Goal: Communication & Community: Answer question/provide support

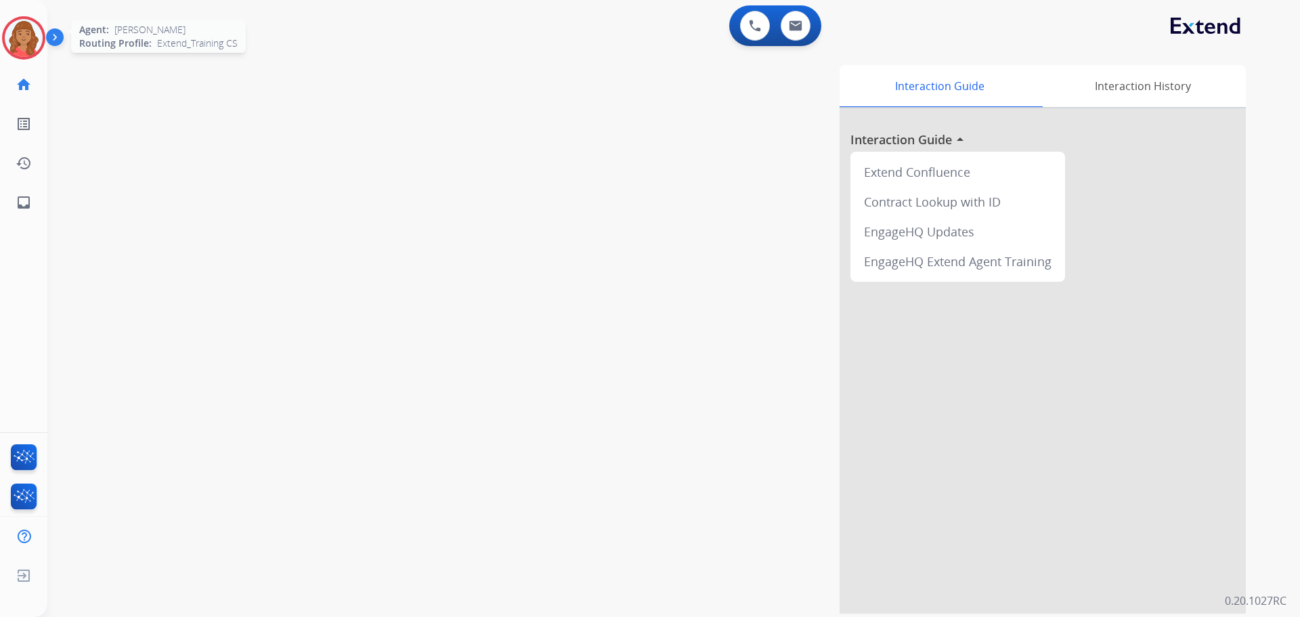
click at [5, 28] on div at bounding box center [23, 37] width 43 height 43
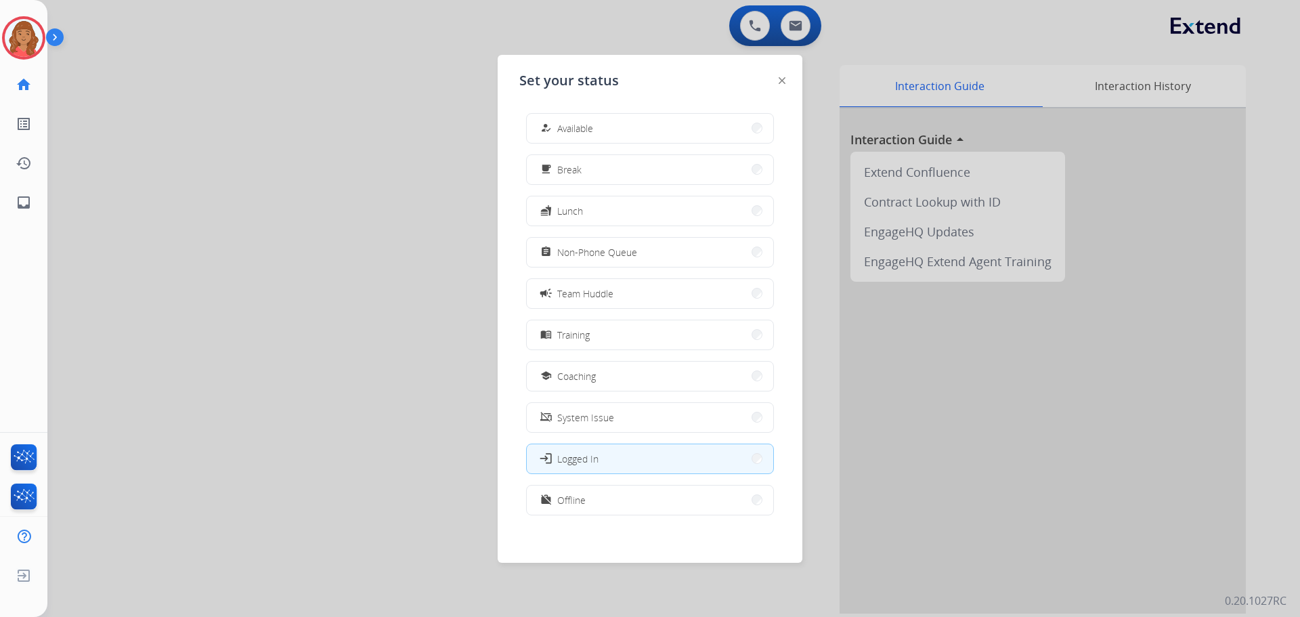
click at [666, 118] on button "how_to_reg Available" at bounding box center [650, 128] width 247 height 29
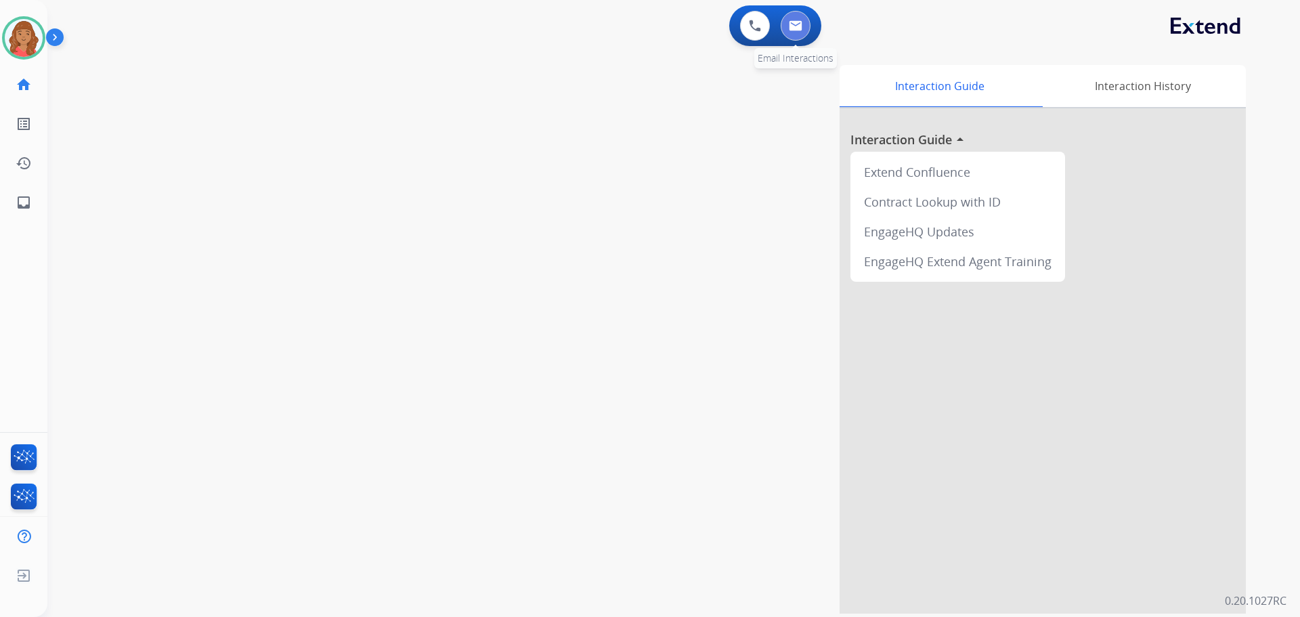
click at [794, 30] on img at bounding box center [796, 25] width 14 height 11
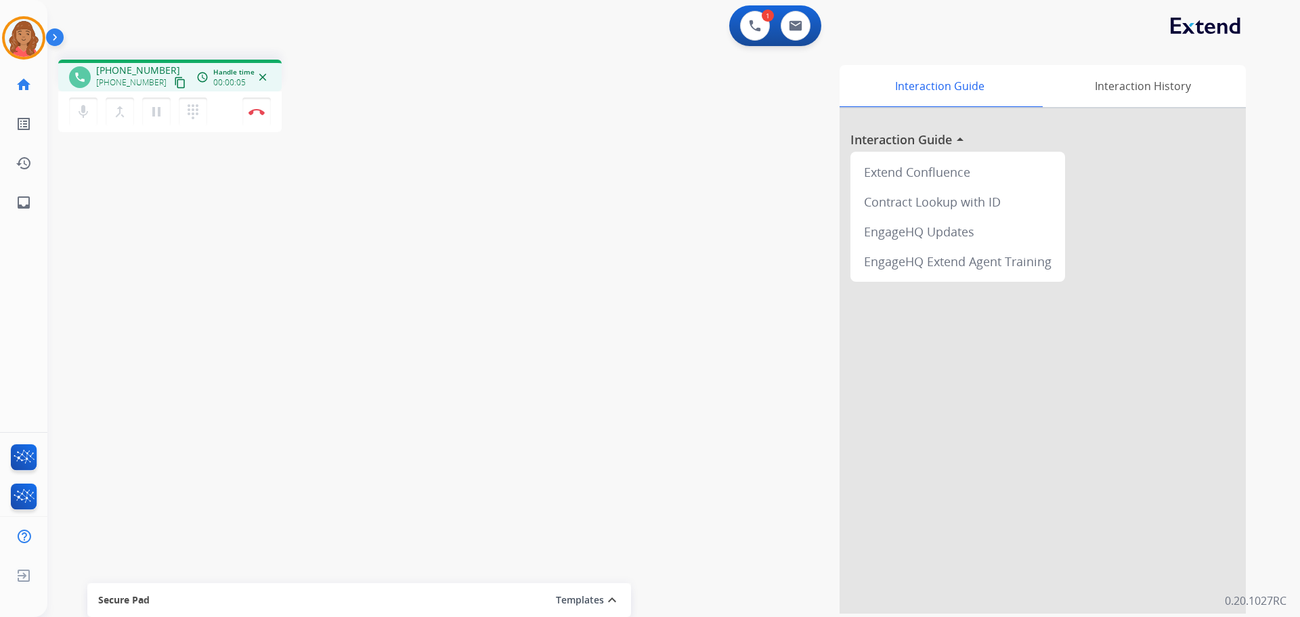
click at [174, 80] on mat-icon "content_copy" at bounding box center [180, 83] width 12 height 12
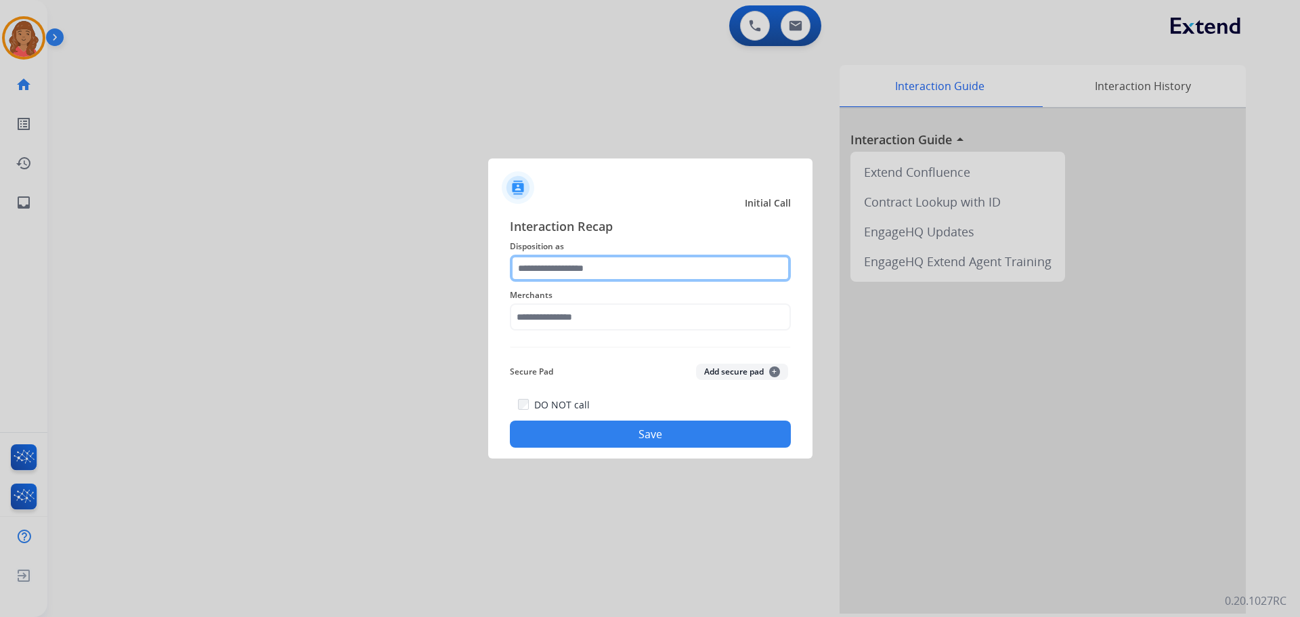
drag, startPoint x: 590, startPoint y: 272, endPoint x: 582, endPoint y: 273, distance: 7.5
click at [590, 272] on input "text" at bounding box center [650, 268] width 281 height 27
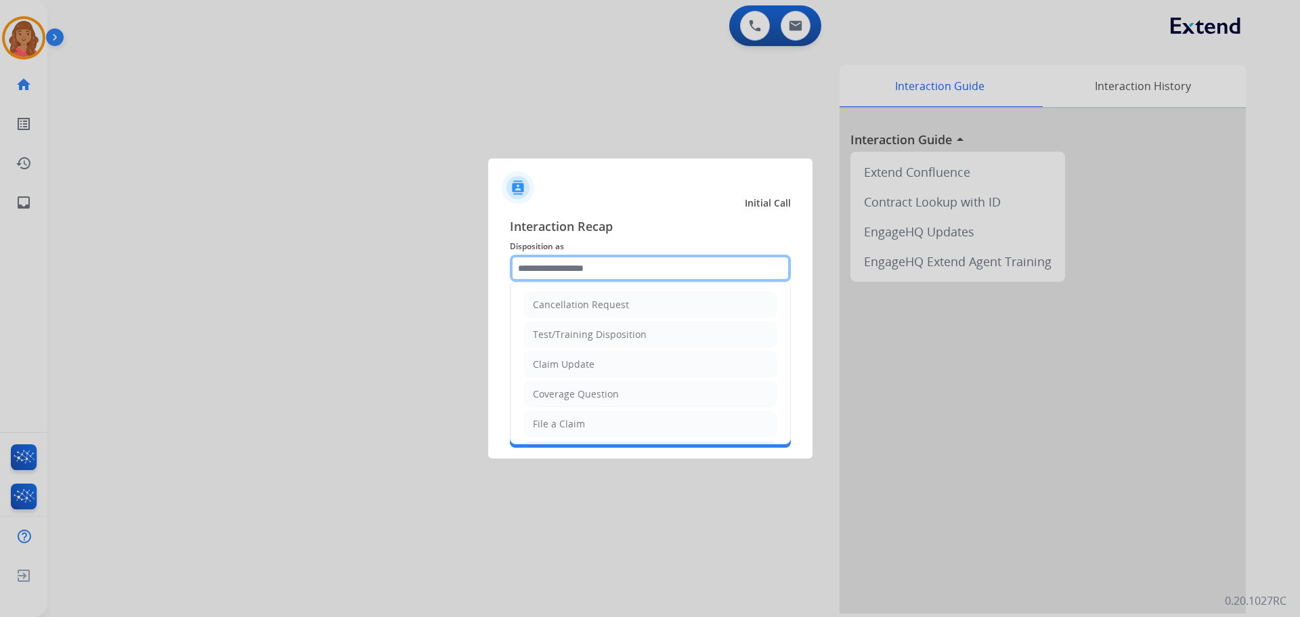
scroll to position [68, 0]
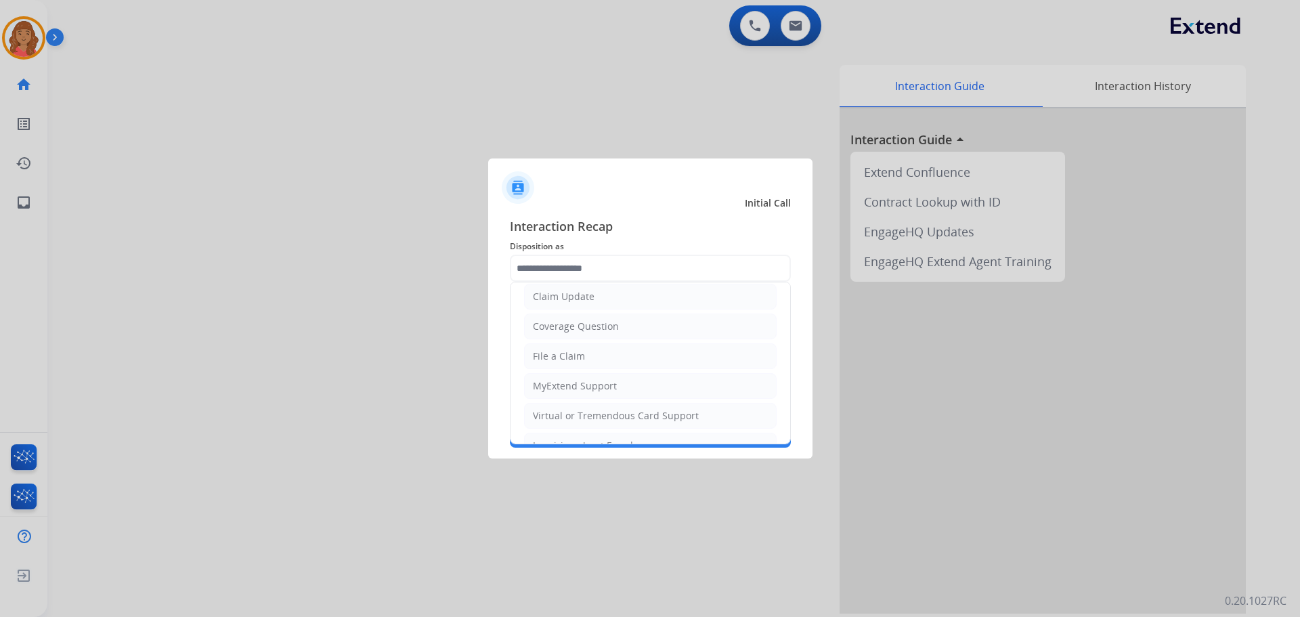
click at [560, 356] on div "File a Claim" at bounding box center [559, 356] width 52 height 14
type input "**********"
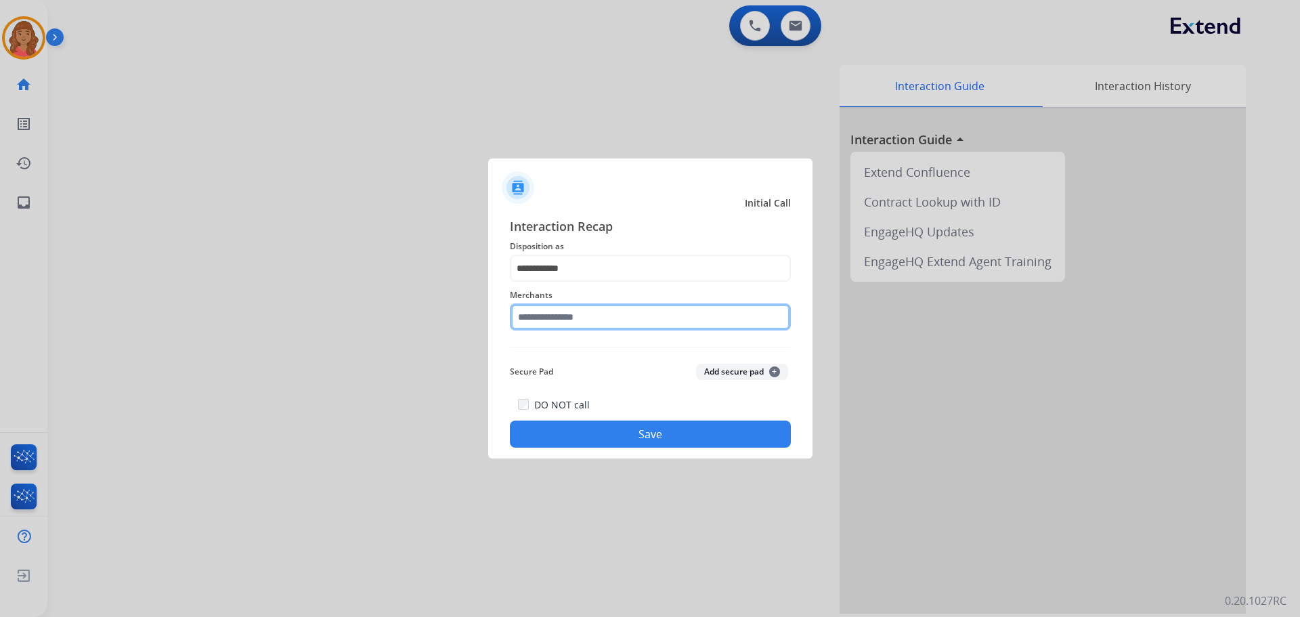
click at [549, 321] on input "text" at bounding box center [650, 316] width 281 height 27
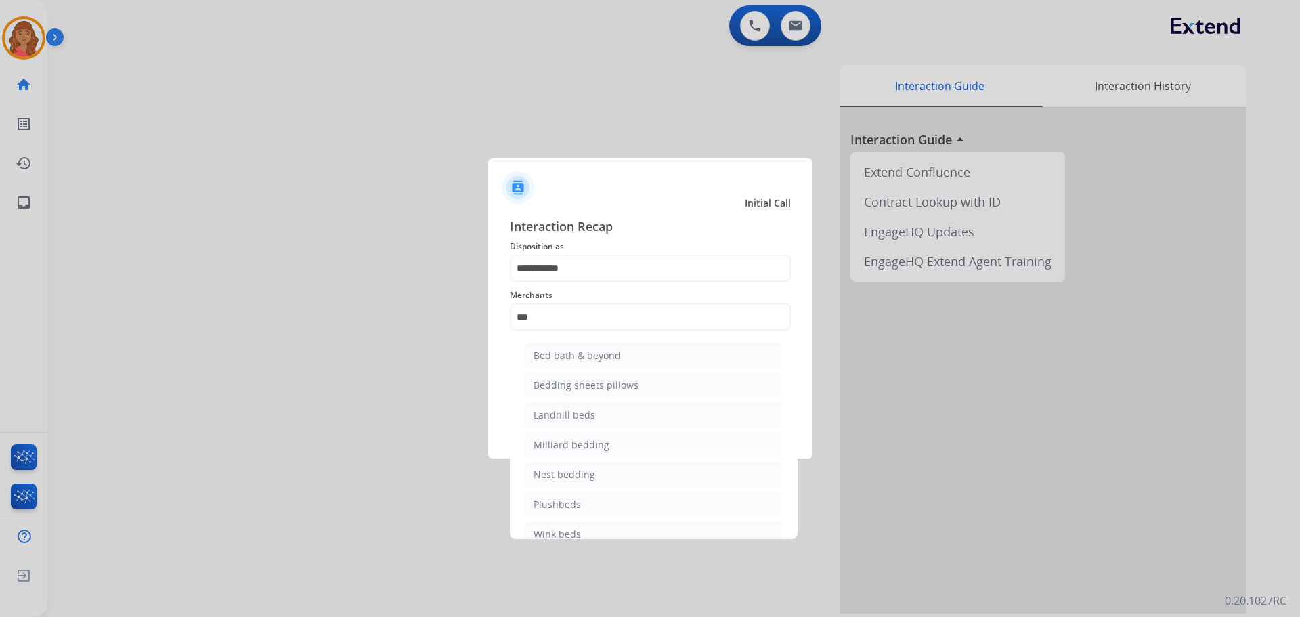
drag, startPoint x: 561, startPoint y: 361, endPoint x: 562, endPoint y: 386, distance: 25.1
click at [561, 363] on li "Bed bath & beyond" at bounding box center [654, 356] width 258 height 26
type input "**********"
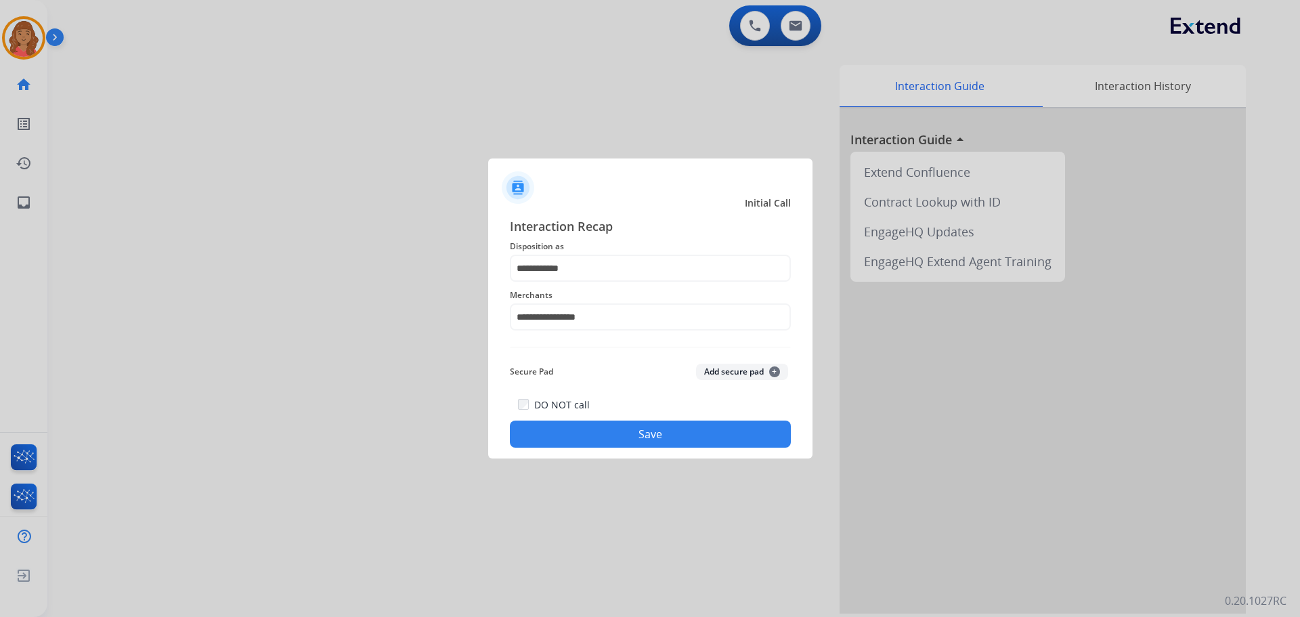
click at [622, 433] on button "Save" at bounding box center [650, 434] width 281 height 27
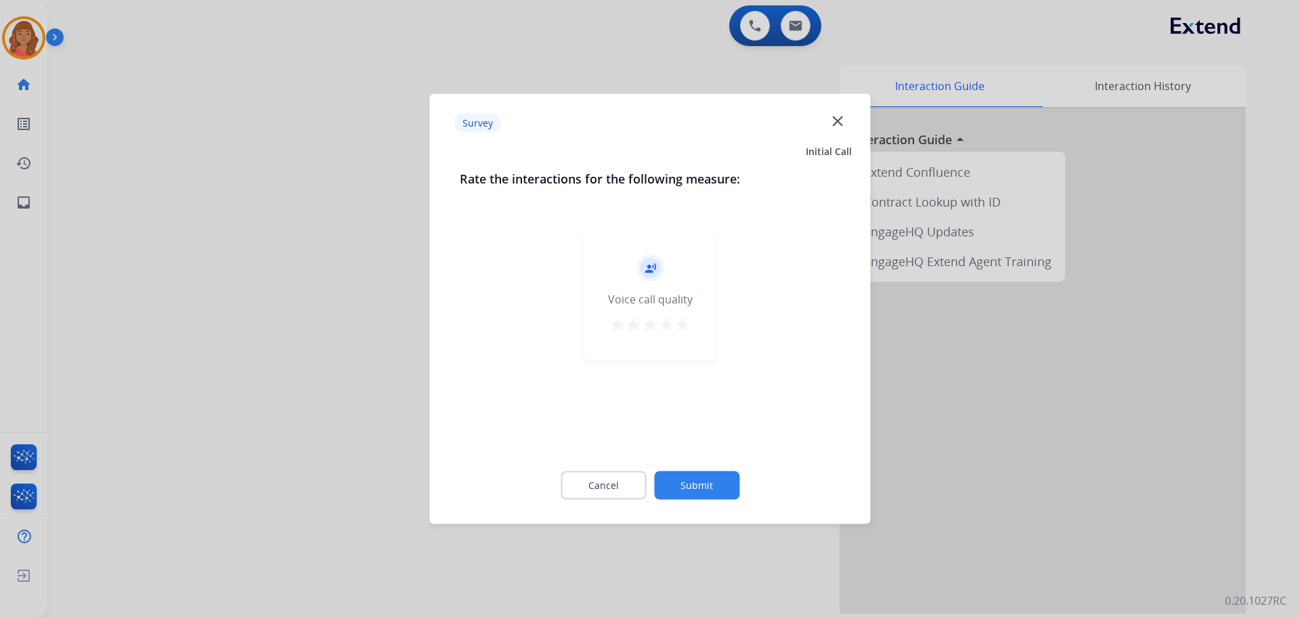
drag, startPoint x: 685, startPoint y: 322, endPoint x: 685, endPoint y: 356, distance: 33.9
click at [684, 322] on mat-icon "star" at bounding box center [683, 324] width 16 height 16
click at [699, 473] on button "Submit" at bounding box center [696, 485] width 85 height 28
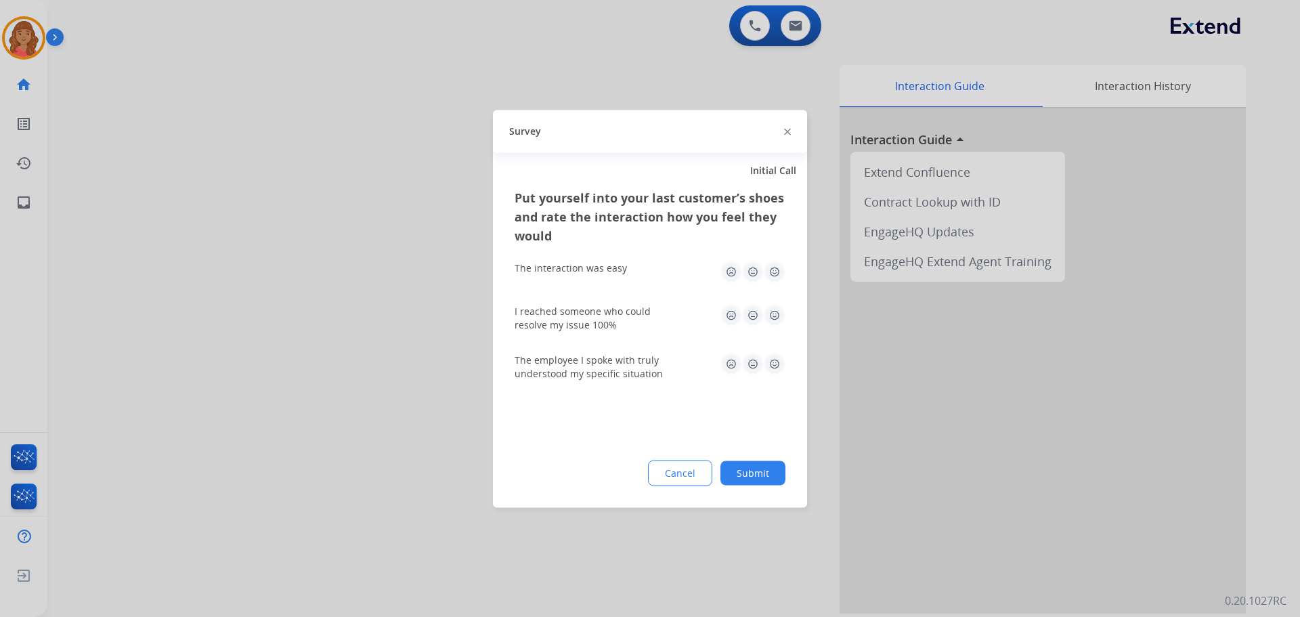
click at [774, 270] on img at bounding box center [775, 272] width 22 height 22
click at [778, 322] on img at bounding box center [775, 315] width 22 height 22
click at [787, 366] on div "Put yourself into your last customer’s shoes and rate the interaction how you f…" at bounding box center [650, 348] width 314 height 320
drag, startPoint x: 773, startPoint y: 366, endPoint x: 773, endPoint y: 391, distance: 25.1
click at [772, 366] on img at bounding box center [775, 364] width 22 height 22
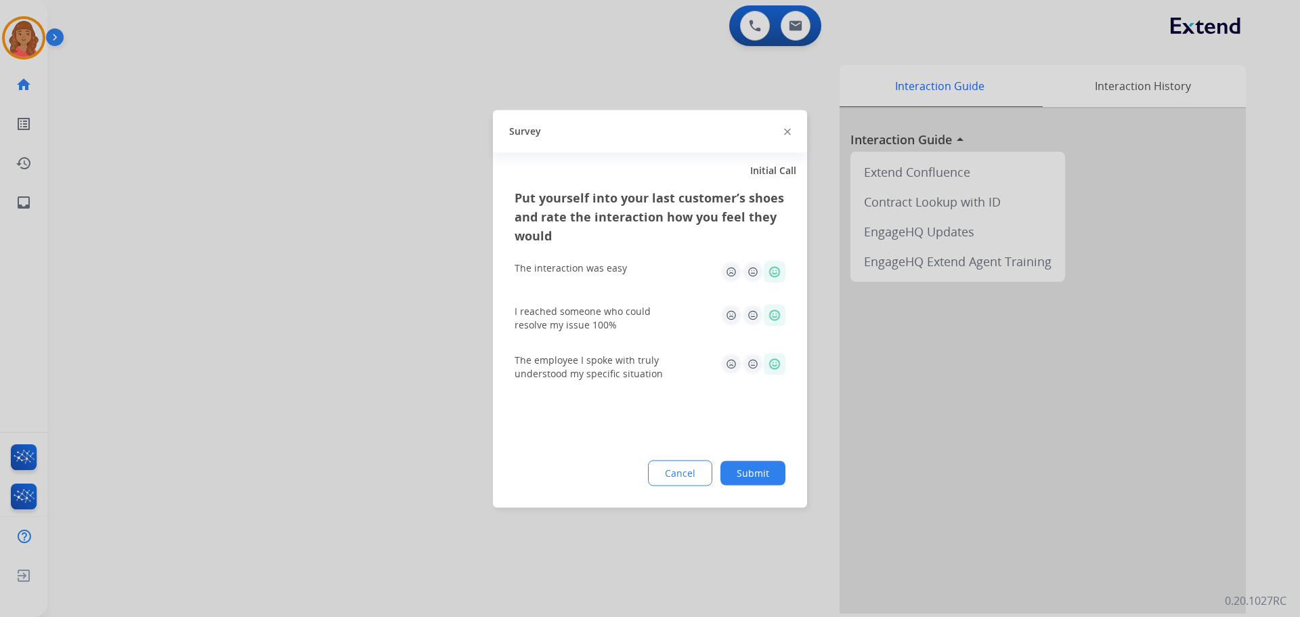
click at [748, 476] on button "Submit" at bounding box center [753, 473] width 65 height 24
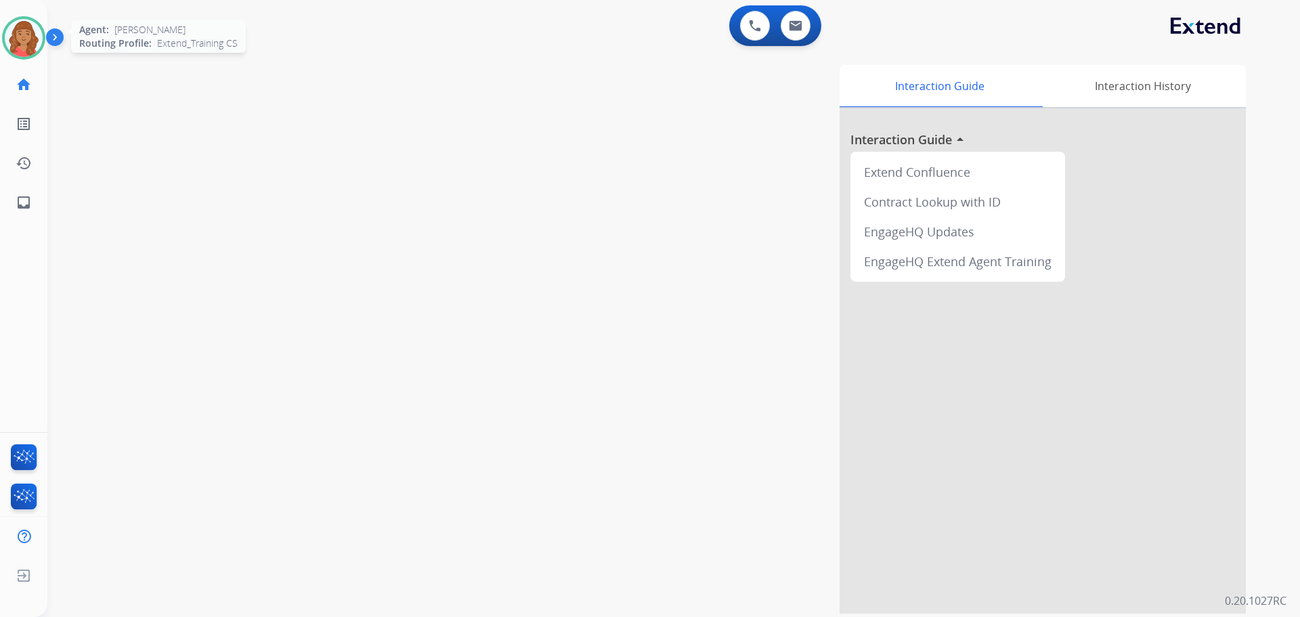
click at [26, 41] on img at bounding box center [24, 38] width 38 height 38
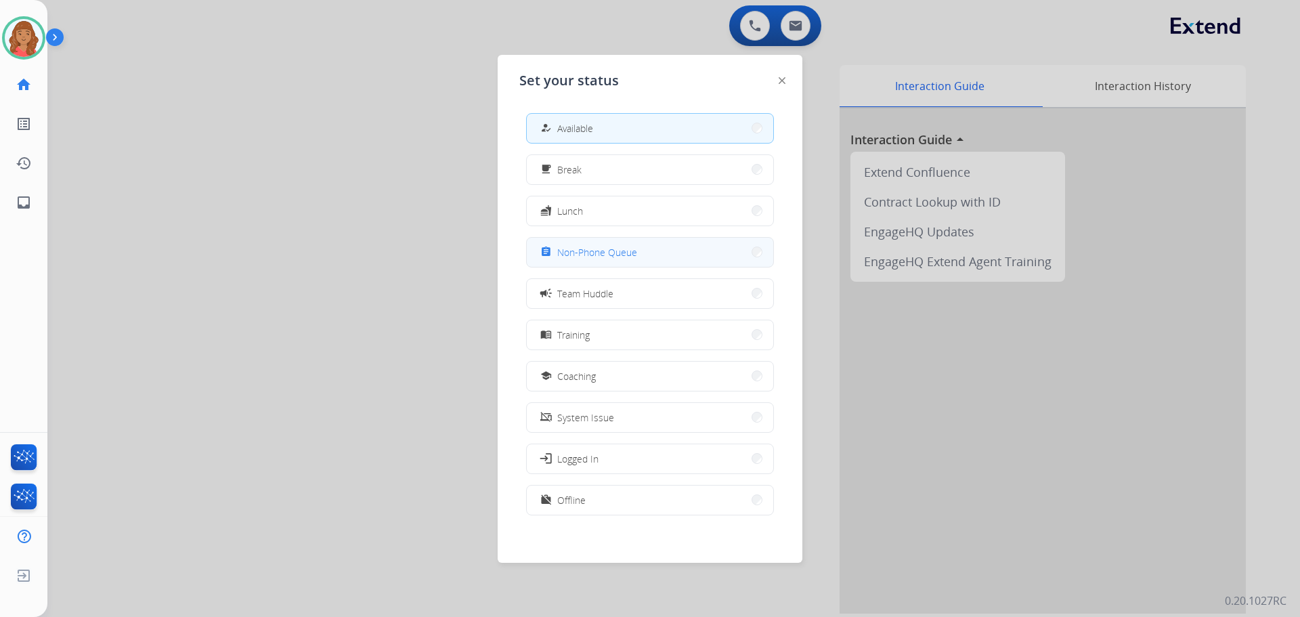
click at [572, 249] on span "Non-Phone Queue" at bounding box center [597, 252] width 80 height 14
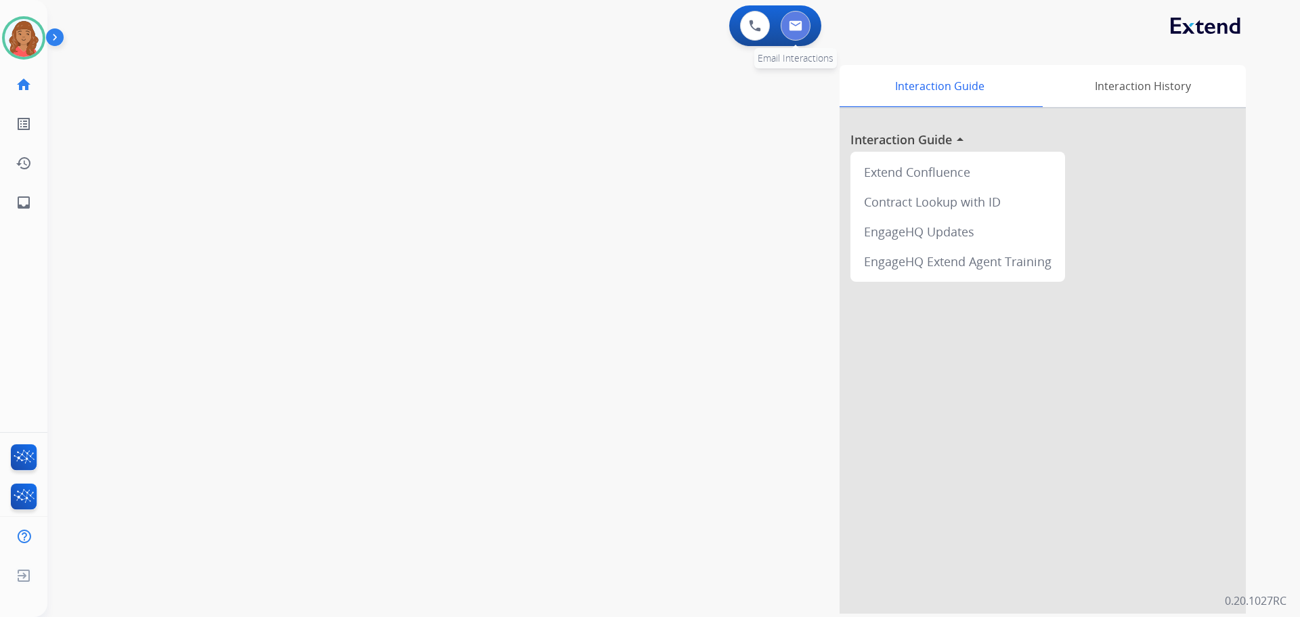
click at [806, 28] on button at bounding box center [796, 26] width 30 height 30
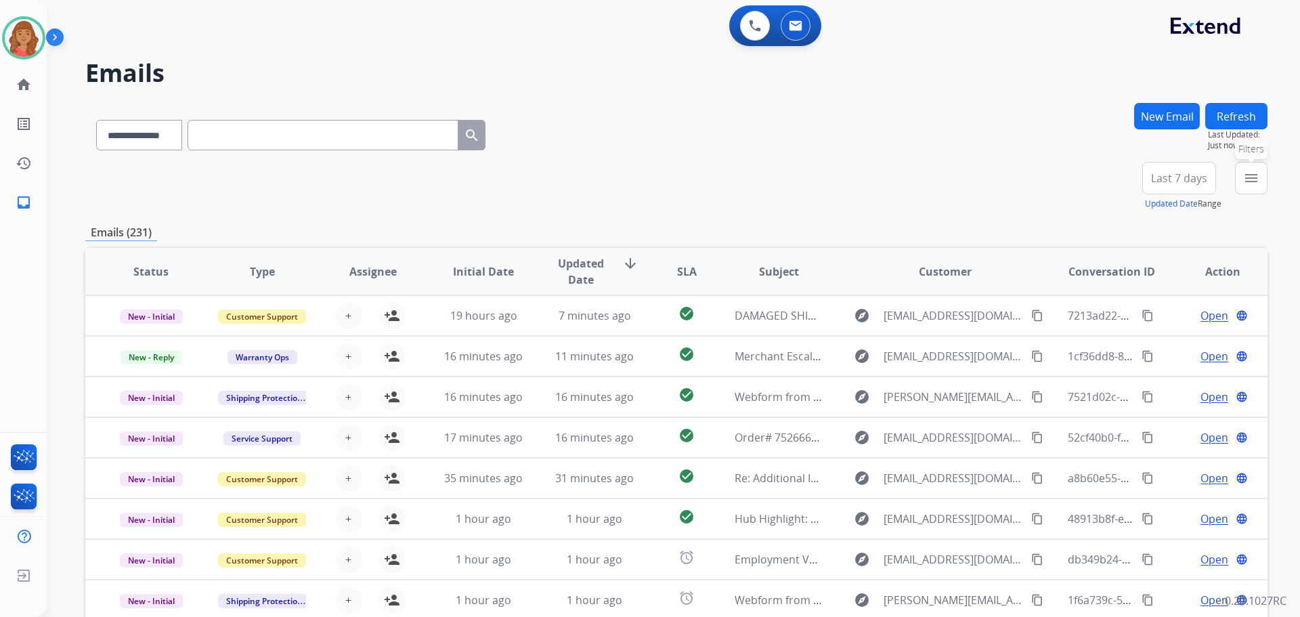
click at [1252, 177] on mat-icon "menu" at bounding box center [1251, 178] width 16 height 16
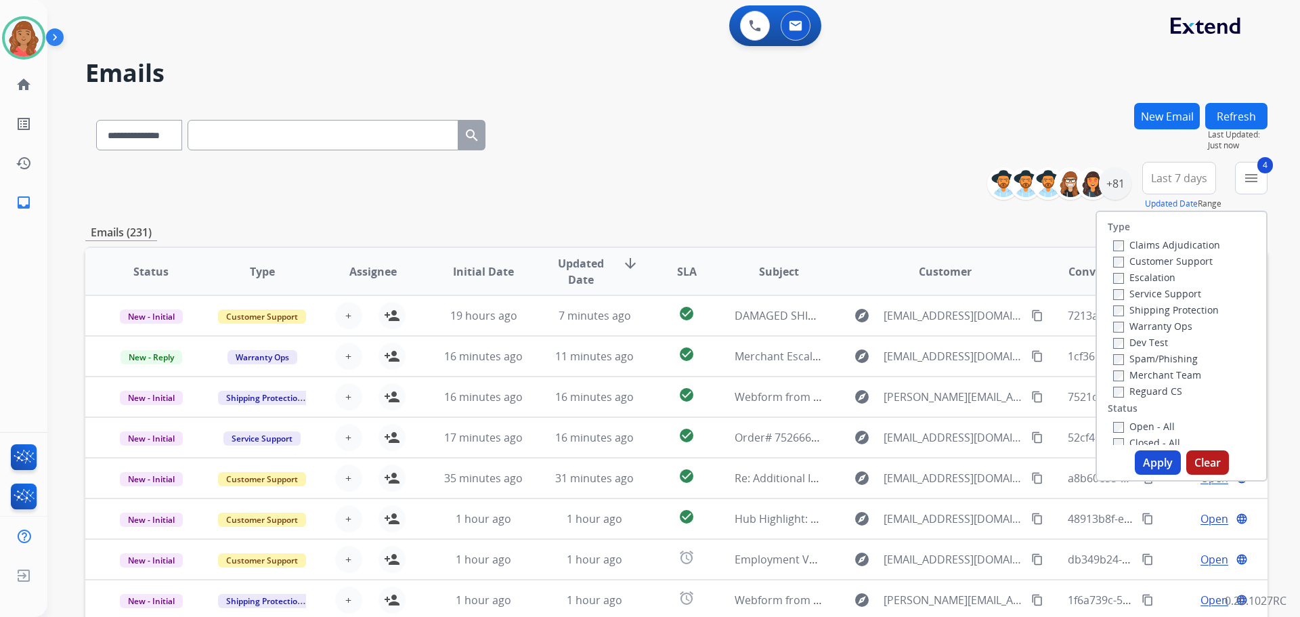
click at [1147, 463] on button "Apply" at bounding box center [1158, 462] width 46 height 24
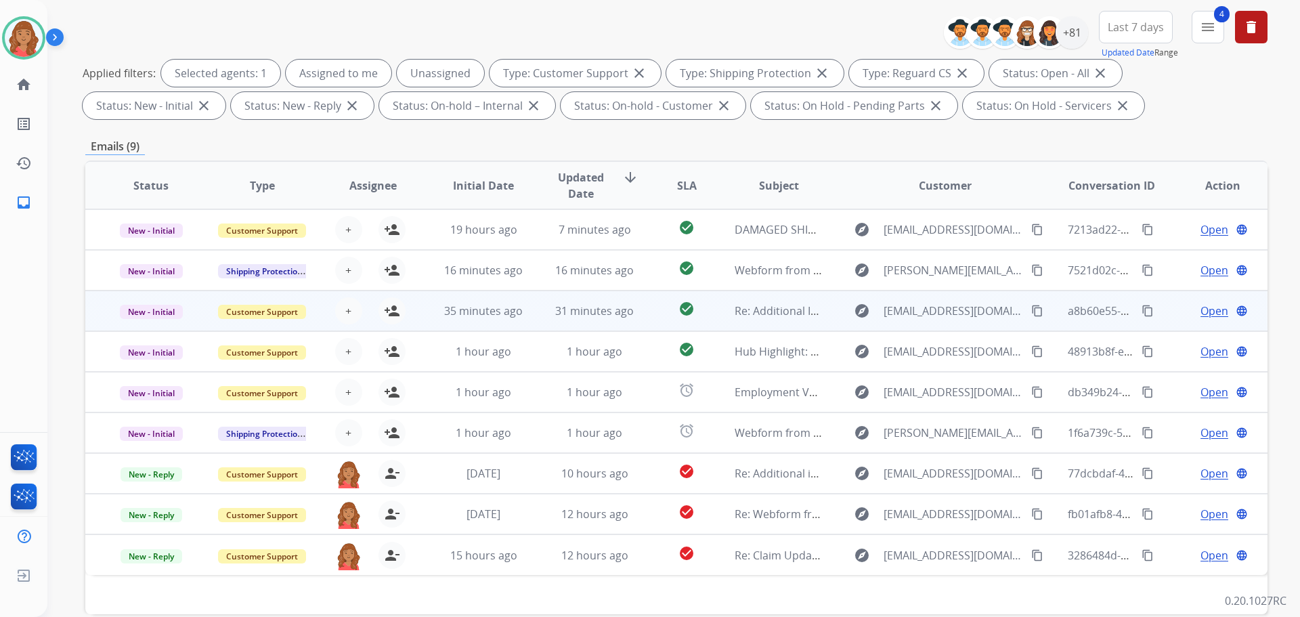
scroll to position [219, 0]
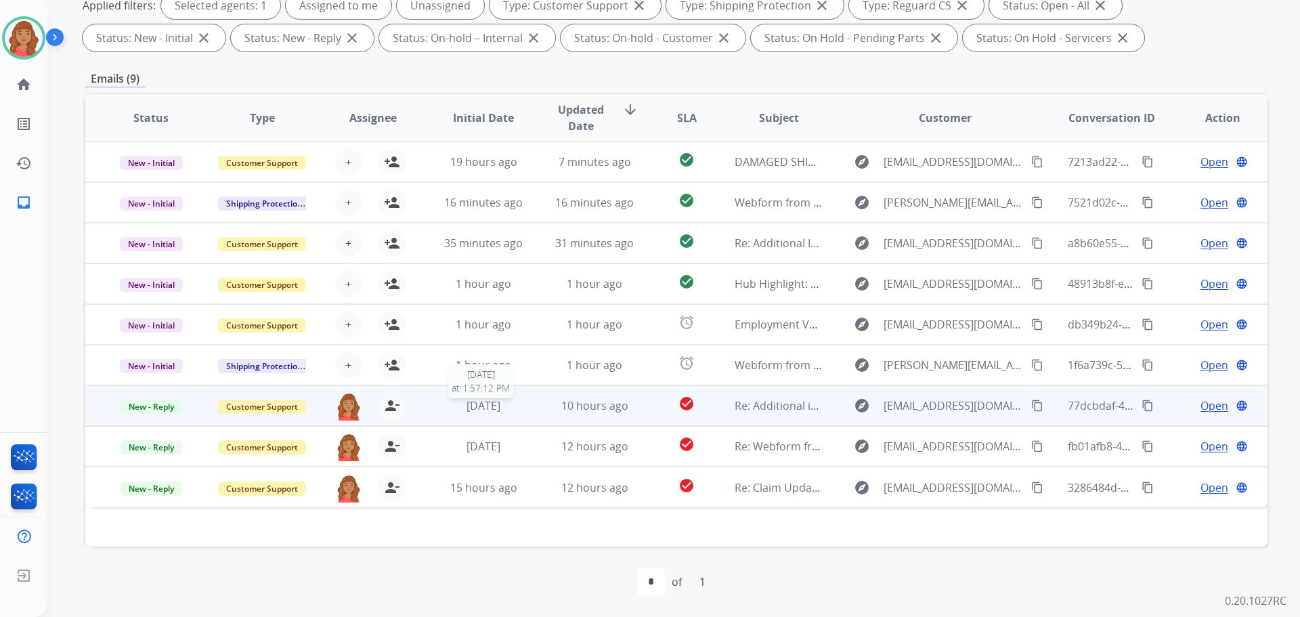
click at [521, 410] on div "[DATE]" at bounding box center [484, 406] width 89 height 16
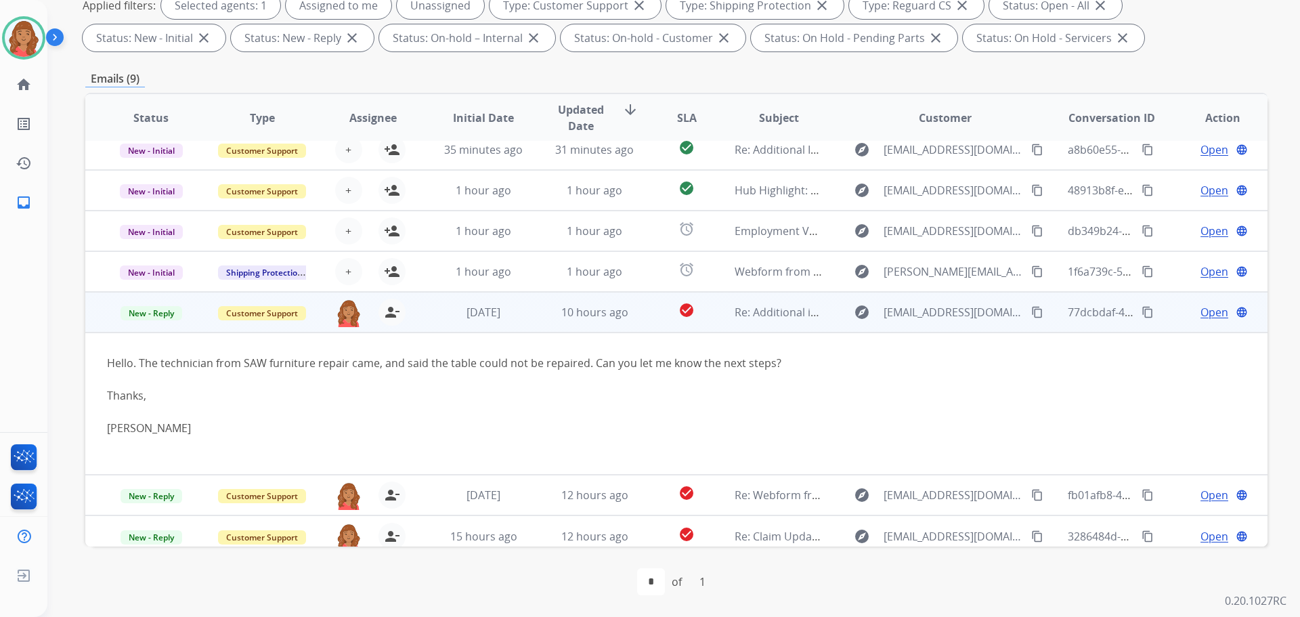
scroll to position [103, 0]
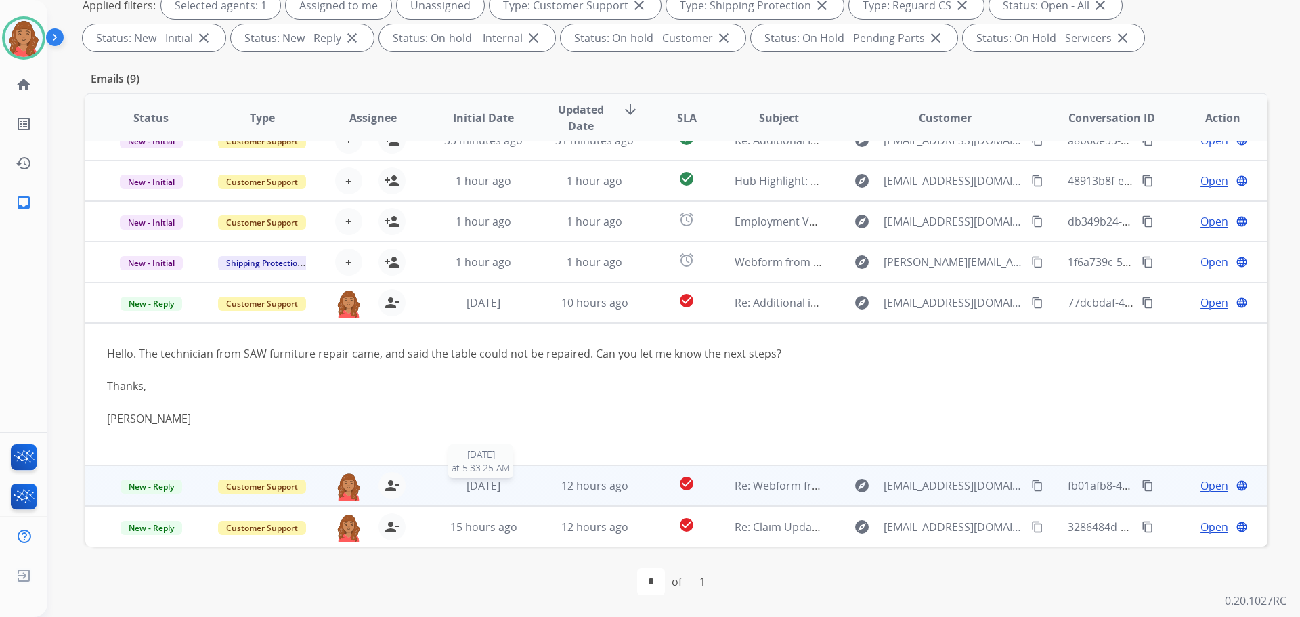
click at [482, 489] on span "[DATE]" at bounding box center [484, 485] width 34 height 15
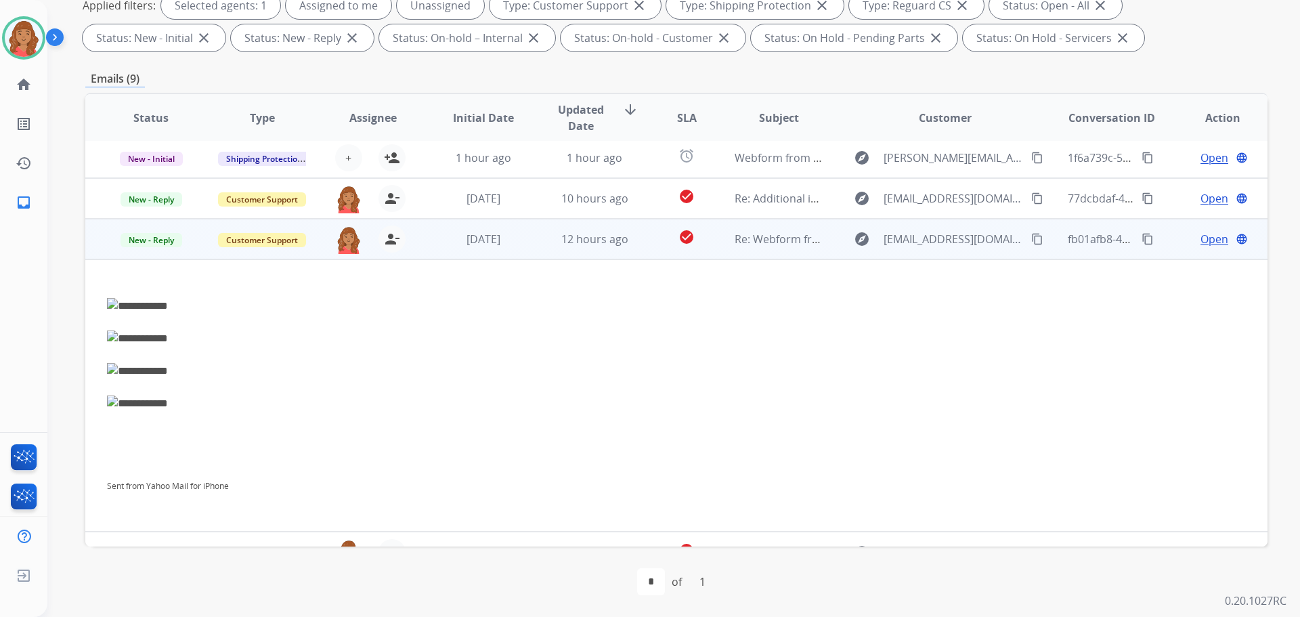
scroll to position [233, 0]
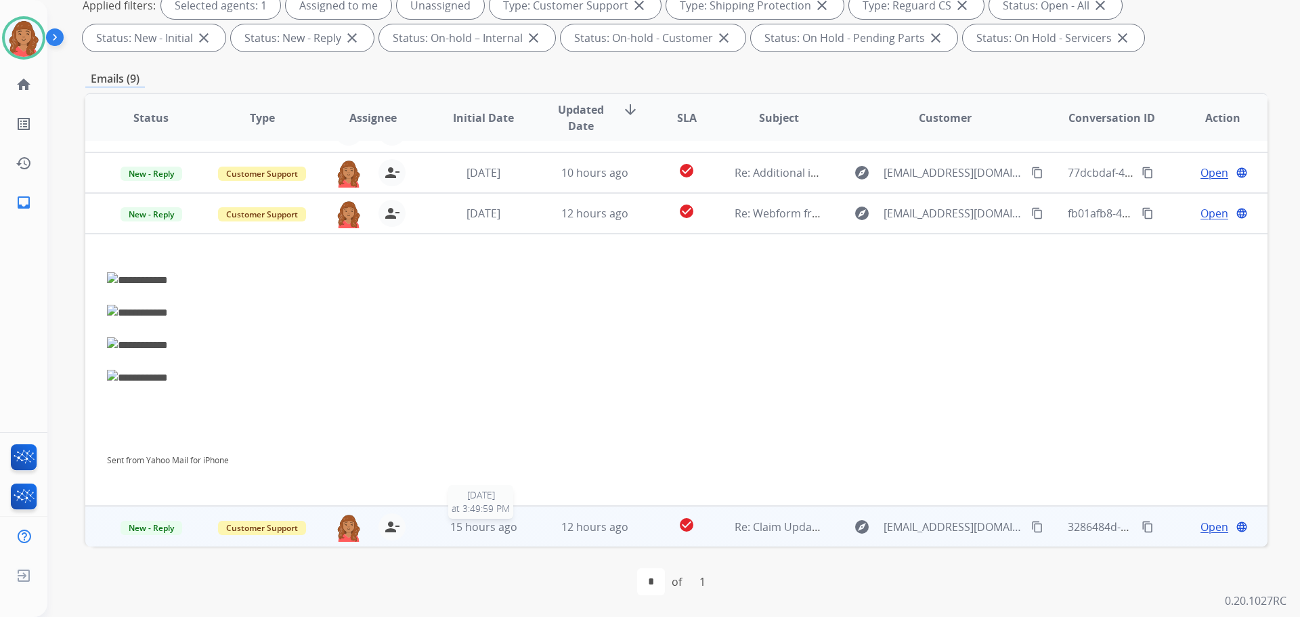
click at [521, 530] on div "15 hours ago" at bounding box center [484, 527] width 89 height 16
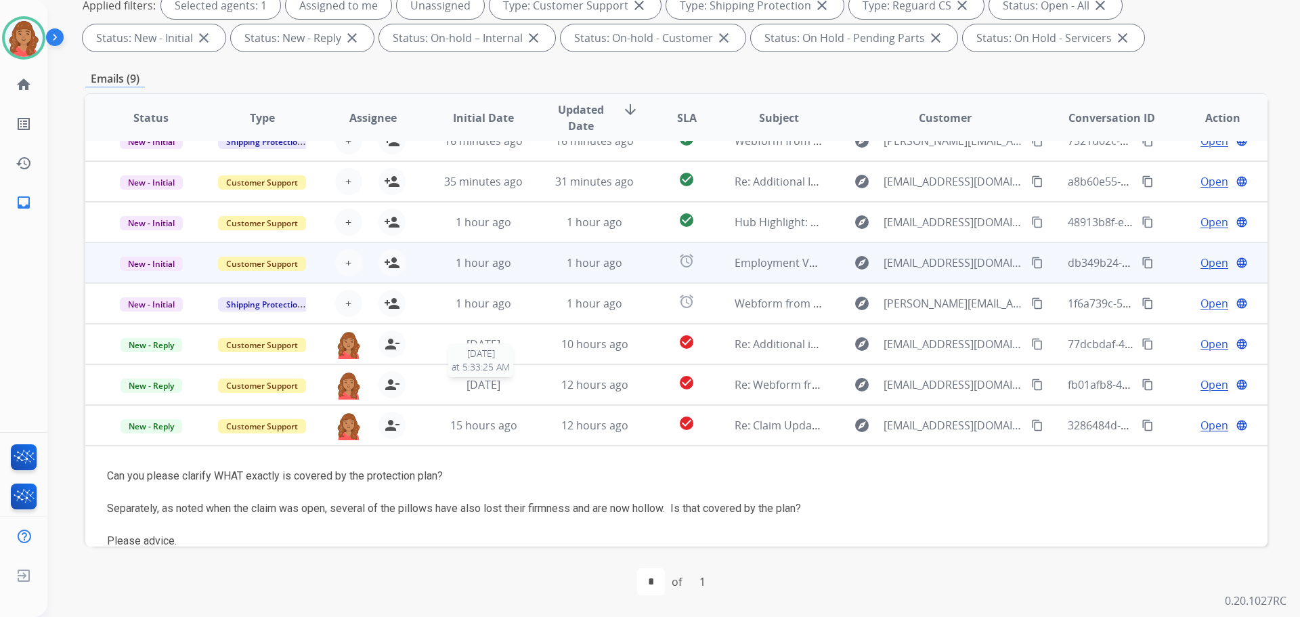
scroll to position [0, 0]
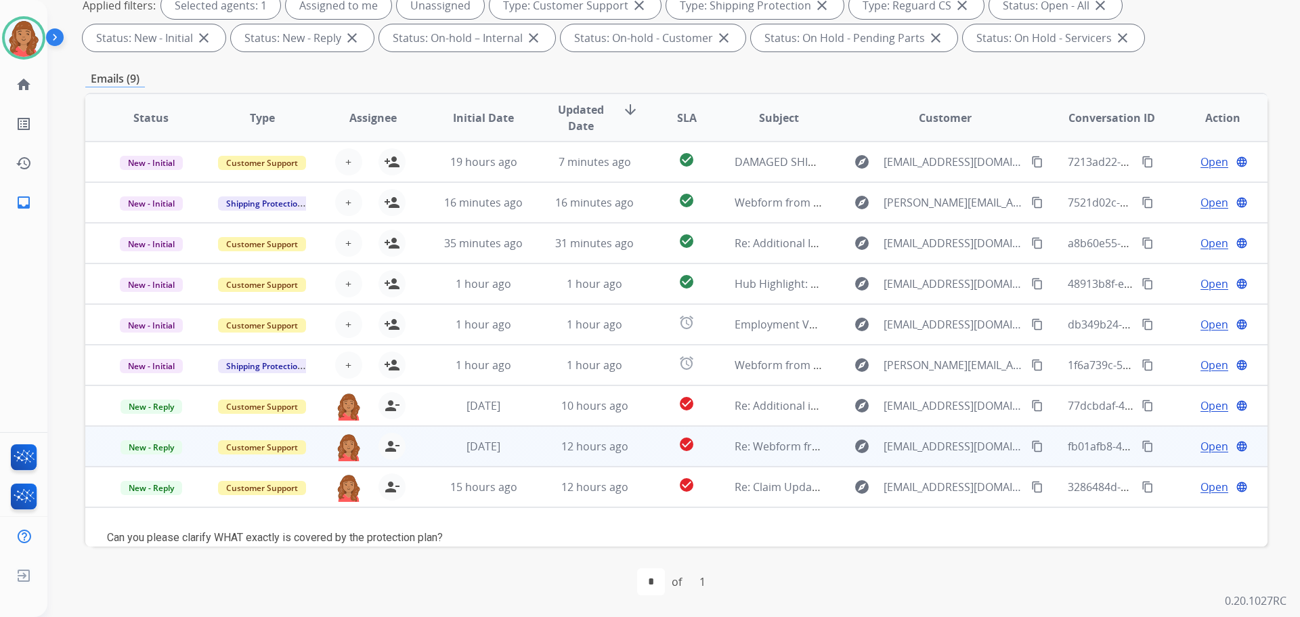
click at [532, 452] on td "12 hours ago" at bounding box center [584, 446] width 111 height 41
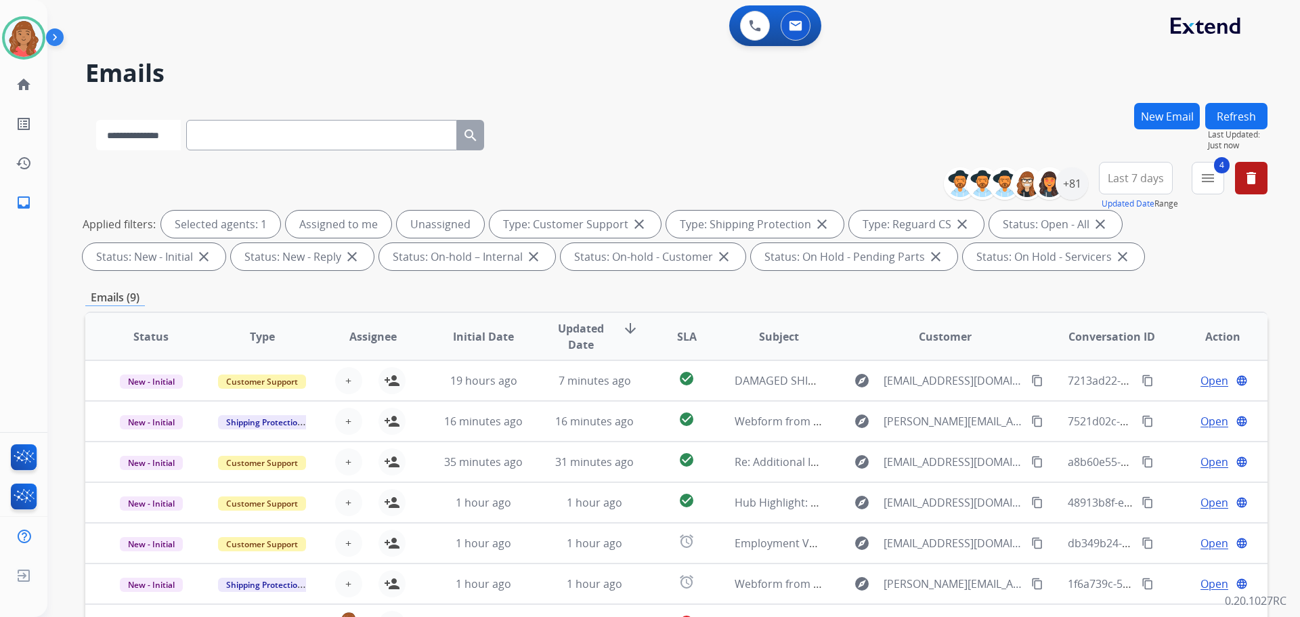
drag, startPoint x: 173, startPoint y: 126, endPoint x: 172, endPoint y: 137, distance: 10.9
click at [173, 127] on select "**********" at bounding box center [138, 135] width 85 height 30
select select "**********"
click at [96, 120] on select "**********" at bounding box center [138, 135] width 85 height 30
paste input "**********"
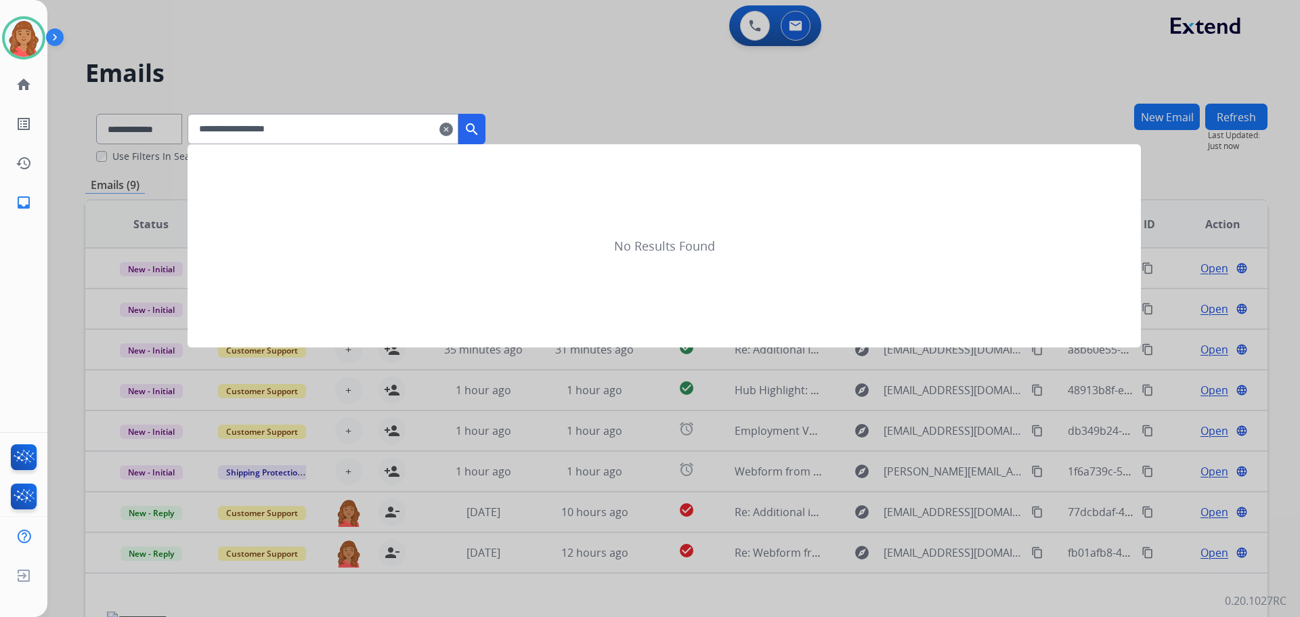
type input "**********"
click at [480, 133] on mat-icon "search" at bounding box center [472, 129] width 16 height 16
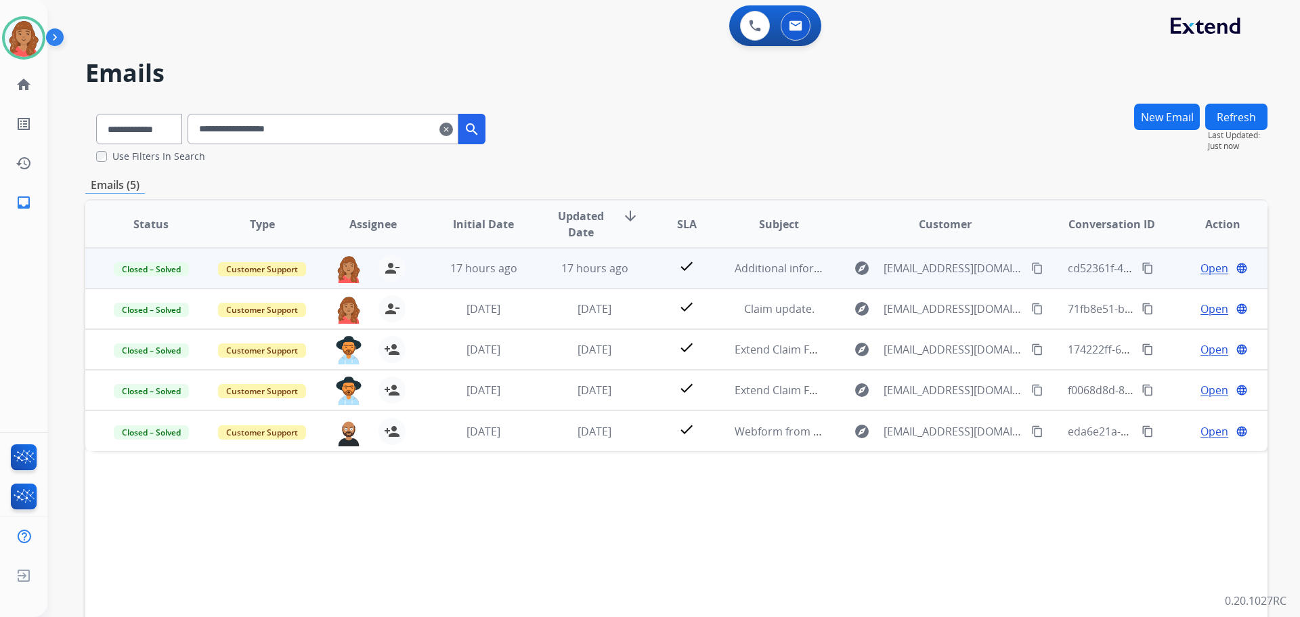
click at [518, 277] on td "17 hours ago" at bounding box center [473, 268] width 111 height 41
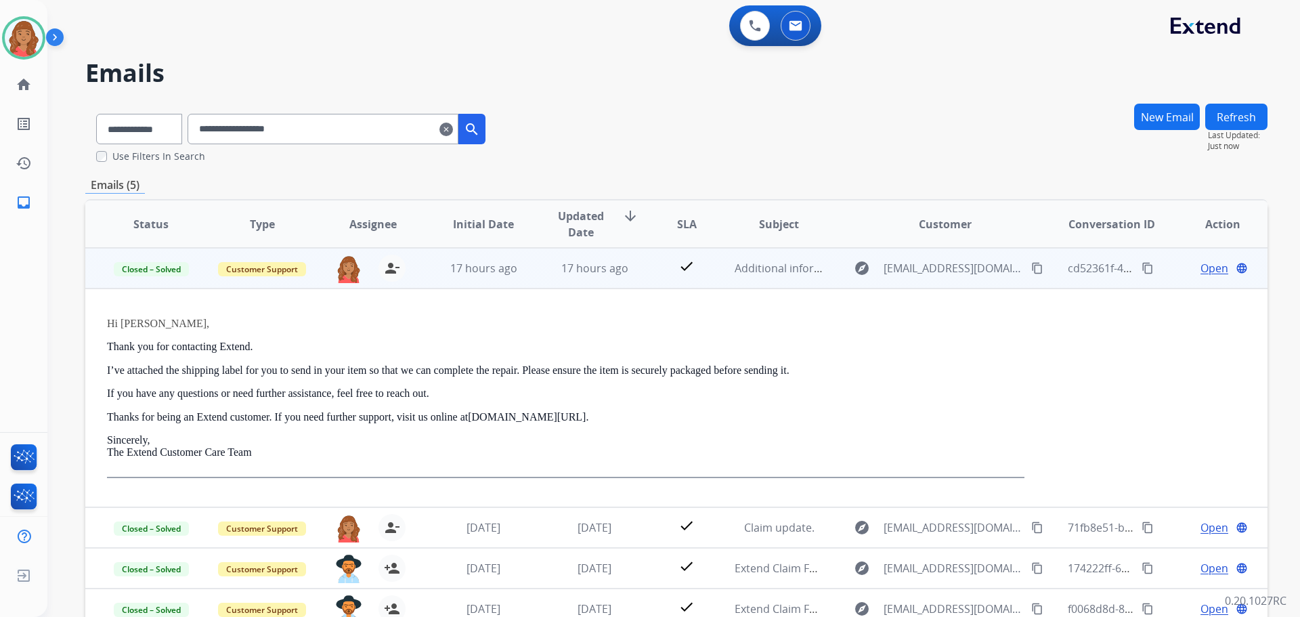
click at [518, 277] on td "17 hours ago" at bounding box center [473, 268] width 111 height 41
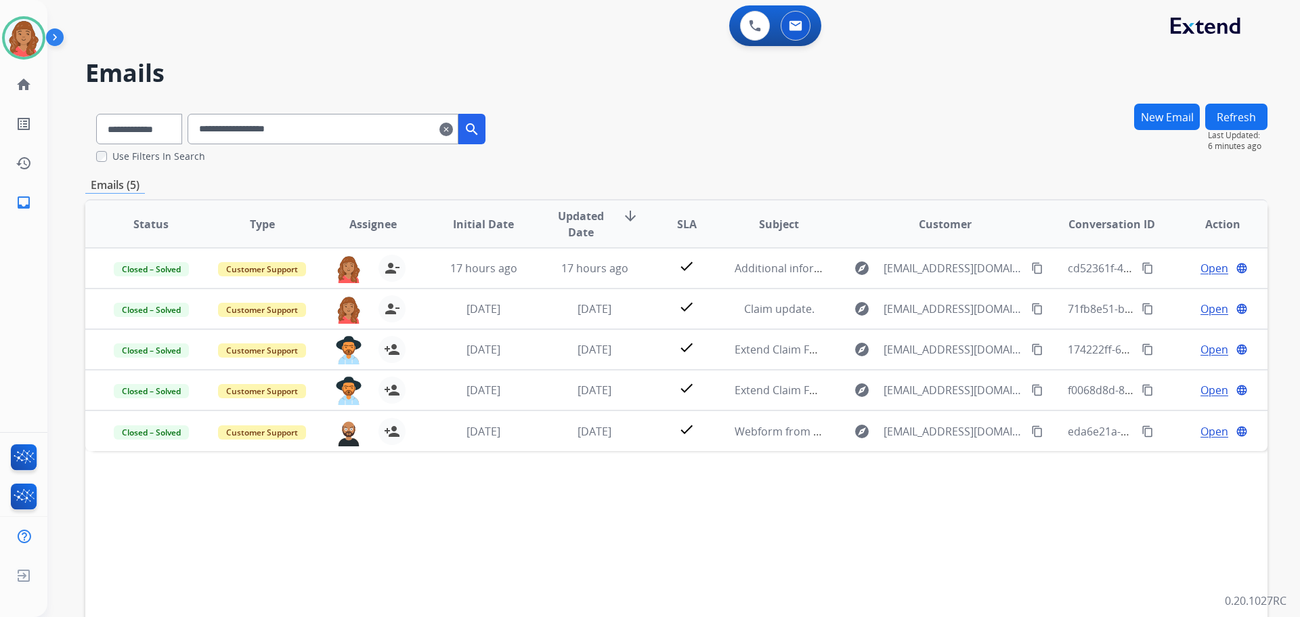
click at [1172, 114] on button "New Email" at bounding box center [1167, 117] width 66 height 26
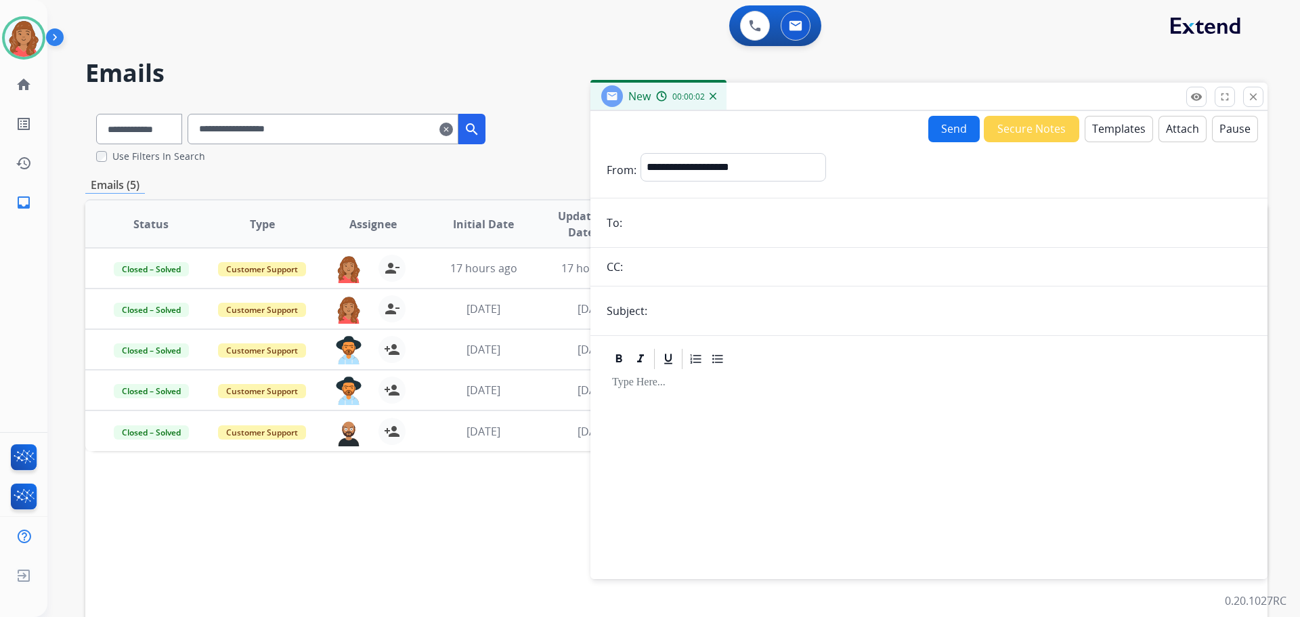
paste input "**********"
type input "**********"
click at [689, 155] on select "**********" at bounding box center [733, 166] width 184 height 27
select select "**********"
click at [641, 153] on select "**********" at bounding box center [733, 166] width 184 height 27
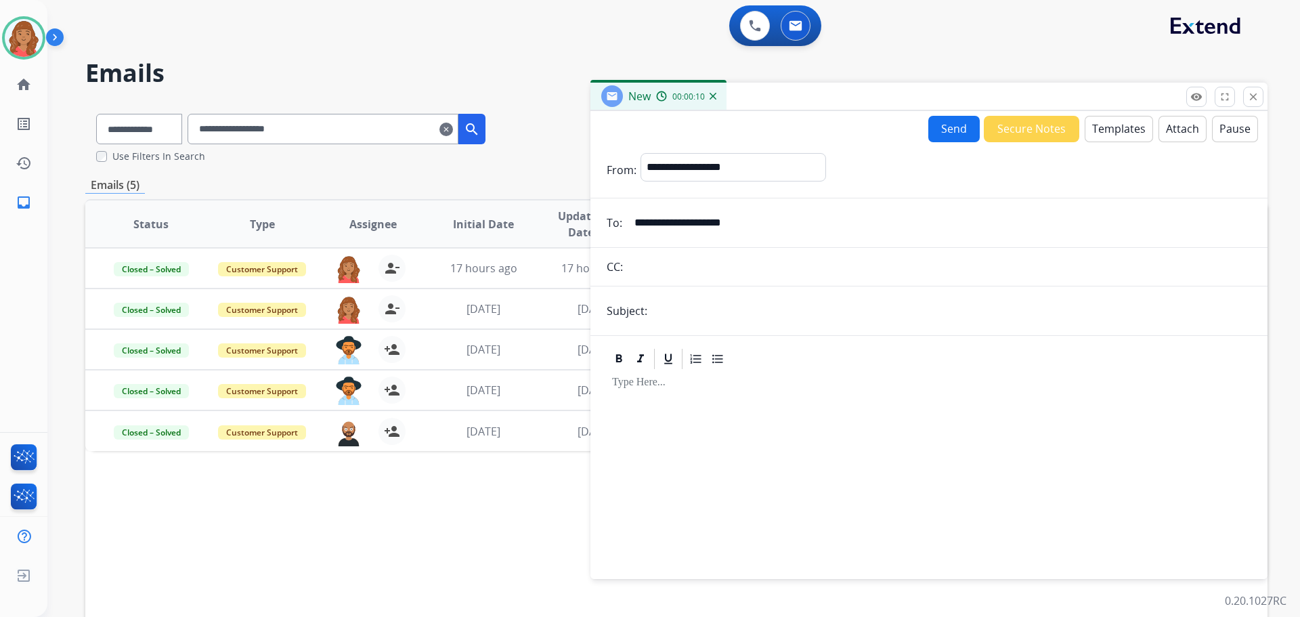
click at [1115, 136] on button "Templates" at bounding box center [1119, 129] width 68 height 26
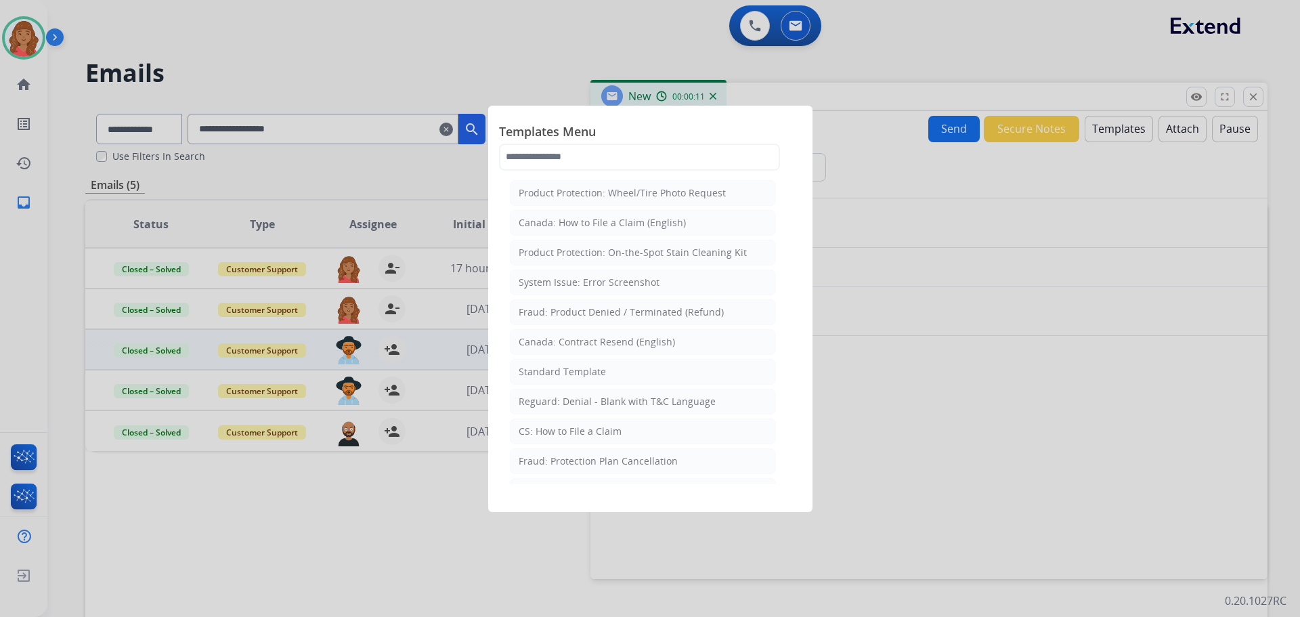
click at [552, 370] on div "Standard Template" at bounding box center [562, 372] width 87 height 14
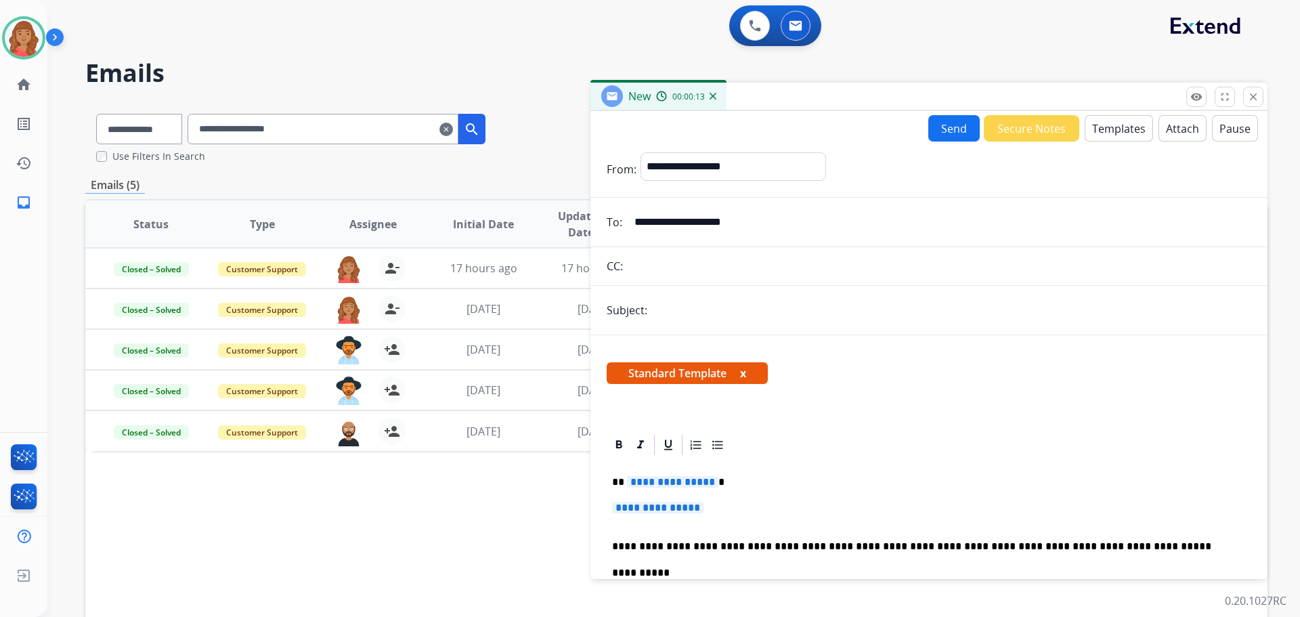
click at [656, 313] on input "text" at bounding box center [952, 310] width 600 height 27
type input "**********"
drag, startPoint x: 691, startPoint y: 509, endPoint x: 595, endPoint y: 479, distance: 100.5
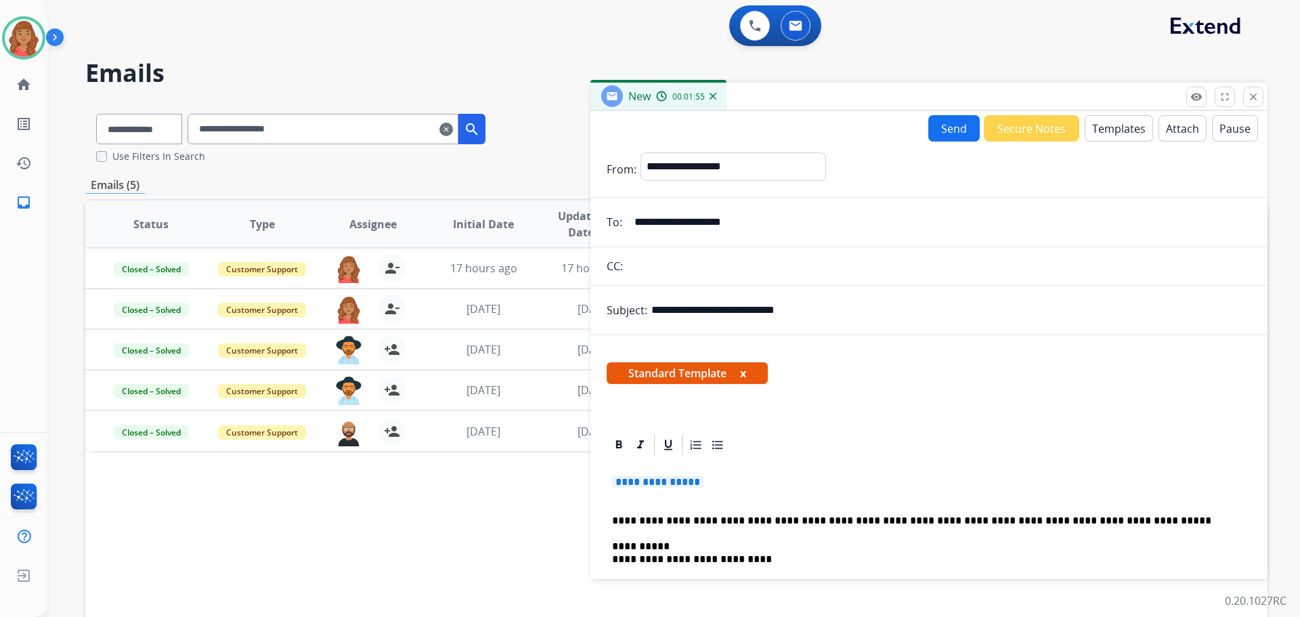
drag, startPoint x: 683, startPoint y: 477, endPoint x: 612, endPoint y: 479, distance: 71.1
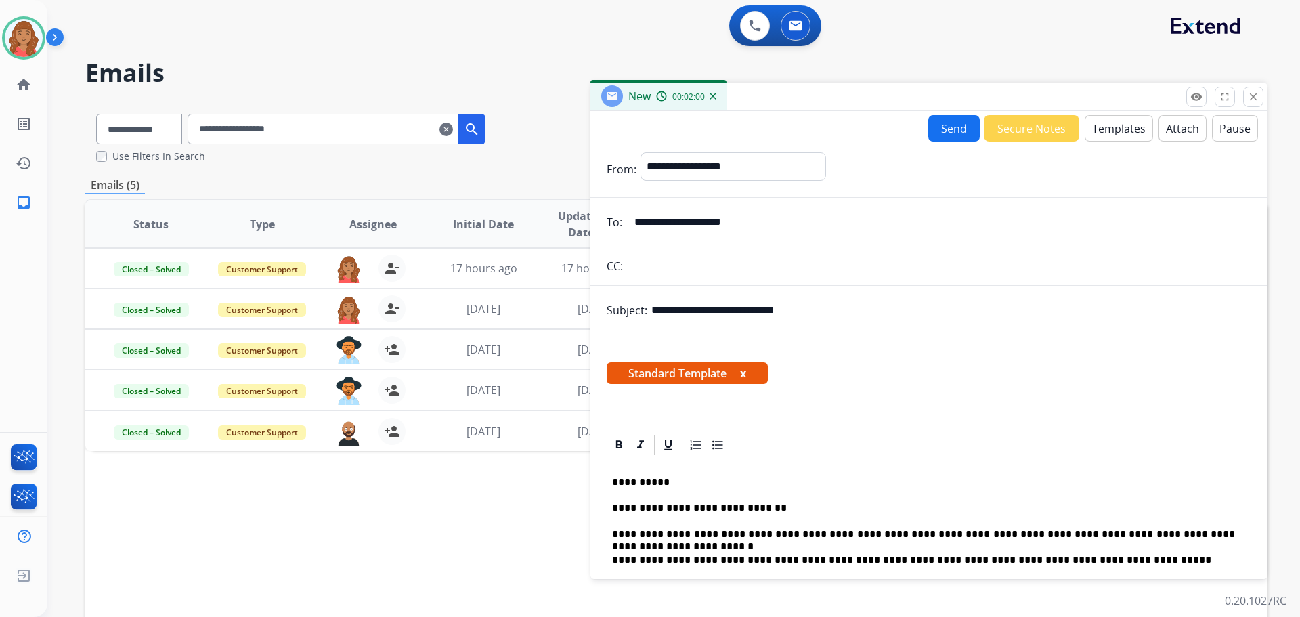
click at [934, 122] on button "Send" at bounding box center [954, 128] width 51 height 26
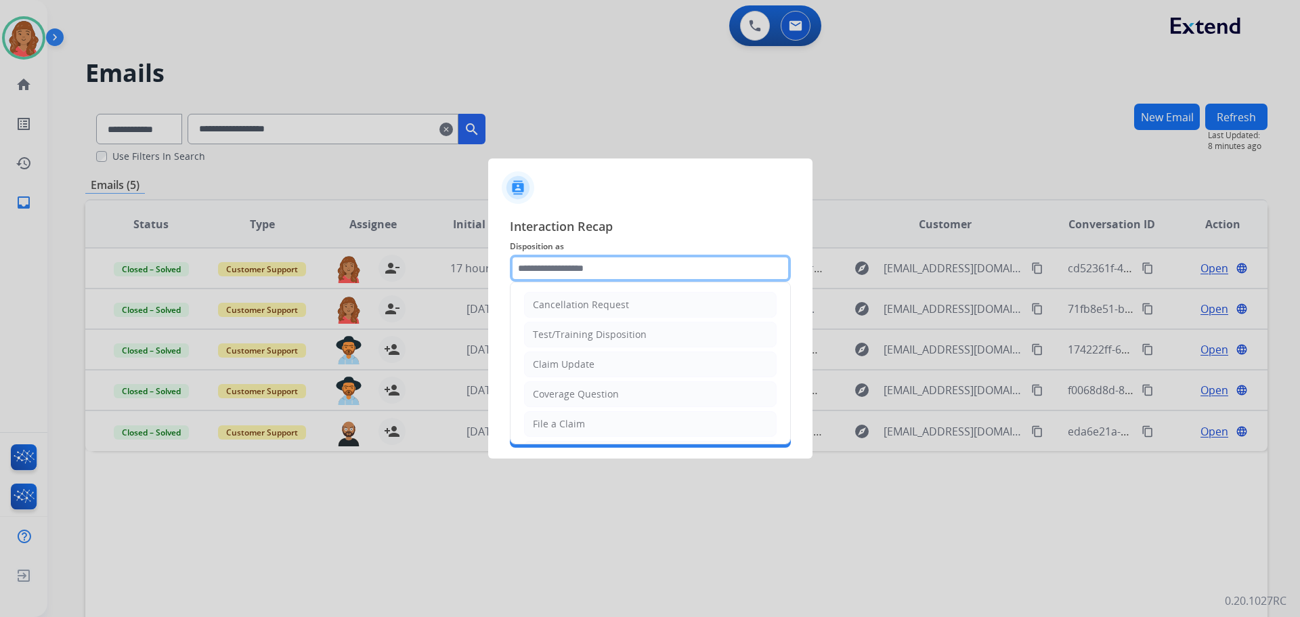
click at [593, 267] on input "text" at bounding box center [650, 268] width 281 height 27
click at [561, 414] on li "File a Claim" at bounding box center [650, 424] width 253 height 26
type input "**********"
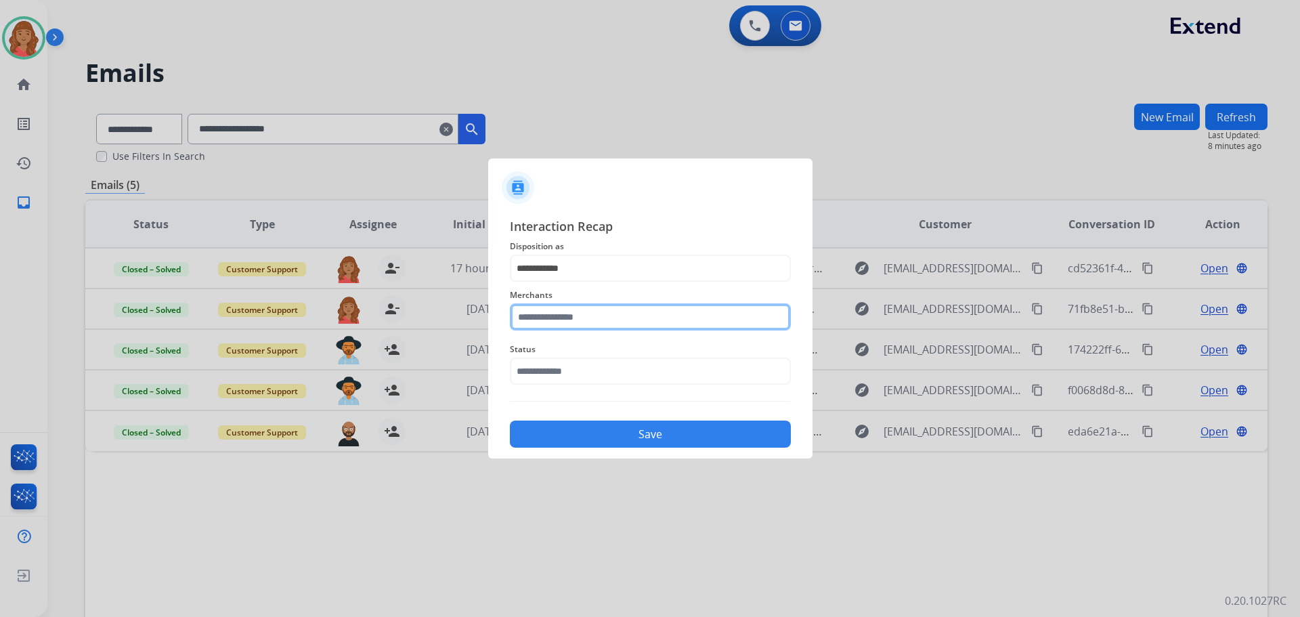
drag, startPoint x: 566, startPoint y: 314, endPoint x: 563, endPoint y: 322, distance: 7.7
click at [565, 314] on input "text" at bounding box center [650, 316] width 281 height 27
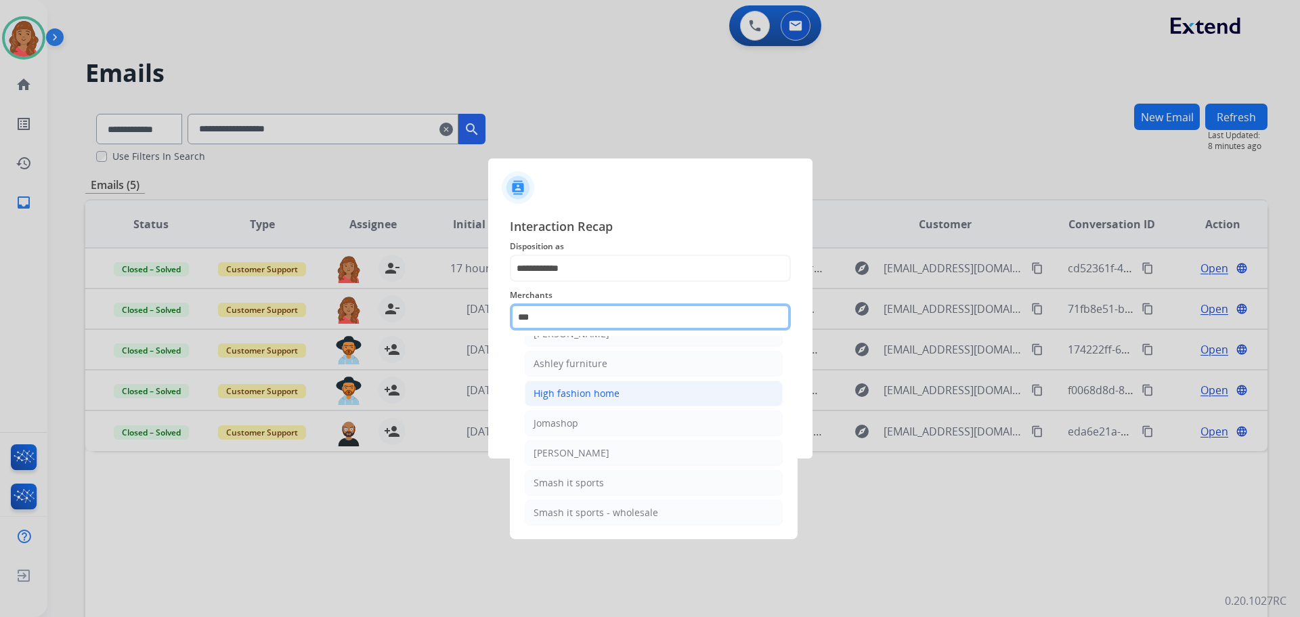
scroll to position [22, 0]
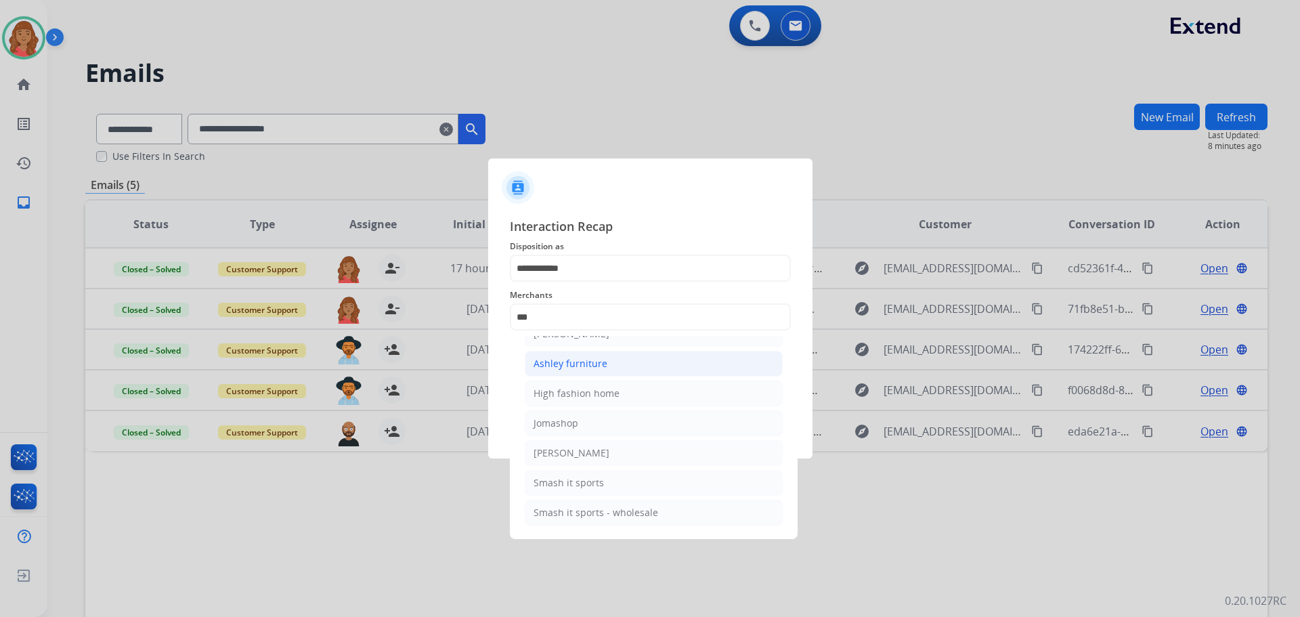
click at [554, 365] on div "Ashley furniture" at bounding box center [571, 364] width 74 height 14
type input "**********"
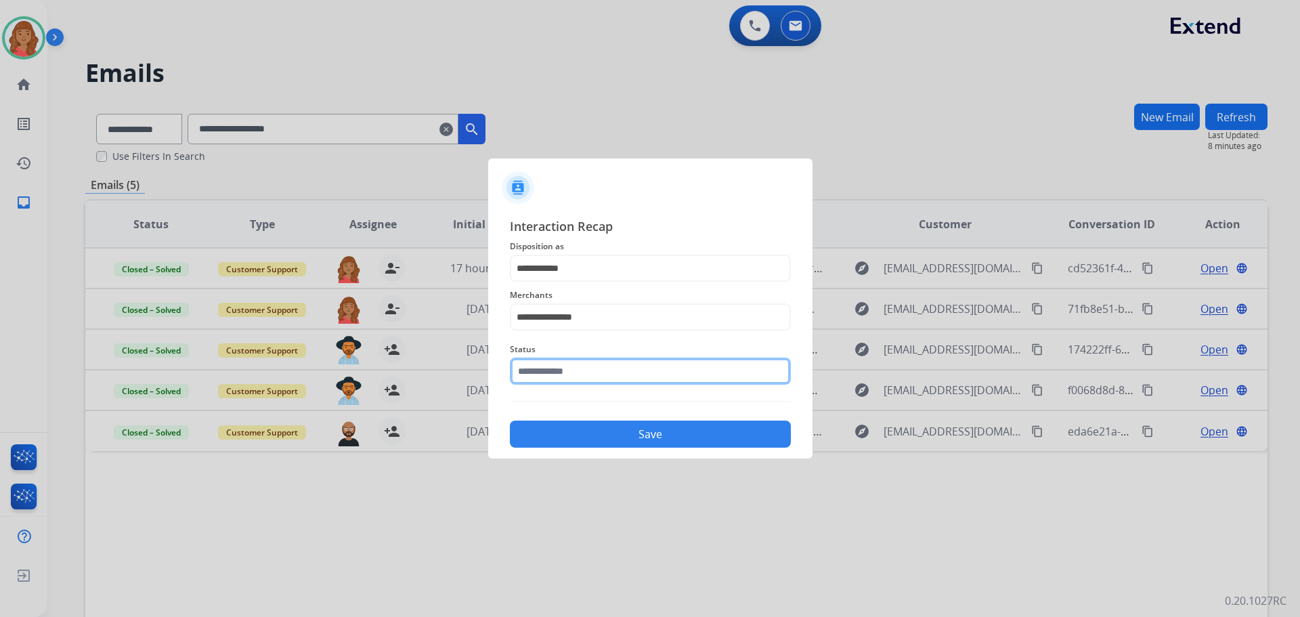
click at [557, 376] on input "text" at bounding box center [650, 371] width 281 height 27
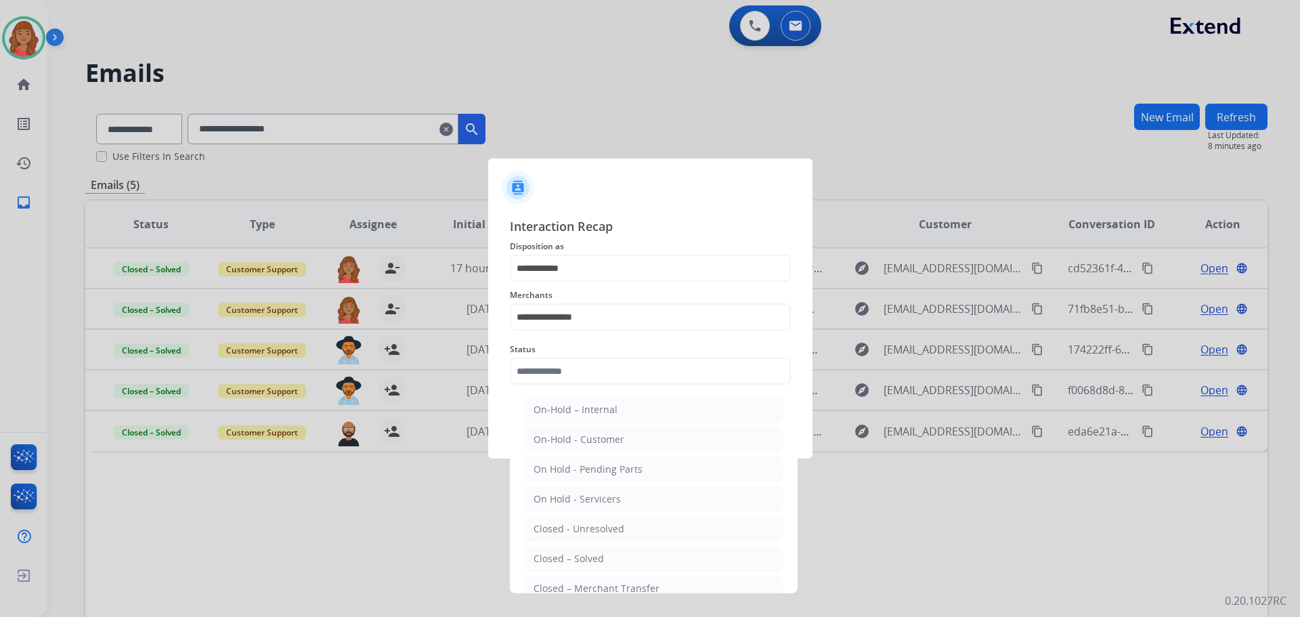
drag, startPoint x: 575, startPoint y: 556, endPoint x: 568, endPoint y: 525, distance: 31.9
click at [577, 555] on div "Closed – Solved" at bounding box center [569, 559] width 70 height 14
type input "**********"
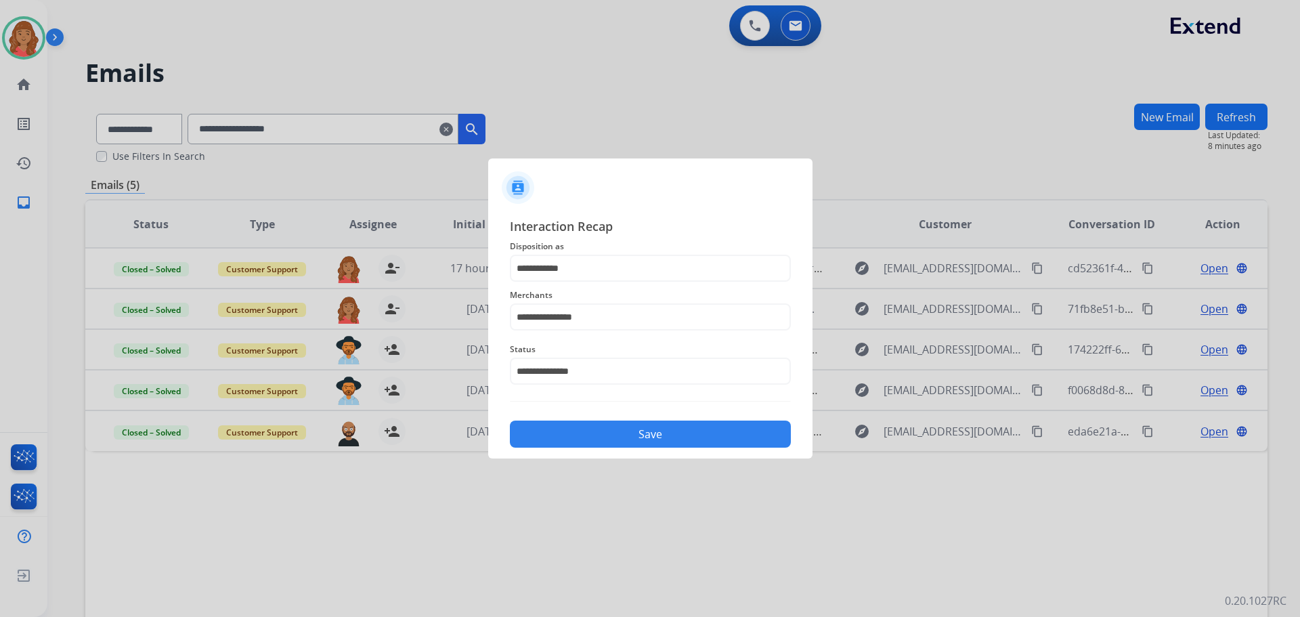
click at [606, 417] on div "Save" at bounding box center [650, 429] width 281 height 35
click at [601, 430] on button "Save" at bounding box center [650, 434] width 281 height 27
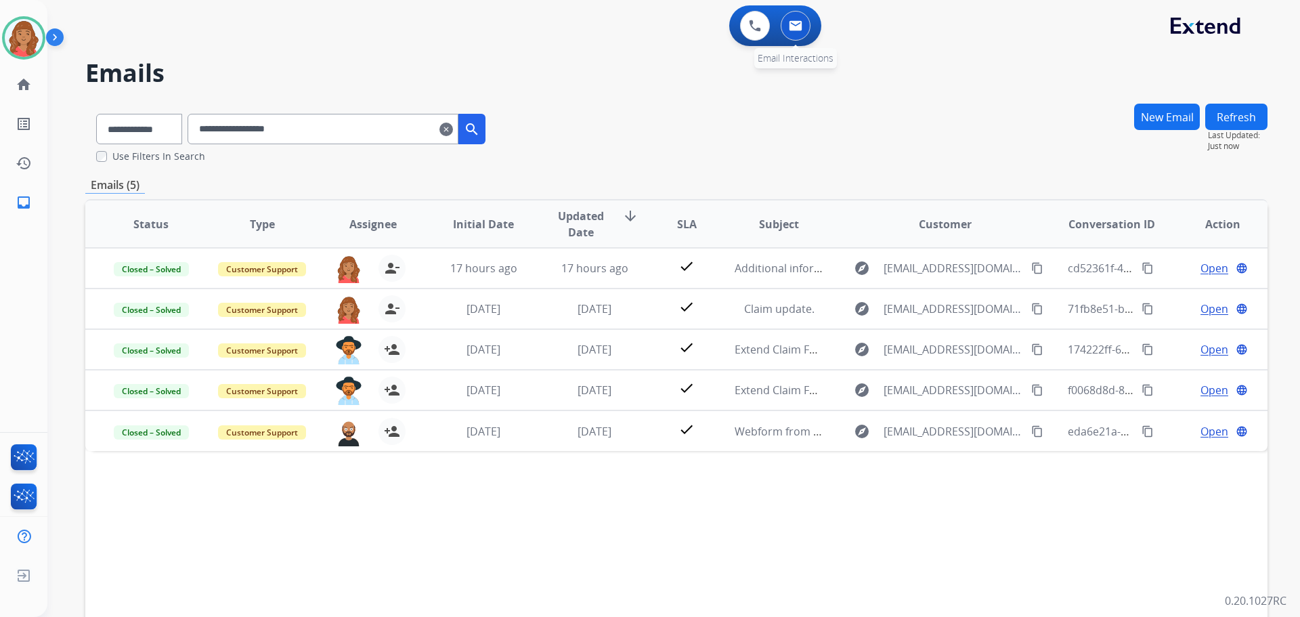
click at [797, 26] on img at bounding box center [796, 25] width 14 height 11
click at [453, 135] on mat-icon "clear" at bounding box center [447, 129] width 14 height 16
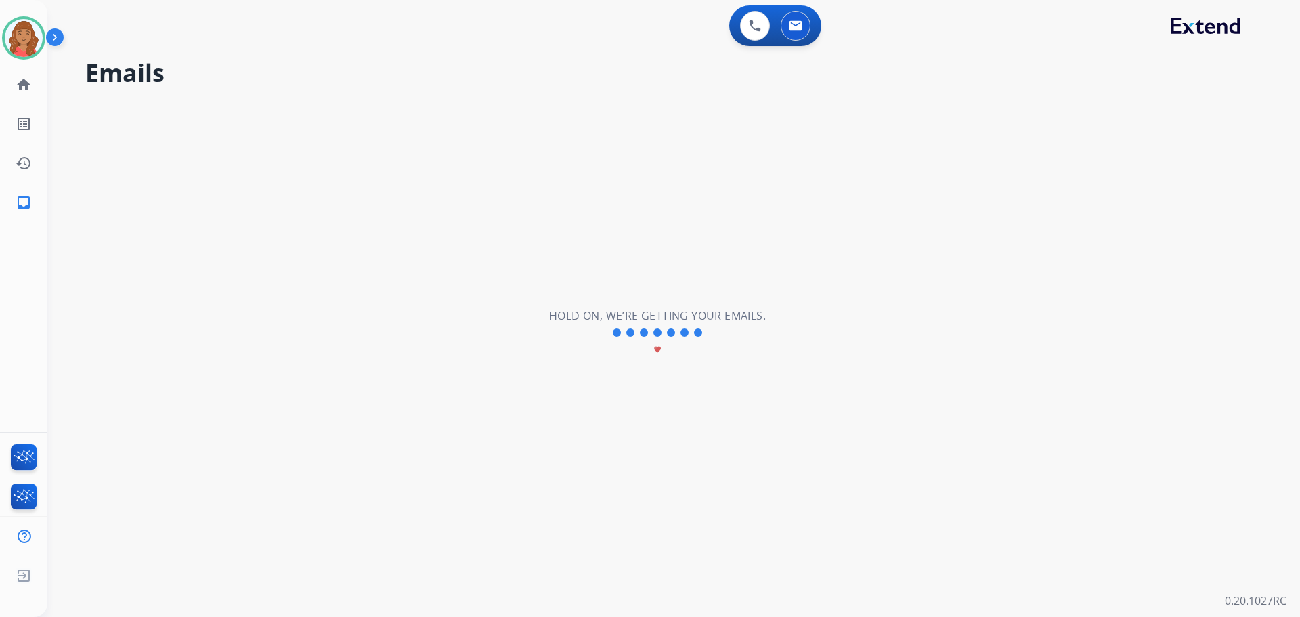
select select "**********"
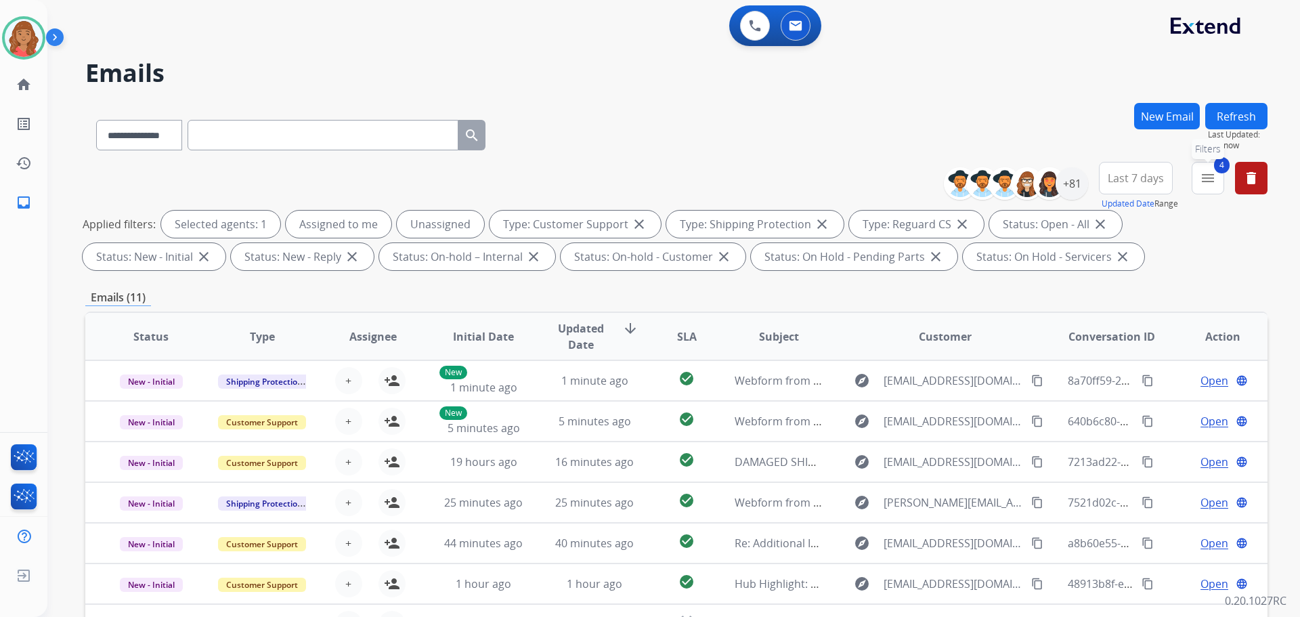
click at [1212, 183] on mat-icon "menu" at bounding box center [1208, 178] width 16 height 16
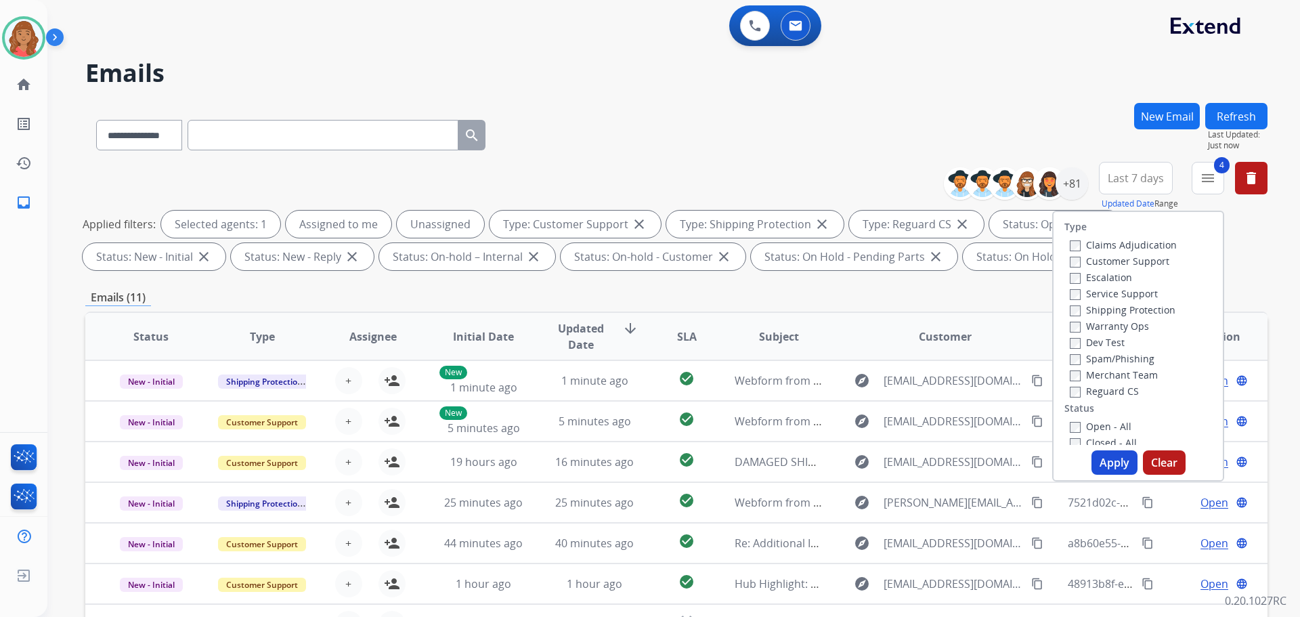
click at [1098, 454] on button "Apply" at bounding box center [1115, 462] width 46 height 24
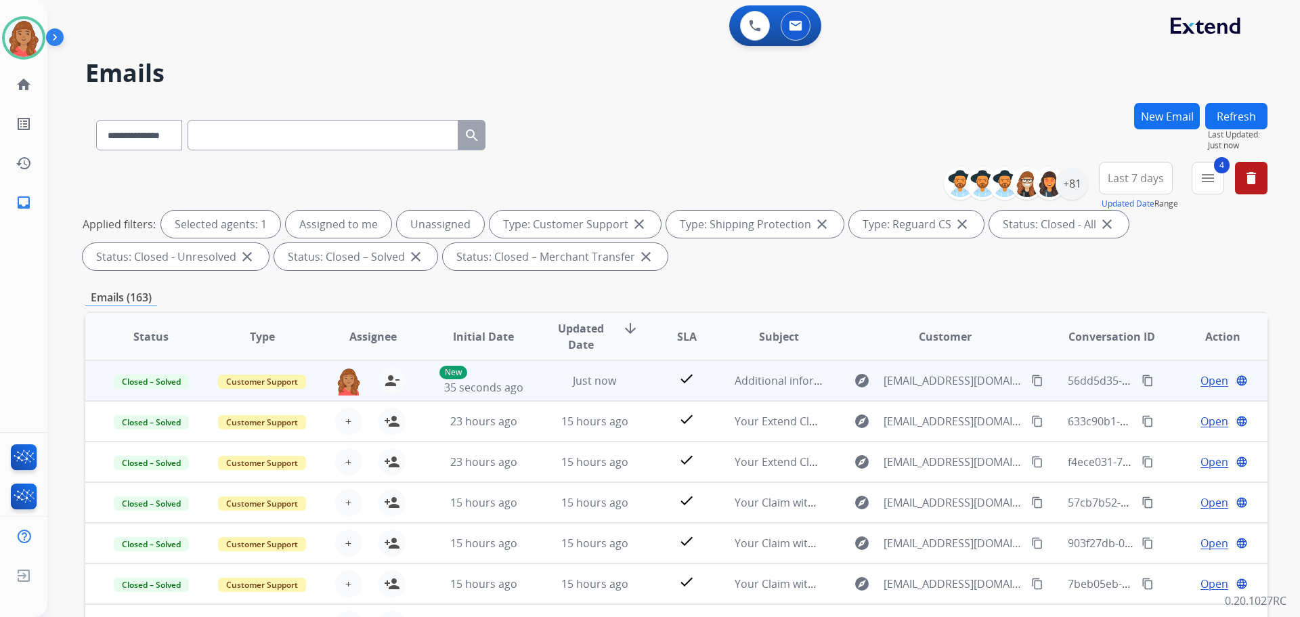
click at [1142, 384] on mat-icon "content_copy" at bounding box center [1148, 381] width 12 height 12
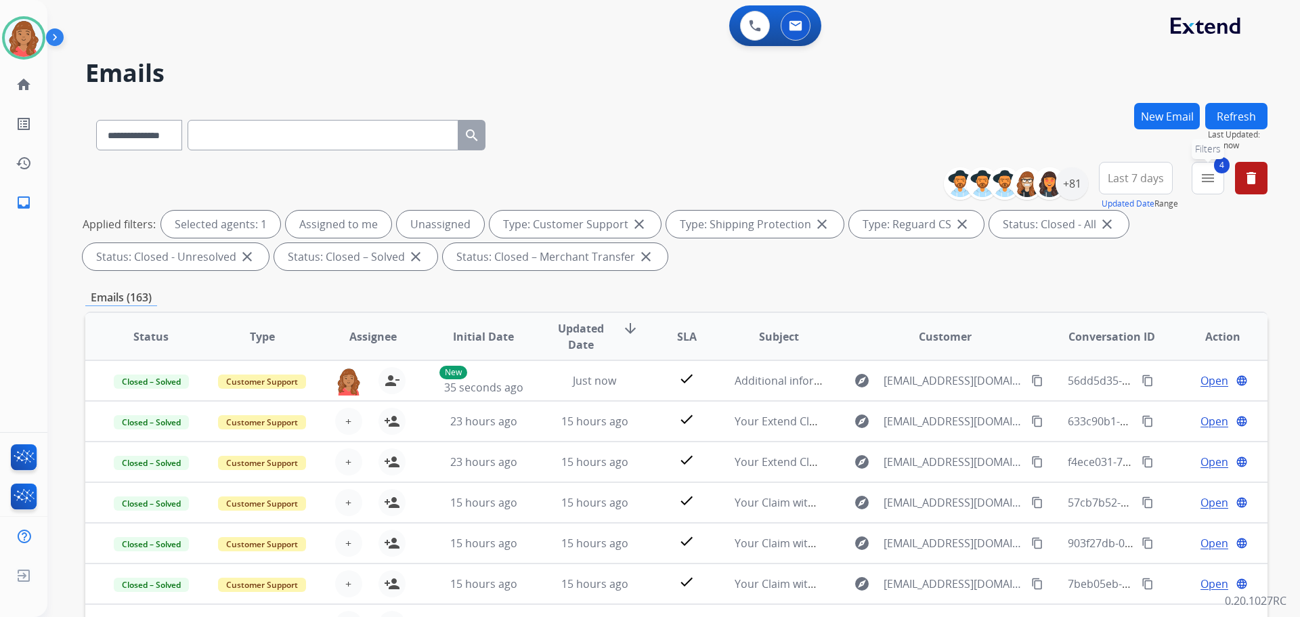
click at [1205, 188] on button "4 menu Filters" at bounding box center [1208, 178] width 33 height 33
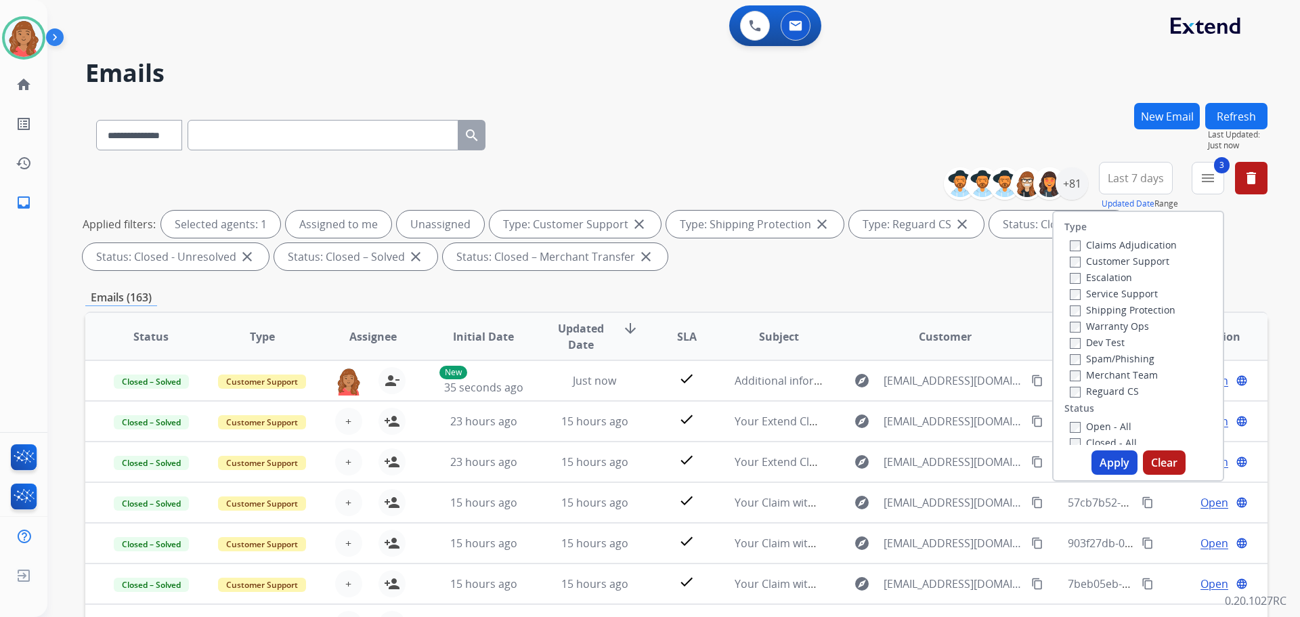
click at [1070, 420] on label "Open - All" at bounding box center [1101, 426] width 62 height 13
click at [1104, 460] on button "Apply" at bounding box center [1115, 462] width 46 height 24
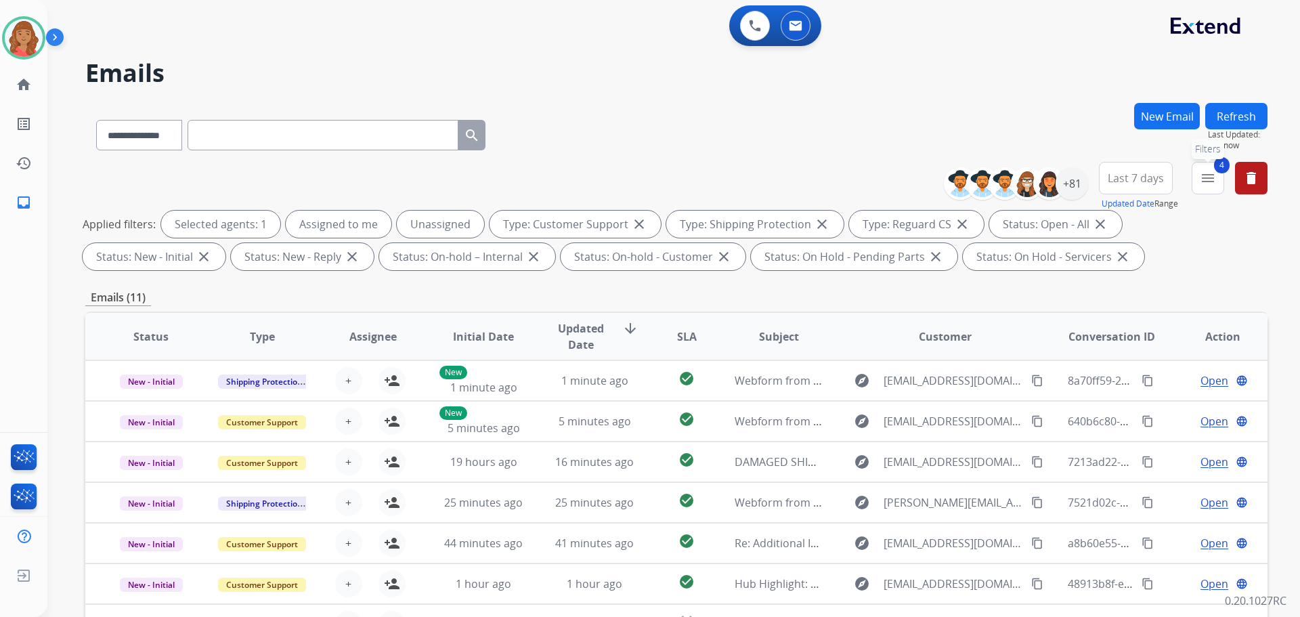
click at [1208, 176] on mat-icon "menu" at bounding box center [1208, 178] width 16 height 16
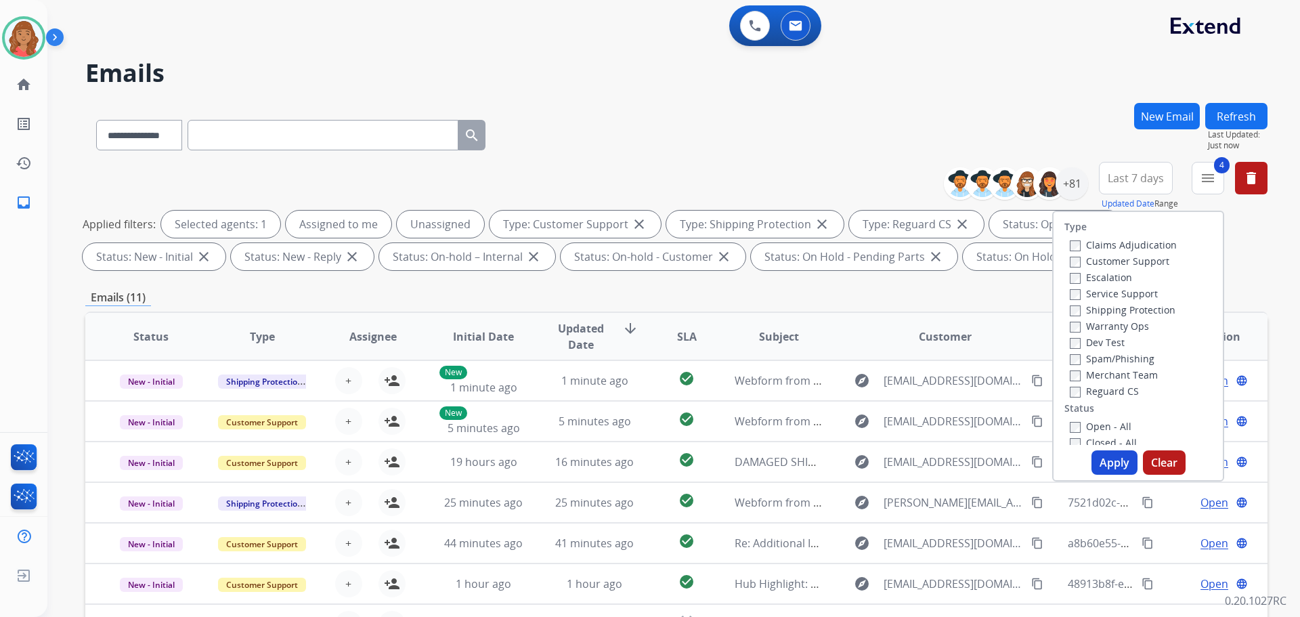
click at [1106, 461] on button "Apply" at bounding box center [1115, 462] width 46 height 24
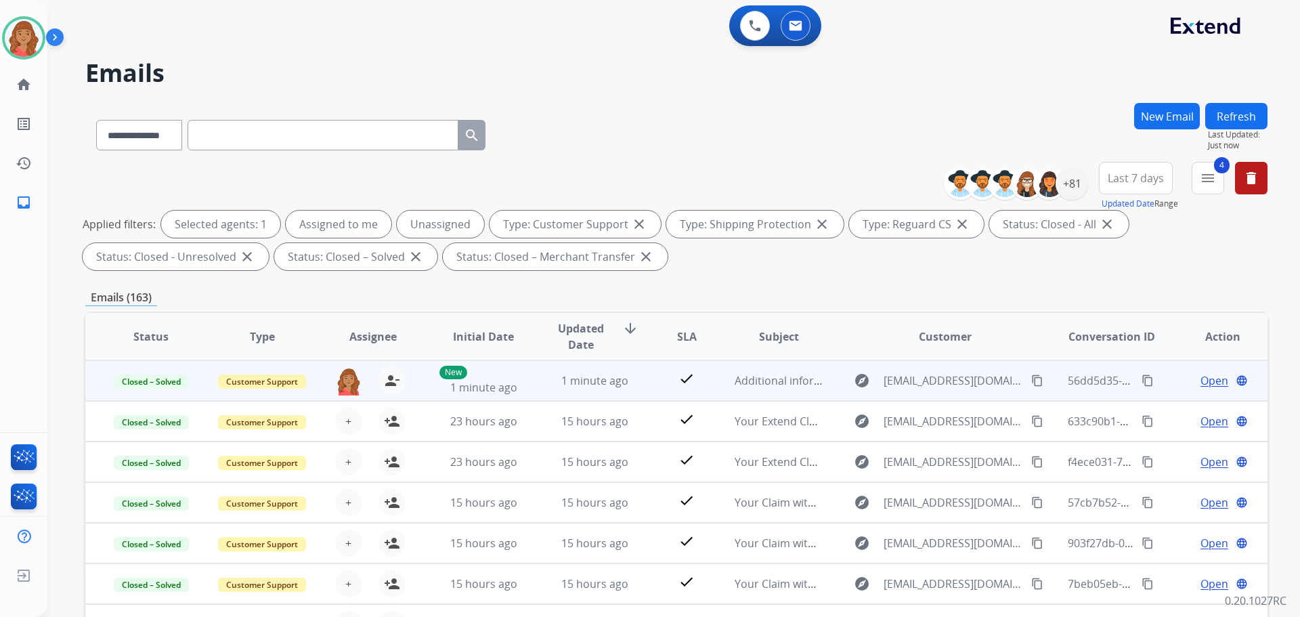
click at [1031, 380] on mat-icon "content_copy" at bounding box center [1037, 381] width 12 height 12
click at [601, 379] on span "1 minute ago" at bounding box center [594, 380] width 67 height 15
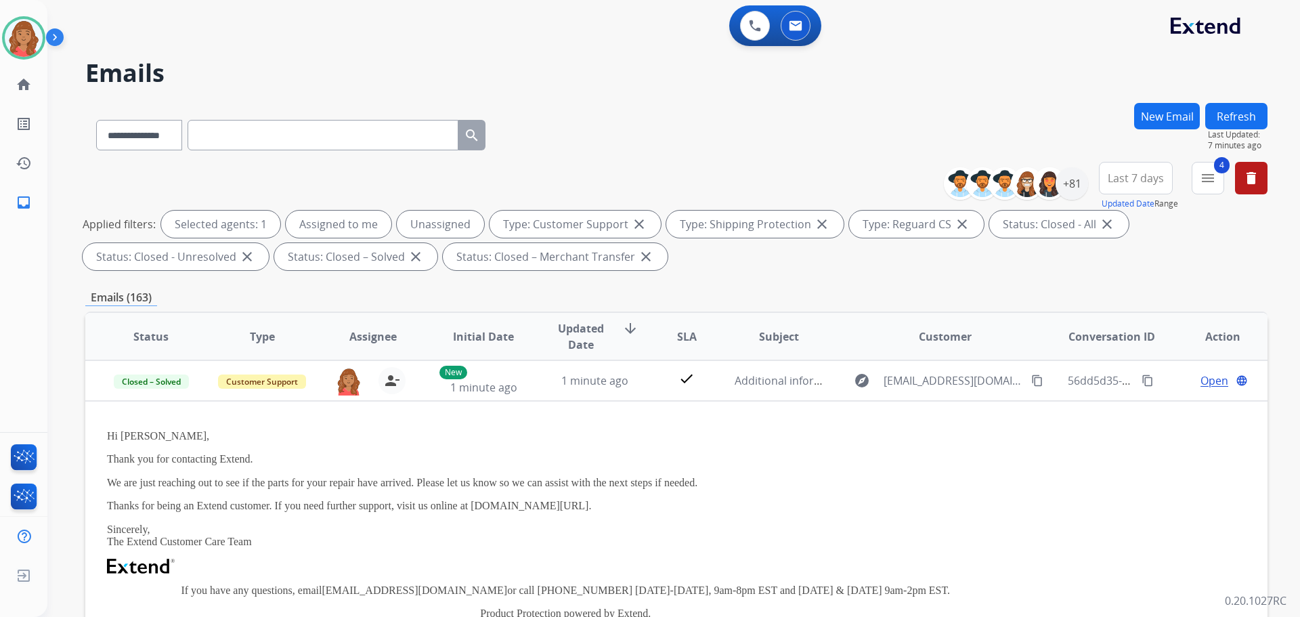
click at [1257, 140] on div "**********" at bounding box center [673, 308] width 1253 height 617
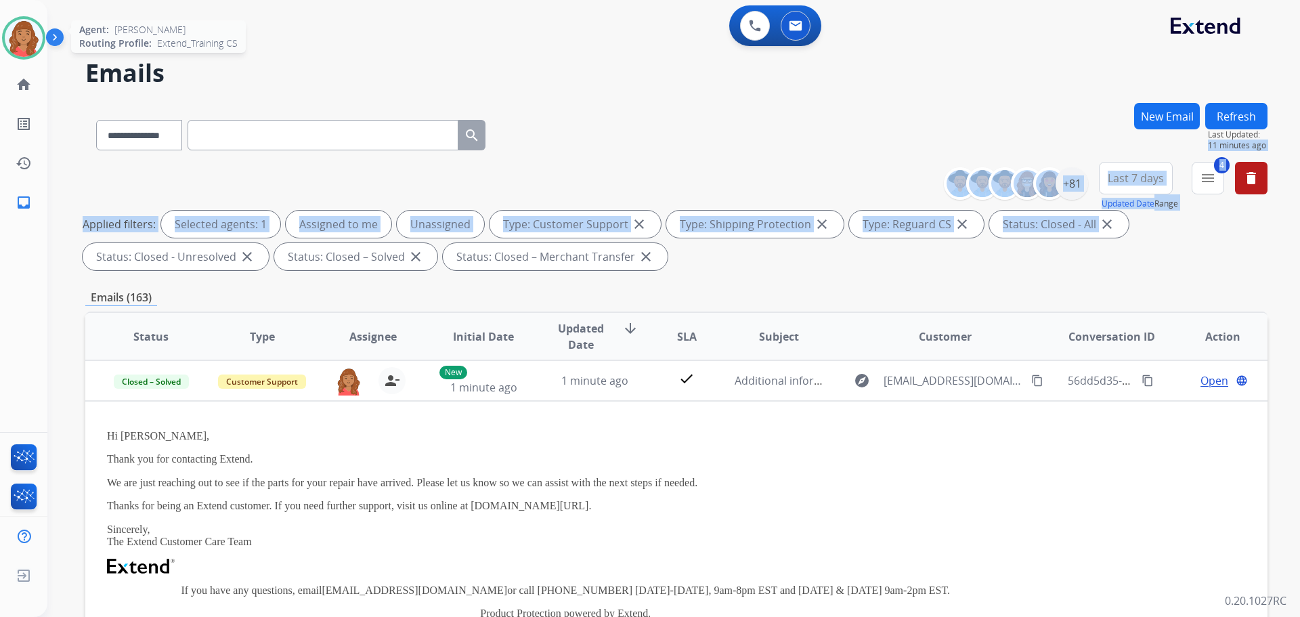
click at [28, 33] on img at bounding box center [24, 38] width 38 height 38
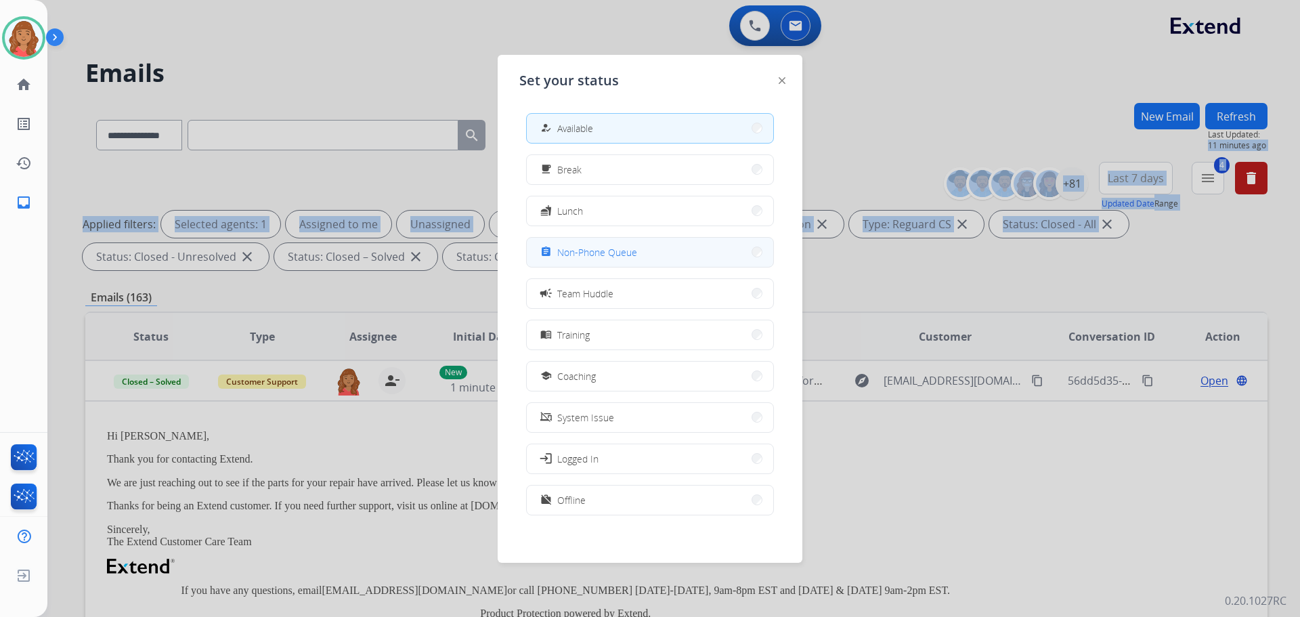
drag, startPoint x: 616, startPoint y: 243, endPoint x: 611, endPoint y: 251, distance: 8.8
click at [616, 244] on button "assignment Non-Phone Queue" at bounding box center [650, 252] width 247 height 29
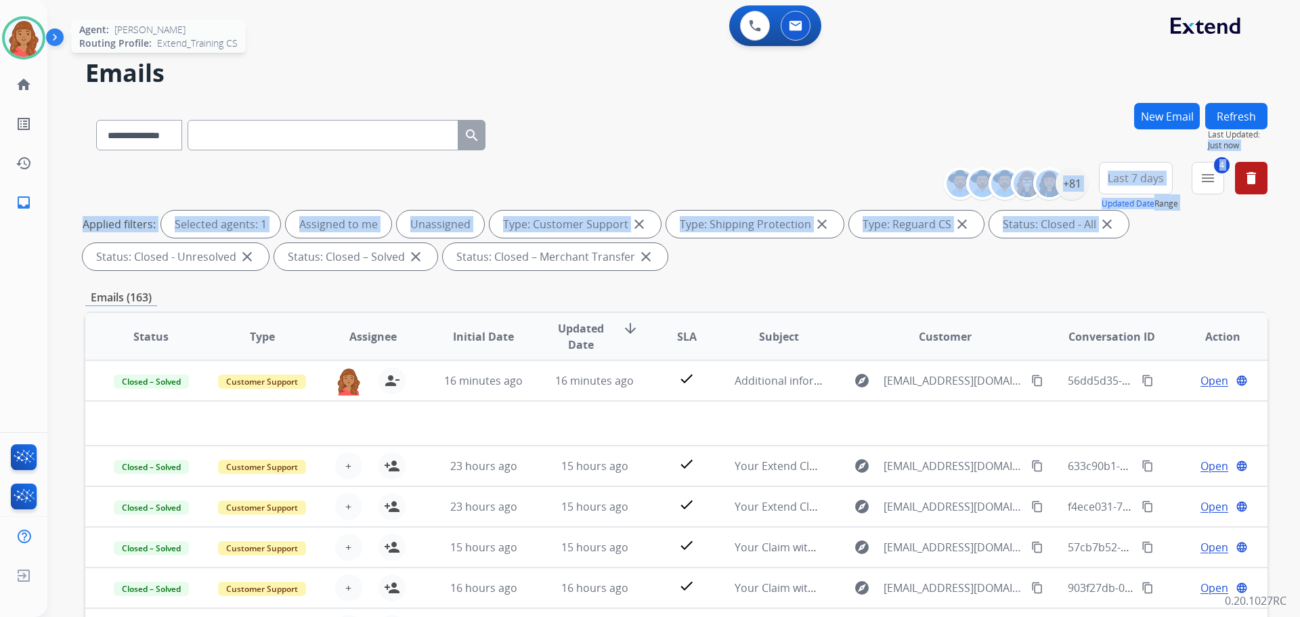
click at [34, 42] on img at bounding box center [24, 38] width 38 height 38
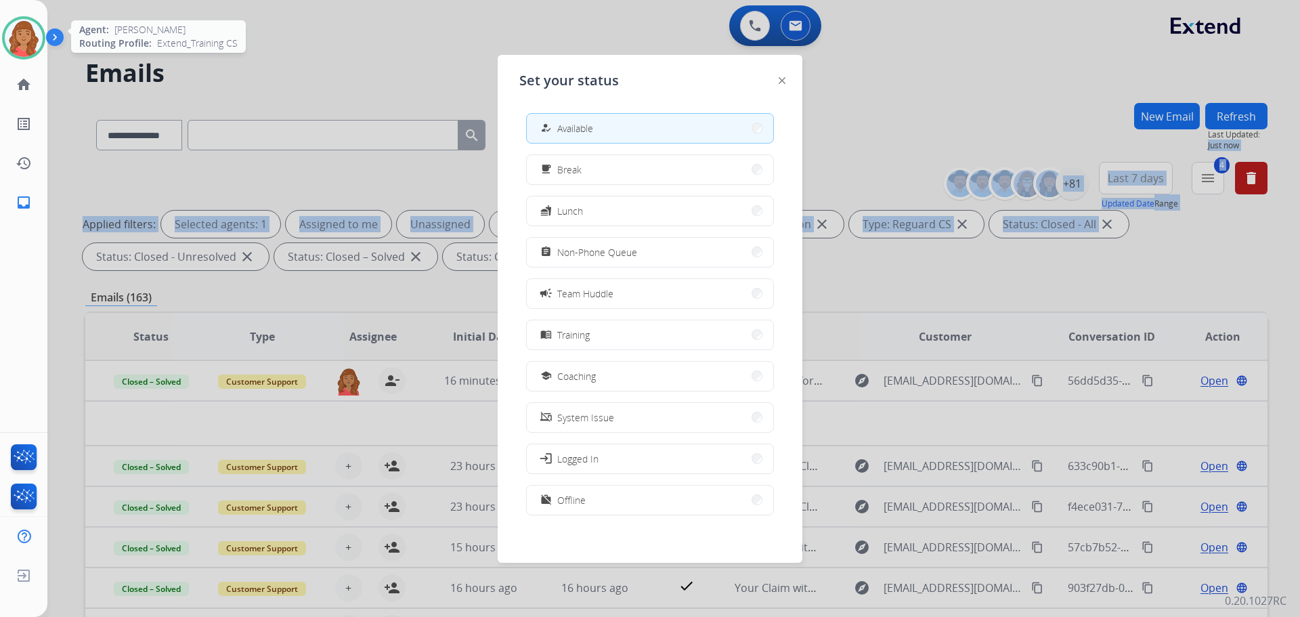
click at [30, 40] on img at bounding box center [24, 38] width 38 height 38
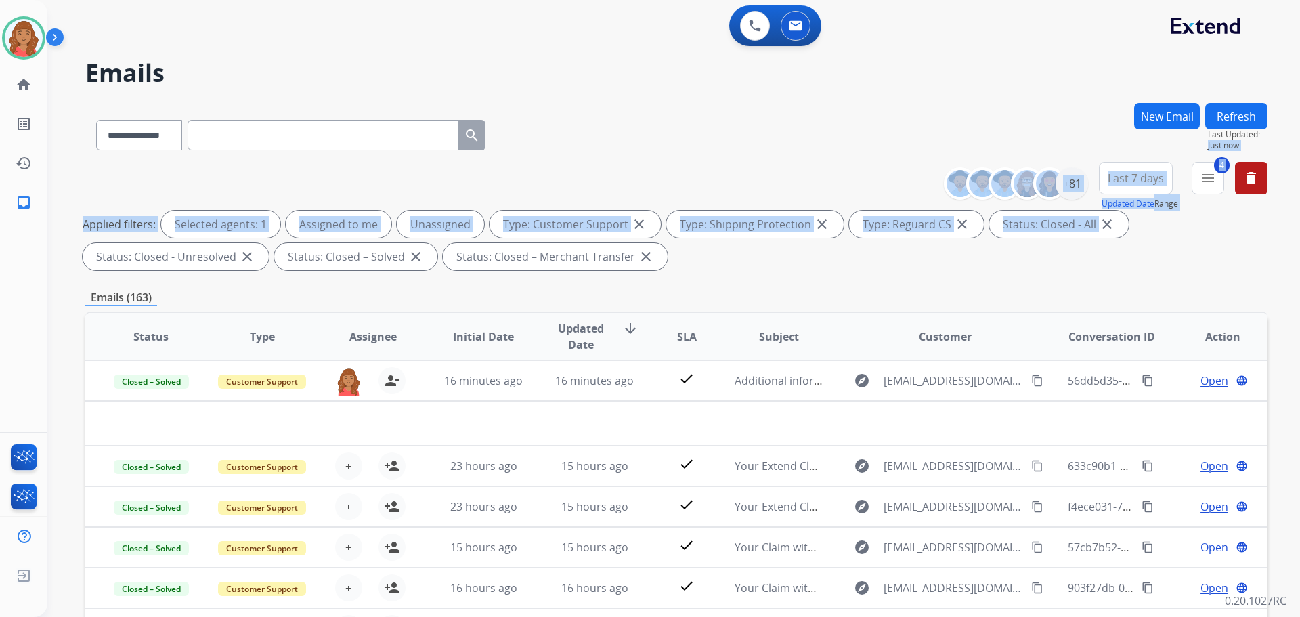
click at [517, 171] on div "**********" at bounding box center [676, 219] width 1182 height 114
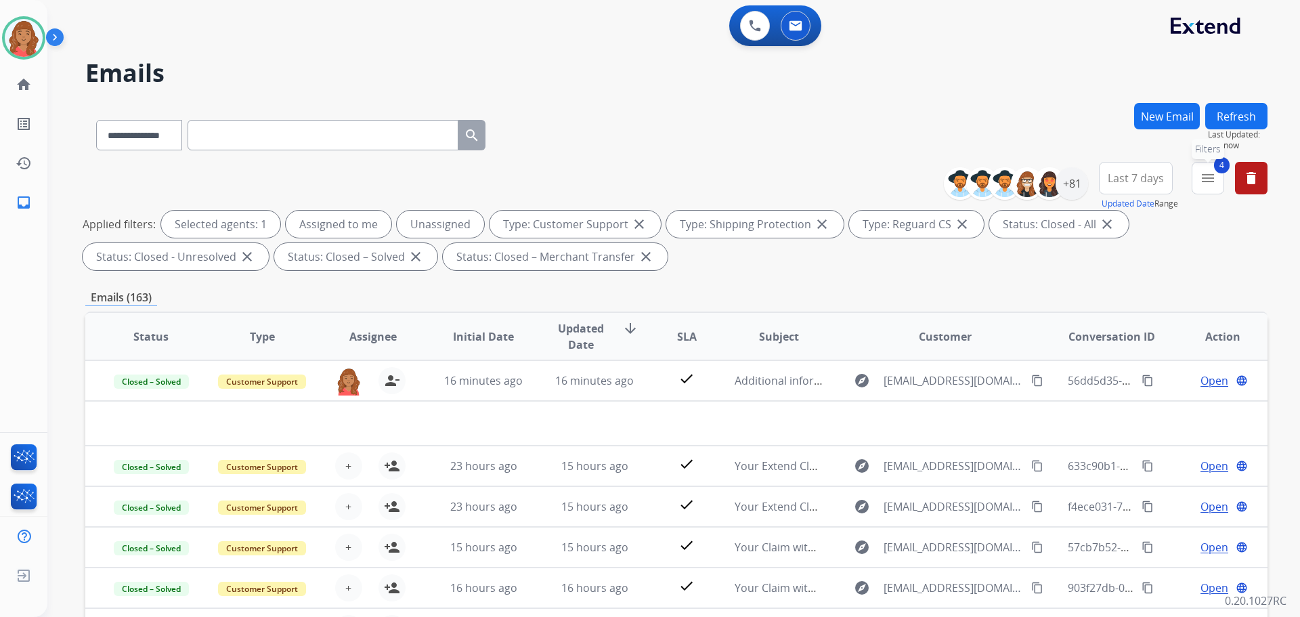
click at [1212, 185] on mat-icon "menu" at bounding box center [1208, 178] width 16 height 16
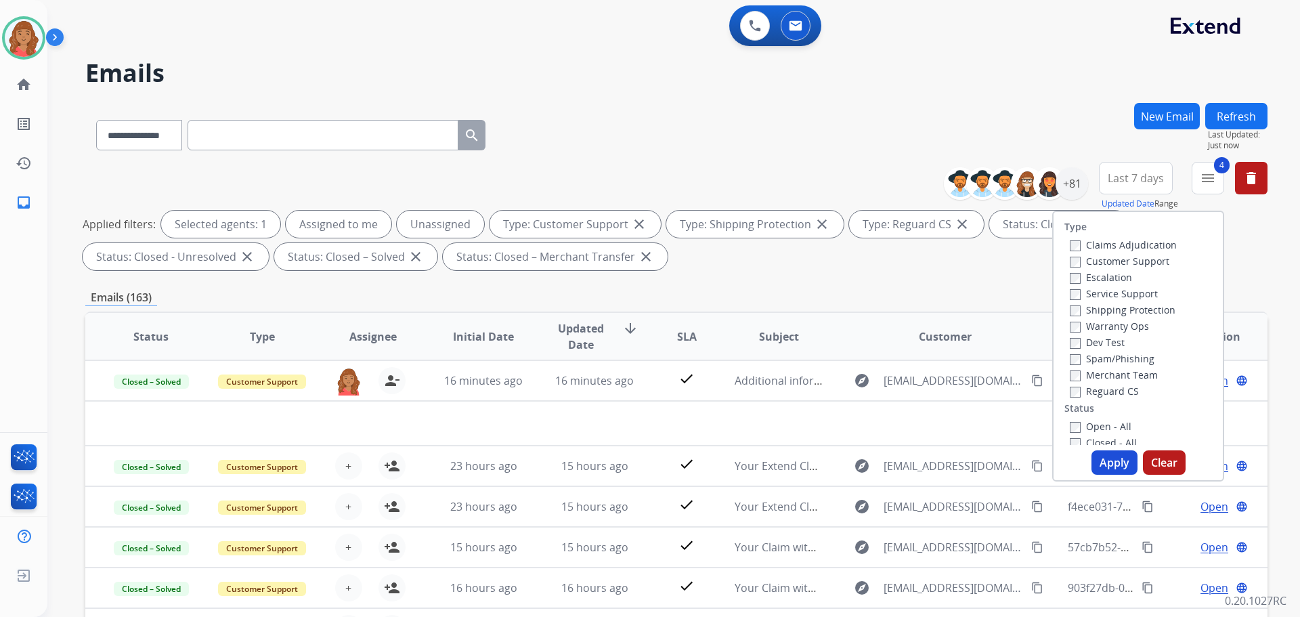
click at [898, 123] on div "**********" at bounding box center [676, 132] width 1182 height 59
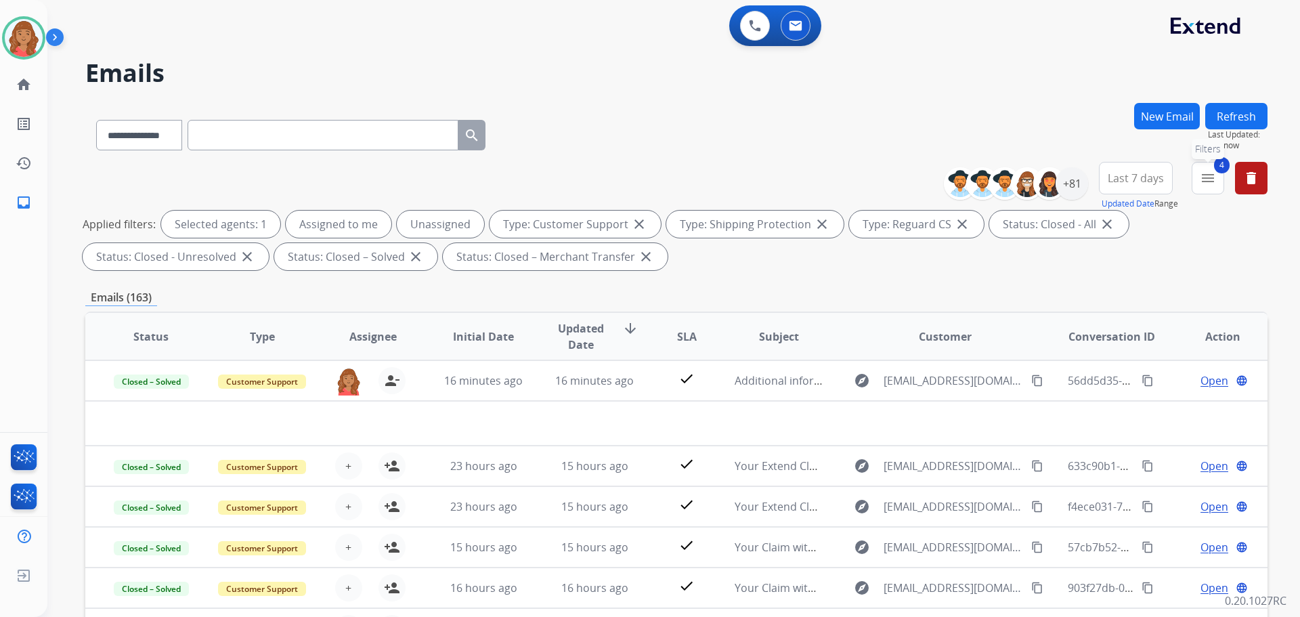
drag, startPoint x: 1198, startPoint y: 191, endPoint x: 1159, endPoint y: 213, distance: 44.9
click at [1199, 191] on button "4 menu Filters" at bounding box center [1208, 178] width 33 height 33
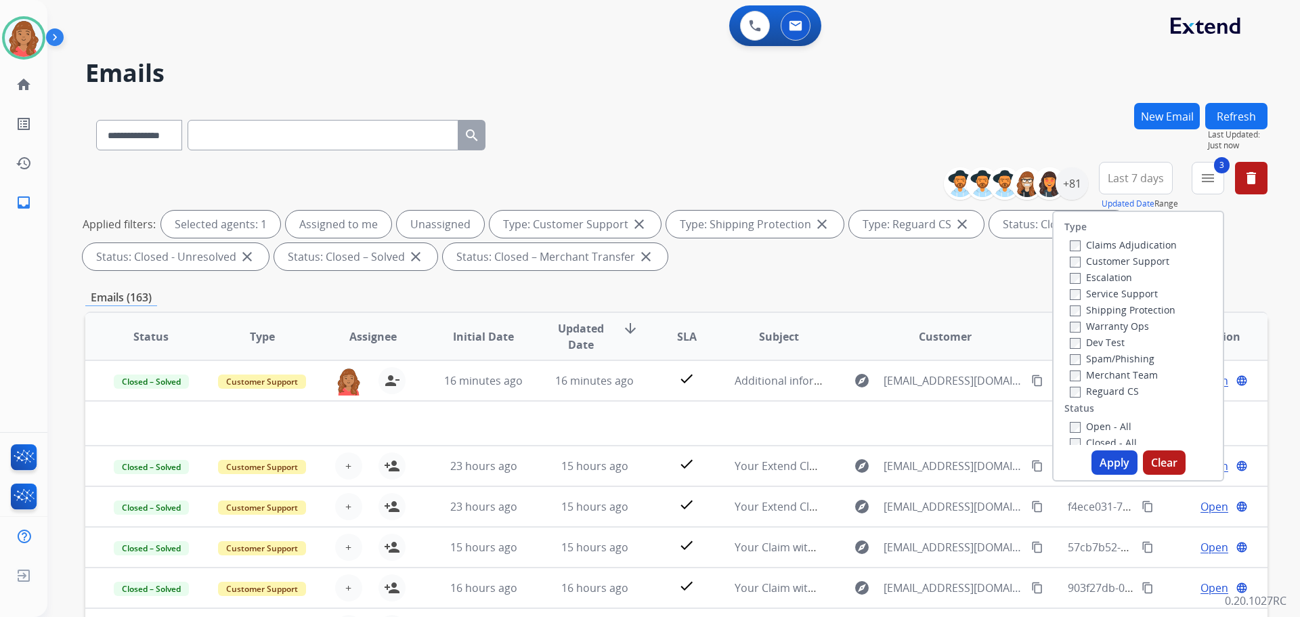
click at [1070, 421] on label "Open - All" at bounding box center [1101, 426] width 62 height 13
click at [1105, 463] on button "Apply" at bounding box center [1115, 462] width 46 height 24
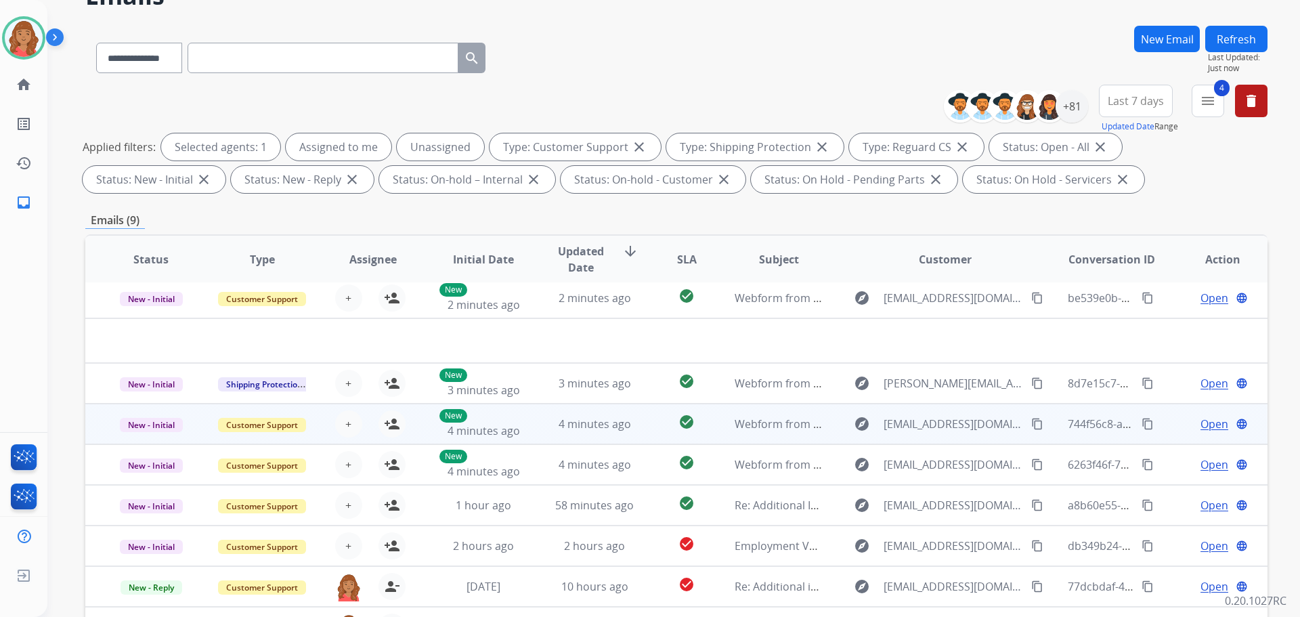
scroll to position [219, 0]
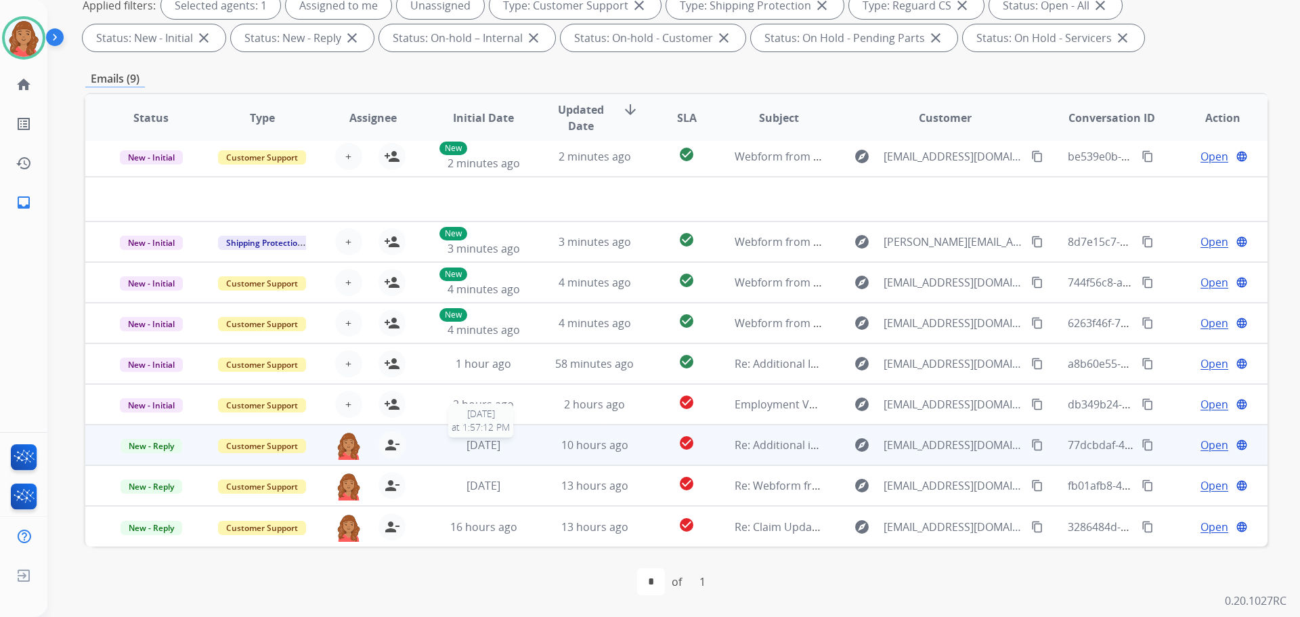
click at [500, 444] on span "[DATE]" at bounding box center [484, 445] width 34 height 15
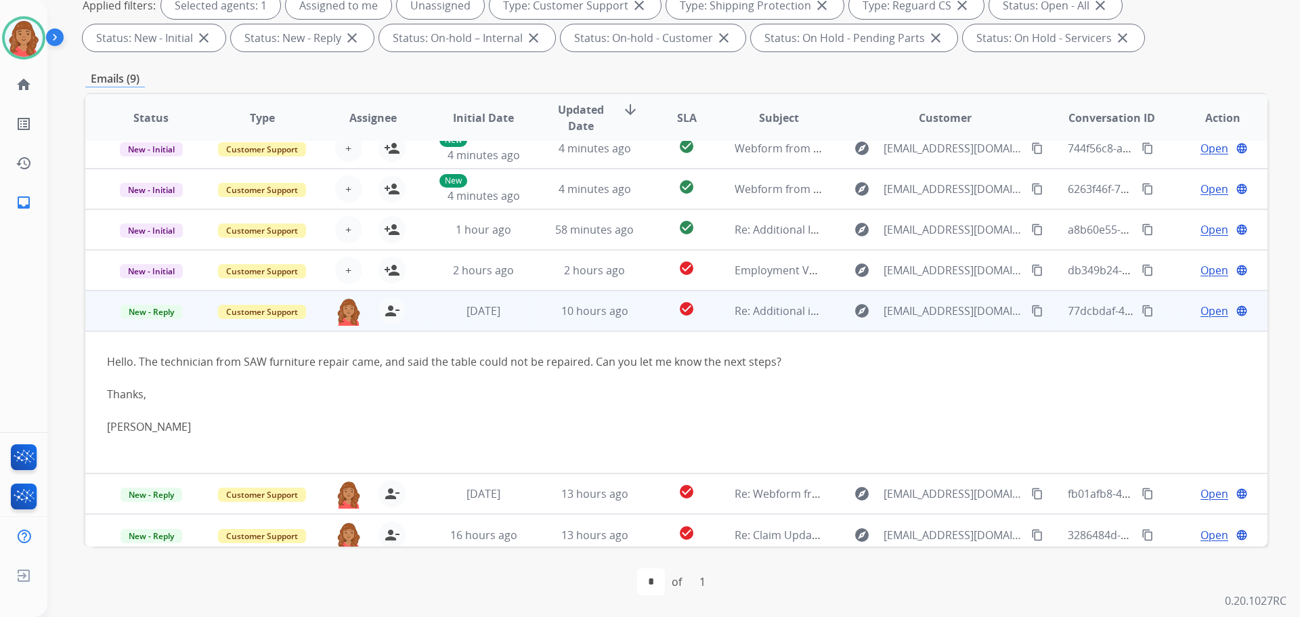
scroll to position [103, 0]
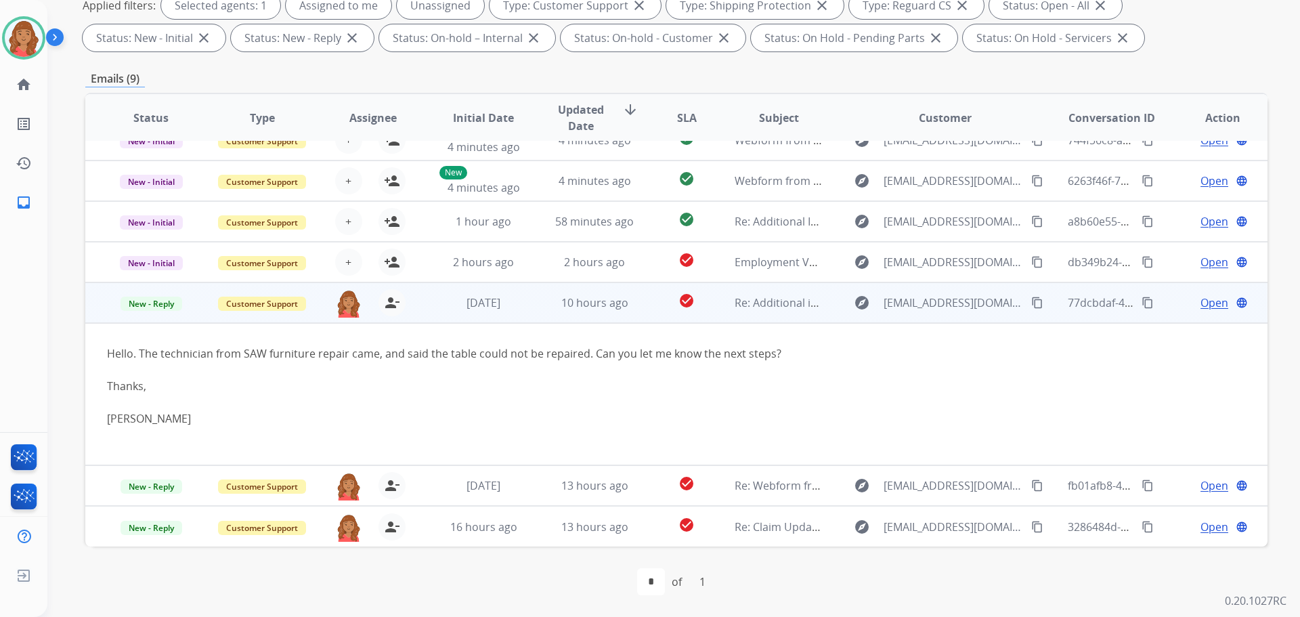
click at [1031, 306] on mat-icon "content_copy" at bounding box center [1037, 303] width 12 height 12
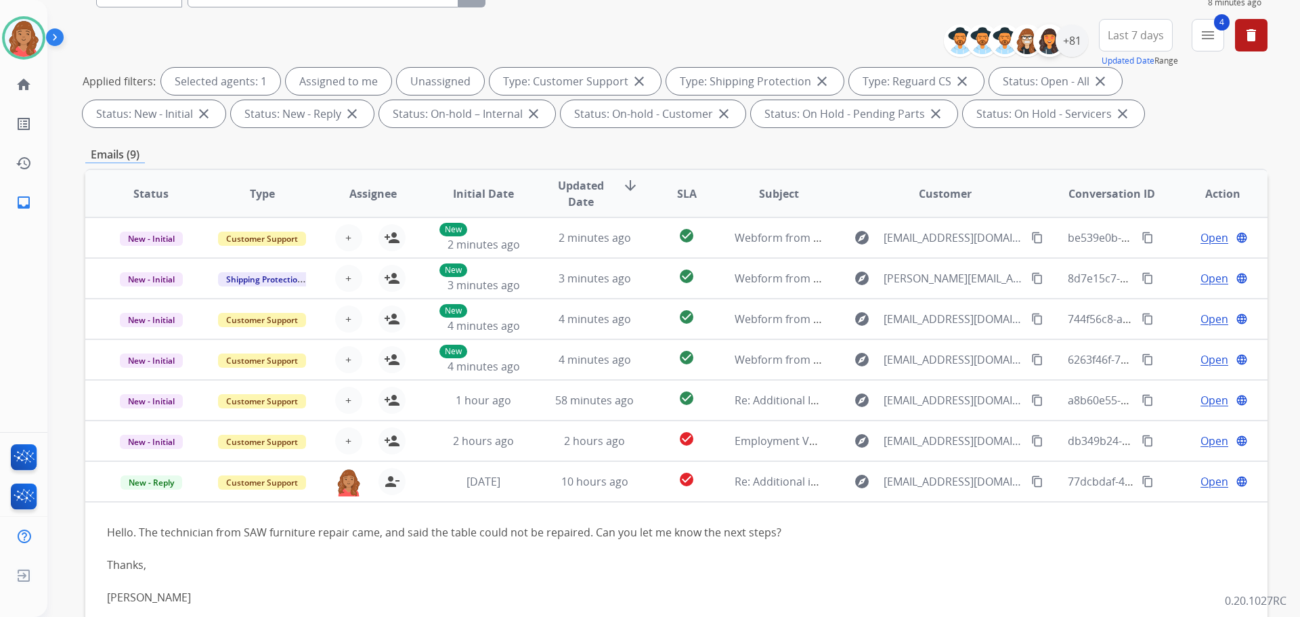
scroll to position [0, 0]
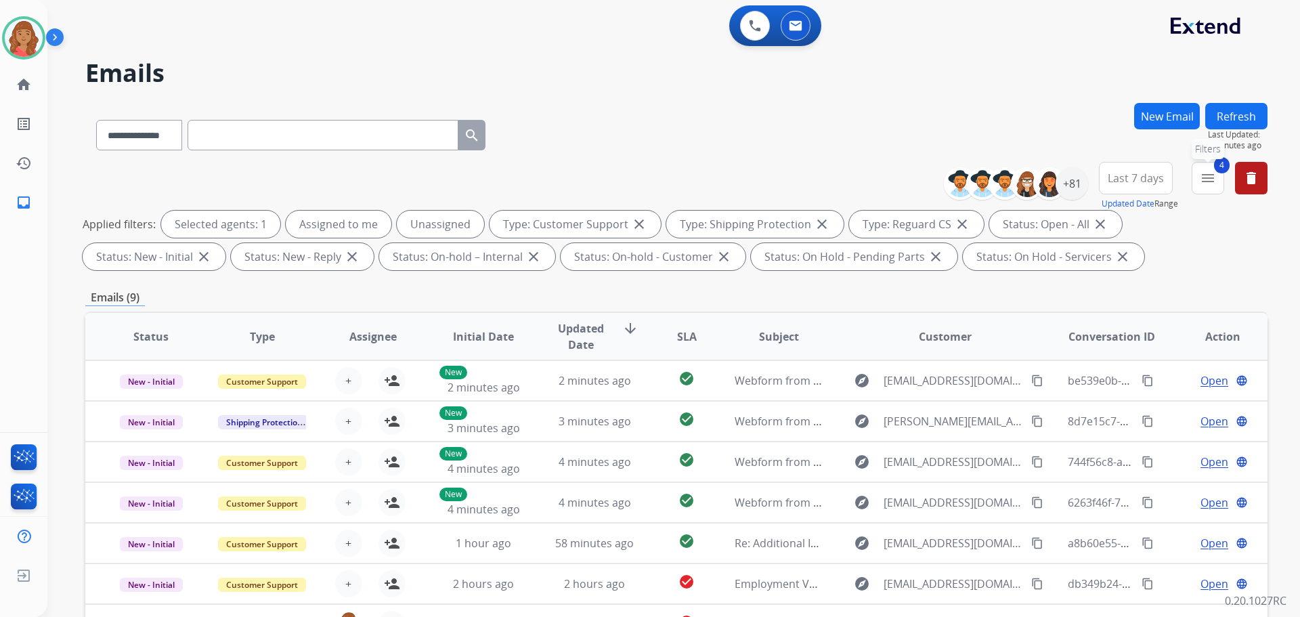
drag, startPoint x: 1214, startPoint y: 174, endPoint x: 1199, endPoint y: 196, distance: 25.9
click at [1213, 174] on mat-icon "menu" at bounding box center [1208, 178] width 16 height 16
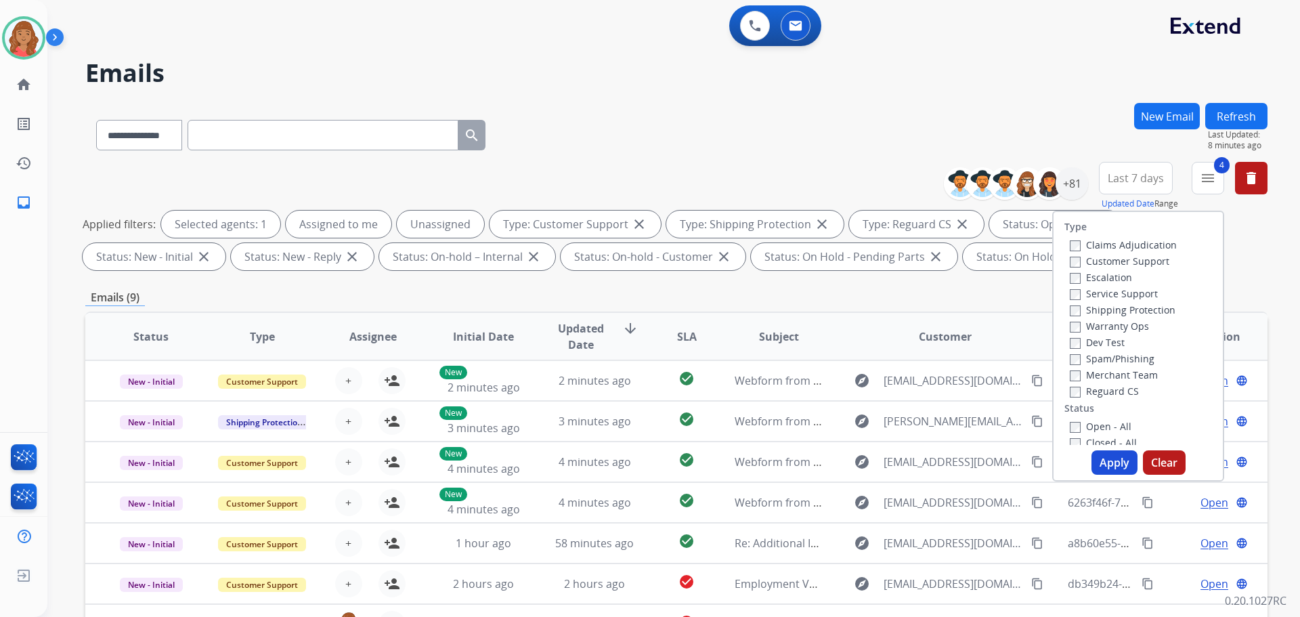
click at [1111, 453] on button "Apply" at bounding box center [1115, 462] width 46 height 24
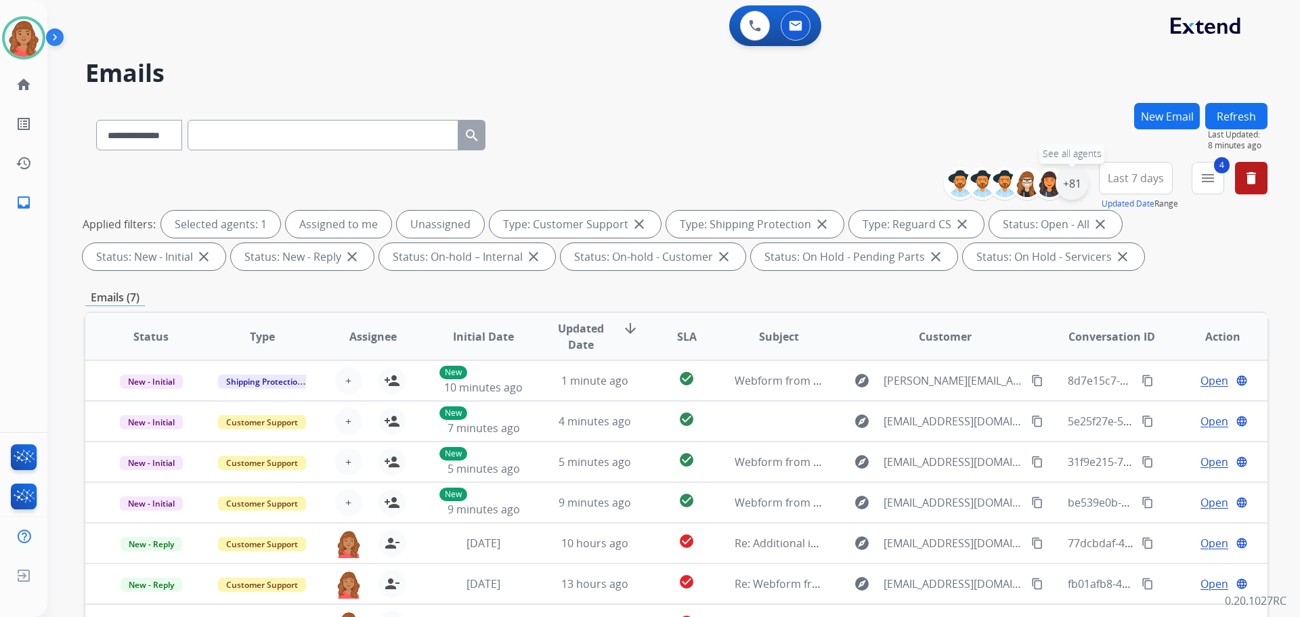
click at [1069, 188] on div "+81" at bounding box center [1072, 183] width 33 height 33
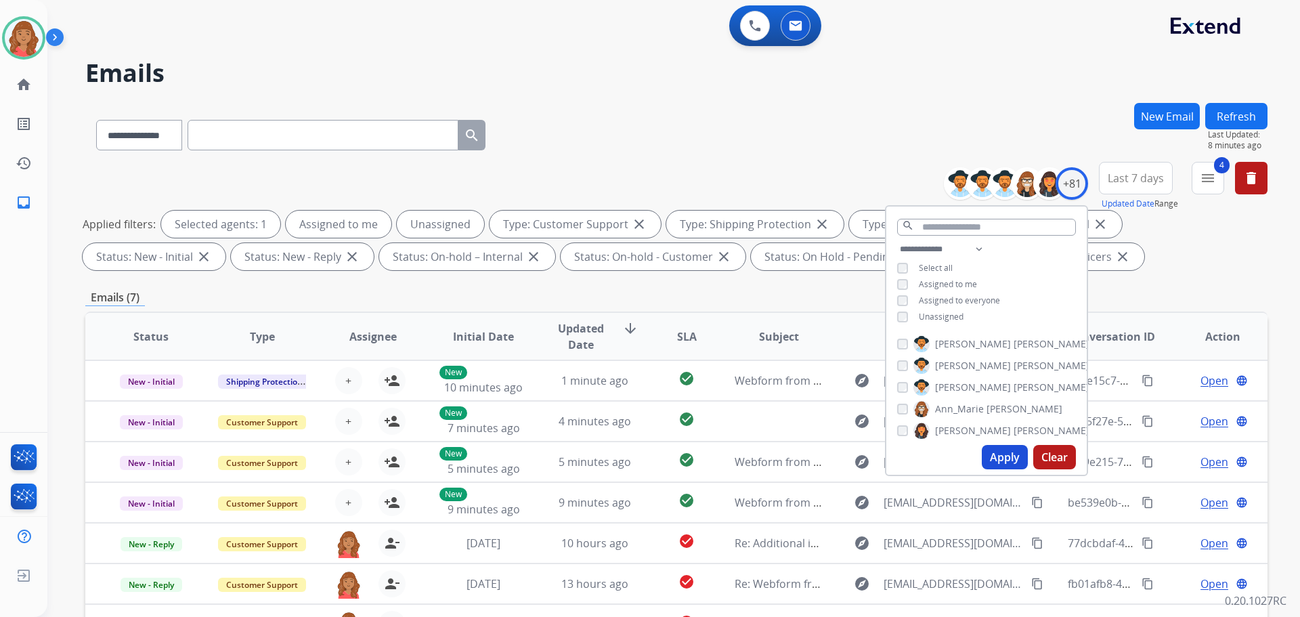
click at [897, 309] on div "**********" at bounding box center [987, 284] width 200 height 87
click at [999, 452] on button "Apply" at bounding box center [1005, 457] width 46 height 24
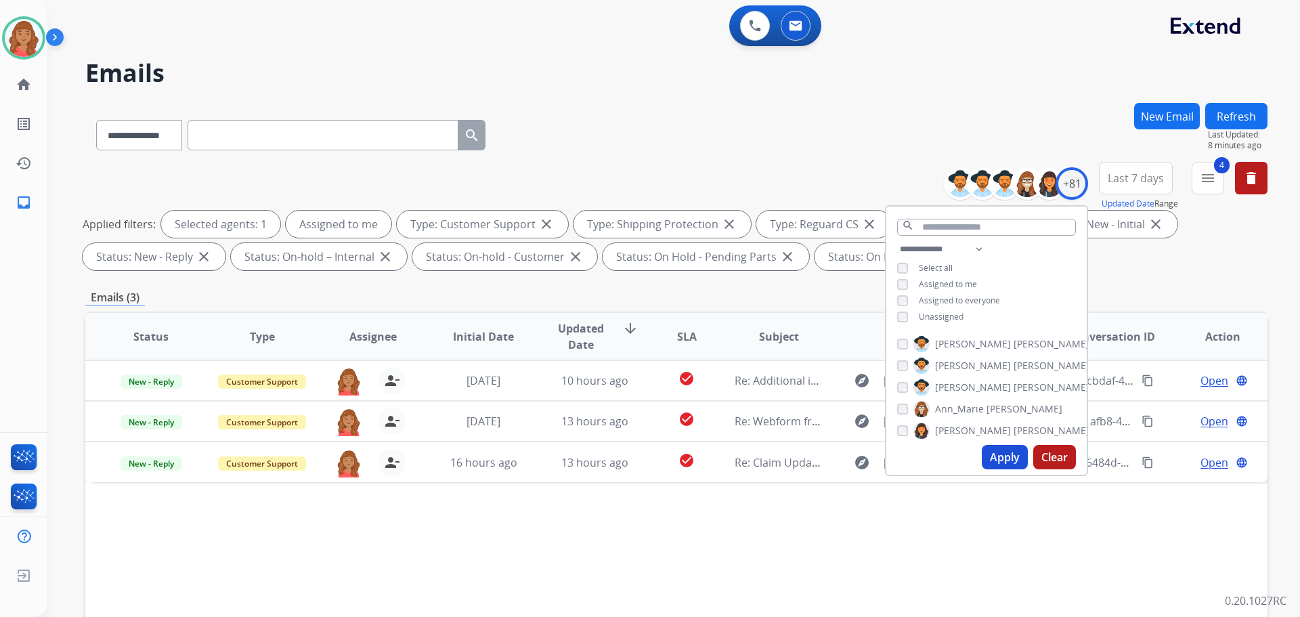
click at [560, 297] on div "Emails (3)" at bounding box center [676, 297] width 1182 height 17
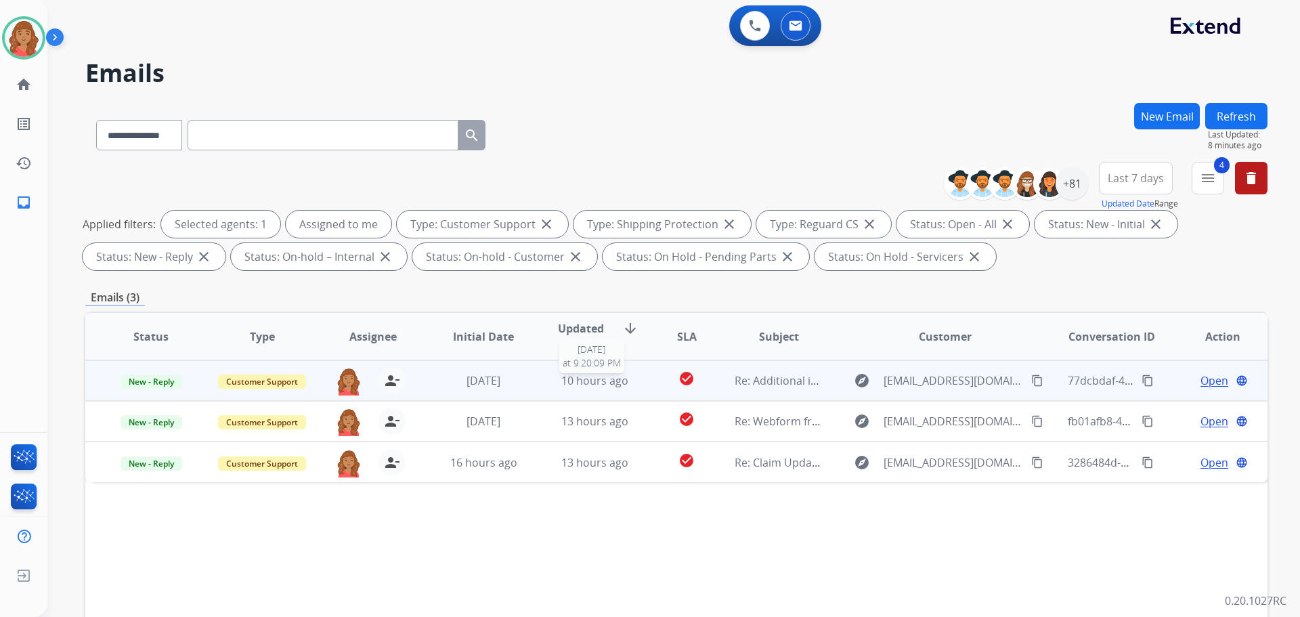
click at [563, 383] on span "10 hours ago" at bounding box center [594, 380] width 67 height 15
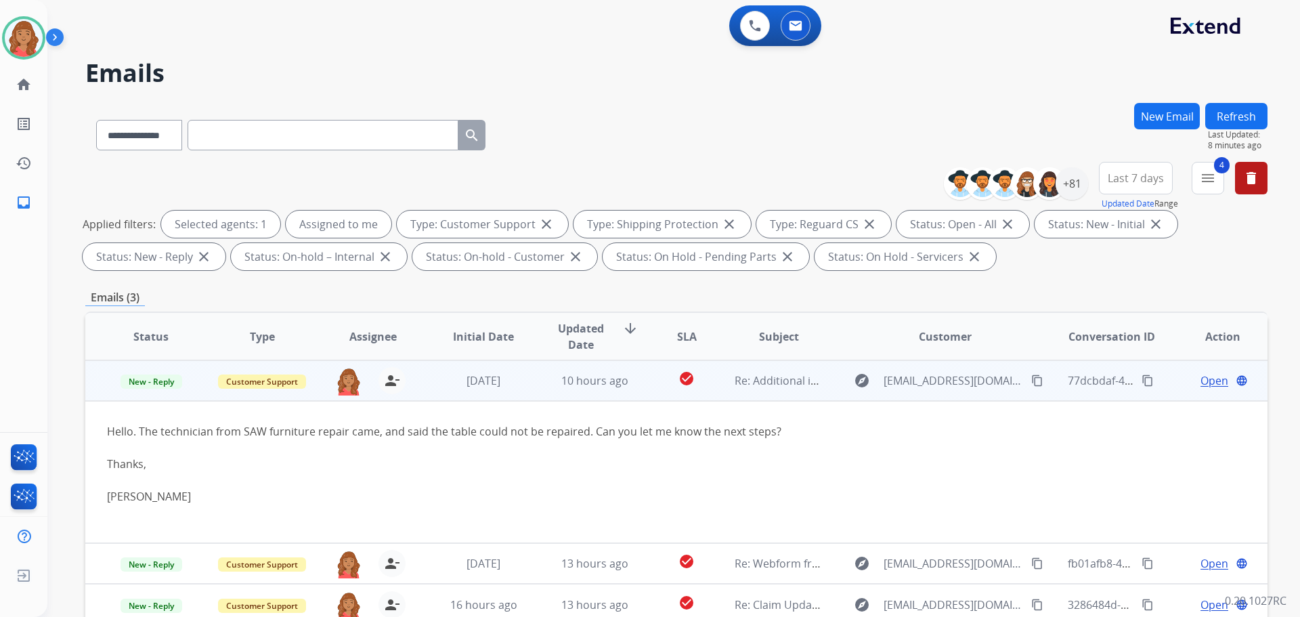
drag, startPoint x: 1010, startPoint y: 381, endPoint x: 999, endPoint y: 382, distance: 10.9
click at [1031, 381] on mat-icon "content_copy" at bounding box center [1037, 381] width 12 height 12
click at [1189, 377] on div "Open language" at bounding box center [1222, 380] width 89 height 16
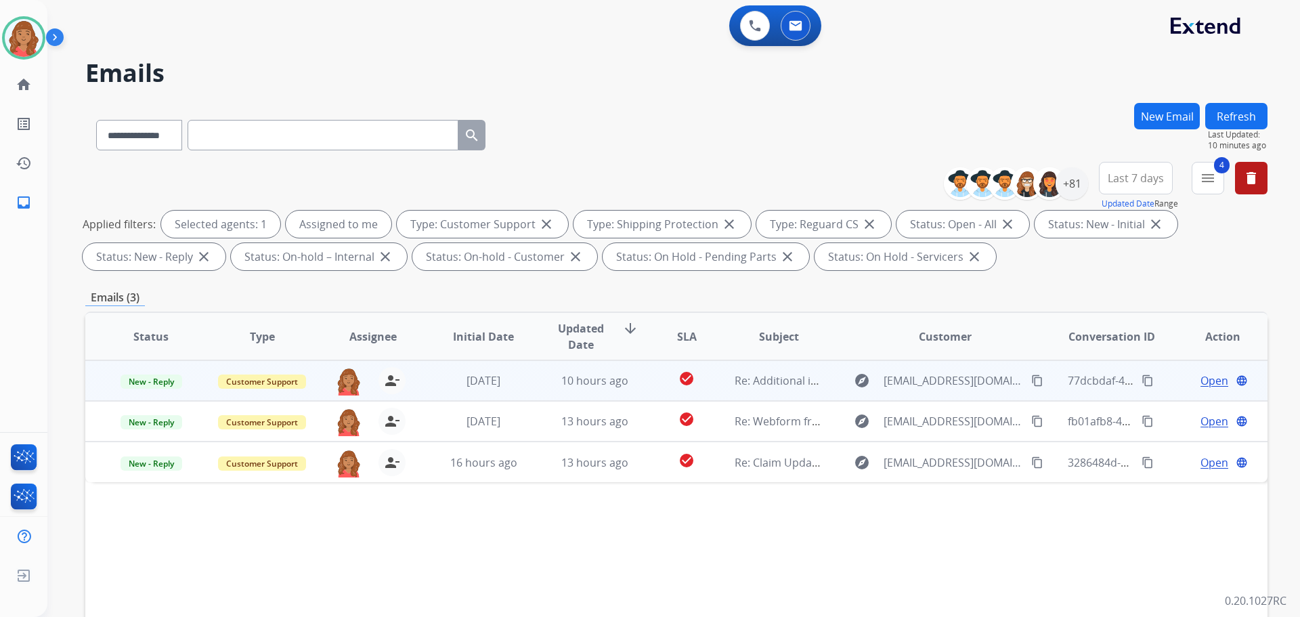
click at [1207, 382] on span "Open" at bounding box center [1215, 380] width 28 height 16
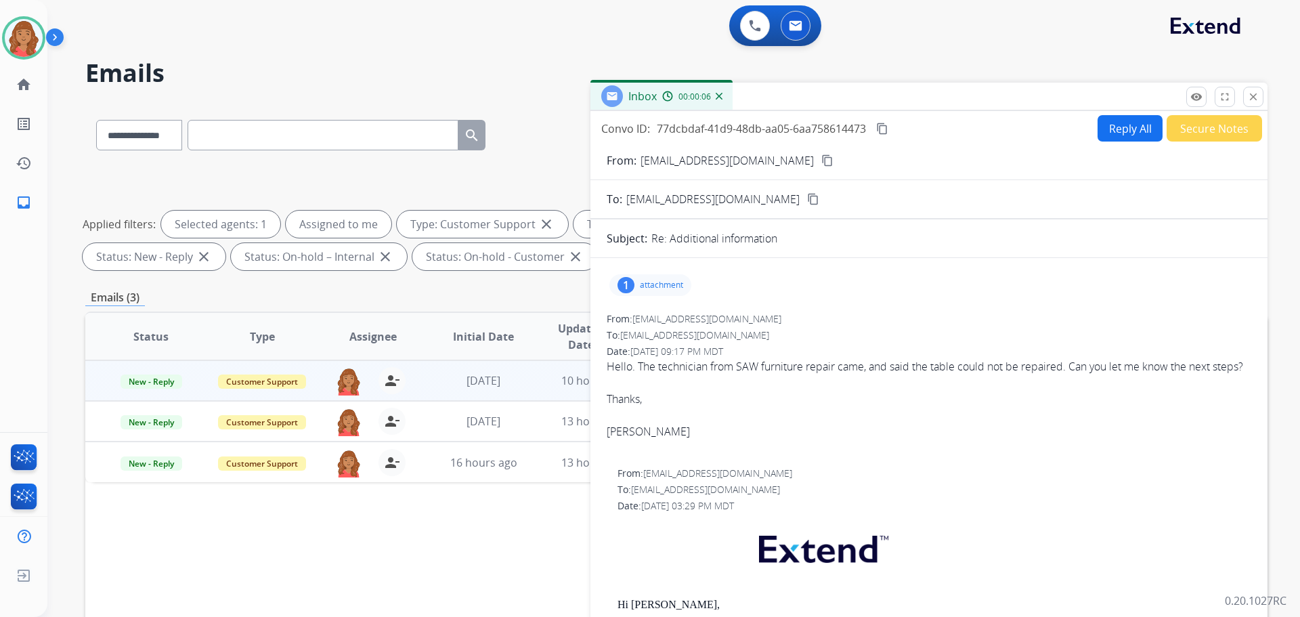
click at [661, 289] on p "attachment" at bounding box center [661, 285] width 43 height 11
click at [667, 315] on div at bounding box center [654, 319] width 68 height 47
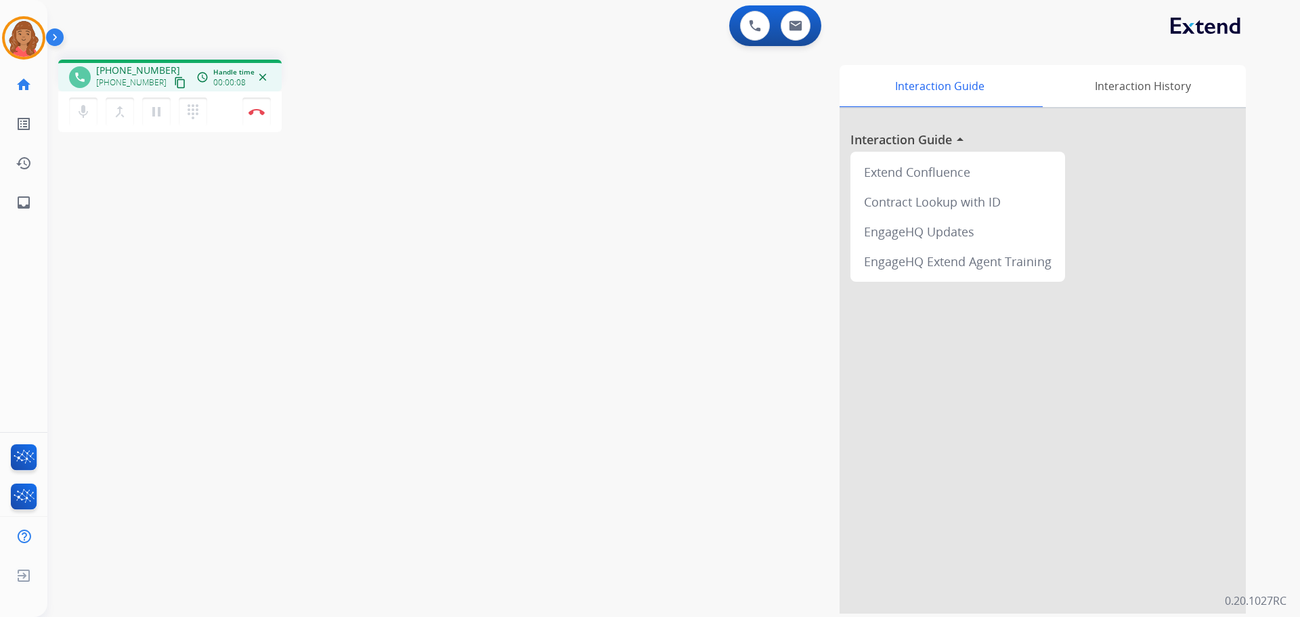
click at [174, 86] on mat-icon "content_copy" at bounding box center [180, 83] width 12 height 12
click at [1, 492] on ul "Interaction Analytics" at bounding box center [23, 496] width 47 height 39
click at [2, 492] on ul "Interaction Analytics" at bounding box center [23, 496] width 47 height 39
click at [259, 117] on button "Disconnect" at bounding box center [256, 112] width 28 height 28
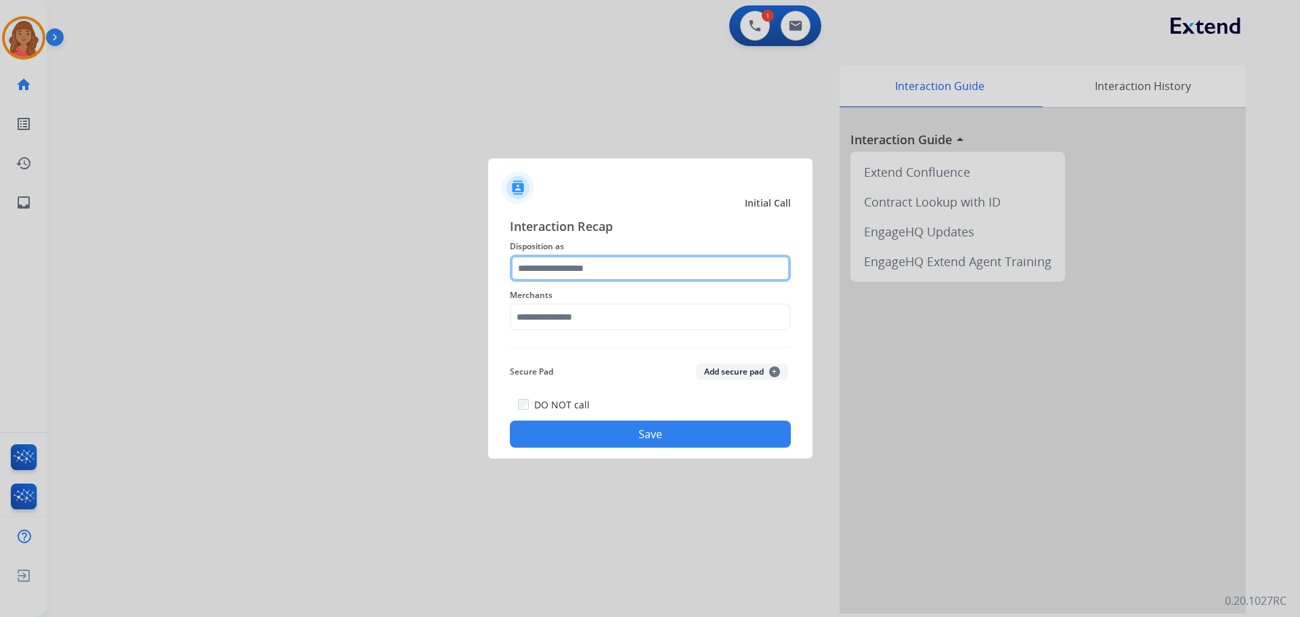
click at [573, 263] on input "text" at bounding box center [650, 268] width 281 height 27
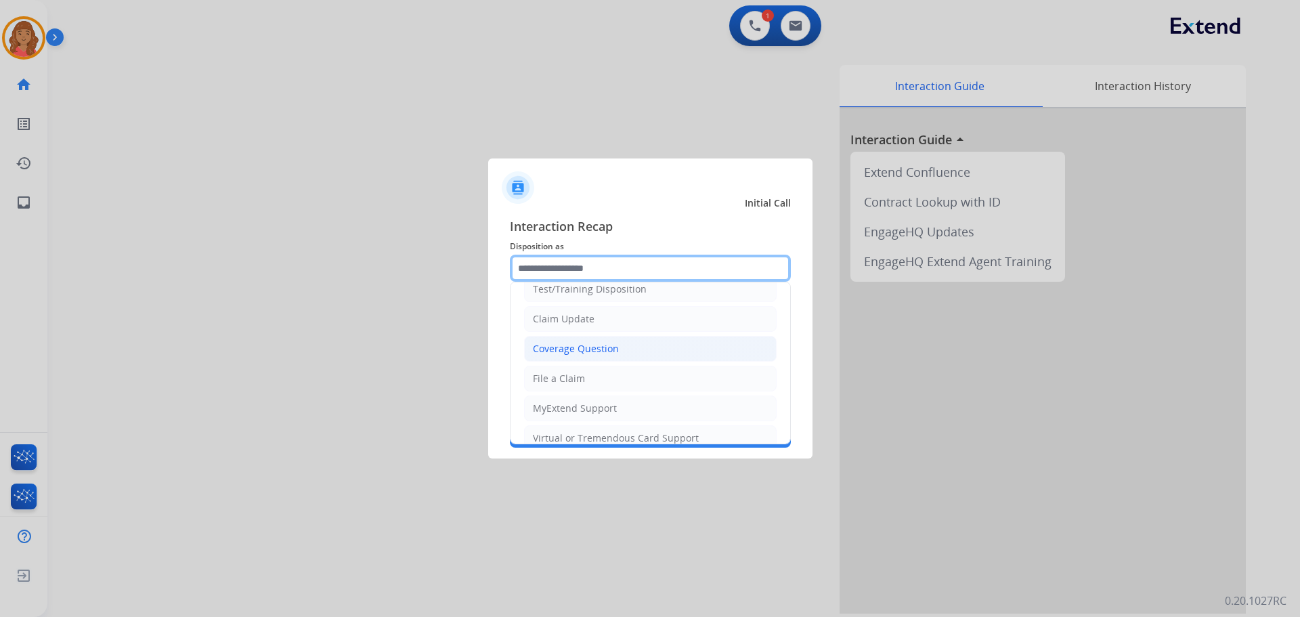
scroll to position [68, 0]
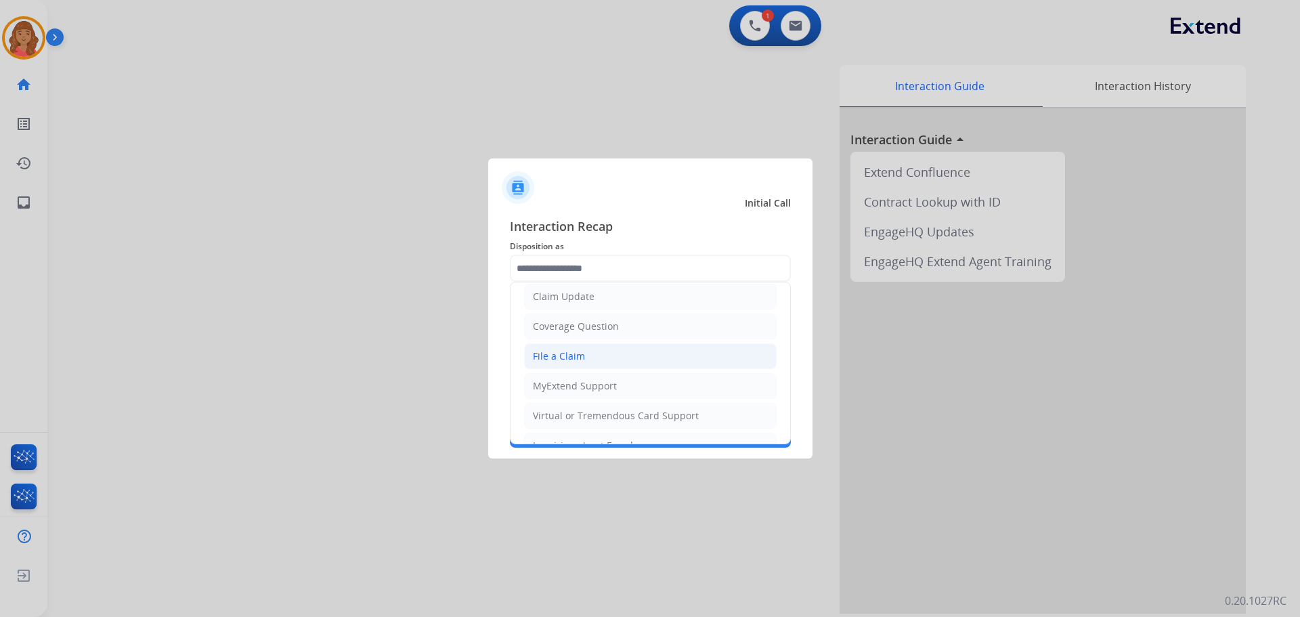
click at [562, 354] on div "File a Claim" at bounding box center [559, 356] width 52 height 14
type input "**********"
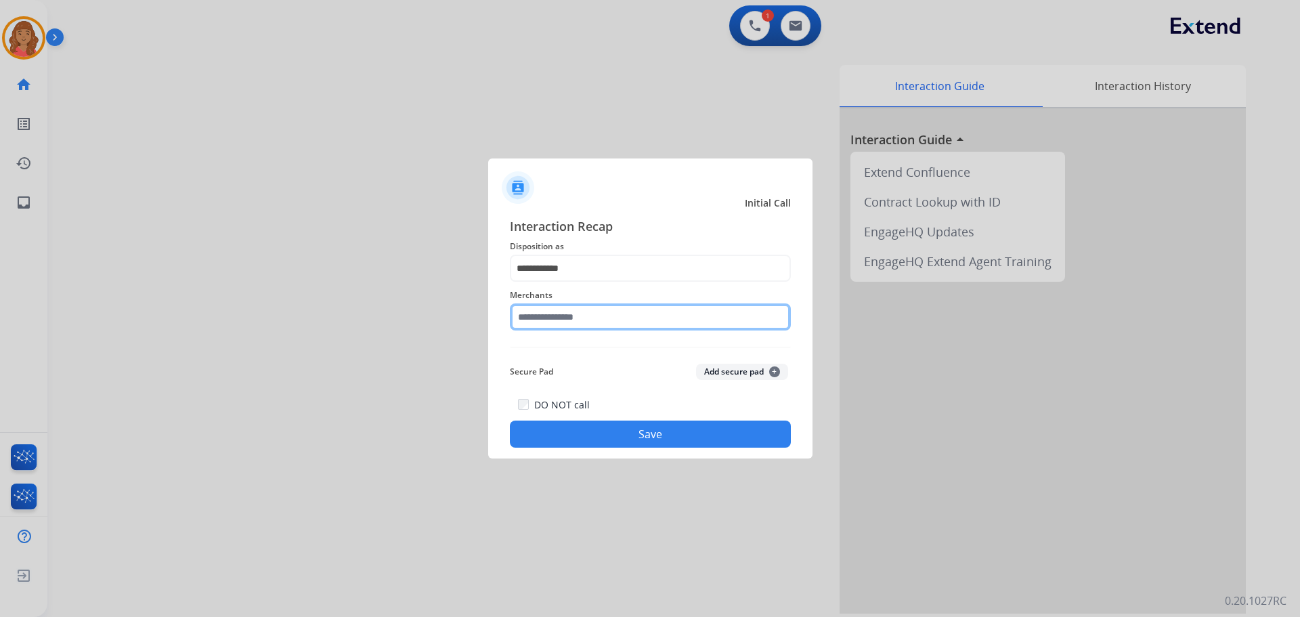
drag, startPoint x: 578, startPoint y: 313, endPoint x: 581, endPoint y: 333, distance: 20.5
click at [578, 314] on input "text" at bounding box center [650, 316] width 281 height 27
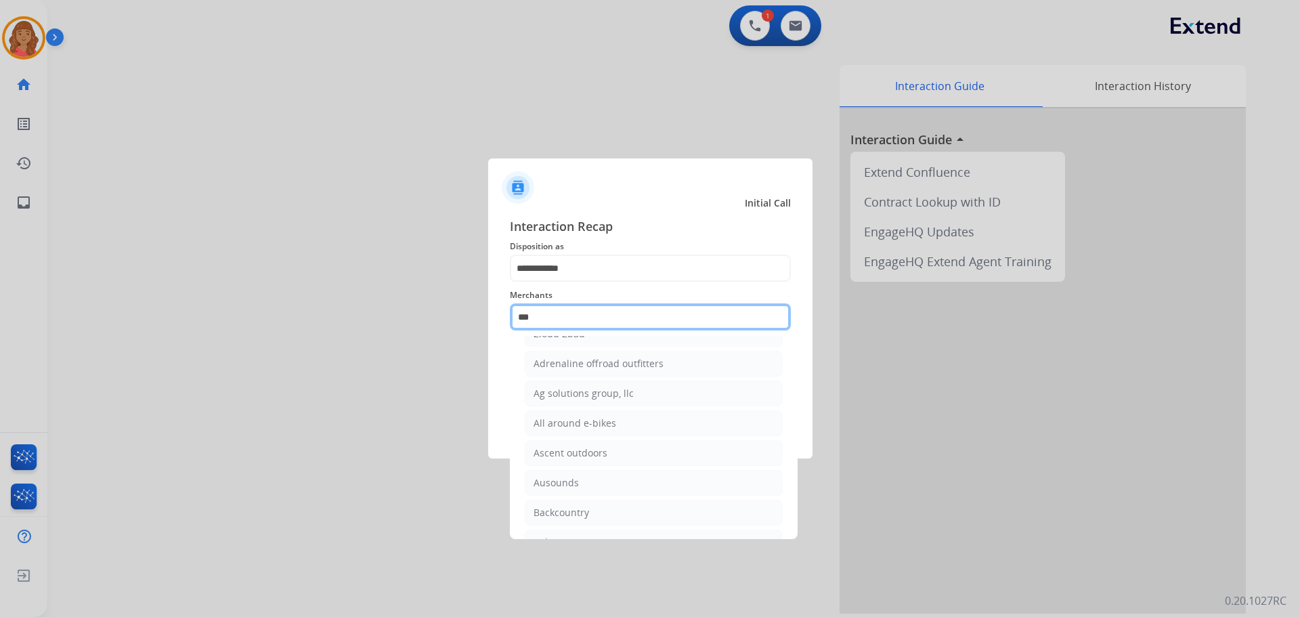
scroll to position [0, 0]
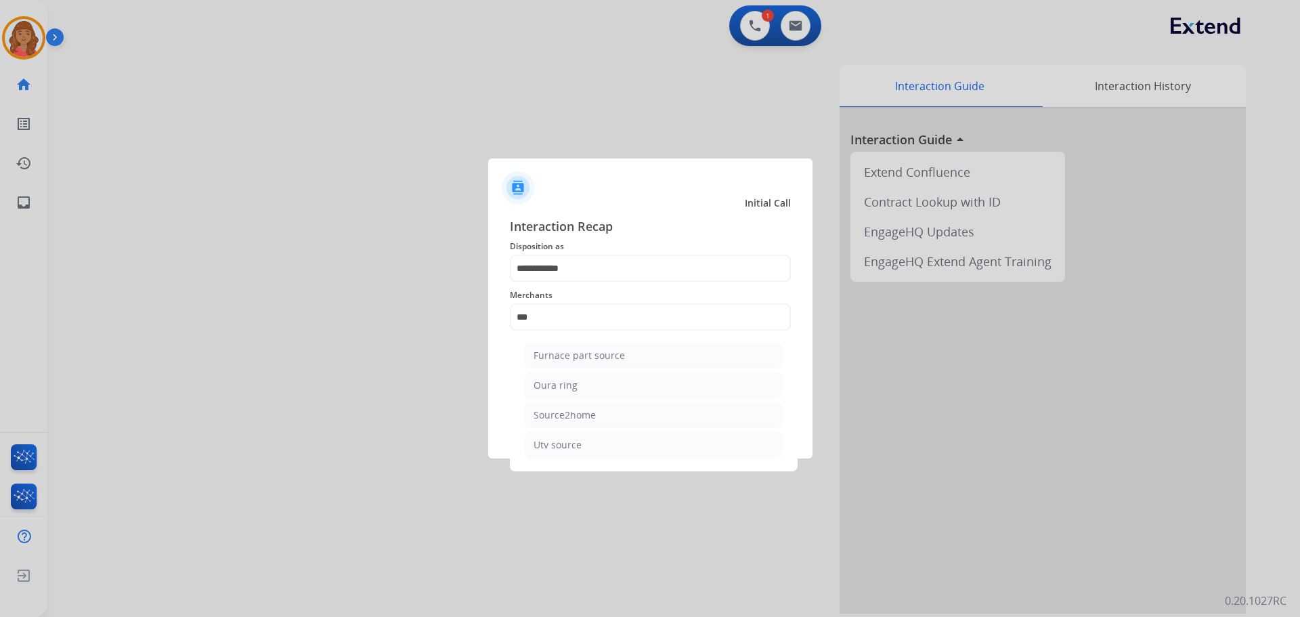
click at [560, 386] on div "Oura ring" at bounding box center [556, 386] width 44 height 14
type input "*********"
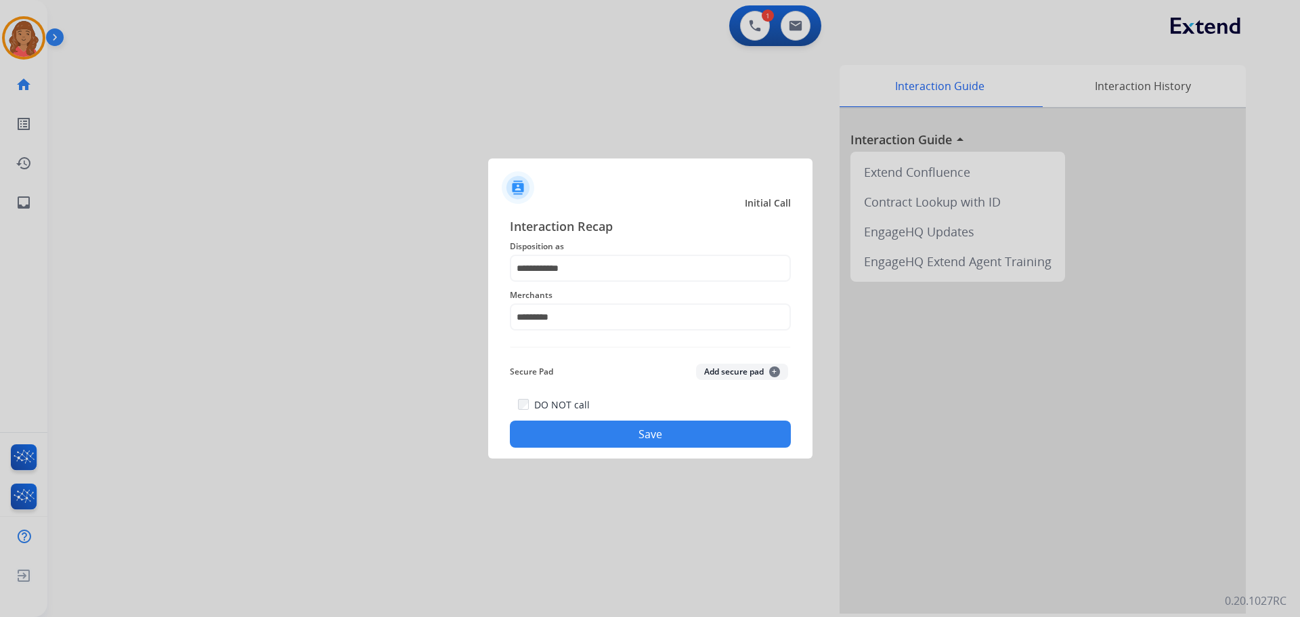
click at [591, 427] on button "Save" at bounding box center [650, 434] width 281 height 27
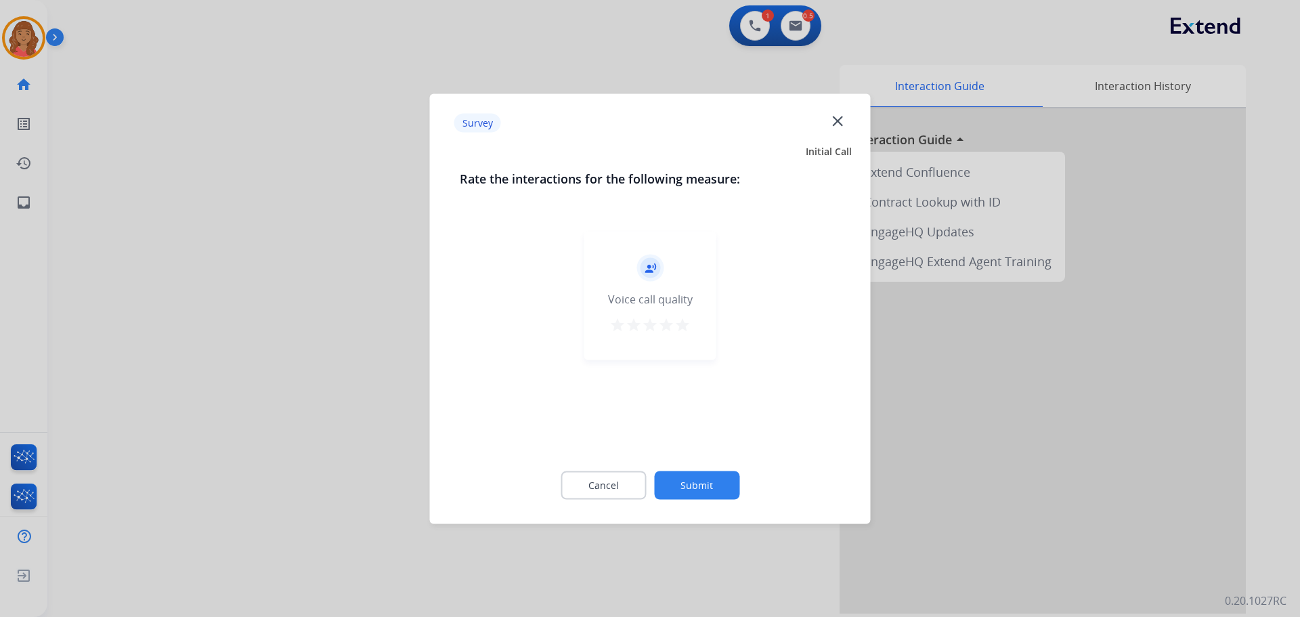
click at [685, 331] on mat-icon "star" at bounding box center [683, 324] width 16 height 16
click at [703, 479] on button "Submit" at bounding box center [696, 485] width 85 height 28
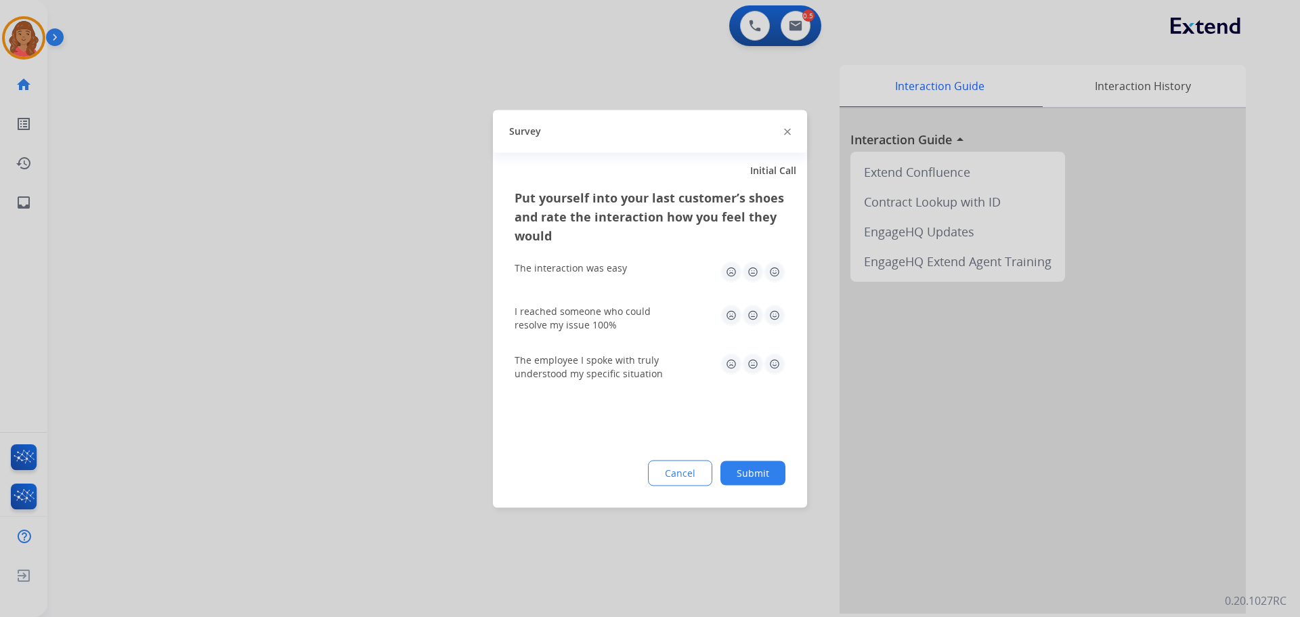
drag, startPoint x: 778, startPoint y: 269, endPoint x: 778, endPoint y: 289, distance: 19.6
click at [778, 270] on img at bounding box center [775, 272] width 22 height 22
click at [773, 322] on img at bounding box center [775, 315] width 22 height 22
drag, startPoint x: 775, startPoint y: 361, endPoint x: 771, endPoint y: 367, distance: 7.3
click at [774, 361] on img at bounding box center [775, 364] width 22 height 22
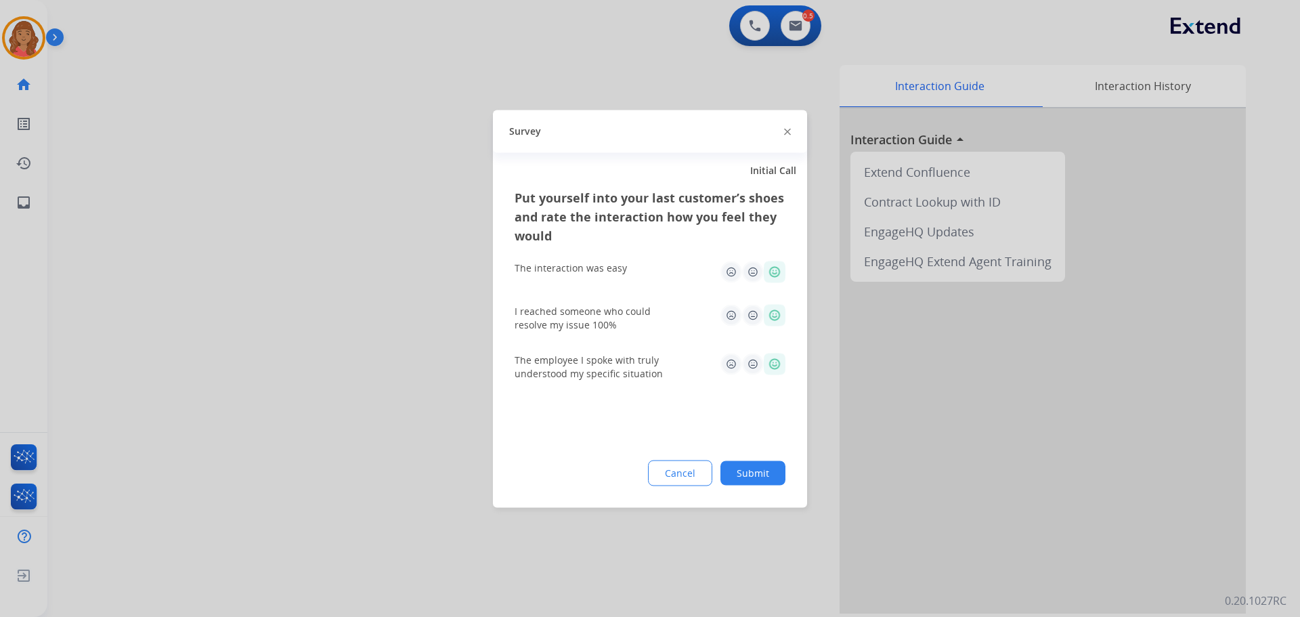
click at [746, 481] on button "Submit" at bounding box center [753, 473] width 65 height 24
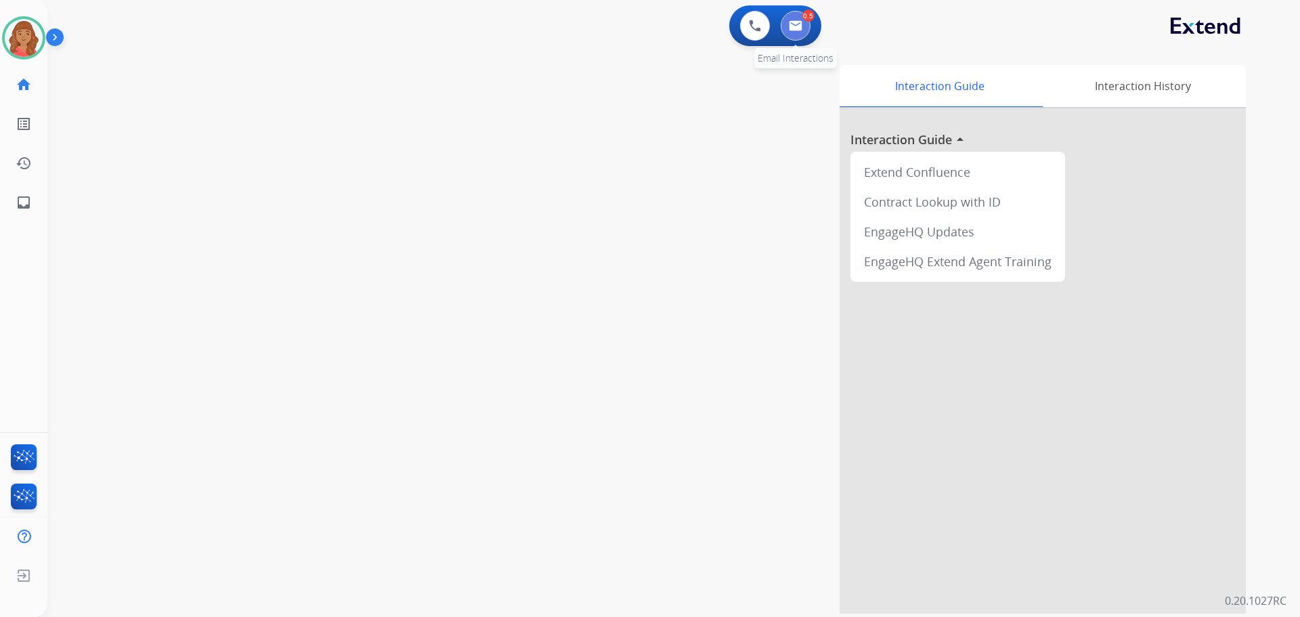
click at [794, 24] on img at bounding box center [796, 25] width 14 height 11
select select "**********"
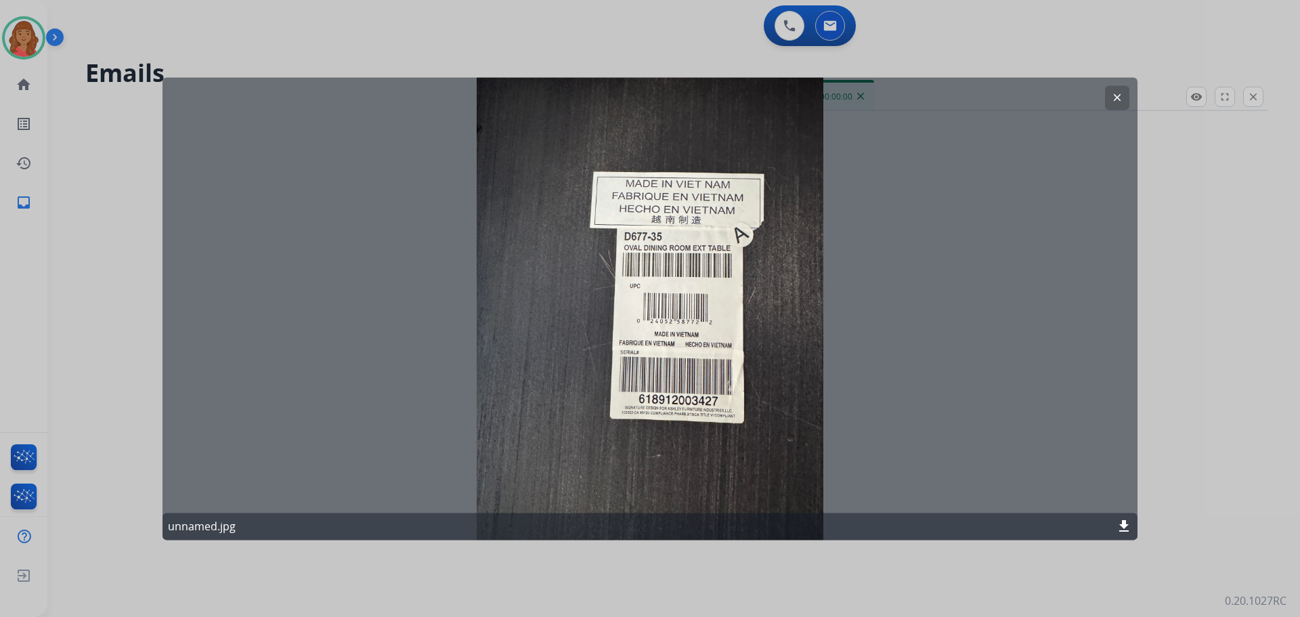
select select "**********"
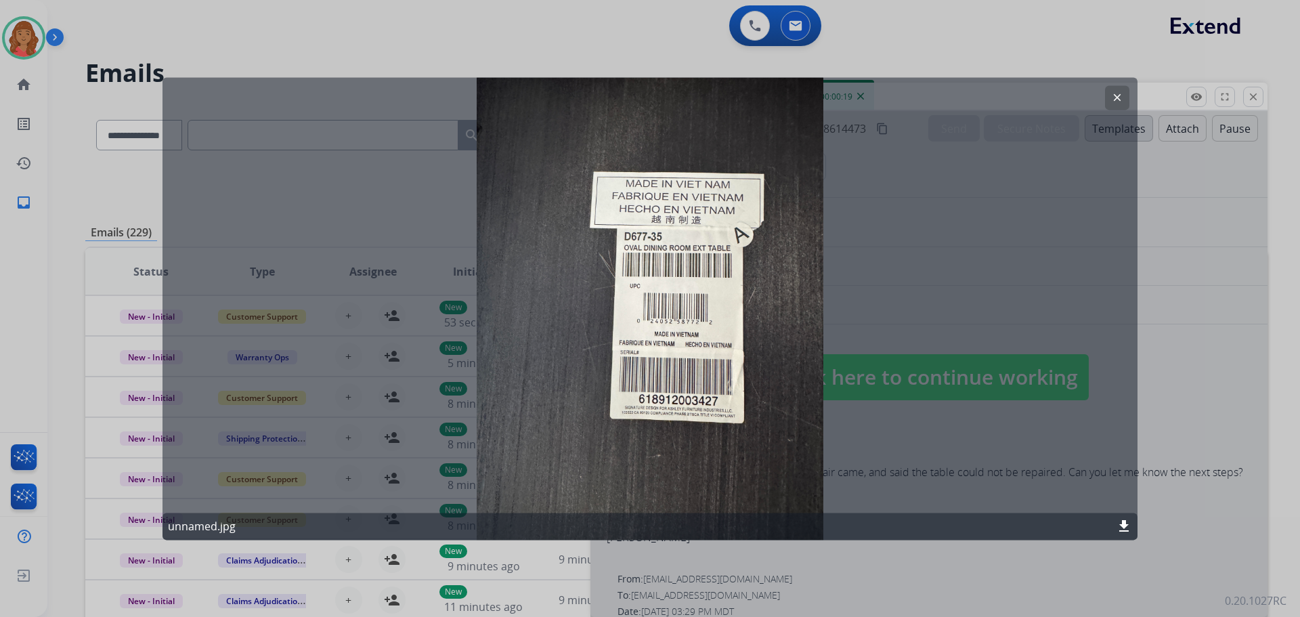
click at [1112, 96] on mat-icon "clear" at bounding box center [1117, 97] width 12 height 12
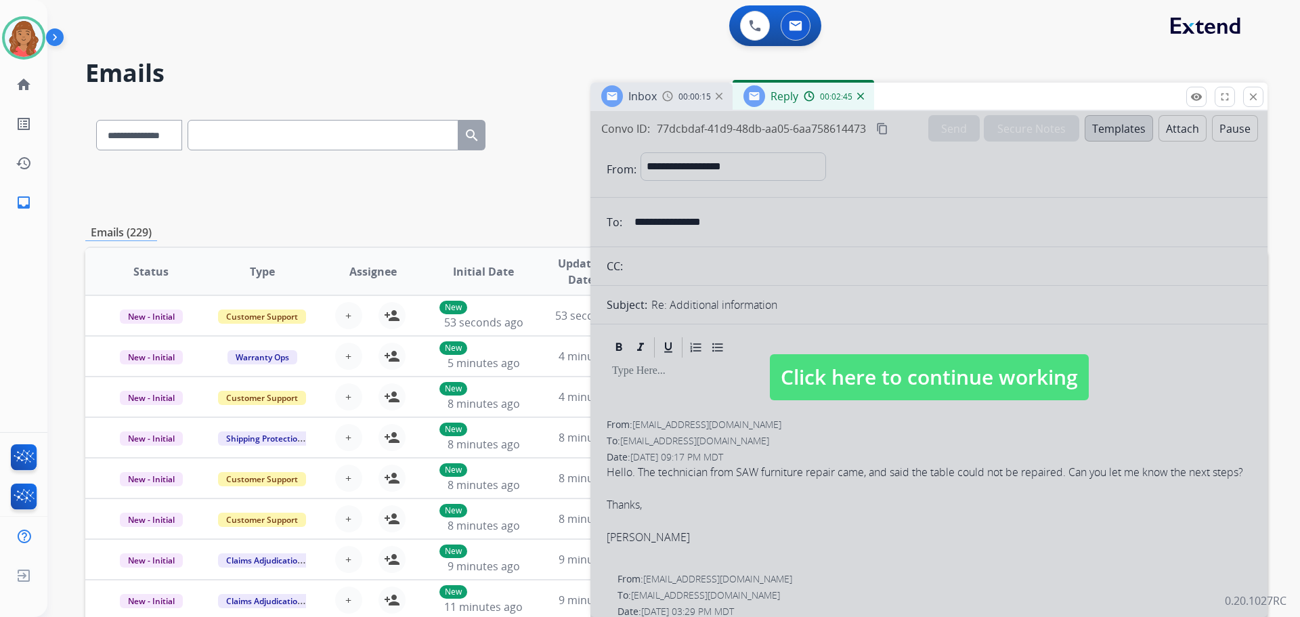
click at [852, 386] on span "Click here to continue working" at bounding box center [929, 377] width 319 height 46
select select
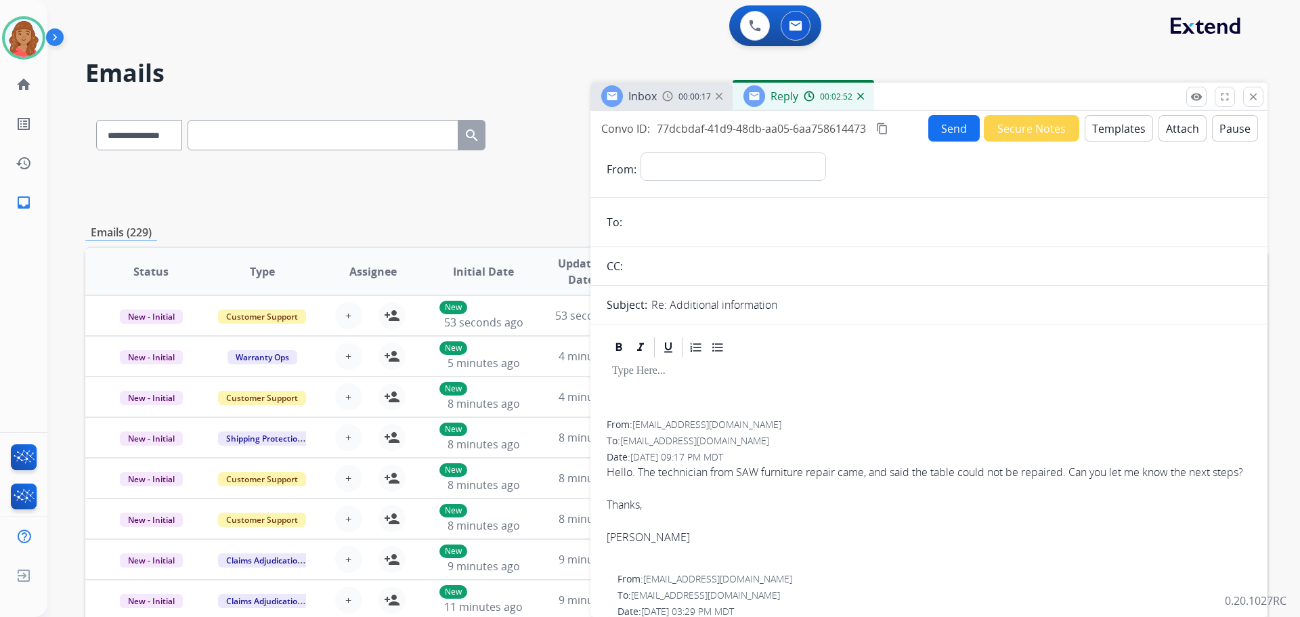
click at [863, 100] on div "00:02:52" at bounding box center [834, 96] width 60 height 12
click at [863, 97] on img at bounding box center [860, 96] width 7 height 7
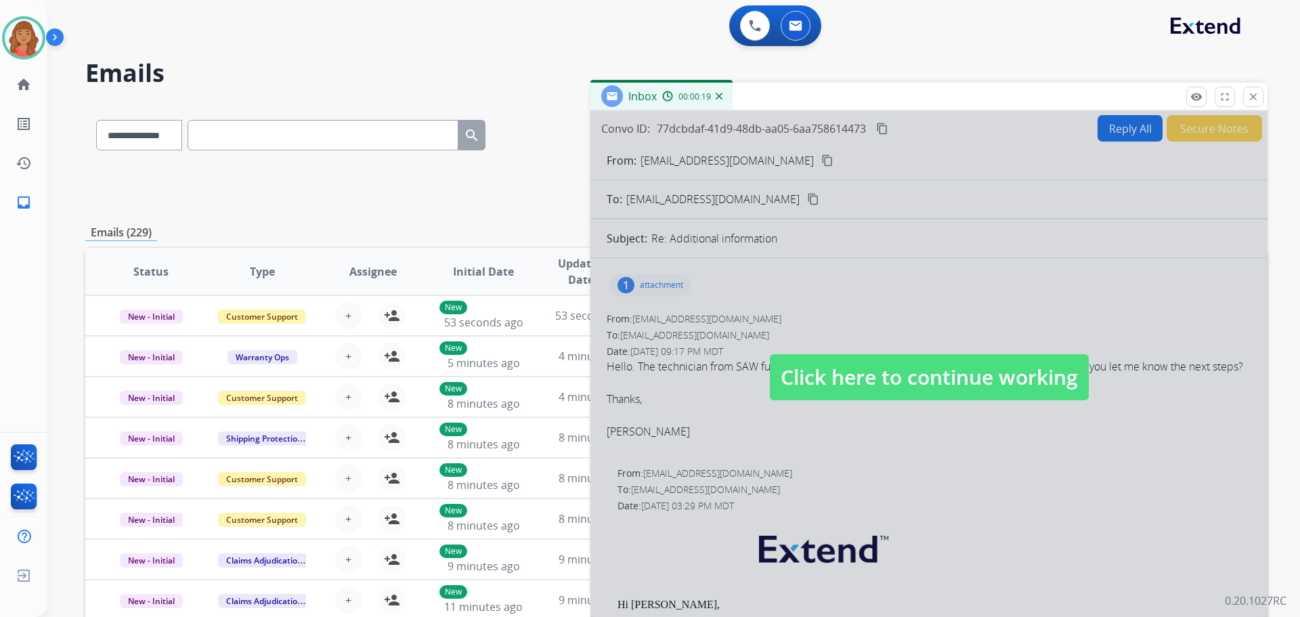
click at [880, 367] on span "Click here to continue working" at bounding box center [929, 377] width 319 height 46
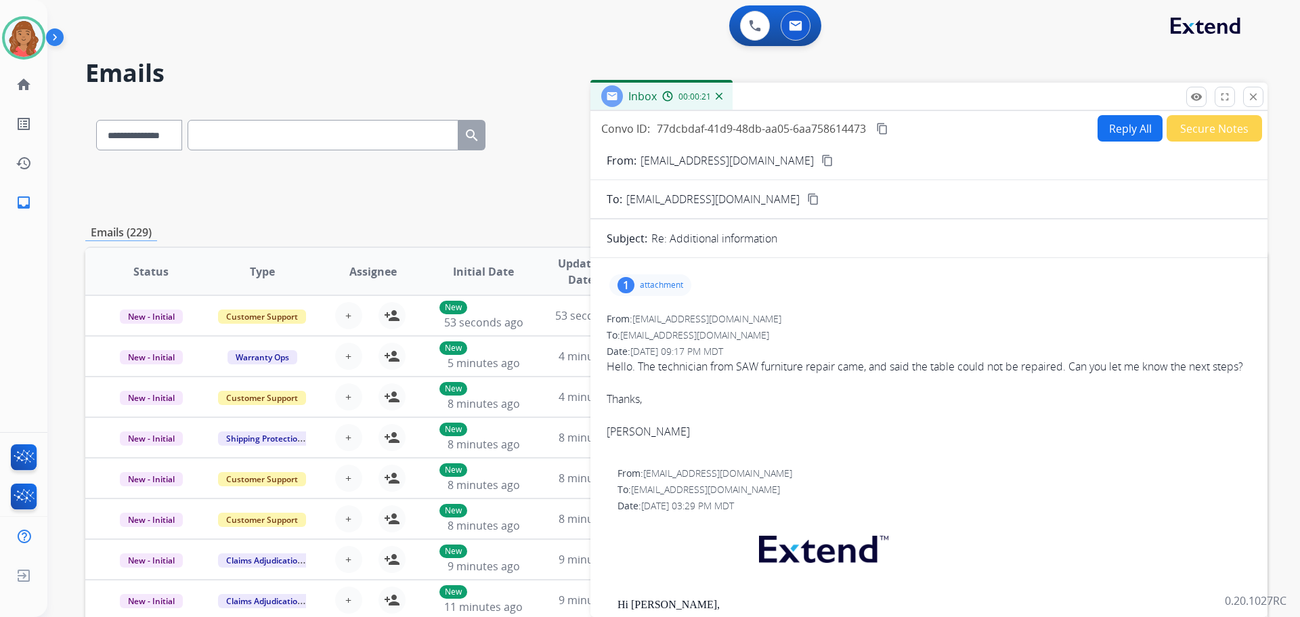
click at [822, 165] on mat-icon "content_copy" at bounding box center [828, 160] width 12 height 12
click at [652, 278] on div "1 attachment" at bounding box center [651, 285] width 82 height 22
click at [660, 318] on div at bounding box center [654, 319] width 68 height 47
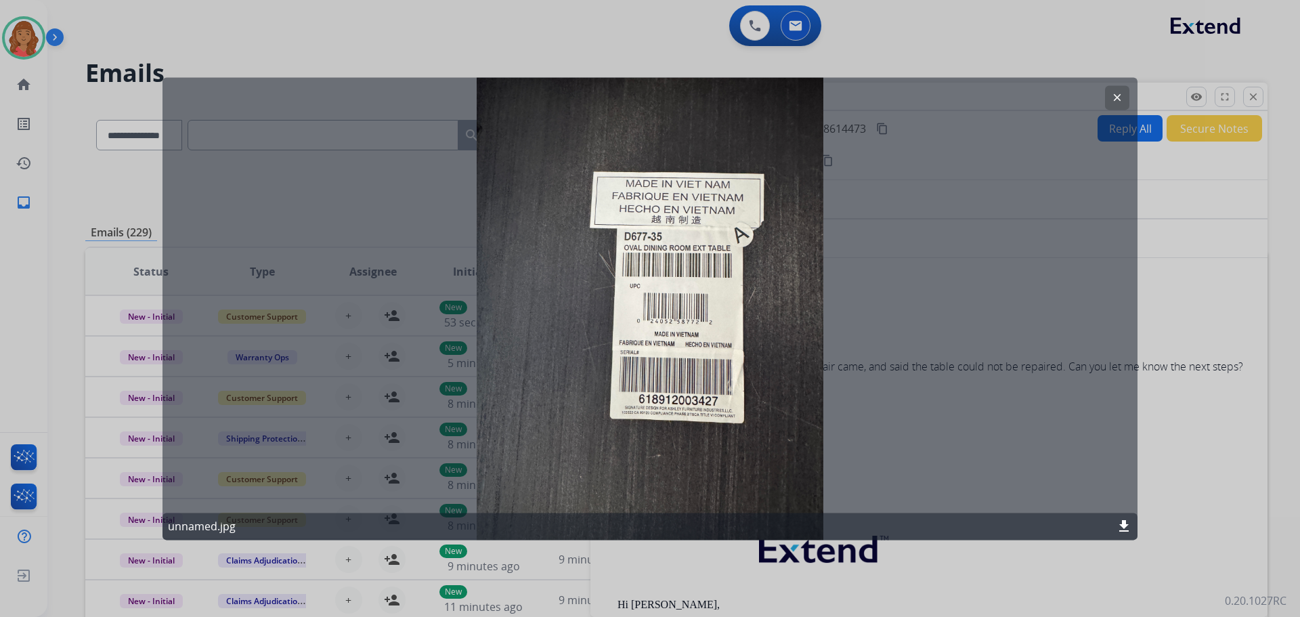
drag, startPoint x: 1122, startPoint y: 100, endPoint x: 1102, endPoint y: 106, distance: 21.0
click at [1122, 100] on mat-icon "clear" at bounding box center [1117, 97] width 12 height 12
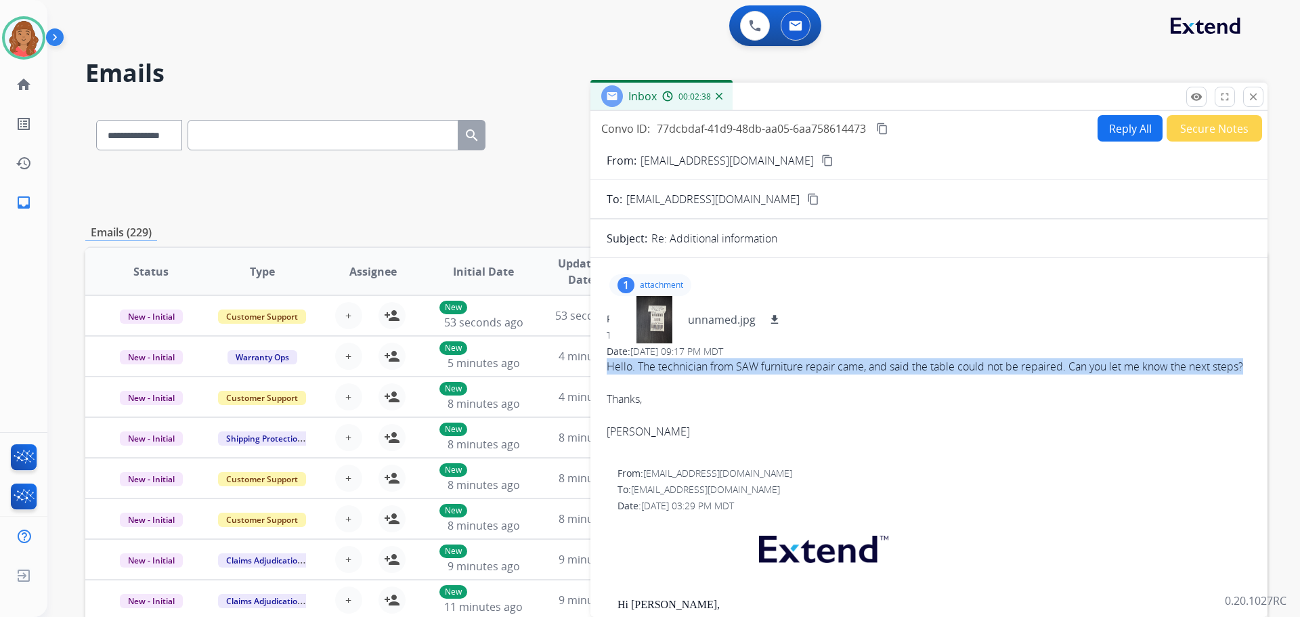
drag, startPoint x: 645, startPoint y: 383, endPoint x: 605, endPoint y: 360, distance: 45.8
copy div "Hello. The technician from SAW furniture repair came, and said the table could …"
click at [658, 277] on div "1 attachment unnamed.jpg download" at bounding box center [651, 285] width 82 height 22
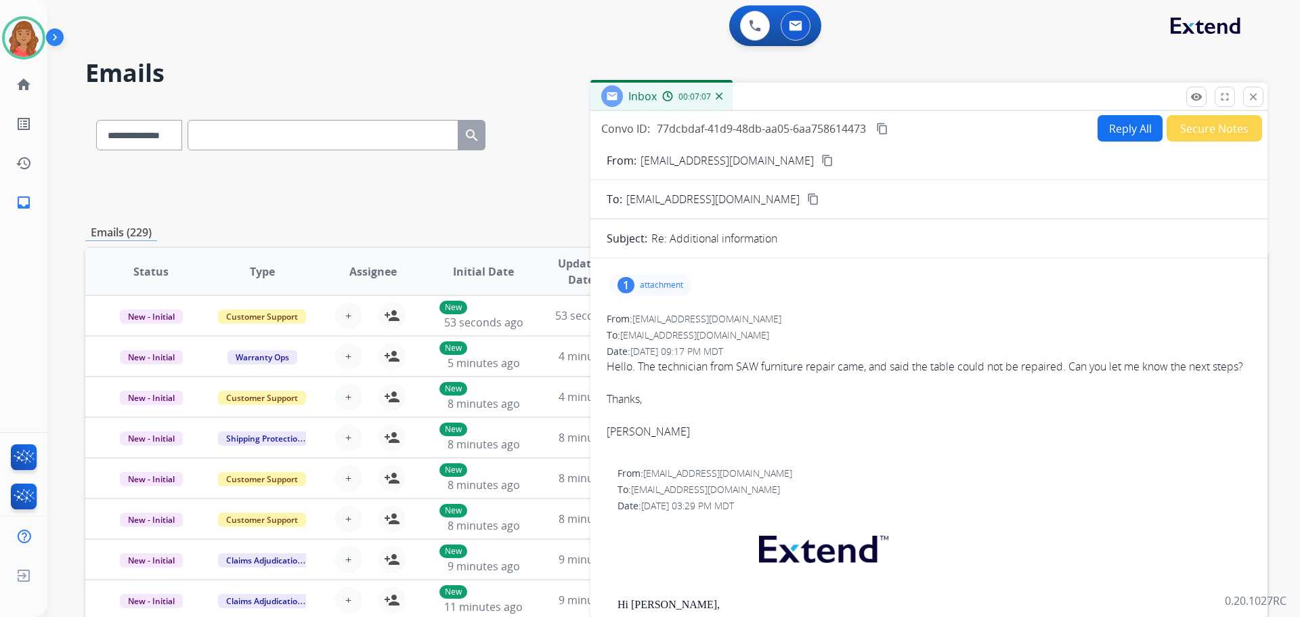
click at [645, 288] on p "attachment" at bounding box center [661, 285] width 43 height 11
click at [647, 285] on p "attachment" at bounding box center [661, 285] width 43 height 11
click at [1258, 99] on mat-icon "close" at bounding box center [1254, 97] width 12 height 12
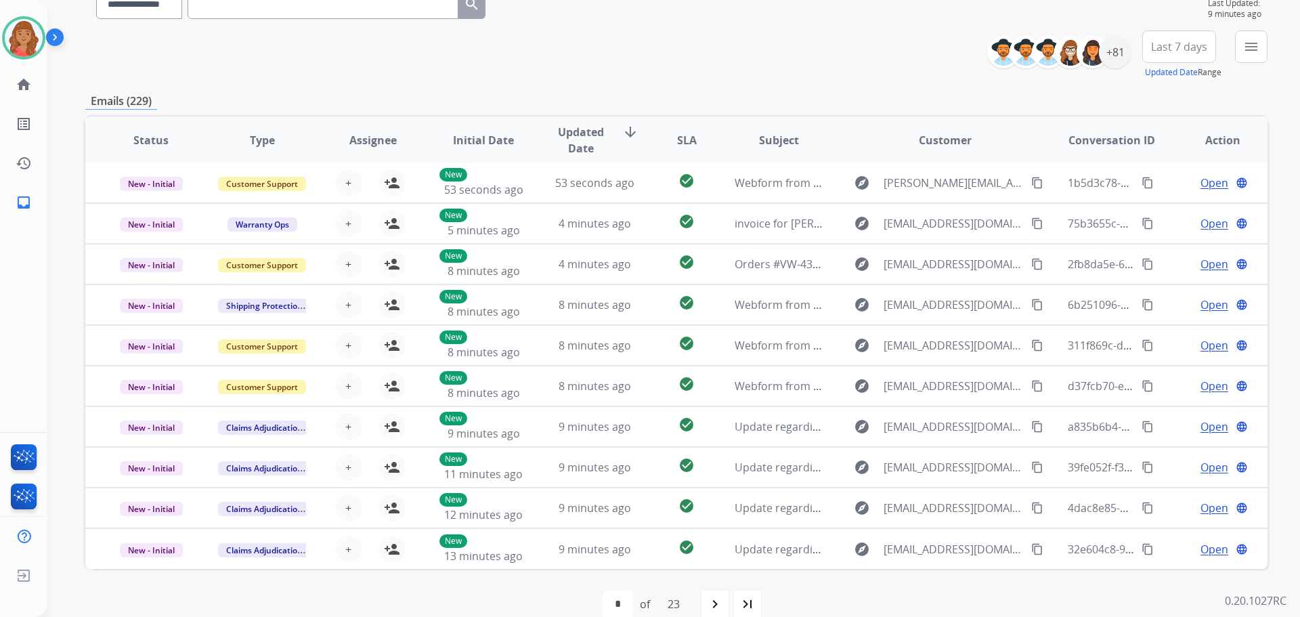
scroll to position [154, 0]
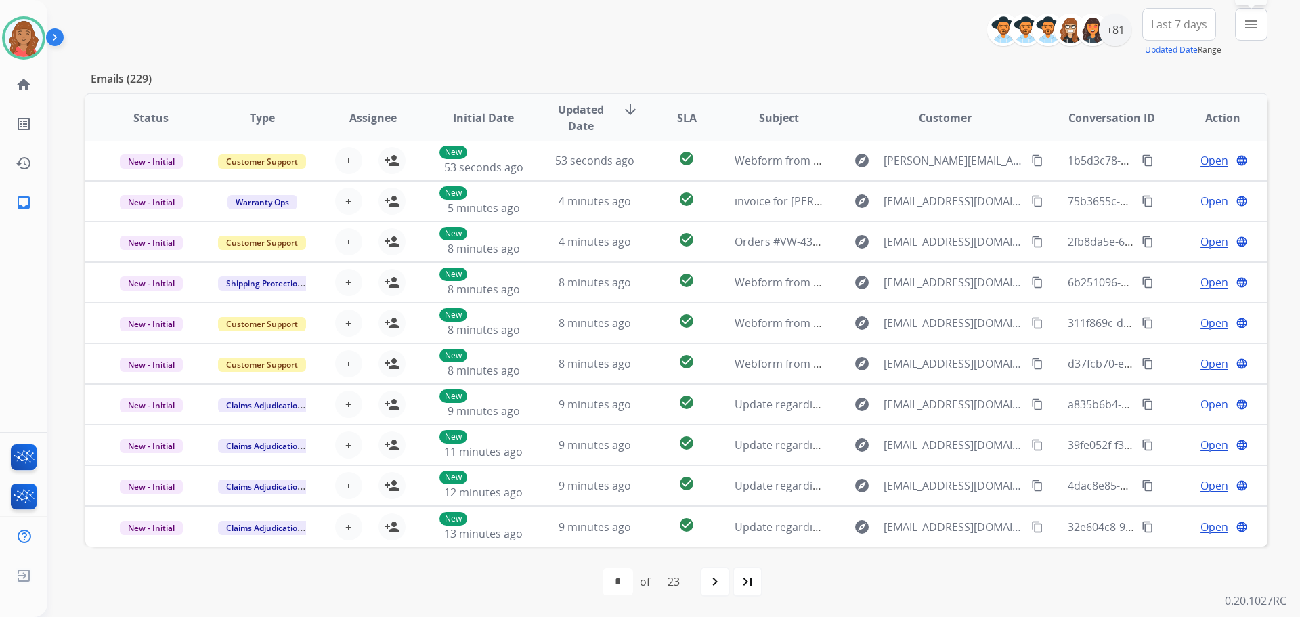
drag, startPoint x: 1251, startPoint y: 35, endPoint x: 1220, endPoint y: 50, distance: 34.8
click at [1250, 35] on button "menu Filters" at bounding box center [1251, 24] width 33 height 33
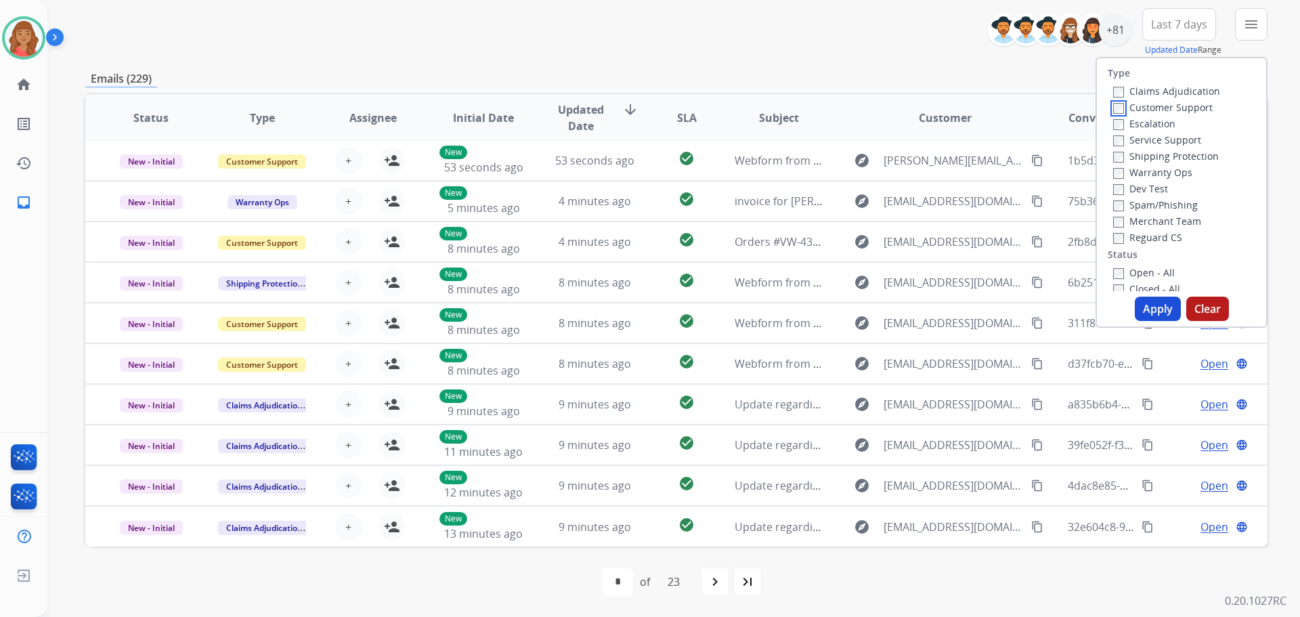
click at [1115, 106] on label "Customer Support" at bounding box center [1163, 107] width 100 height 13
click at [1141, 303] on button "Apply" at bounding box center [1158, 309] width 46 height 24
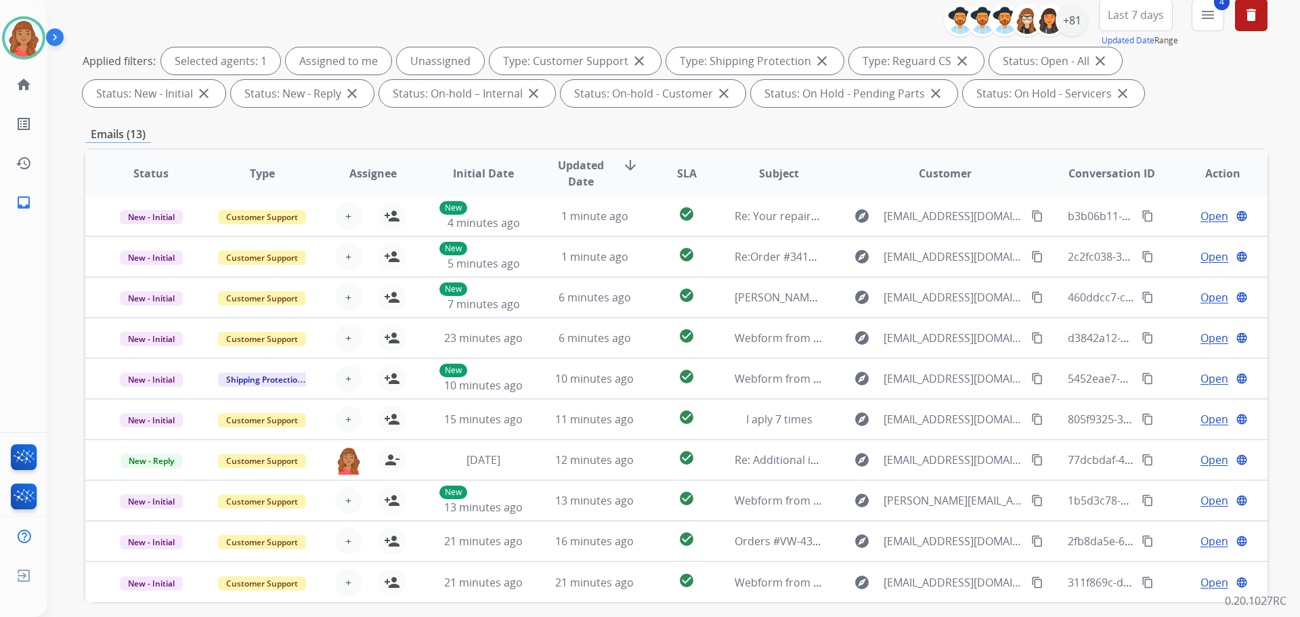
scroll to position [16, 0]
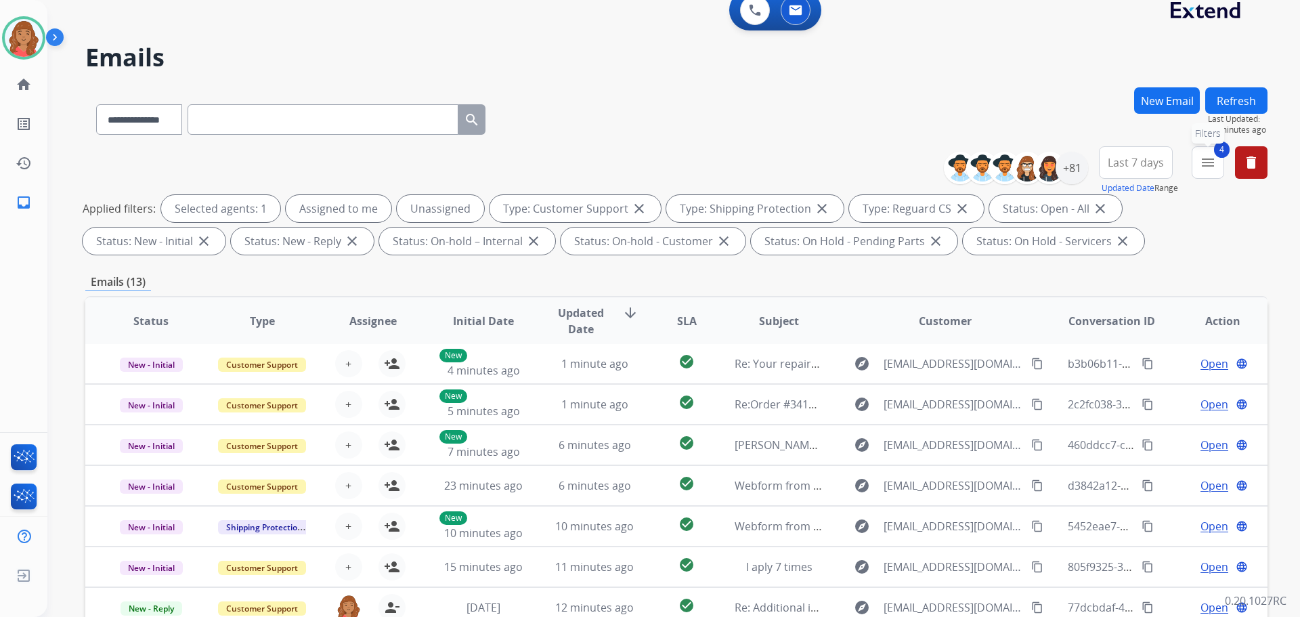
click at [1208, 169] on mat-icon "menu" at bounding box center [1208, 162] width 16 height 16
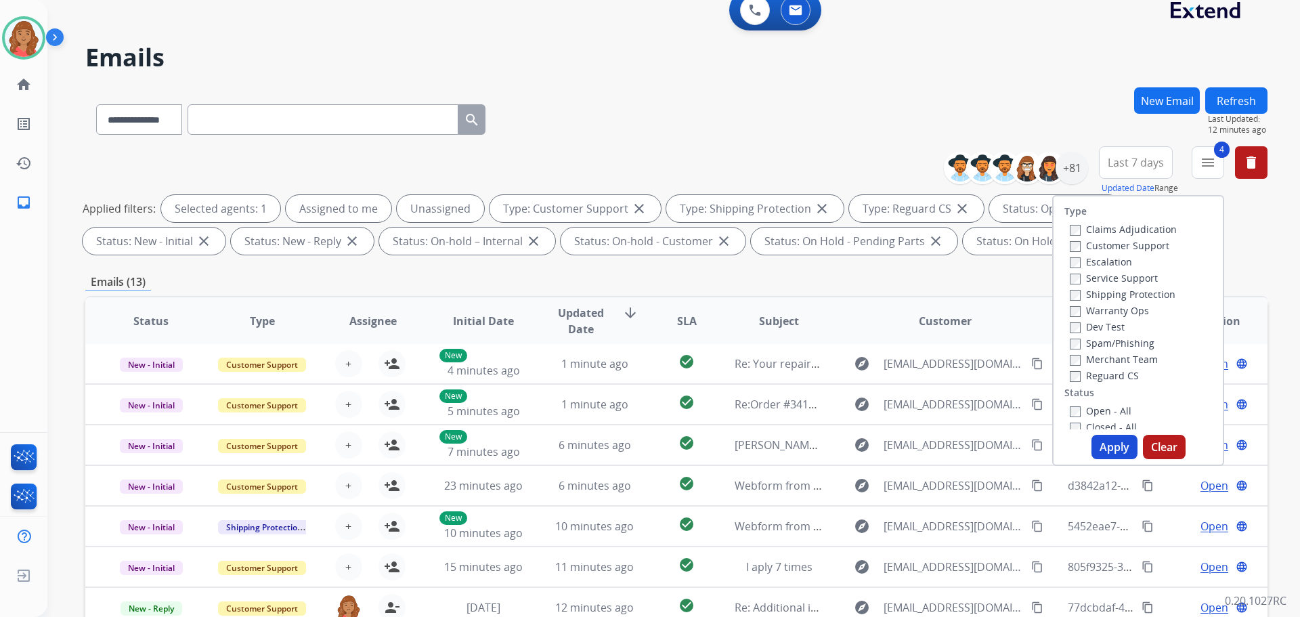
click at [1096, 444] on button "Apply" at bounding box center [1115, 447] width 46 height 24
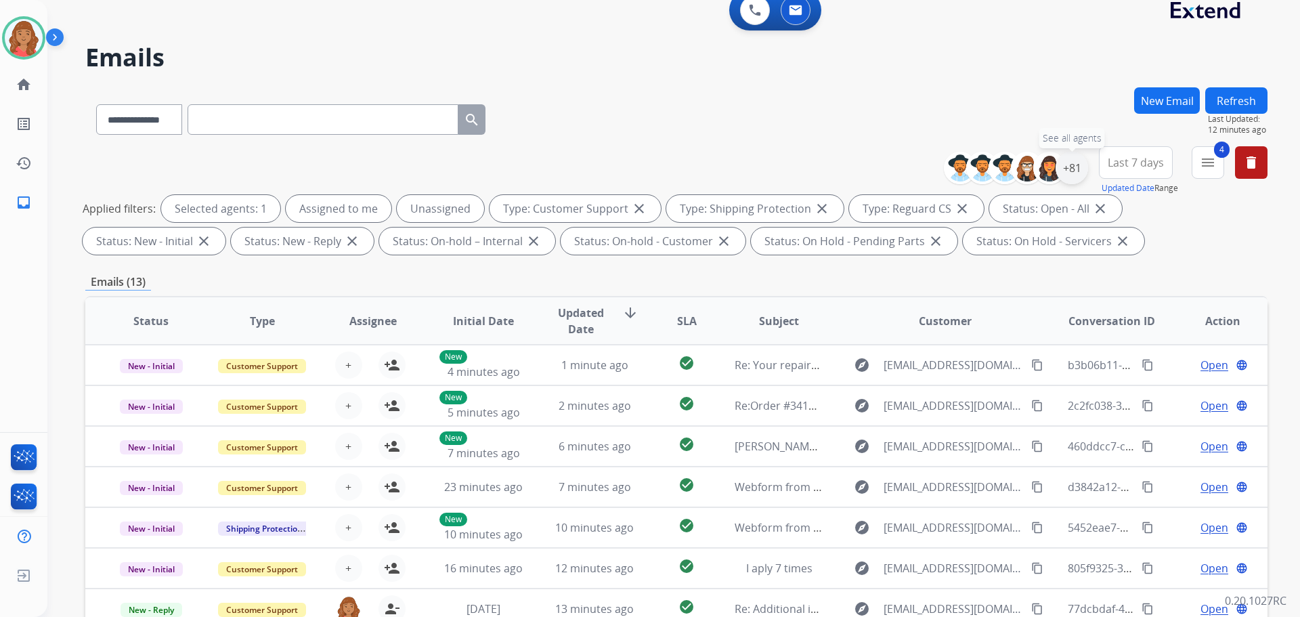
click at [1067, 175] on div "+81" at bounding box center [1072, 168] width 33 height 33
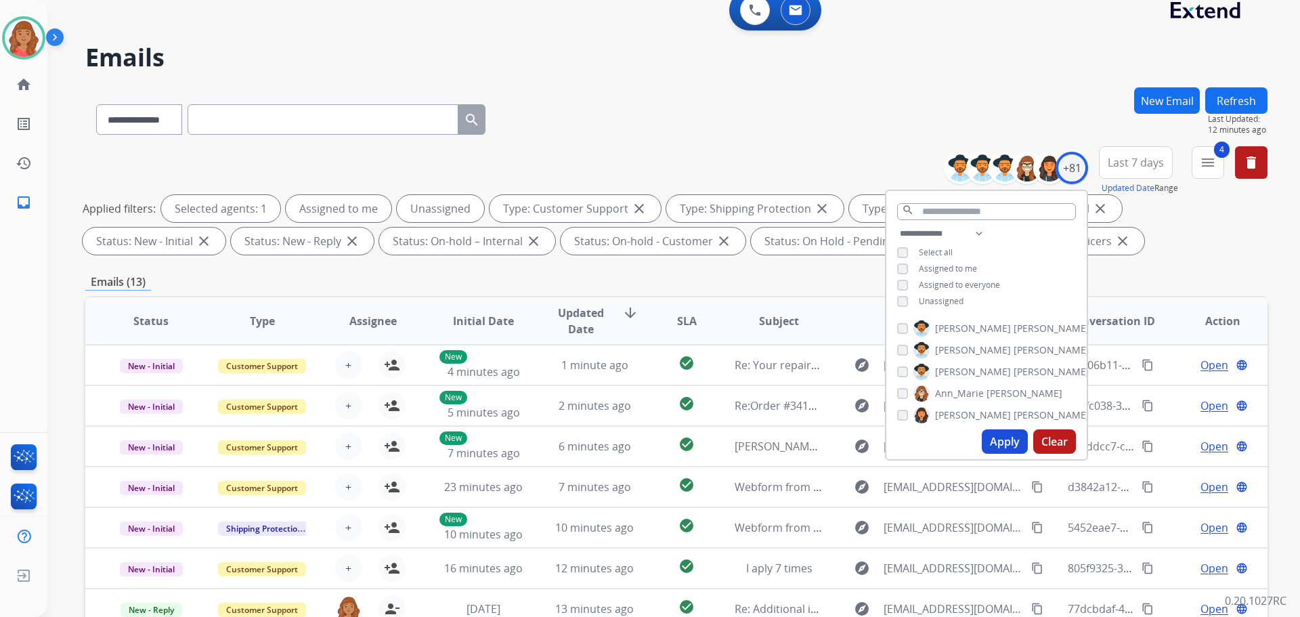
click at [893, 298] on div "**********" at bounding box center [987, 269] width 200 height 87
click at [1009, 444] on button "Apply" at bounding box center [1005, 441] width 46 height 24
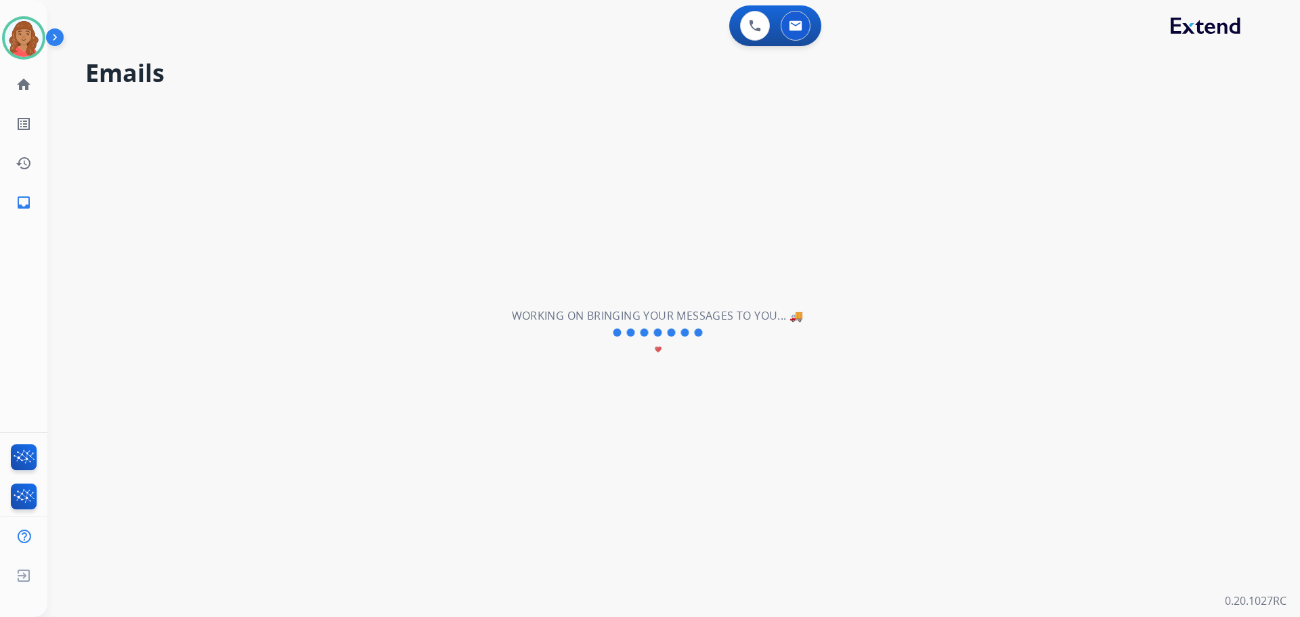
scroll to position [0, 0]
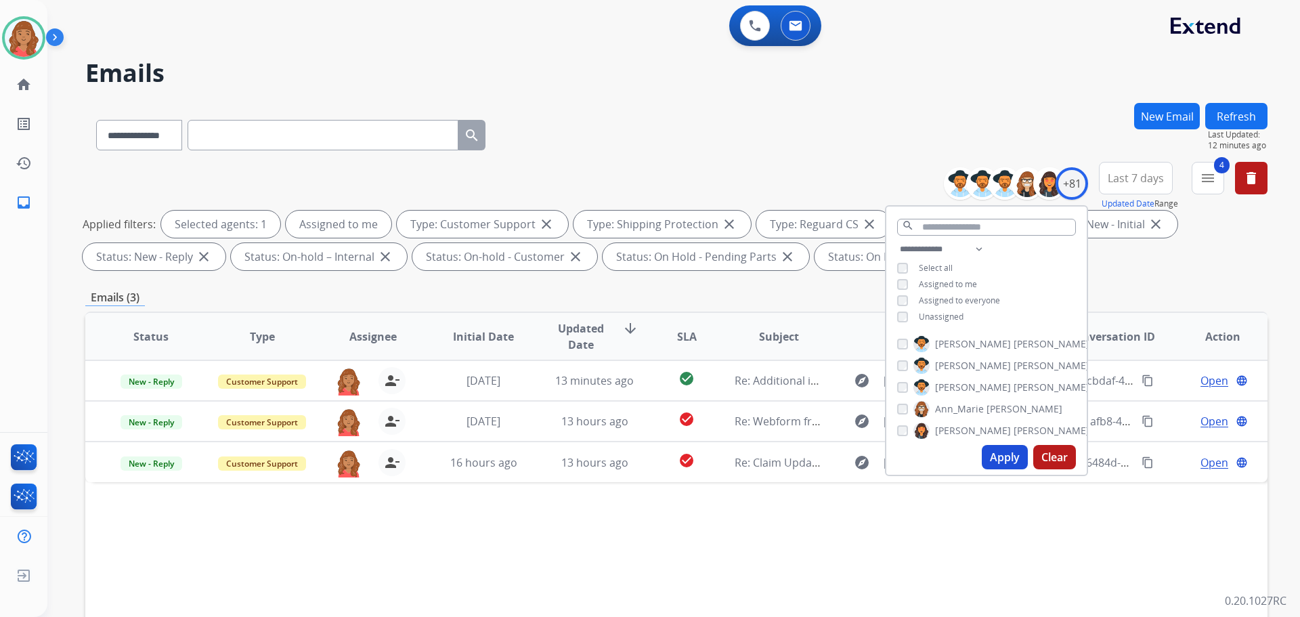
click at [674, 173] on div "**********" at bounding box center [676, 219] width 1182 height 114
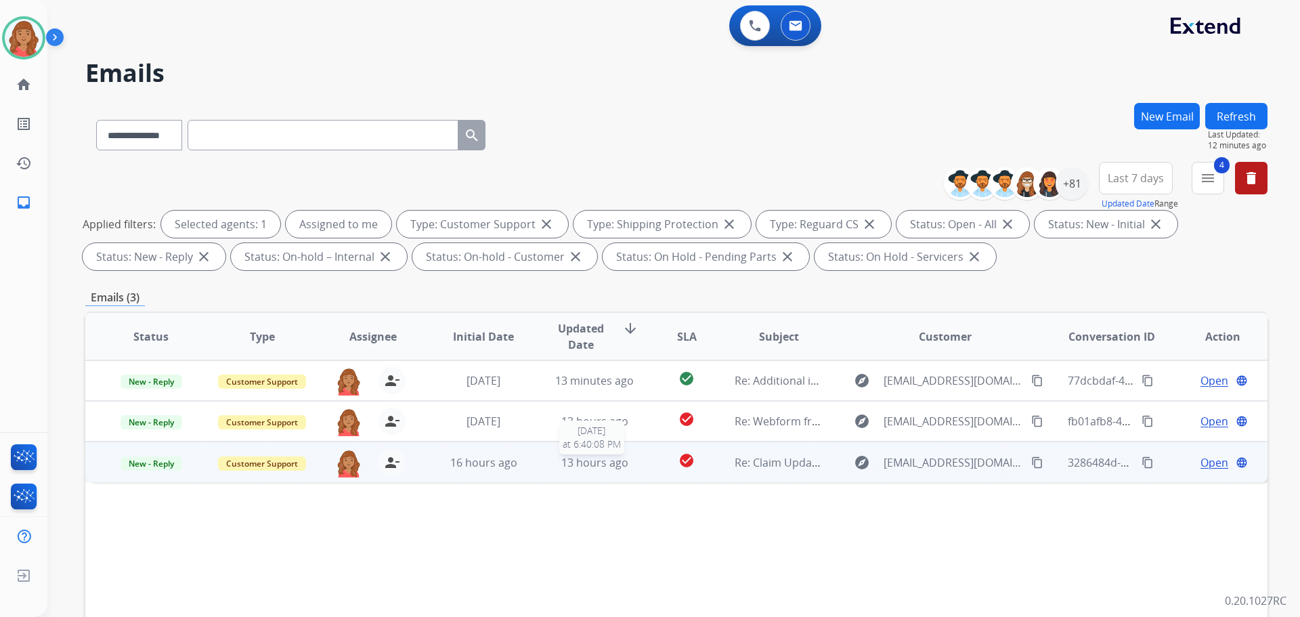
click at [622, 459] on span "13 hours ago" at bounding box center [594, 462] width 67 height 15
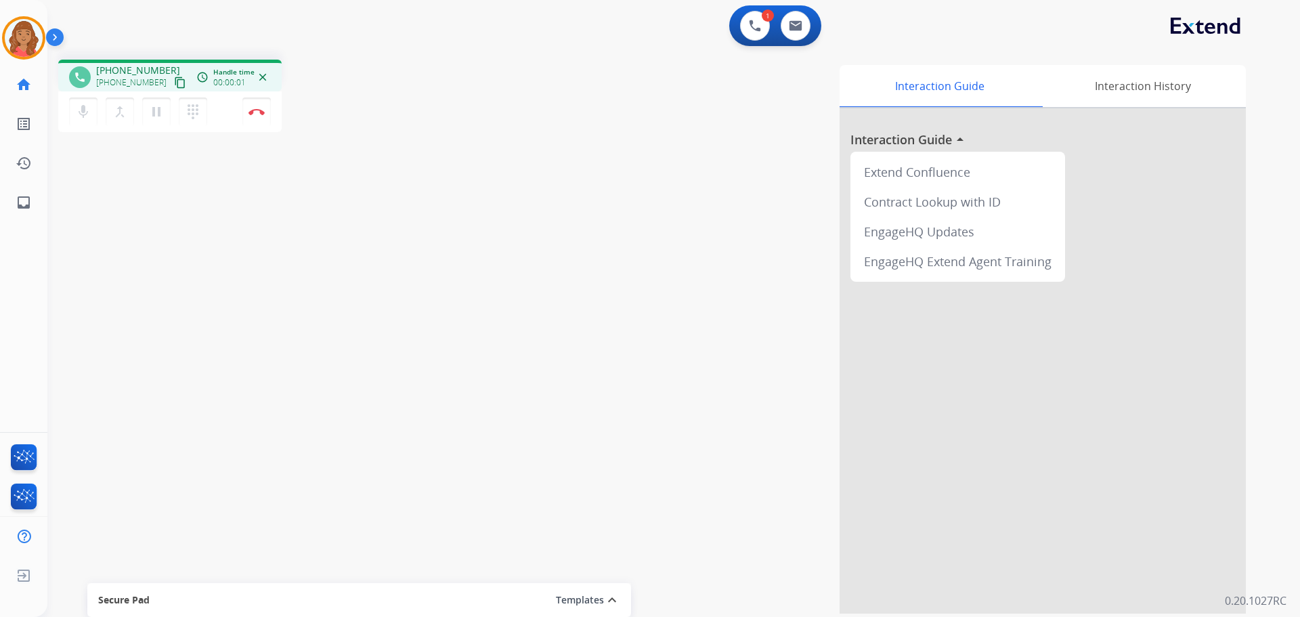
click at [174, 87] on mat-icon "content_copy" at bounding box center [180, 83] width 12 height 12
click at [151, 33] on div "1 Voice Interactions 0 Email Interactions" at bounding box center [666, 26] width 1204 height 43
click at [260, 114] on img at bounding box center [257, 111] width 16 height 7
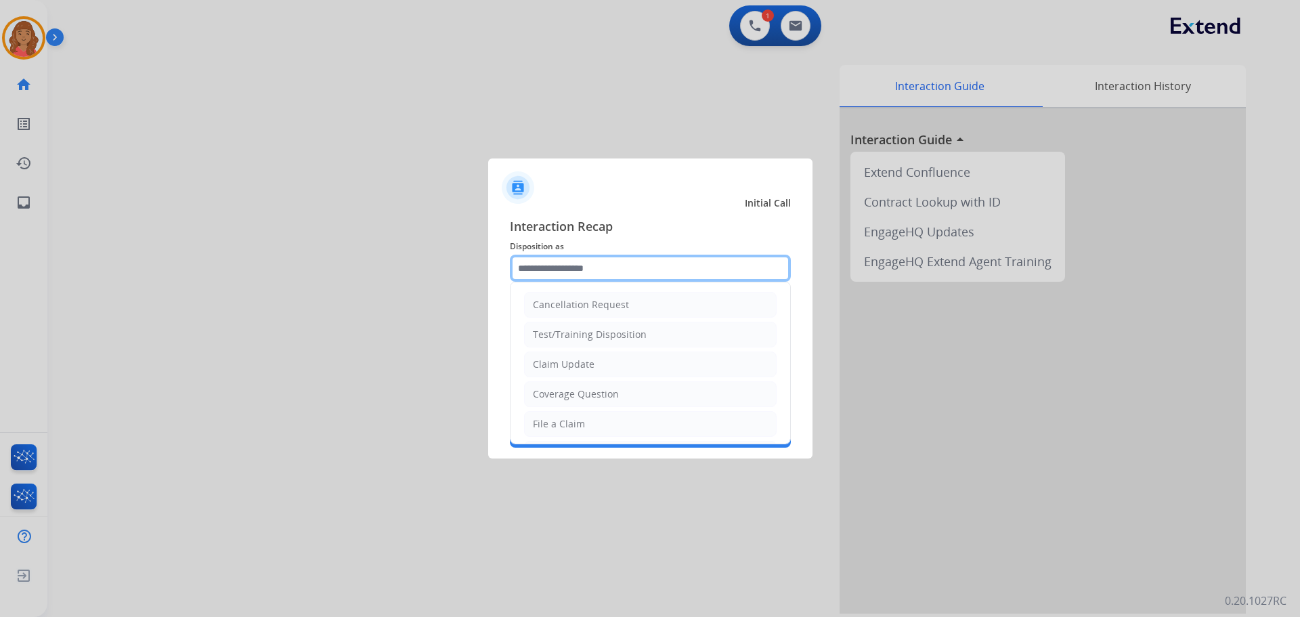
click at [570, 281] on input "text" at bounding box center [650, 268] width 281 height 27
click at [554, 417] on li "File a Claim" at bounding box center [650, 424] width 253 height 26
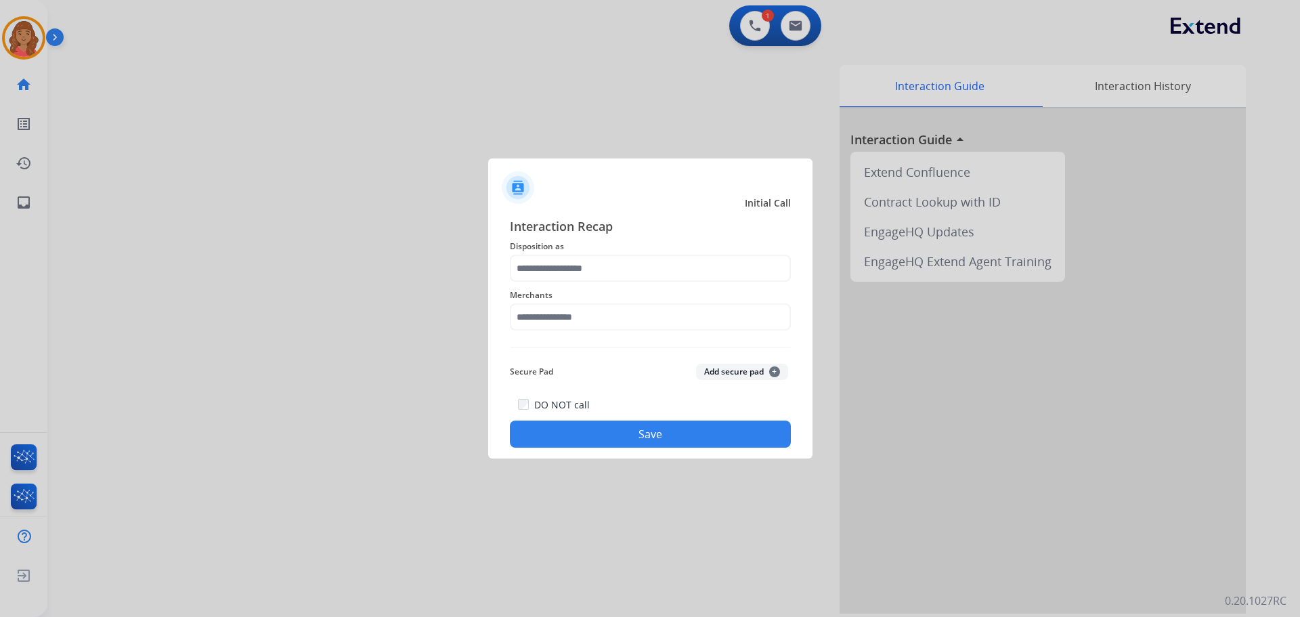
type input "**********"
click at [569, 317] on input "text" at bounding box center [650, 316] width 281 height 27
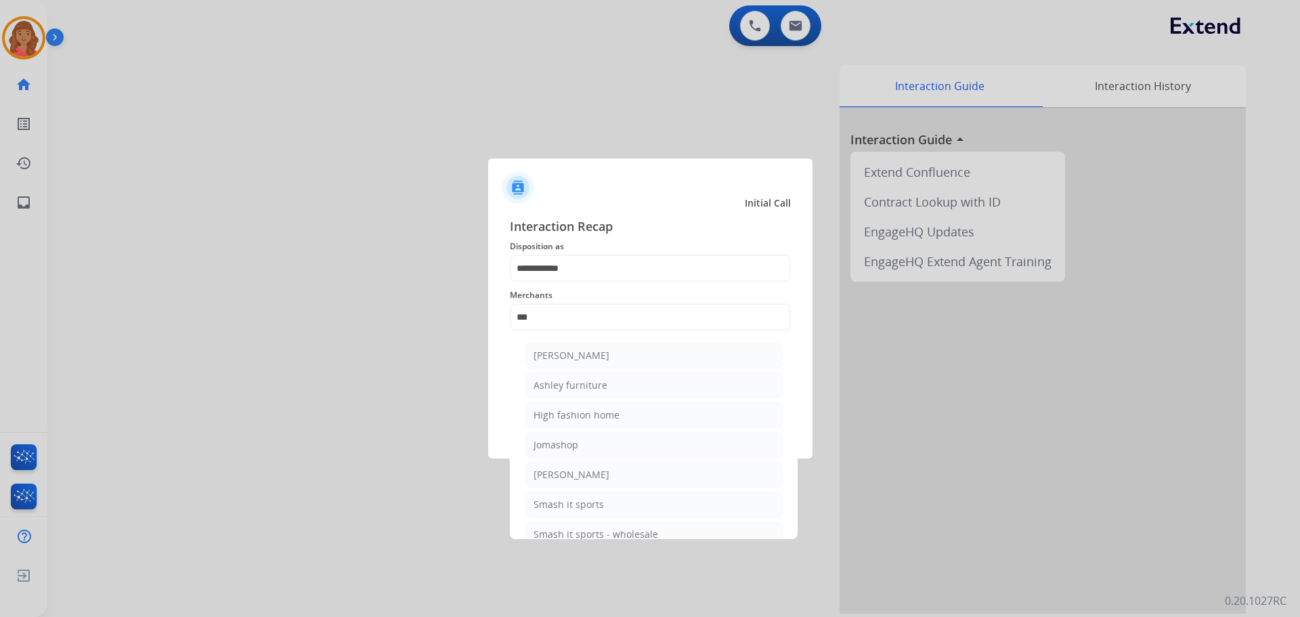
click at [580, 381] on div "Ashley furniture" at bounding box center [571, 386] width 74 height 14
type input "**********"
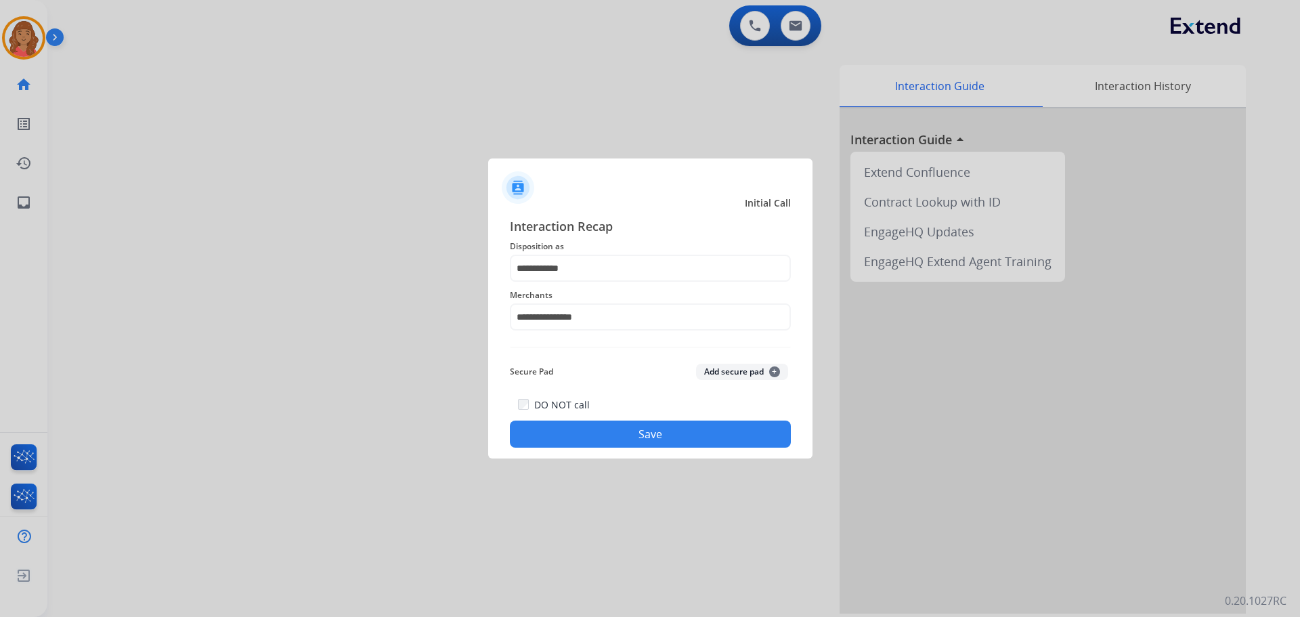
click at [573, 442] on button "Save" at bounding box center [650, 434] width 281 height 27
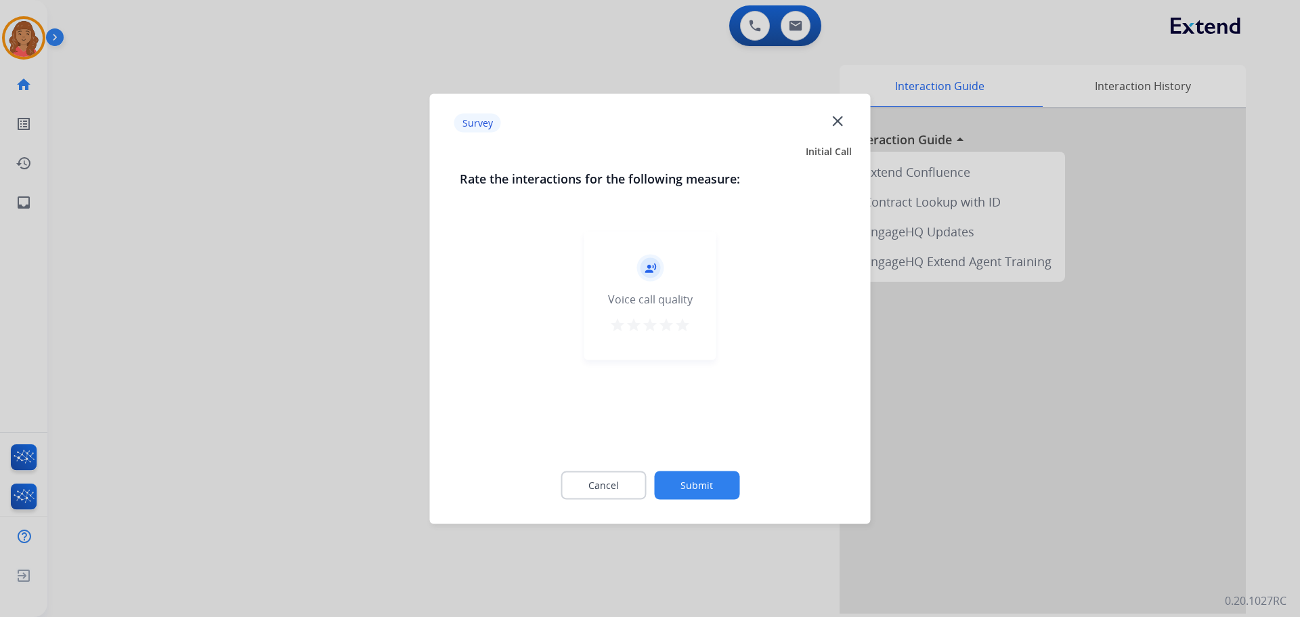
click at [683, 328] on mat-icon "star" at bounding box center [683, 324] width 16 height 16
click at [707, 507] on div "Cancel Submit" at bounding box center [650, 484] width 381 height 61
drag, startPoint x: 705, startPoint y: 500, endPoint x: 704, endPoint y: 486, distance: 15.0
click at [704, 497] on div "Cancel Submit" at bounding box center [650, 484] width 381 height 61
click at [683, 498] on div "Cancel Submit" at bounding box center [650, 484] width 381 height 61
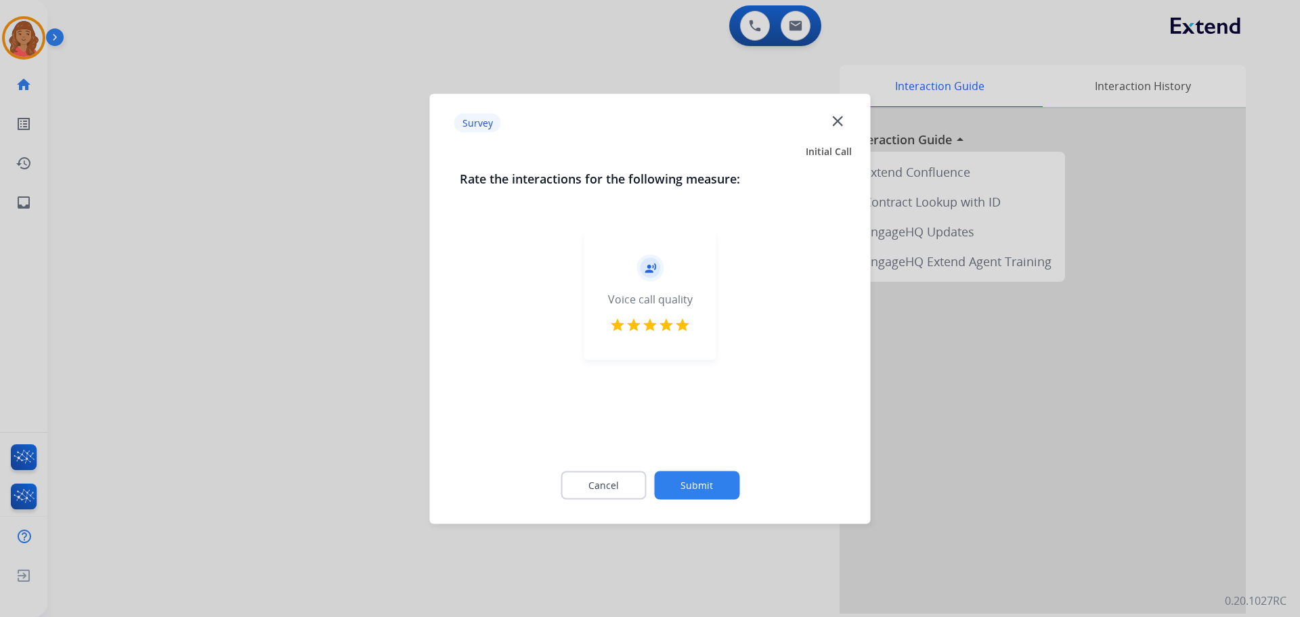
click at [685, 491] on button "Submit" at bounding box center [696, 485] width 85 height 28
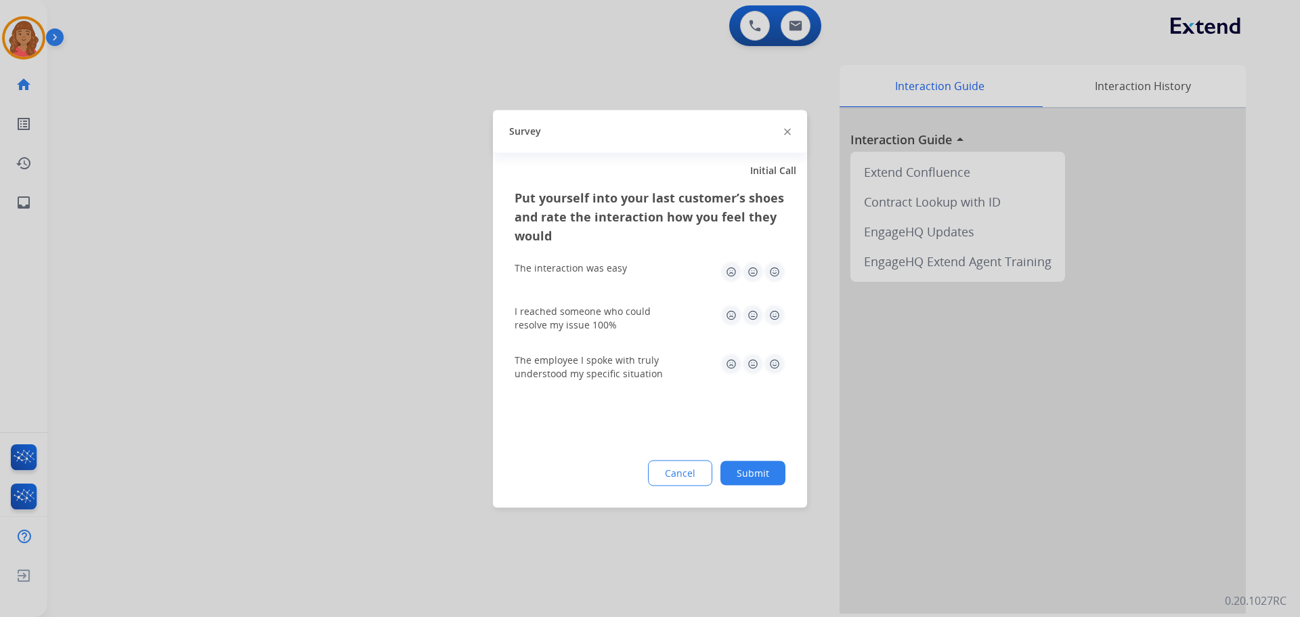
click at [777, 270] on img at bounding box center [775, 272] width 22 height 22
click at [771, 318] on img at bounding box center [775, 315] width 22 height 22
drag, startPoint x: 775, startPoint y: 366, endPoint x: 765, endPoint y: 427, distance: 62.5
click at [775, 367] on img at bounding box center [775, 364] width 22 height 22
click at [761, 461] on div "Cancel Submit" at bounding box center [650, 473] width 271 height 26
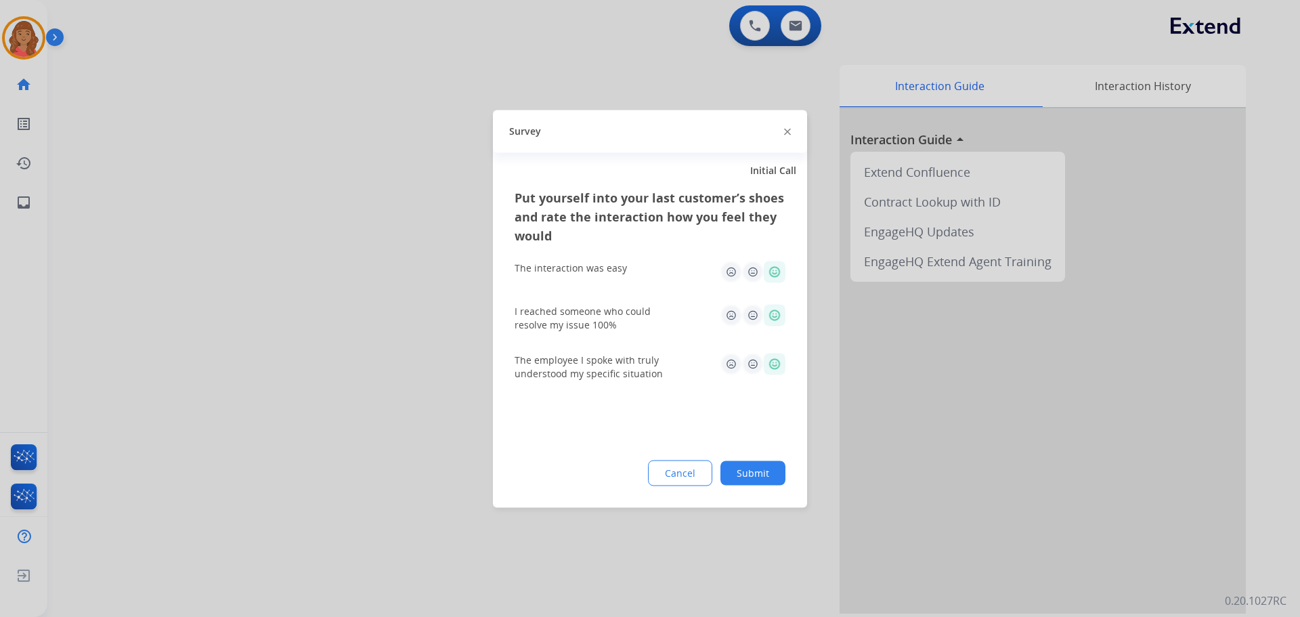
drag, startPoint x: 751, startPoint y: 479, endPoint x: 685, endPoint y: 531, distance: 84.0
click at [751, 480] on button "Submit" at bounding box center [753, 473] width 65 height 24
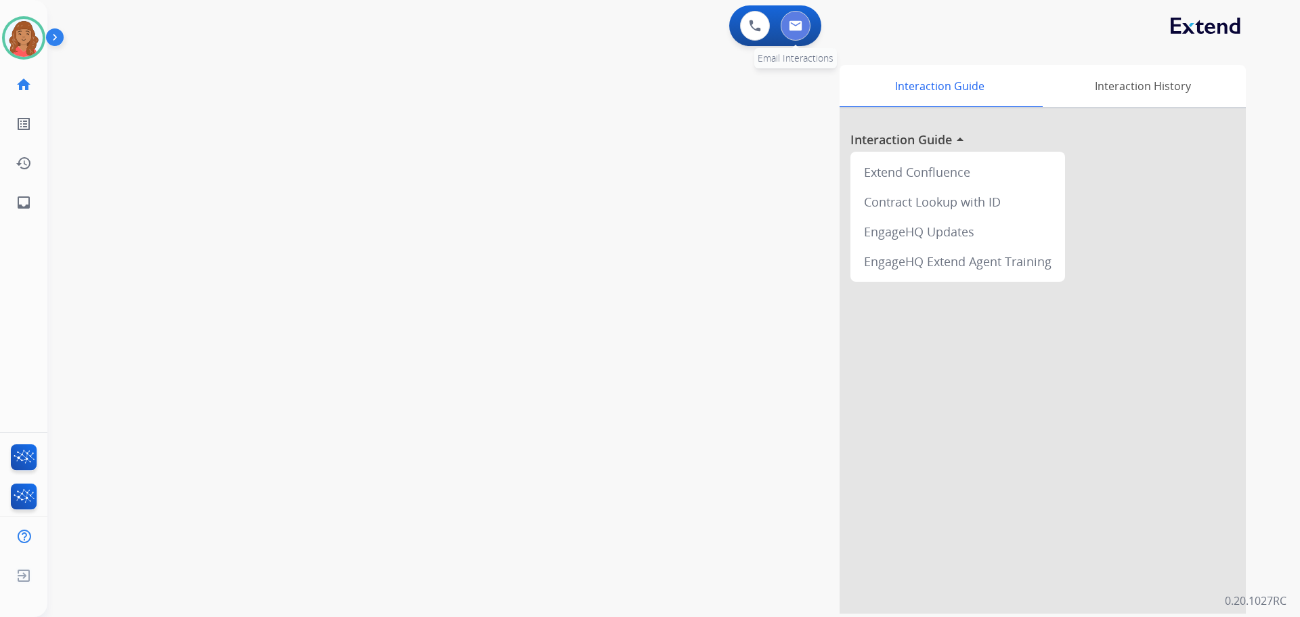
click at [793, 25] on img at bounding box center [796, 25] width 14 height 11
select select "**********"
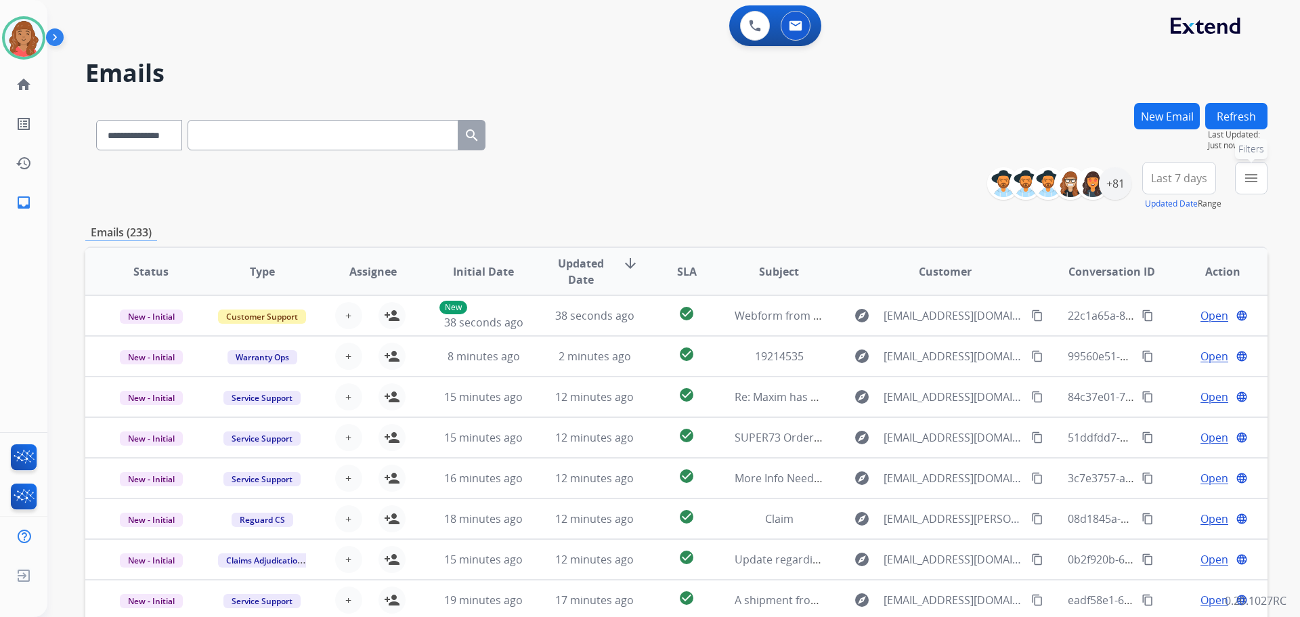
drag, startPoint x: 1258, startPoint y: 179, endPoint x: 1243, endPoint y: 186, distance: 17.3
click at [1256, 179] on mat-icon "menu" at bounding box center [1251, 178] width 16 height 16
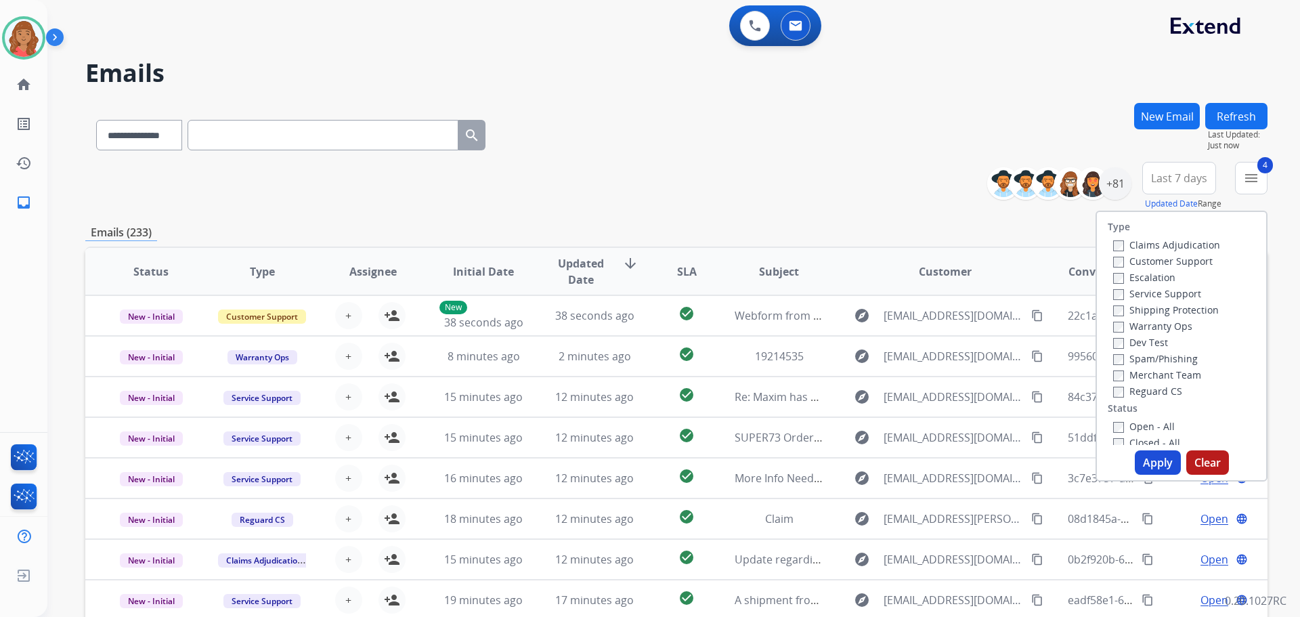
click at [1151, 458] on button "Apply" at bounding box center [1158, 462] width 46 height 24
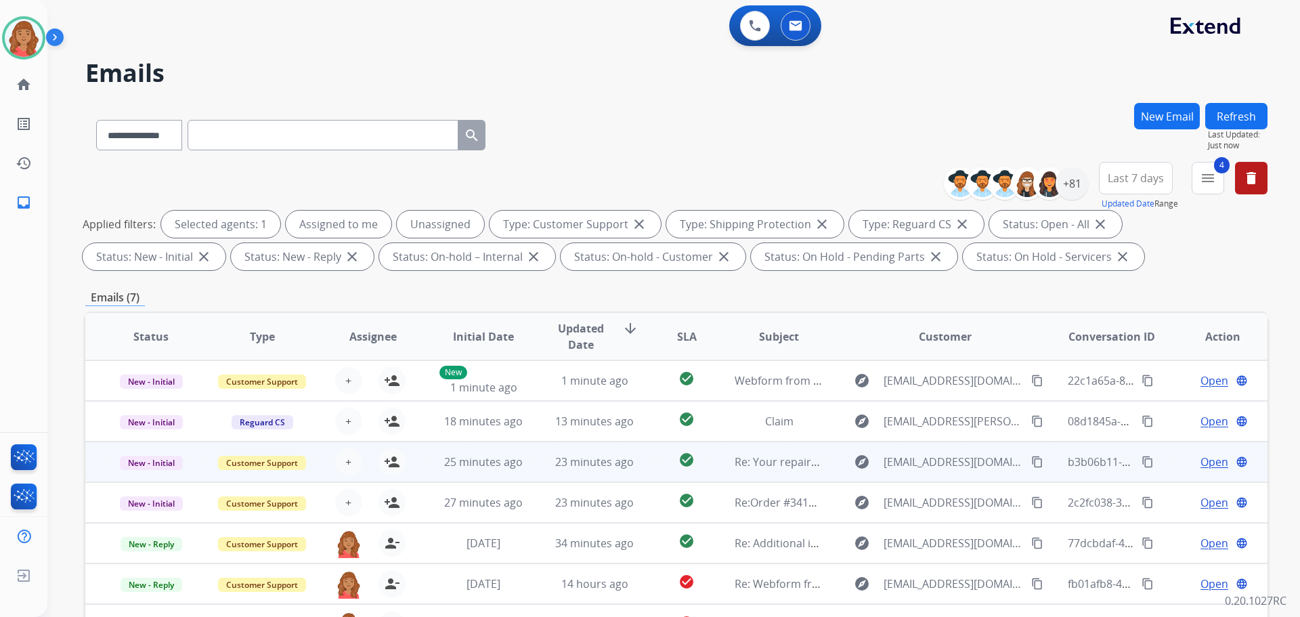
scroll to position [219, 0]
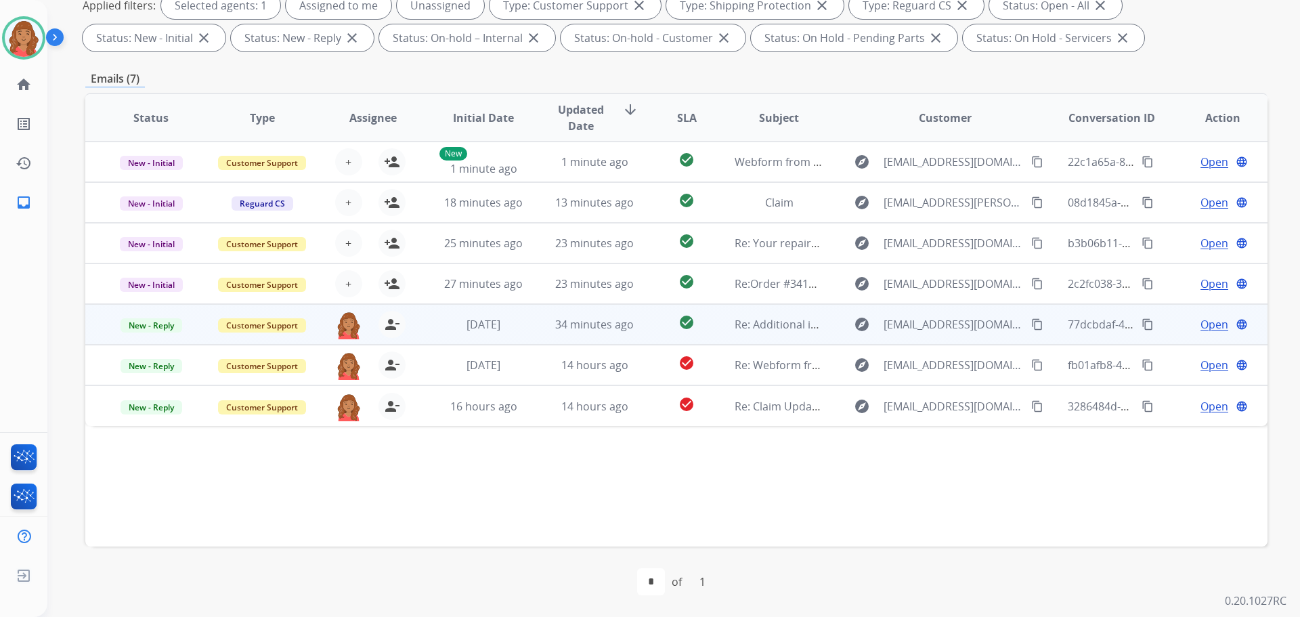
click at [494, 333] on td "[DATE]" at bounding box center [473, 324] width 111 height 41
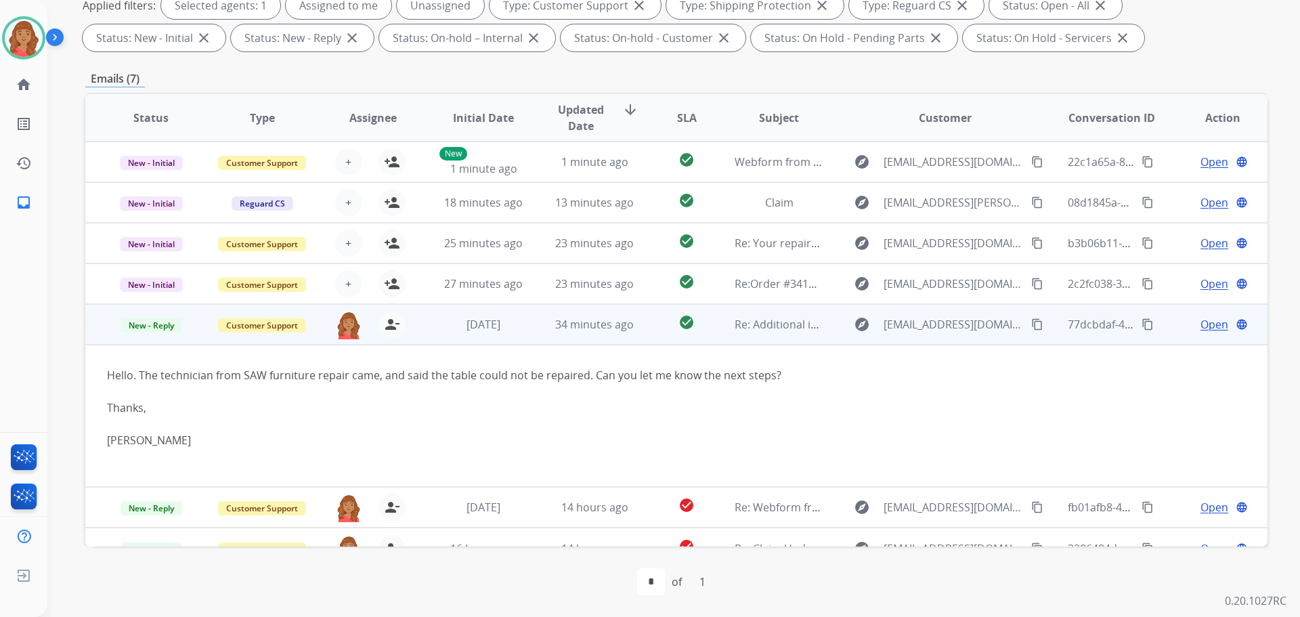
scroll to position [22, 0]
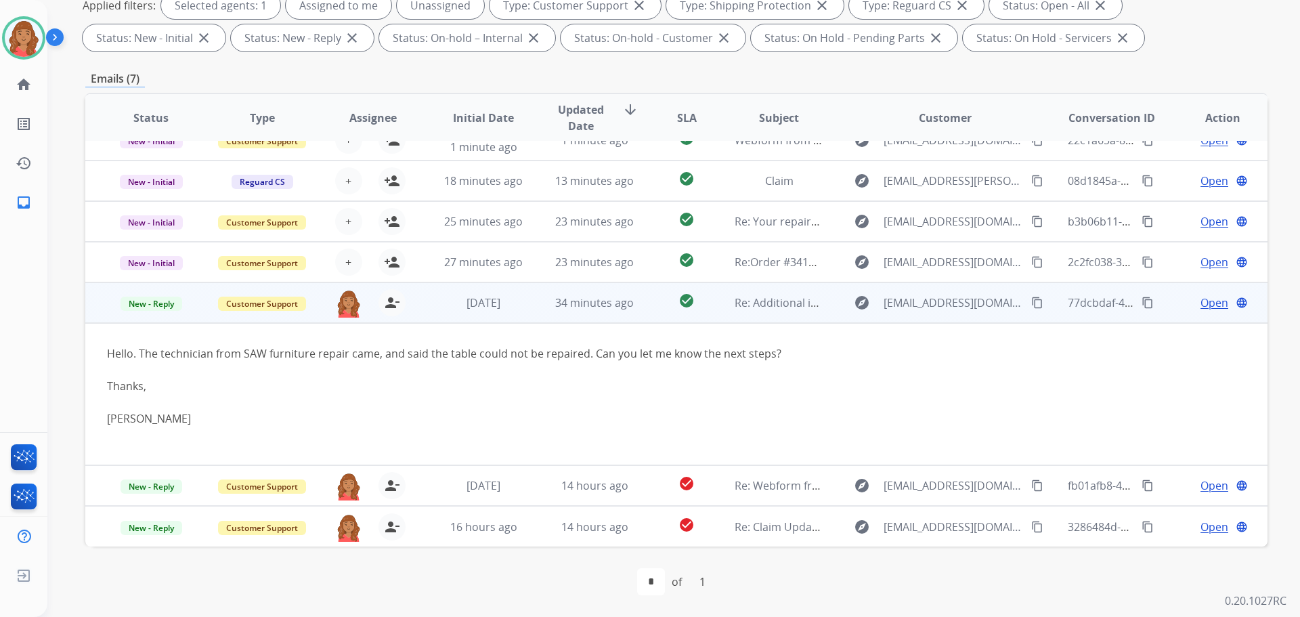
click at [1210, 301] on span "Open" at bounding box center [1215, 303] width 28 height 16
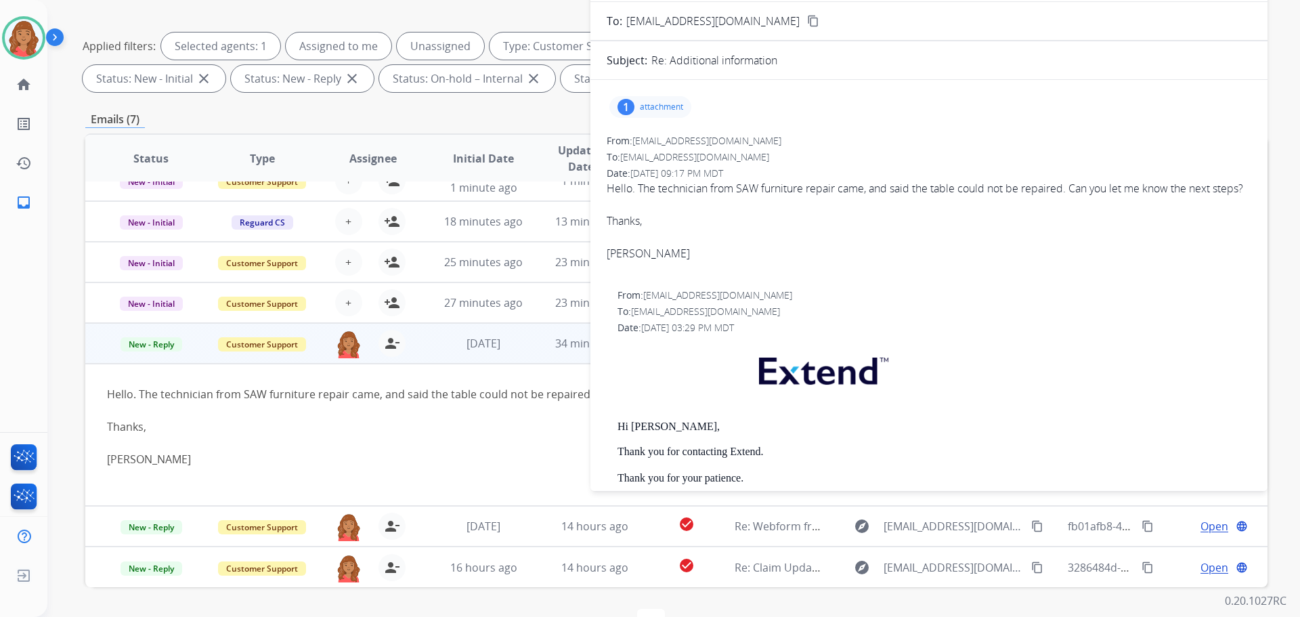
scroll to position [0, 0]
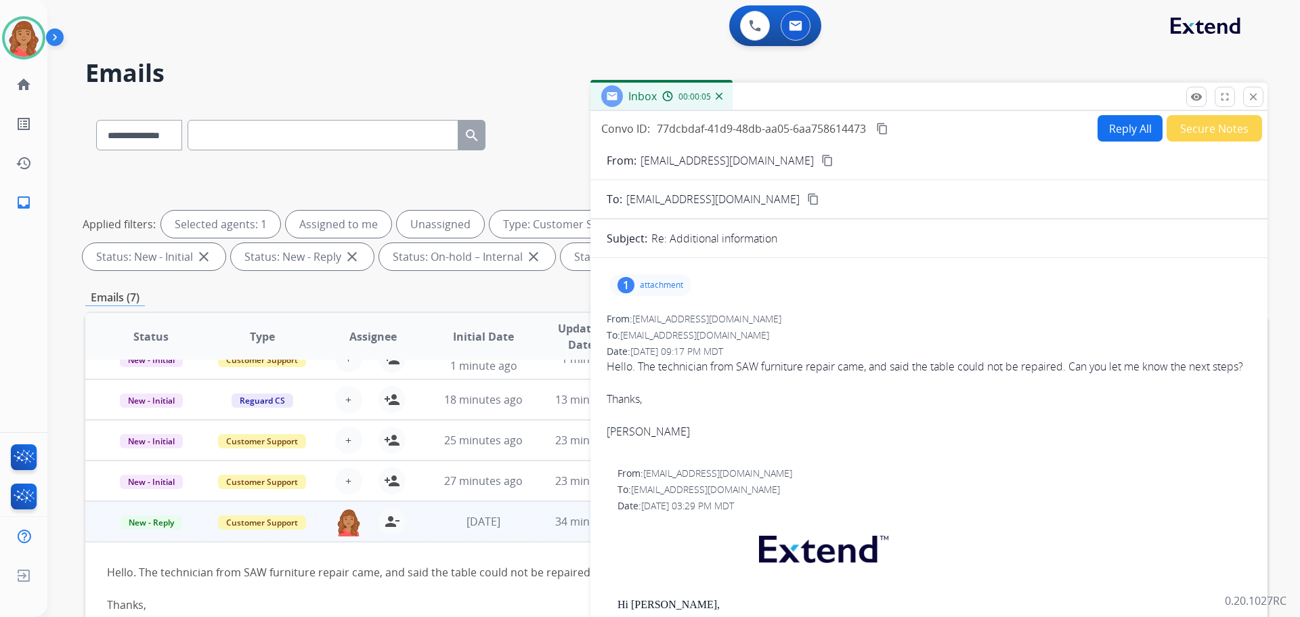
click at [1103, 134] on button "Reply All" at bounding box center [1130, 128] width 65 height 26
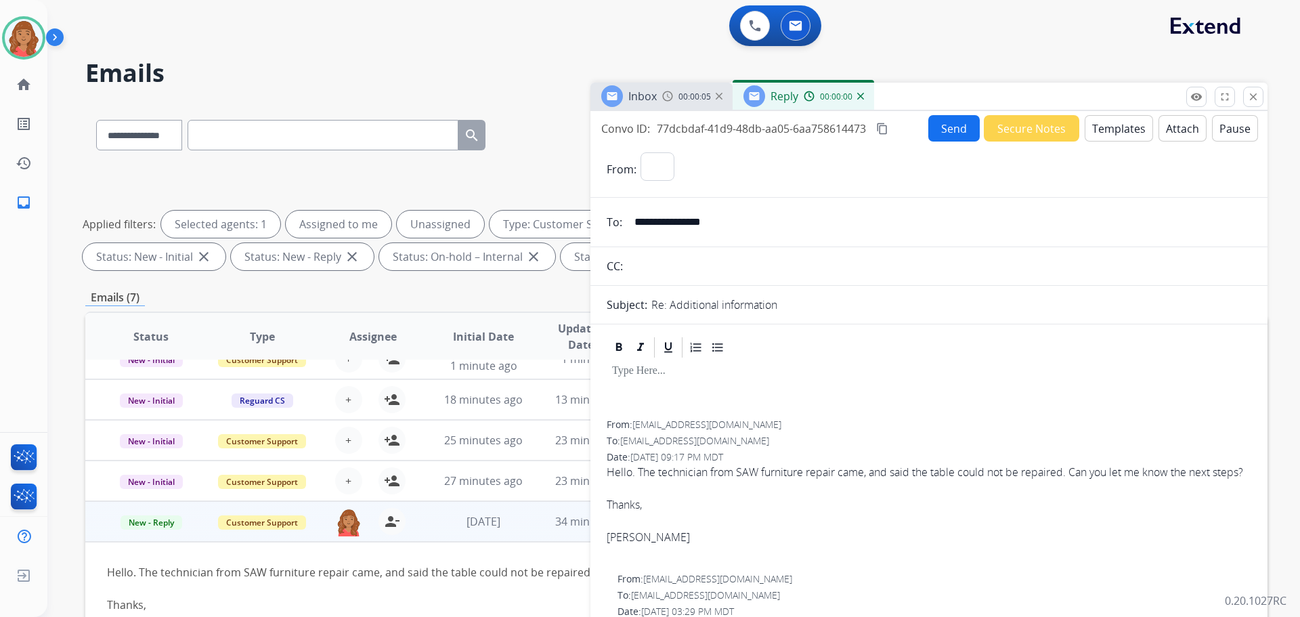
select select "**********"
click at [1103, 135] on button "Templates" at bounding box center [1119, 128] width 68 height 26
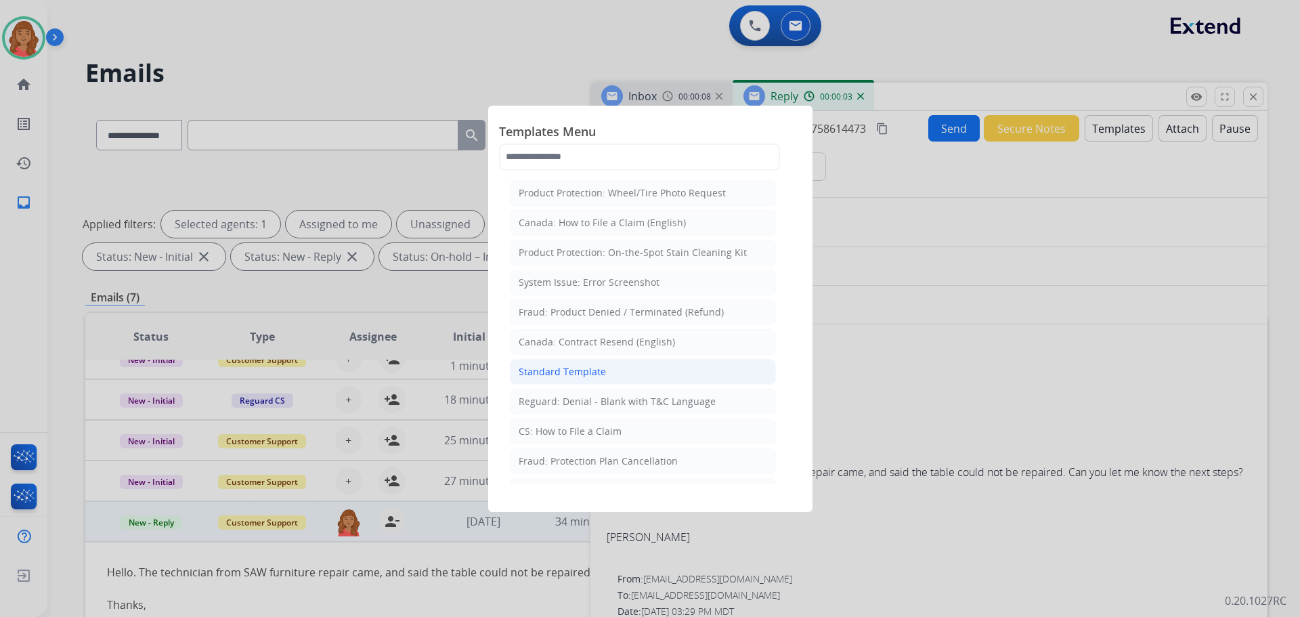
click at [618, 377] on li "Standard Template" at bounding box center [643, 372] width 266 height 26
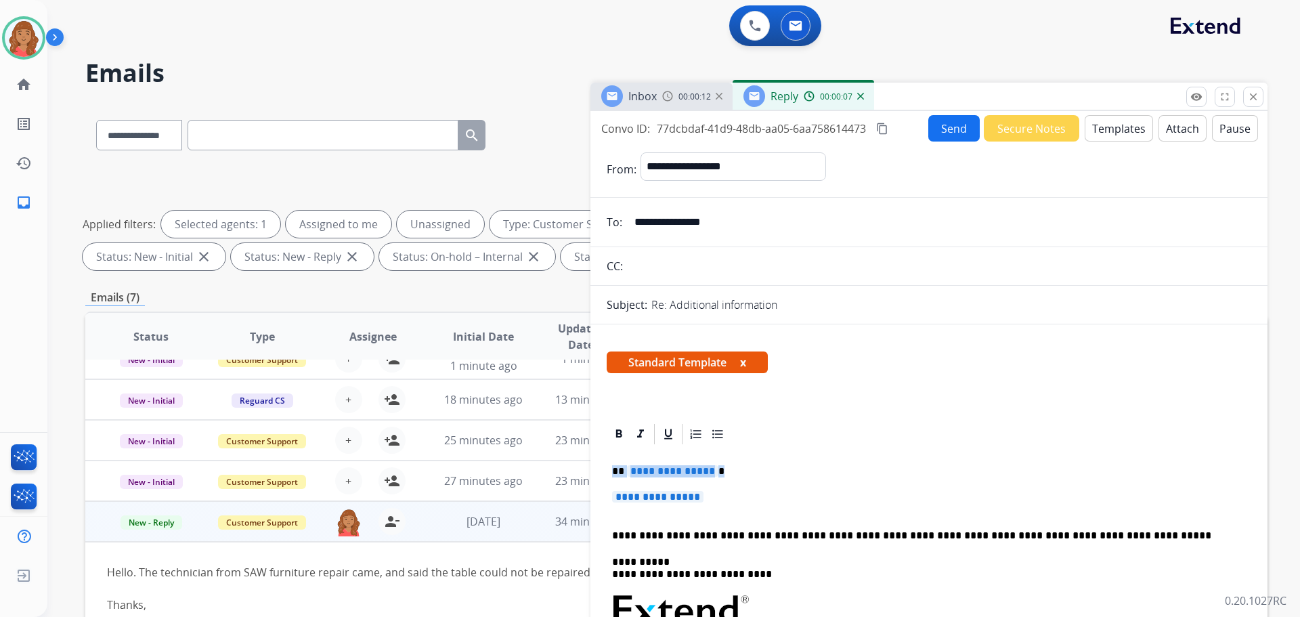
drag, startPoint x: 707, startPoint y: 500, endPoint x: 605, endPoint y: 471, distance: 106.3
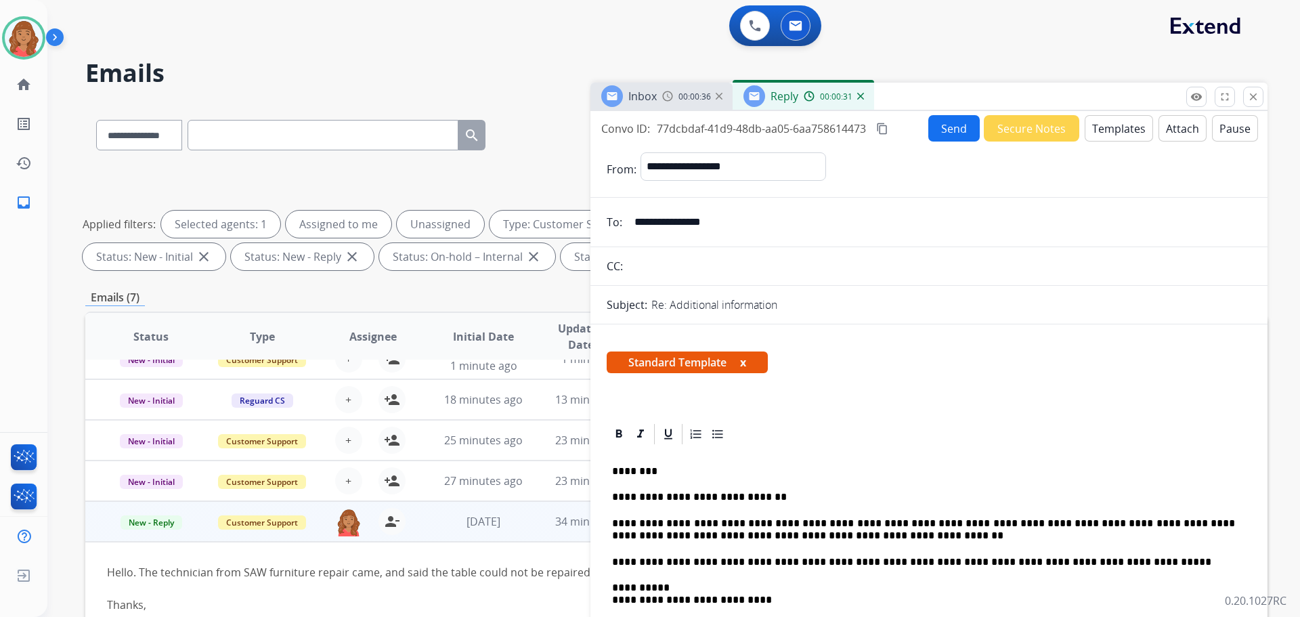
click at [887, 127] on mat-icon "content_copy" at bounding box center [882, 129] width 12 height 12
click at [945, 136] on button "Send" at bounding box center [954, 128] width 51 height 26
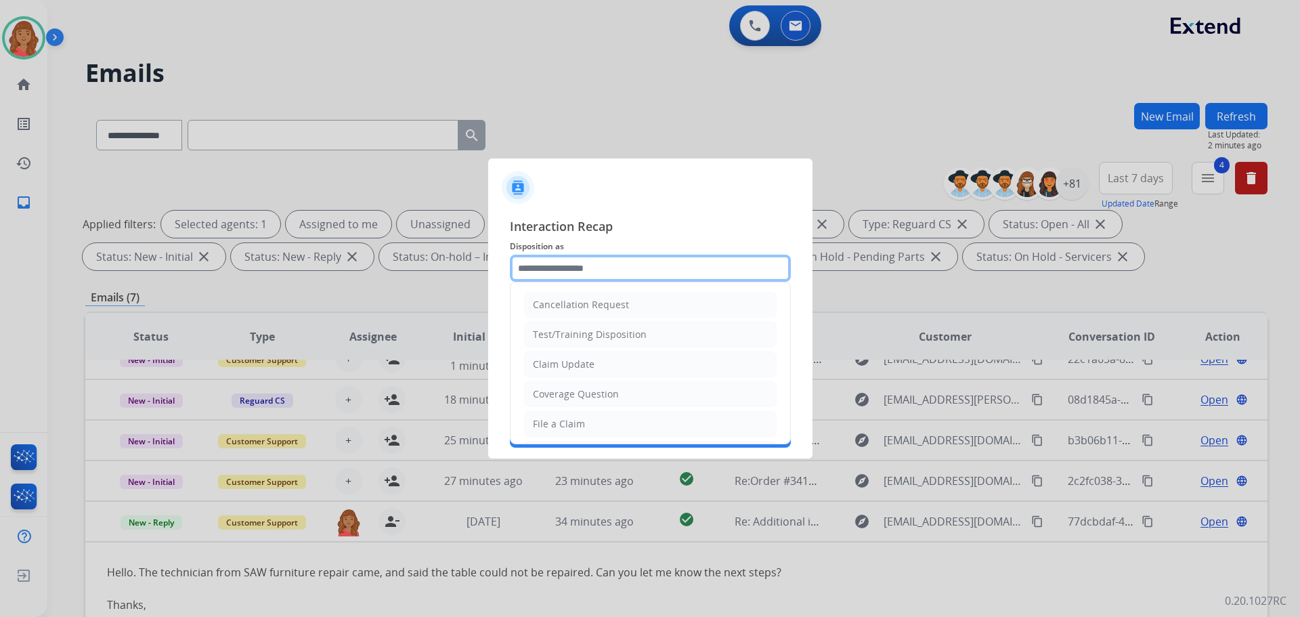
click at [608, 257] on input "text" at bounding box center [650, 268] width 281 height 27
click at [570, 389] on li "Other" at bounding box center [650, 392] width 253 height 26
type input "*****"
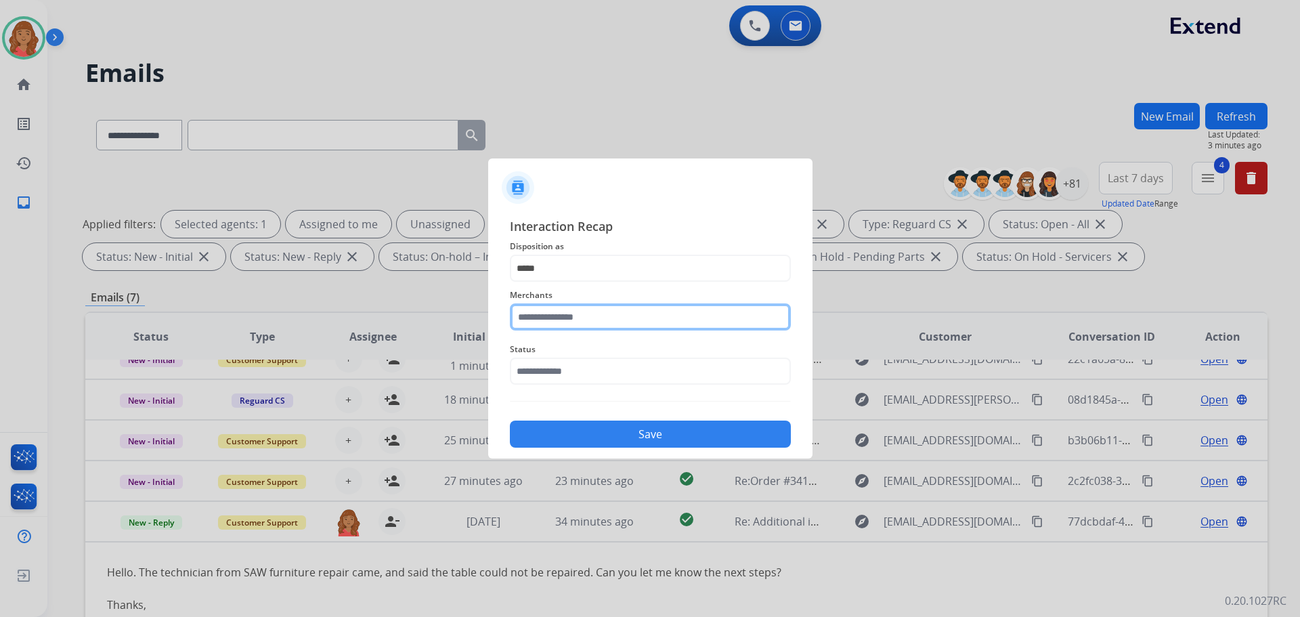
click at [561, 311] on input "text" at bounding box center [650, 316] width 281 height 27
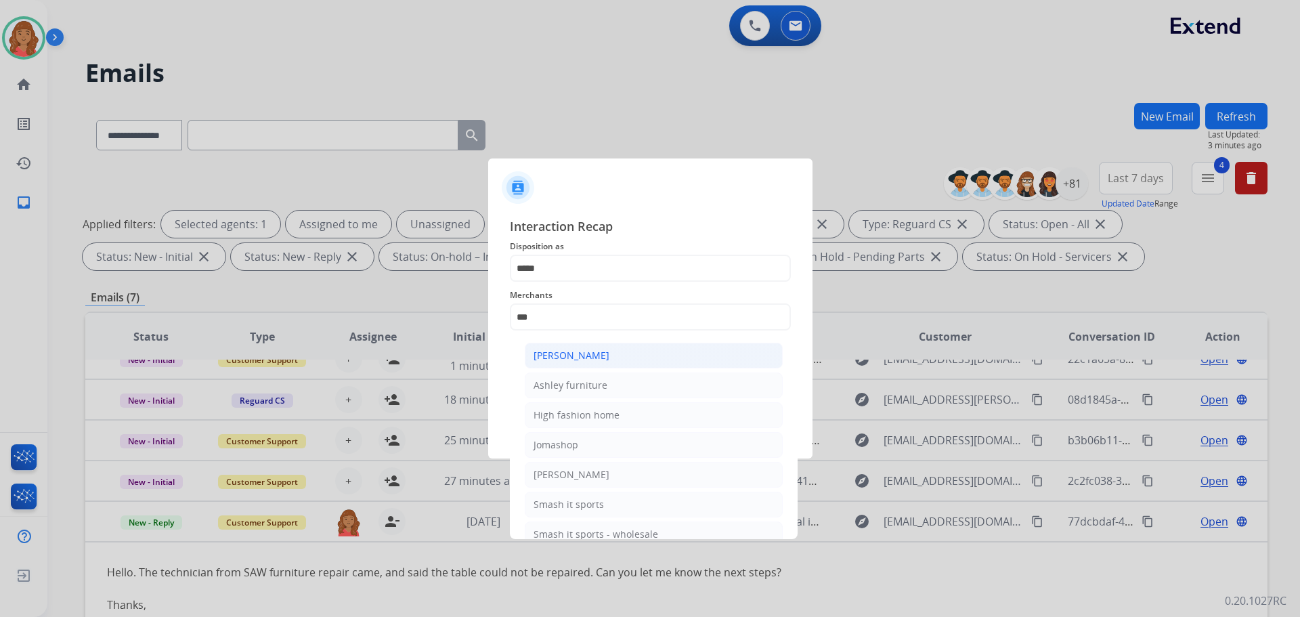
click at [581, 351] on div "[PERSON_NAME]" at bounding box center [572, 356] width 76 height 14
type input "**********"
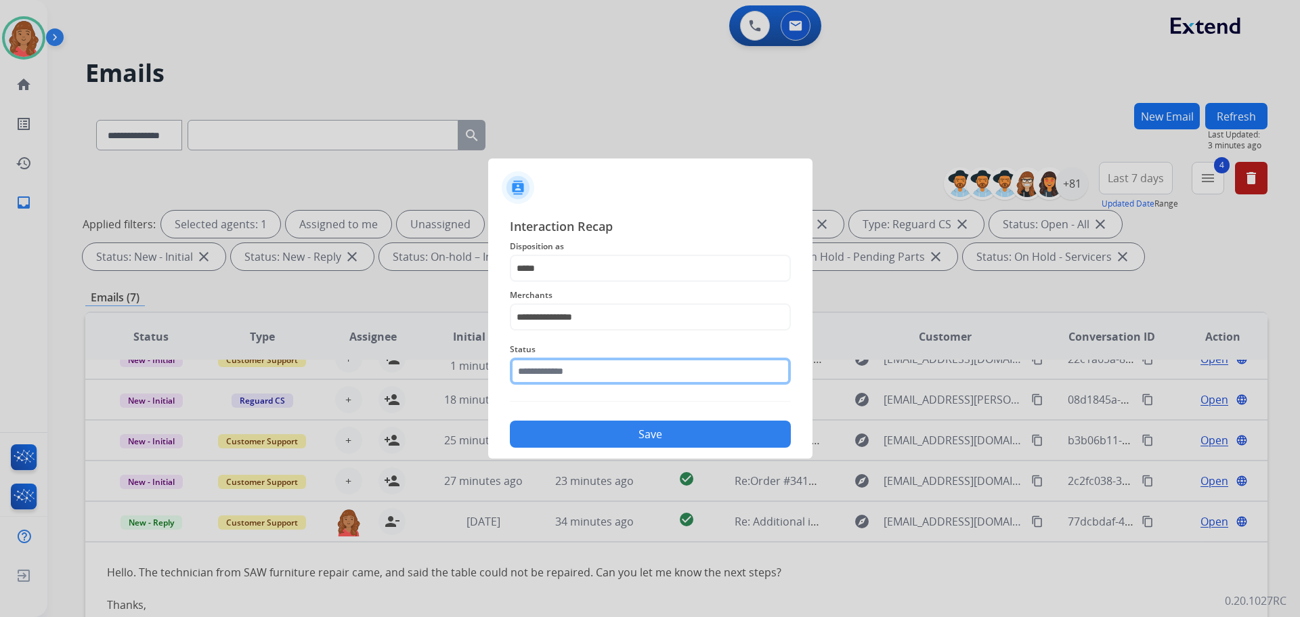
click at [559, 371] on input "text" at bounding box center [650, 371] width 281 height 27
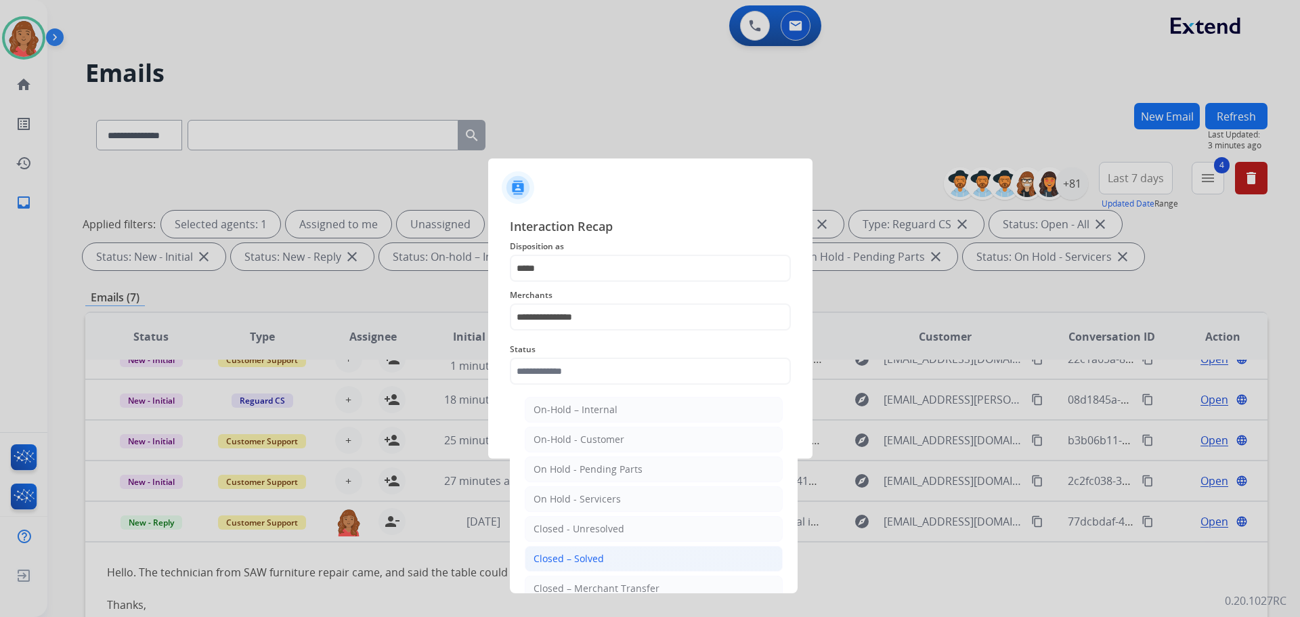
click at [577, 562] on div "Closed – Solved" at bounding box center [569, 559] width 70 height 14
type input "**********"
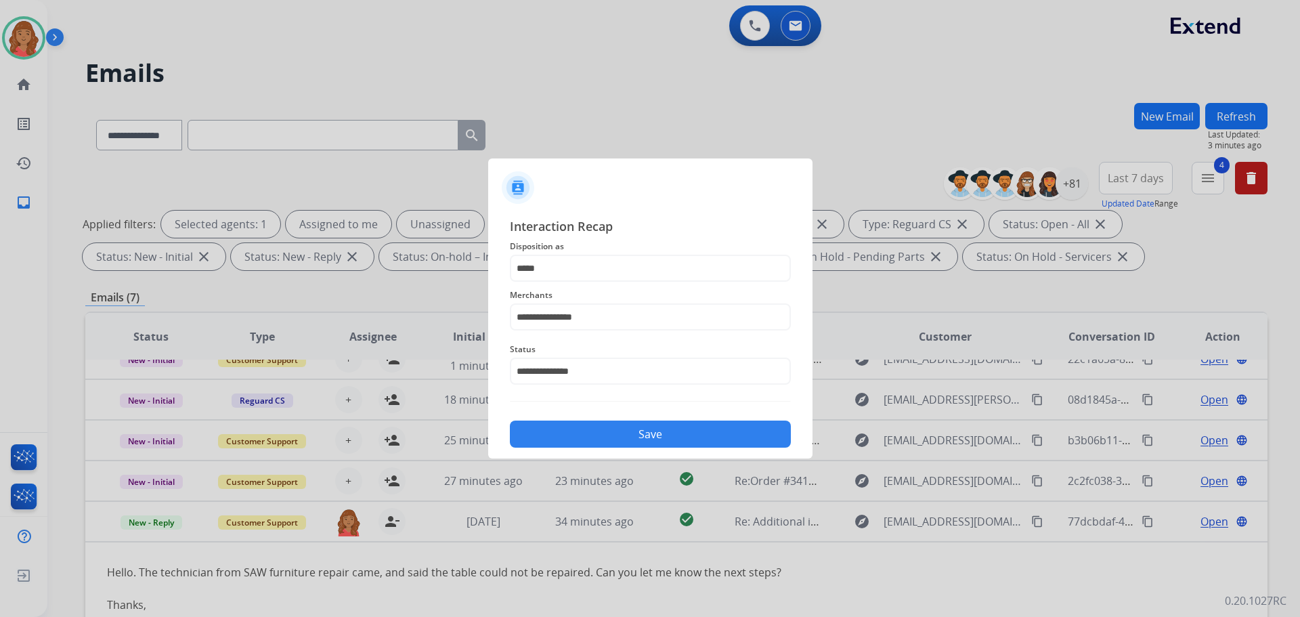
click at [594, 451] on div "**********" at bounding box center [650, 332] width 324 height 253
click at [588, 443] on button "Save" at bounding box center [650, 434] width 281 height 27
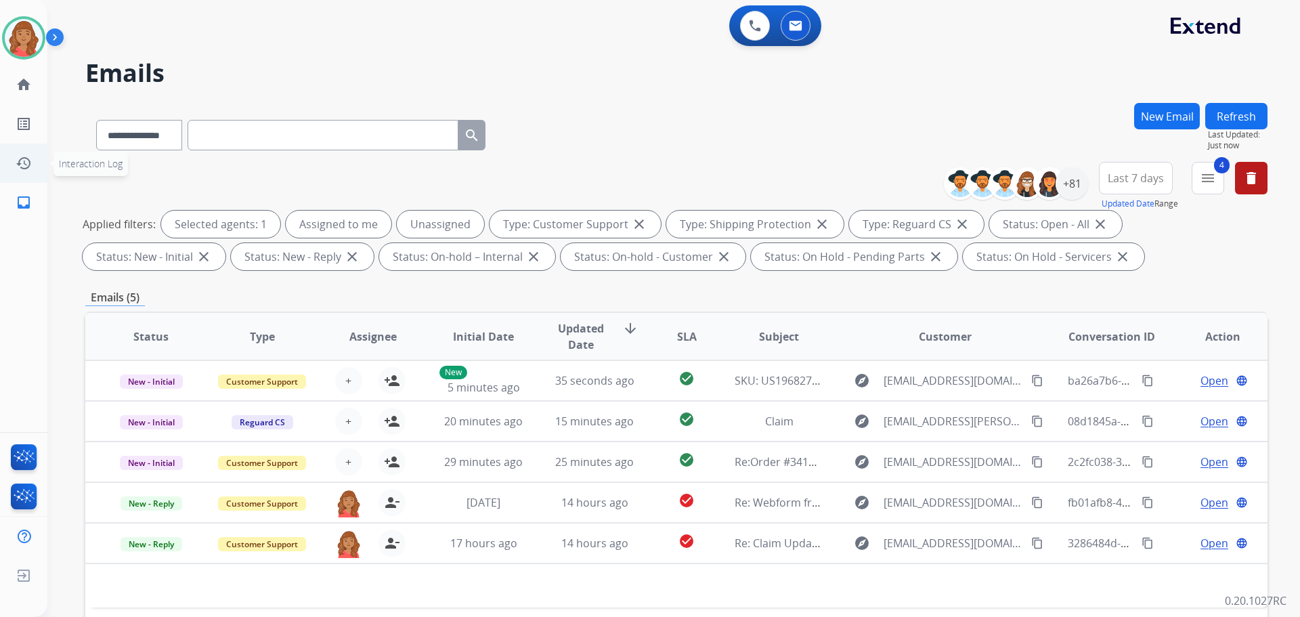
scroll to position [0, 0]
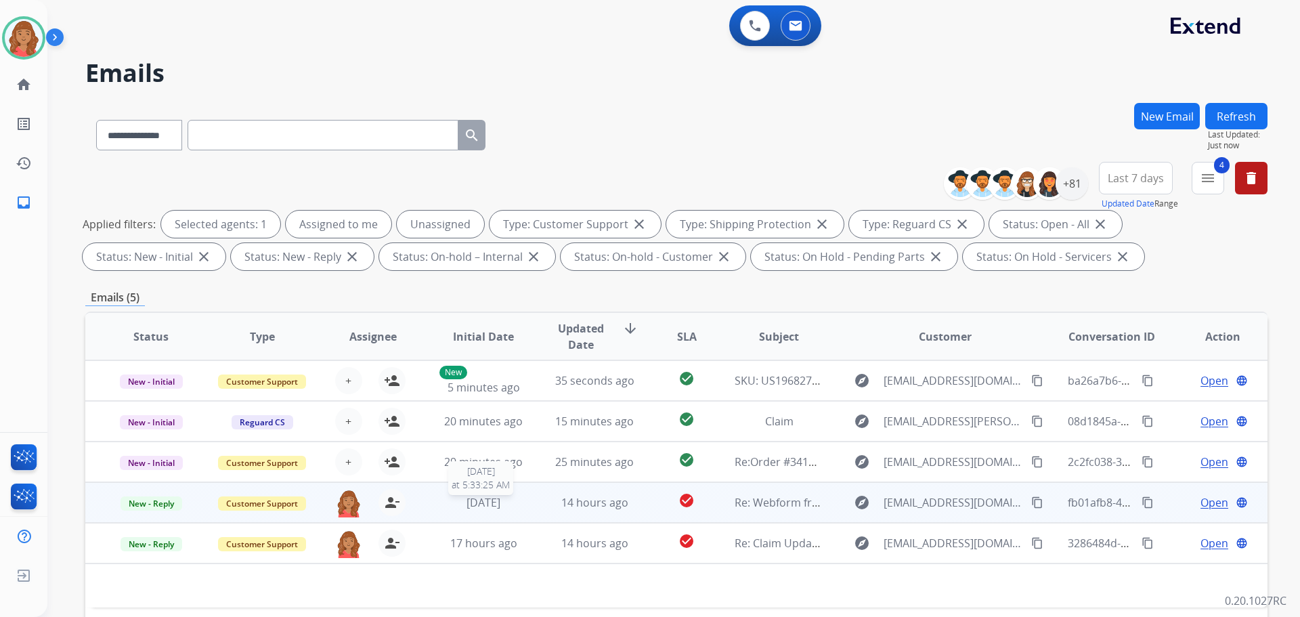
click at [486, 505] on span "[DATE]" at bounding box center [484, 502] width 34 height 15
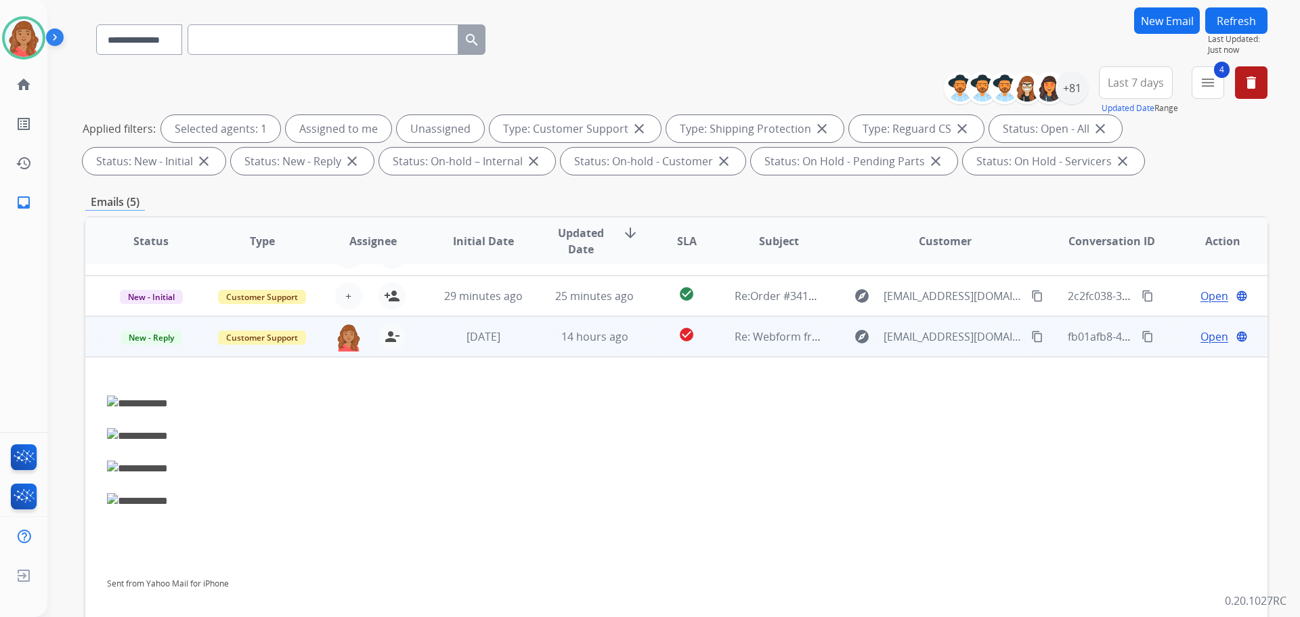
scroll to position [203, 0]
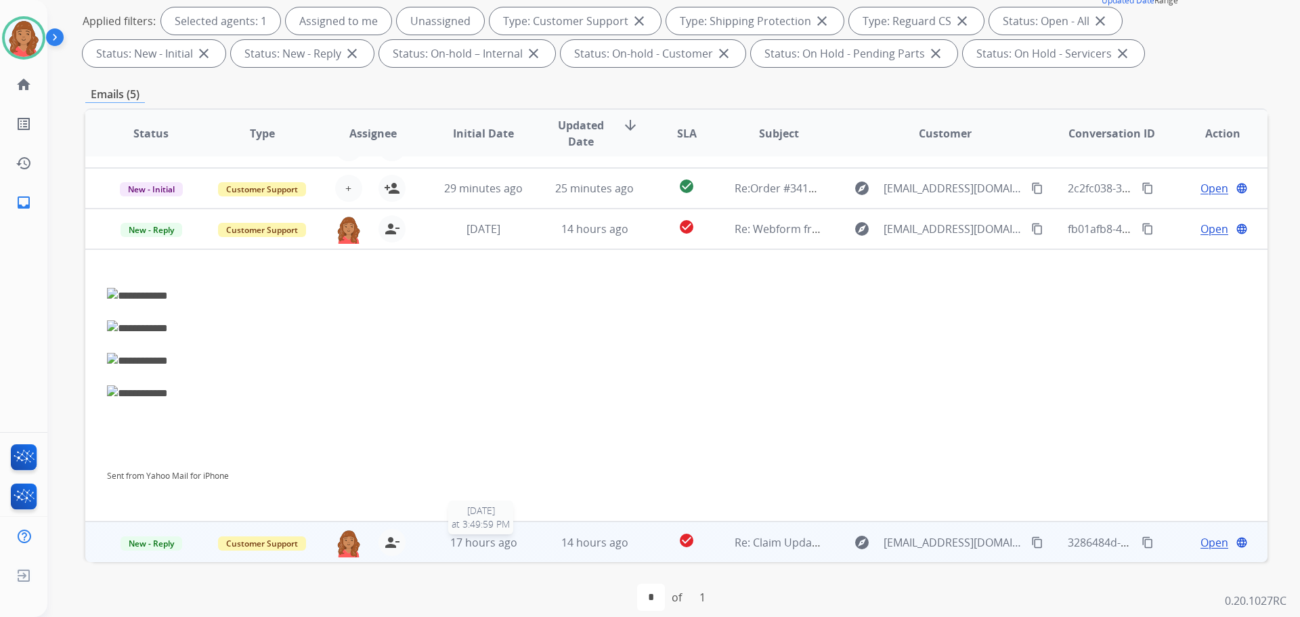
click at [464, 547] on span "17 hours ago" at bounding box center [483, 542] width 67 height 15
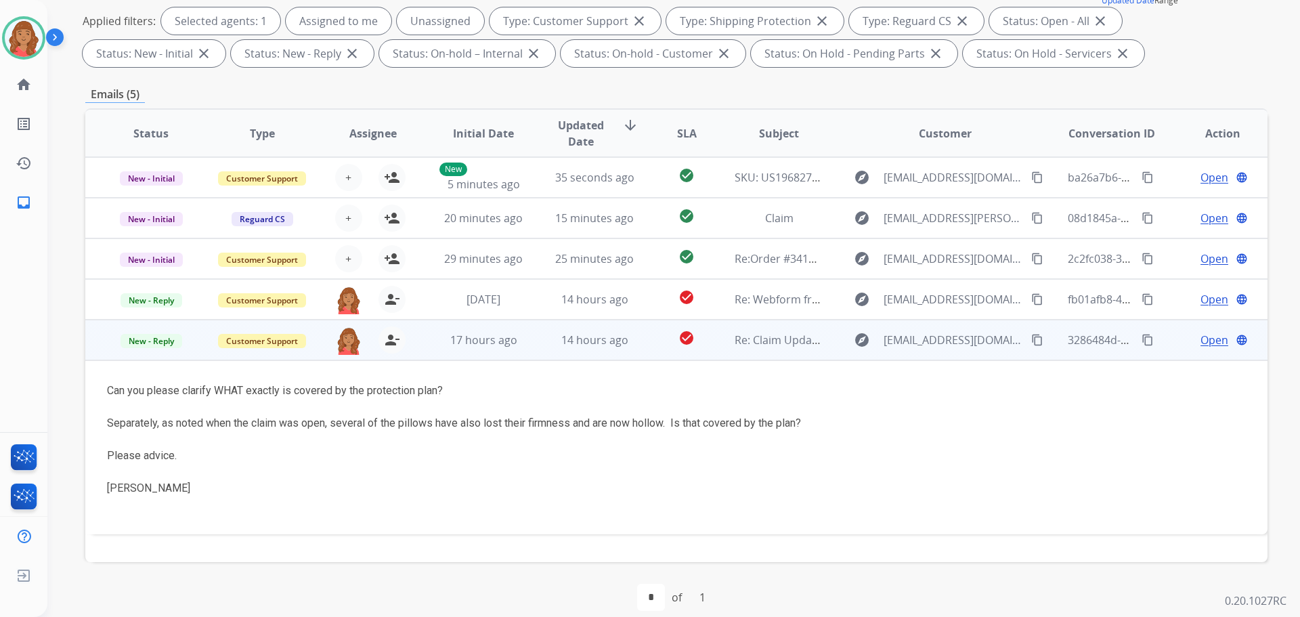
click at [1031, 340] on mat-icon "content_copy" at bounding box center [1037, 340] width 12 height 12
click at [1031, 343] on mat-icon "content_copy" at bounding box center [1037, 340] width 12 height 12
click at [429, 487] on div "[PERSON_NAME]" at bounding box center [566, 488] width 918 height 16
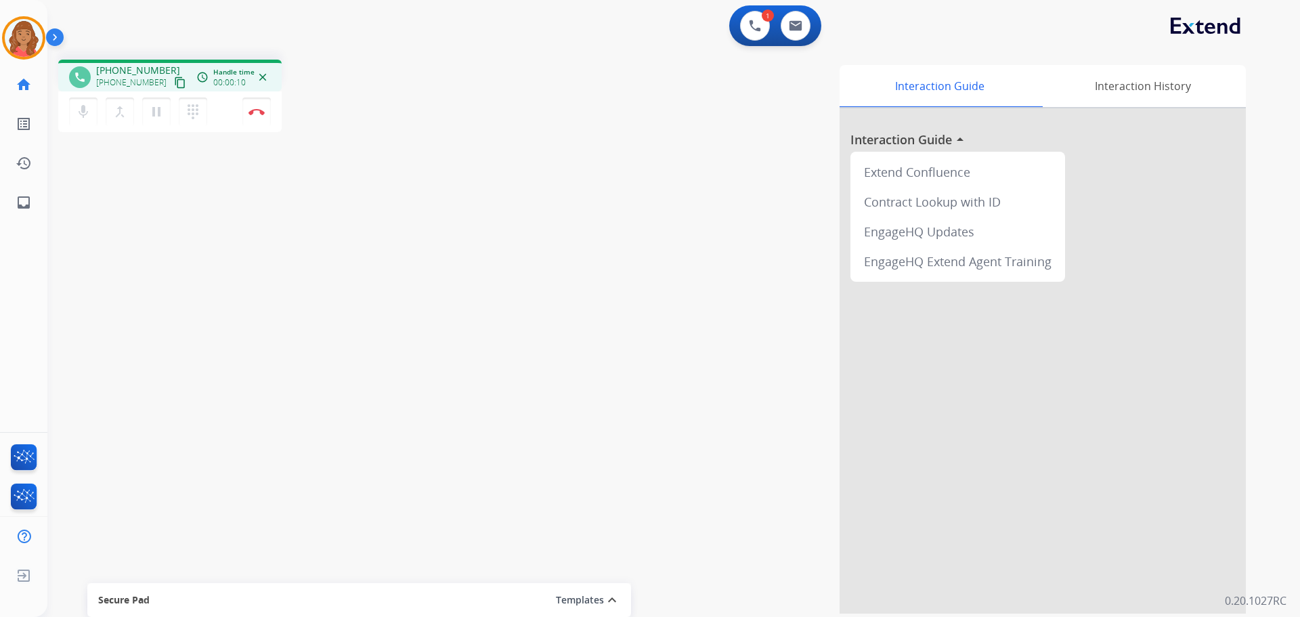
click at [174, 78] on mat-icon "content_copy" at bounding box center [180, 83] width 12 height 12
drag, startPoint x: 166, startPoint y: 79, endPoint x: 137, endPoint y: 79, distance: 29.1
click at [174, 79] on mat-icon "content_copy" at bounding box center [180, 83] width 12 height 12
click at [263, 116] on button "Disconnect" at bounding box center [256, 112] width 28 height 28
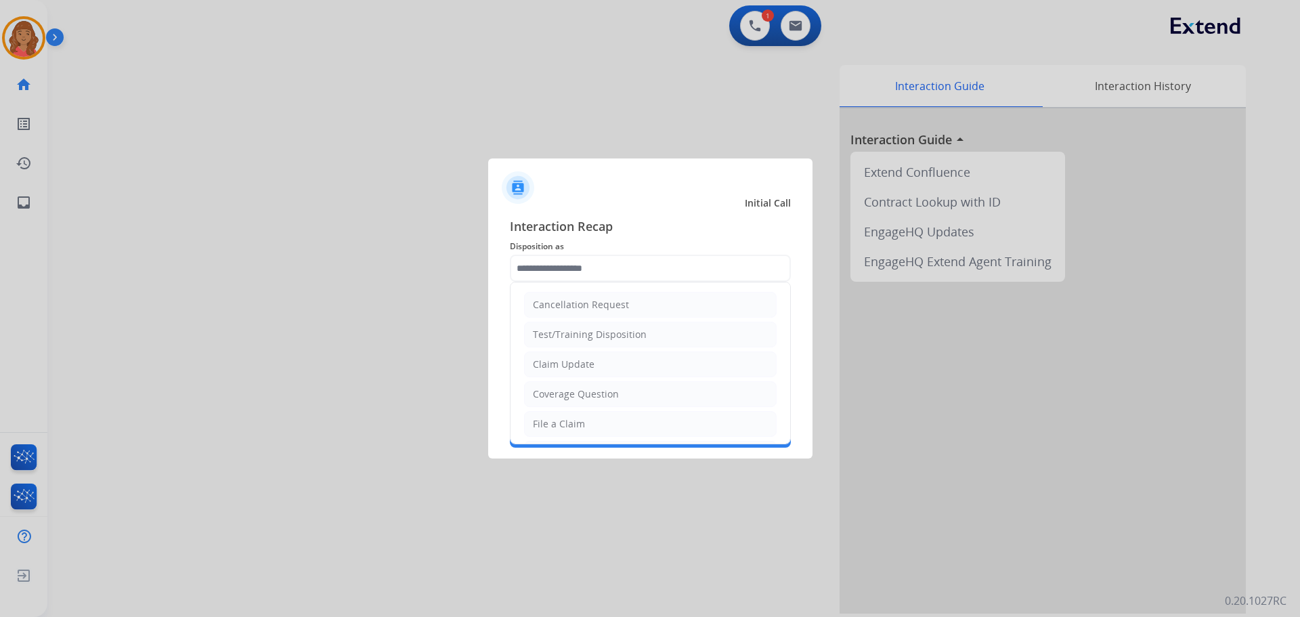
click at [561, 275] on input "text" at bounding box center [650, 268] width 281 height 27
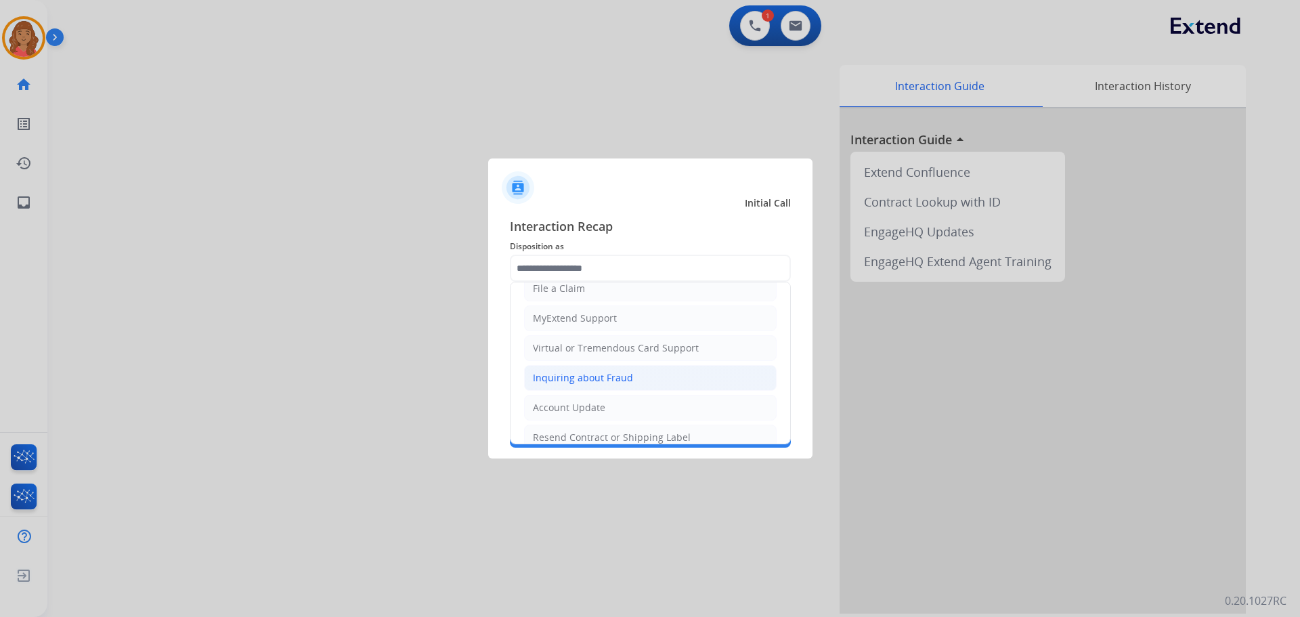
scroll to position [203, 0]
drag, startPoint x: 551, startPoint y: 399, endPoint x: 559, endPoint y: 347, distance: 52.8
click at [551, 398] on div "Other" at bounding box center [546, 400] width 26 height 14
type input "*****"
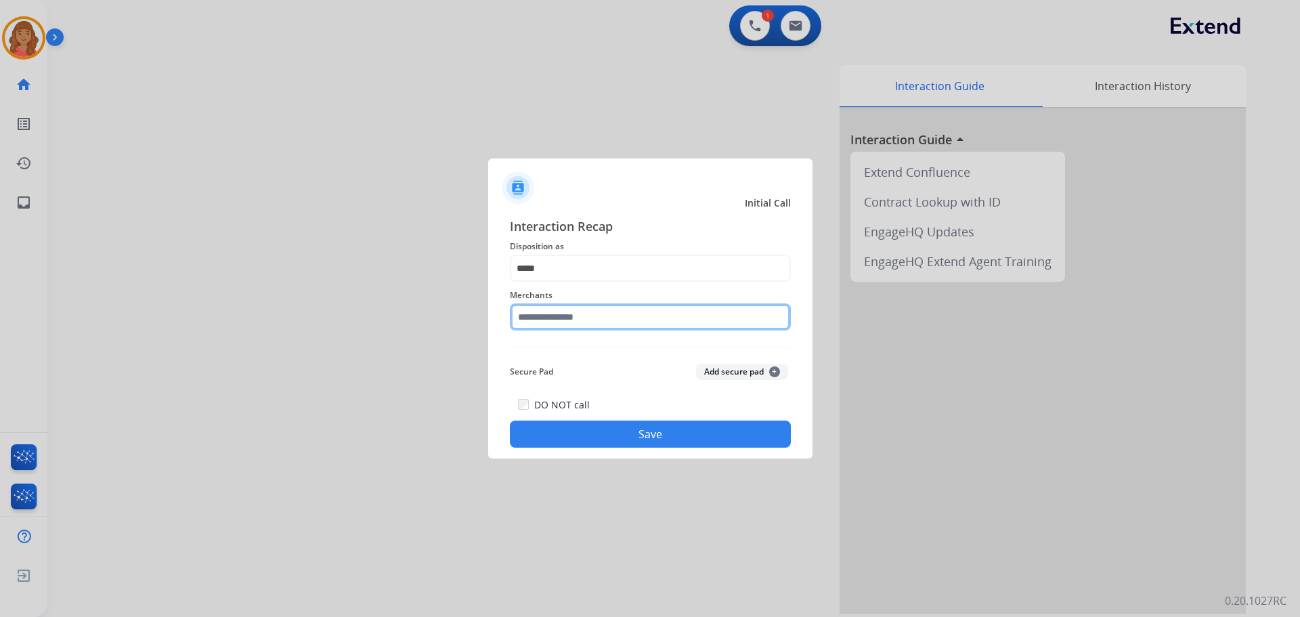
click at [565, 320] on input "text" at bounding box center [650, 316] width 281 height 27
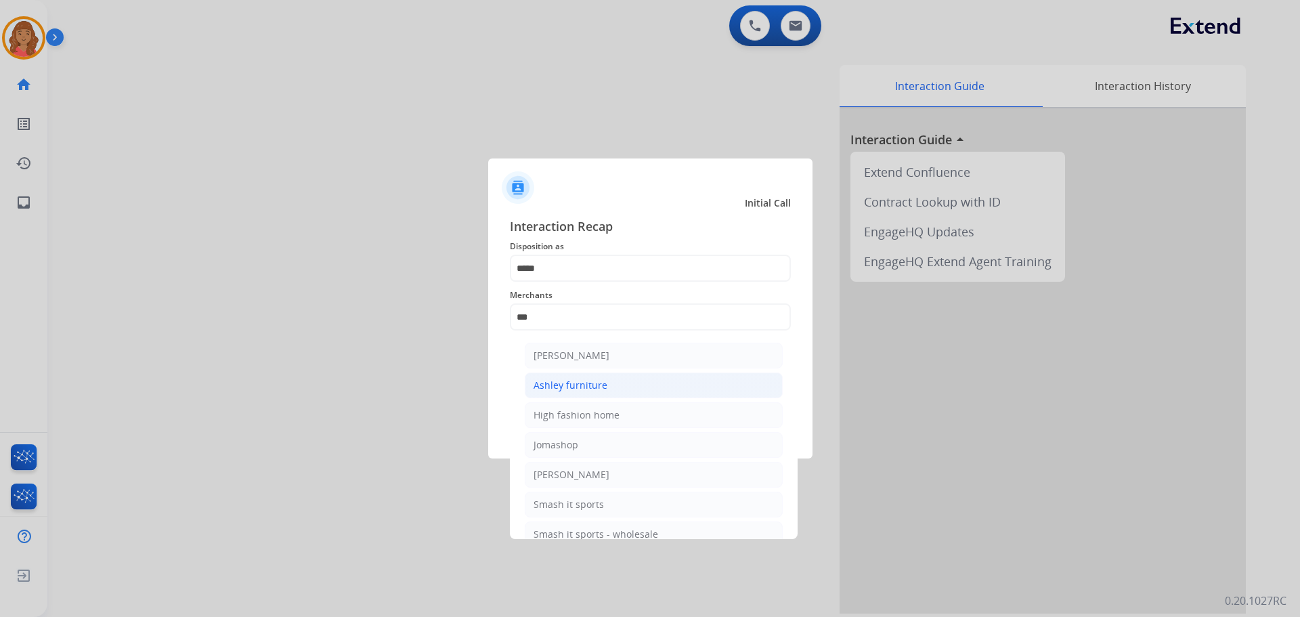
click at [577, 387] on div "Ashley furniture" at bounding box center [571, 386] width 74 height 14
type input "**********"
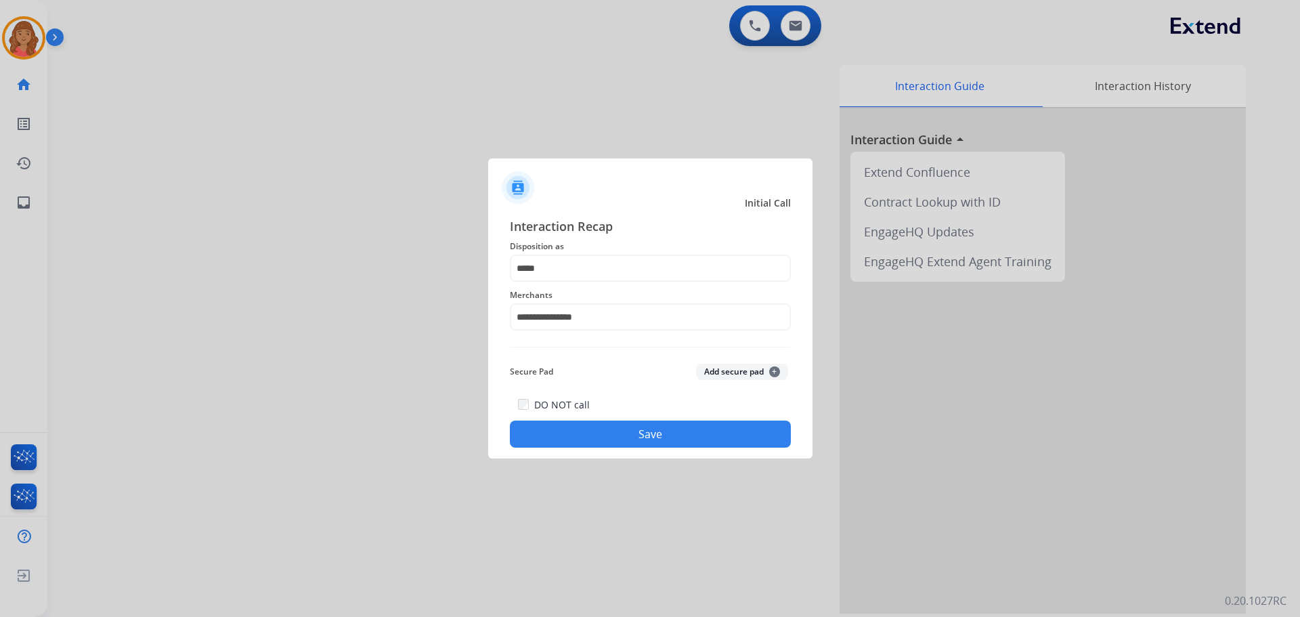
click at [633, 441] on button "Save" at bounding box center [650, 434] width 281 height 27
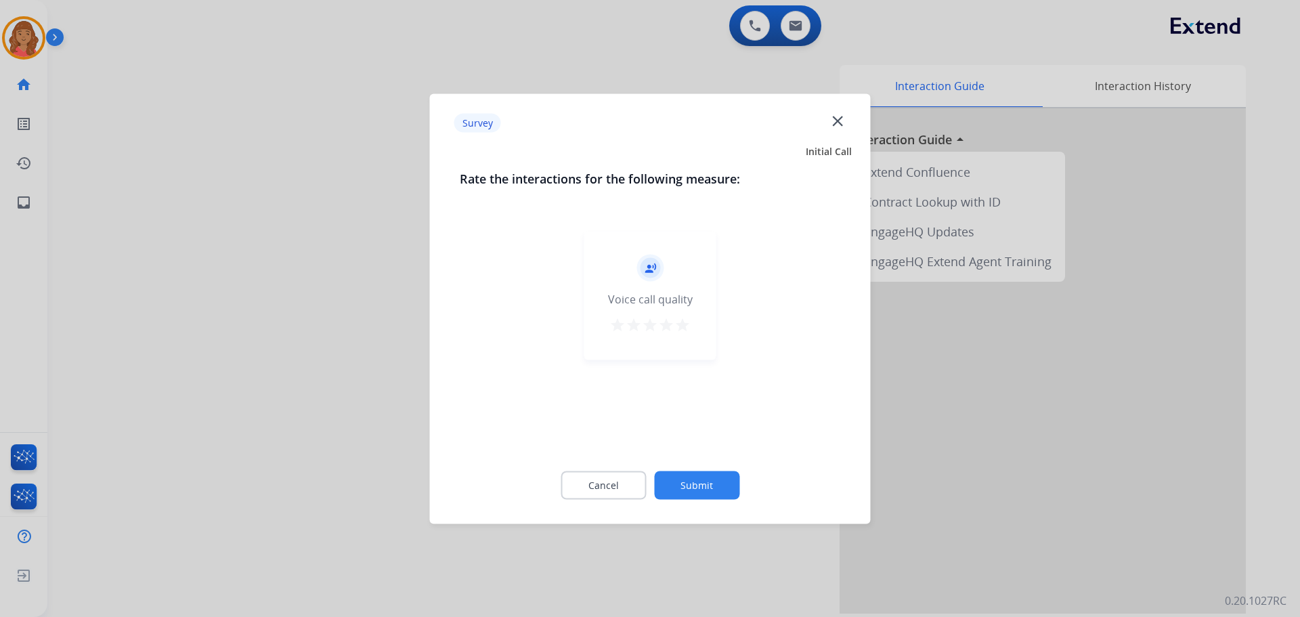
click at [679, 320] on mat-icon "star" at bounding box center [683, 324] width 16 height 16
click at [704, 477] on button "Submit" at bounding box center [696, 485] width 85 height 28
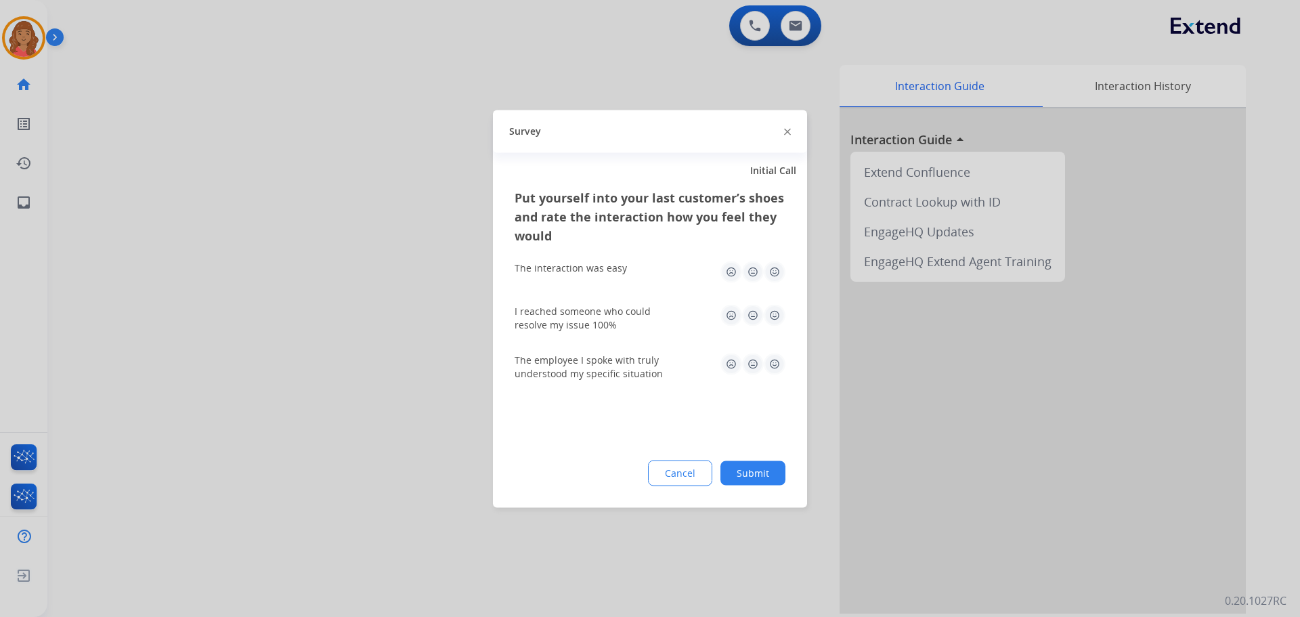
click at [777, 272] on img at bounding box center [775, 272] width 22 height 22
click at [779, 316] on img at bounding box center [775, 315] width 22 height 22
click at [777, 366] on img at bounding box center [775, 364] width 22 height 22
drag, startPoint x: 763, startPoint y: 457, endPoint x: 736, endPoint y: 498, distance: 48.5
click at [761, 456] on div "Put yourself into your last customer’s shoes and rate the interaction how you f…" at bounding box center [650, 348] width 314 height 320
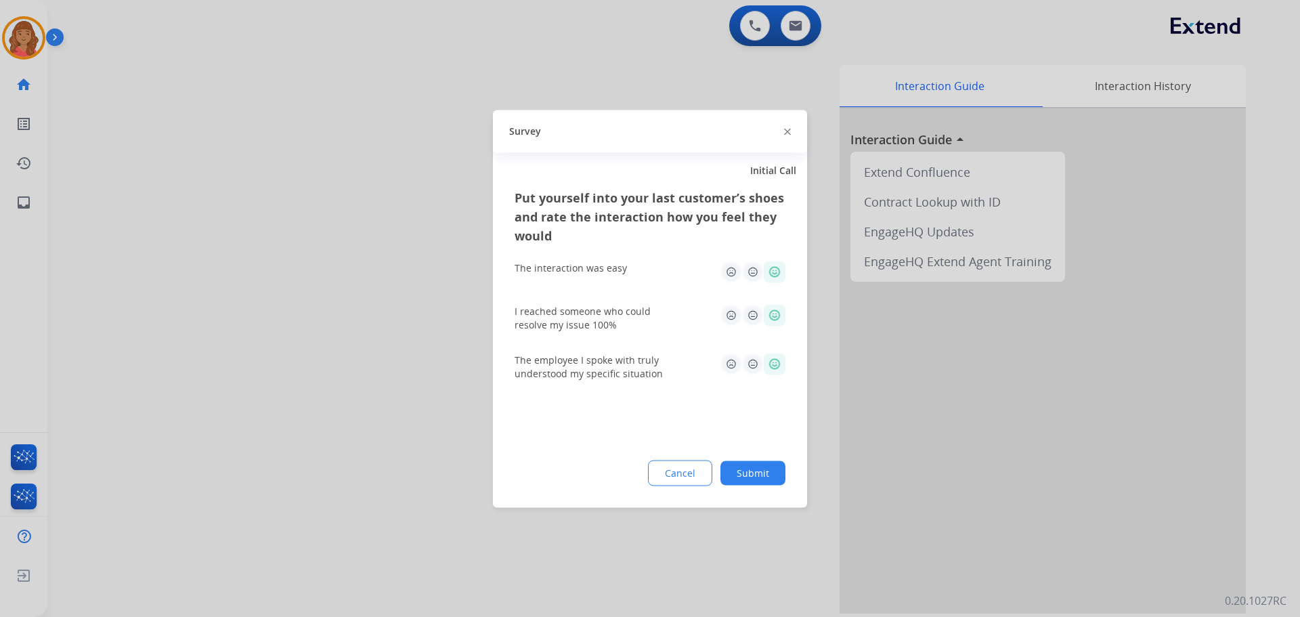
drag, startPoint x: 759, startPoint y: 448, endPoint x: 755, endPoint y: 463, distance: 15.3
click at [759, 451] on div "Put yourself into your last customer’s shoes and rate the interaction how you f…" at bounding box center [650, 348] width 314 height 320
click at [757, 469] on button "Submit" at bounding box center [753, 473] width 65 height 24
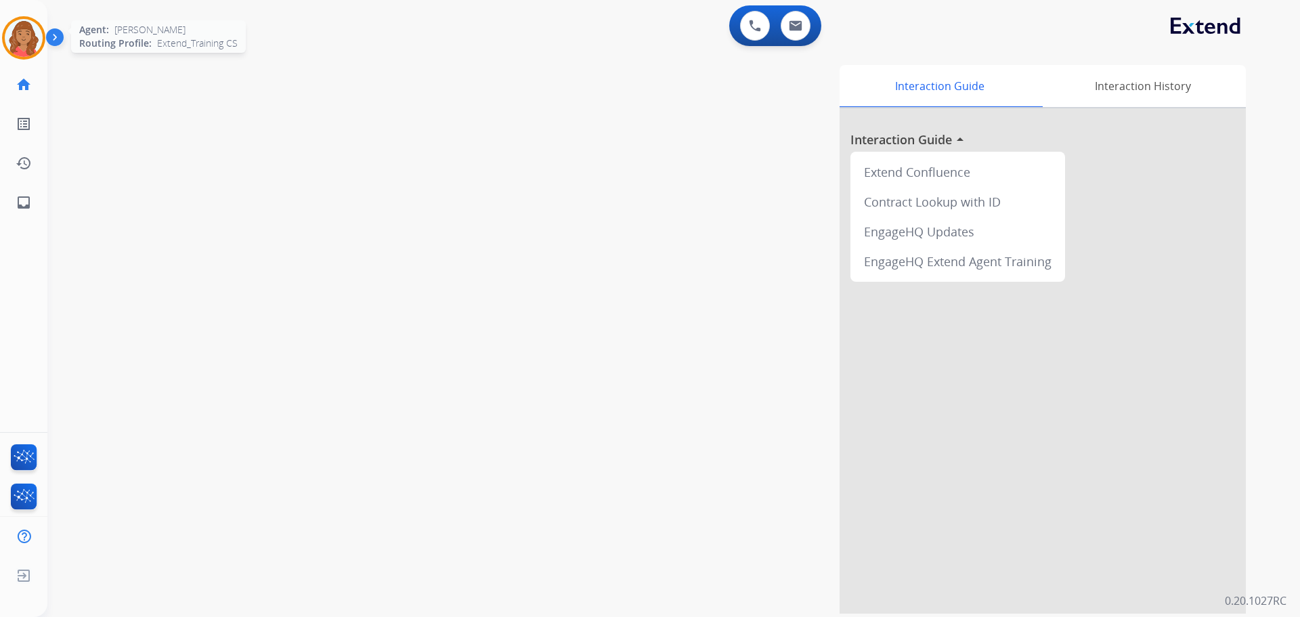
click at [33, 44] on img at bounding box center [24, 38] width 38 height 38
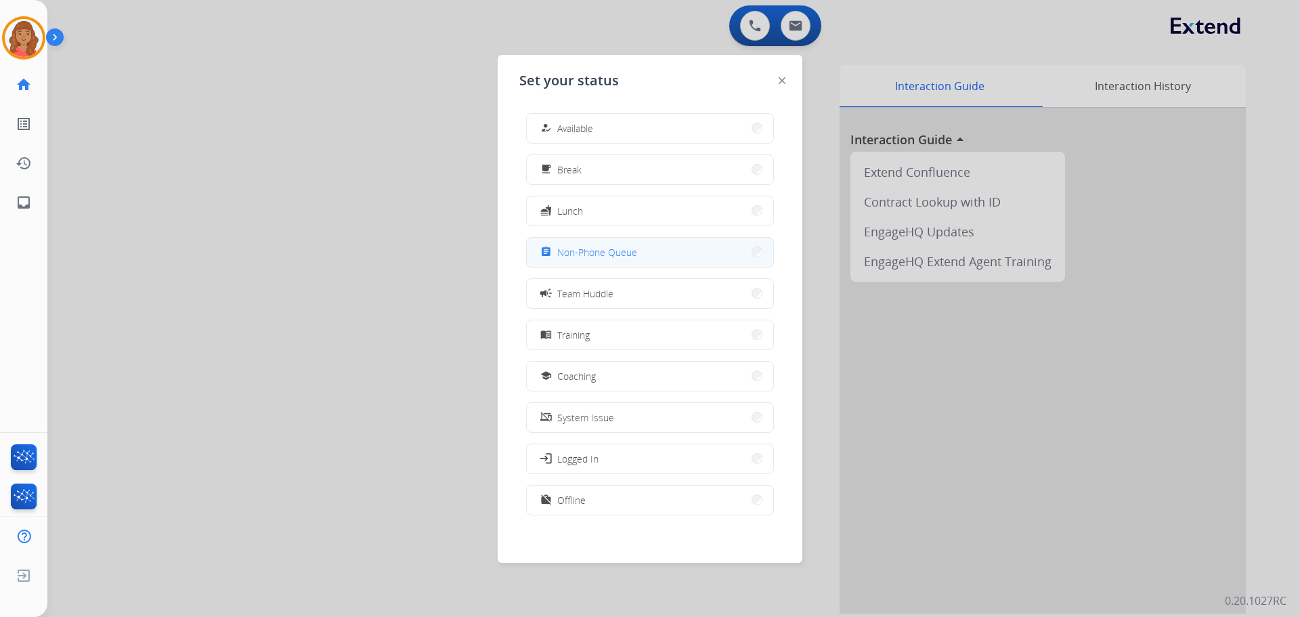
click at [601, 261] on button "assignment Non-Phone Queue" at bounding box center [650, 252] width 247 height 29
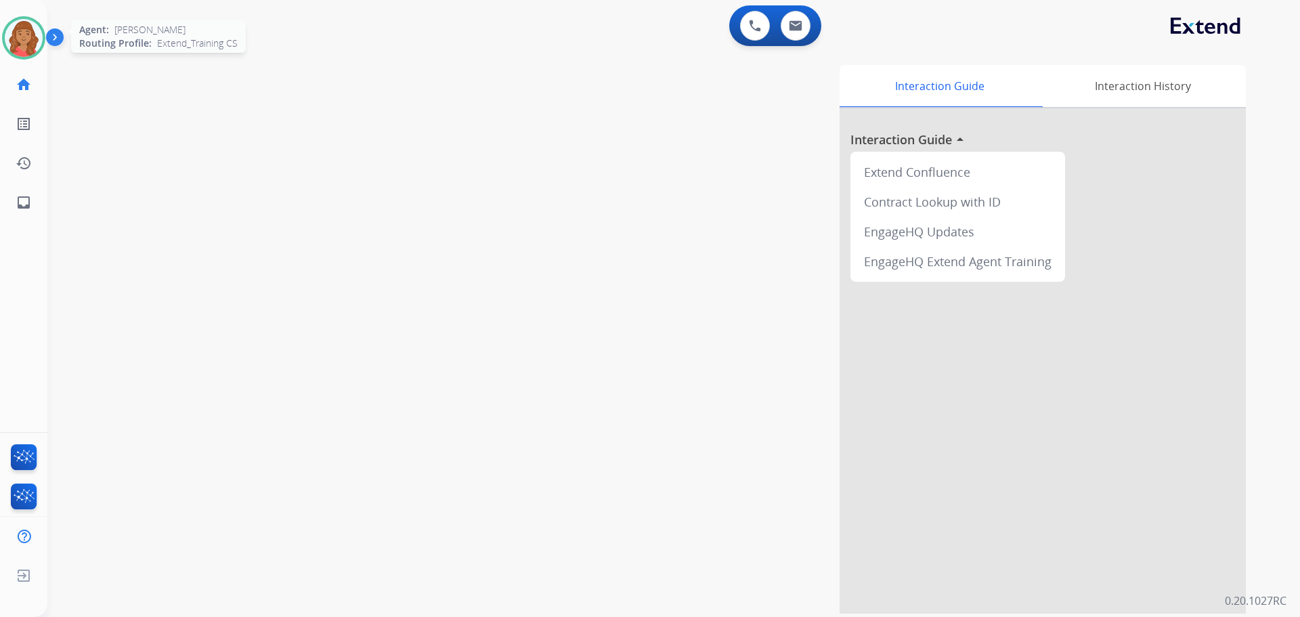
click at [16, 45] on img at bounding box center [24, 38] width 38 height 38
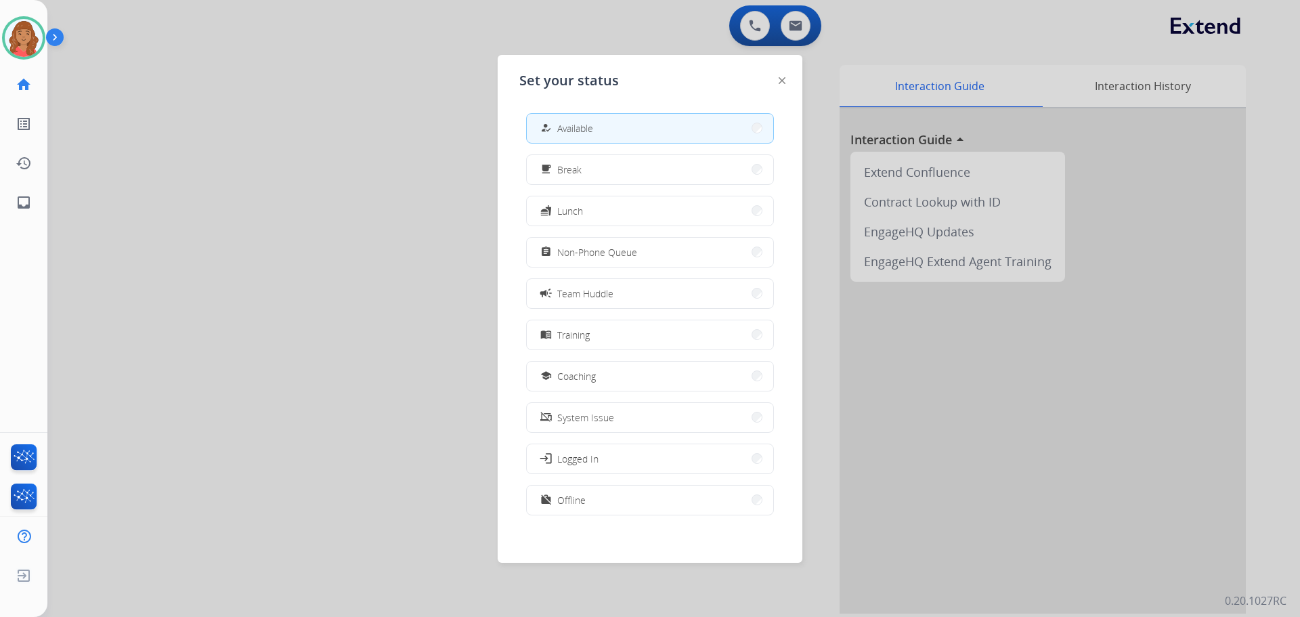
click at [375, 421] on div at bounding box center [650, 308] width 1300 height 617
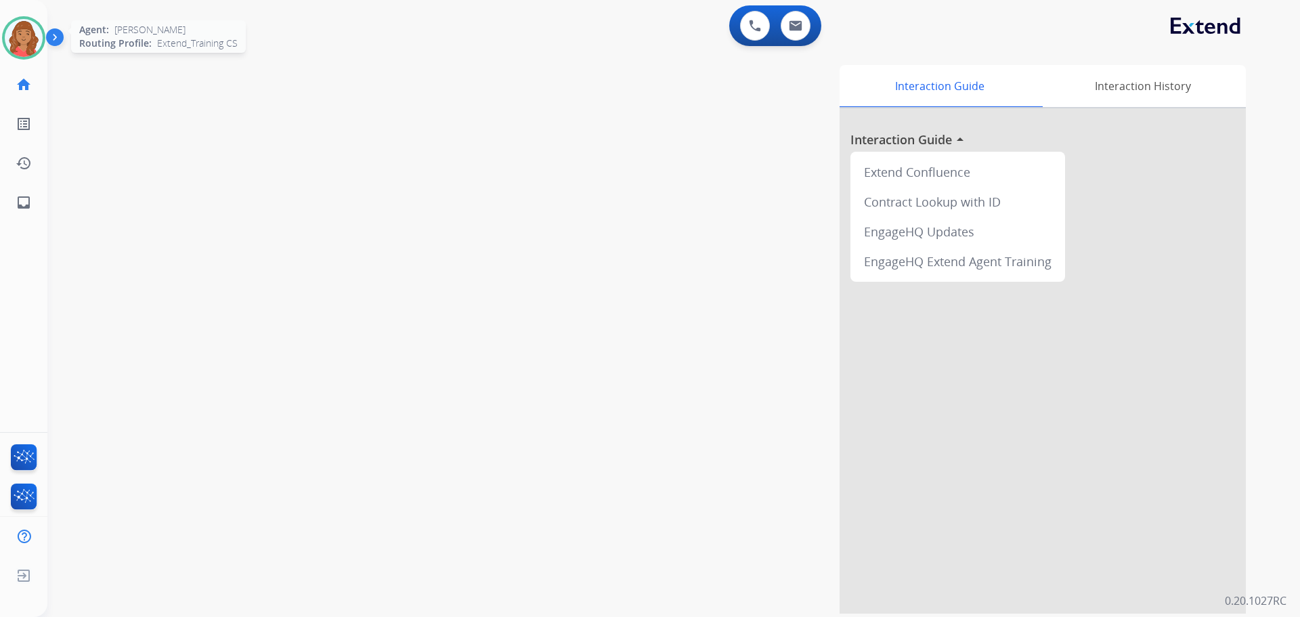
click at [28, 39] on img at bounding box center [24, 38] width 38 height 38
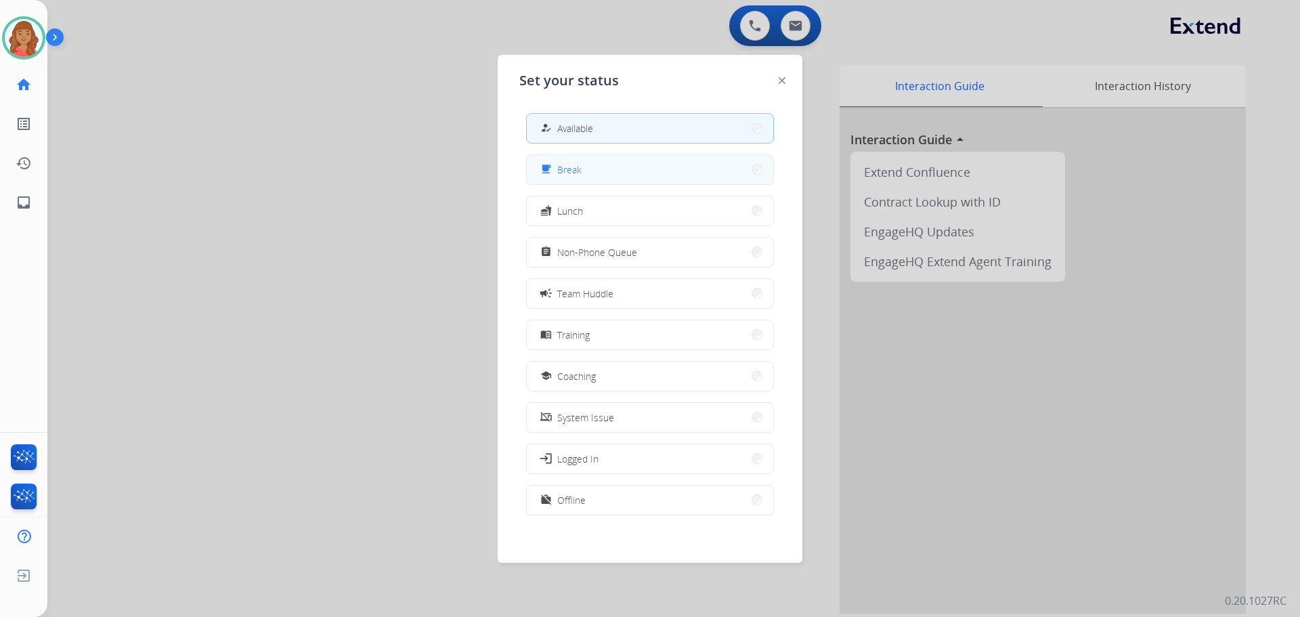
click at [555, 181] on button "free_breakfast Break" at bounding box center [650, 169] width 247 height 29
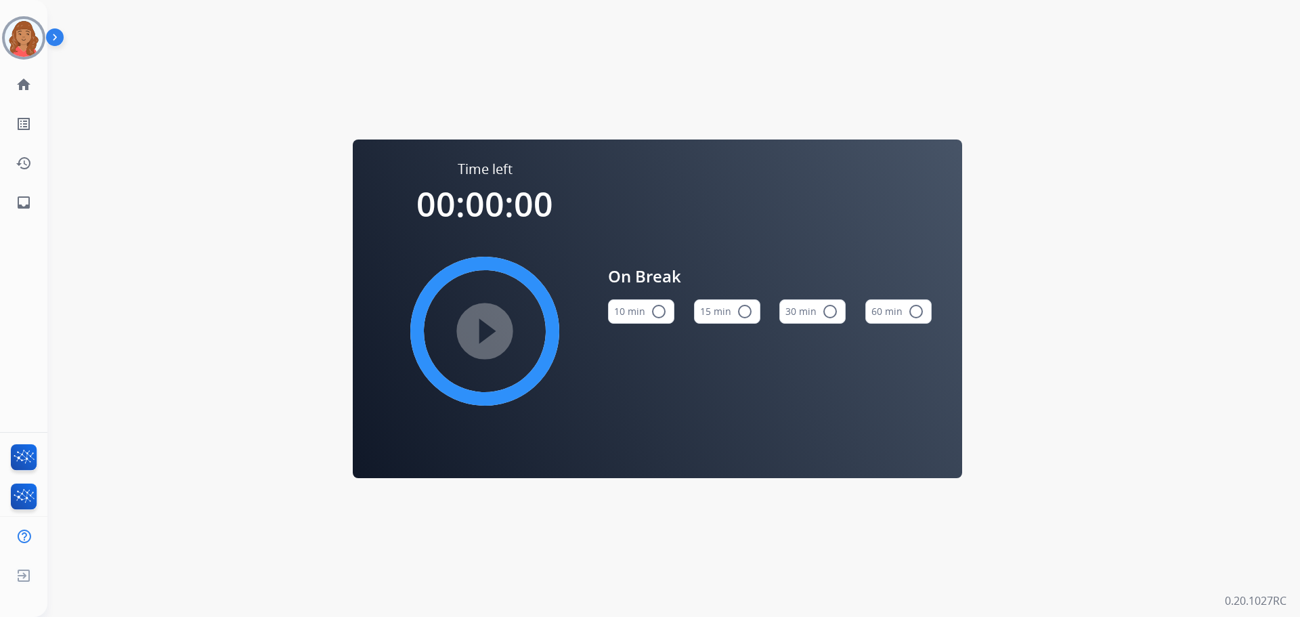
click at [49, 43] on img at bounding box center [57, 40] width 23 height 26
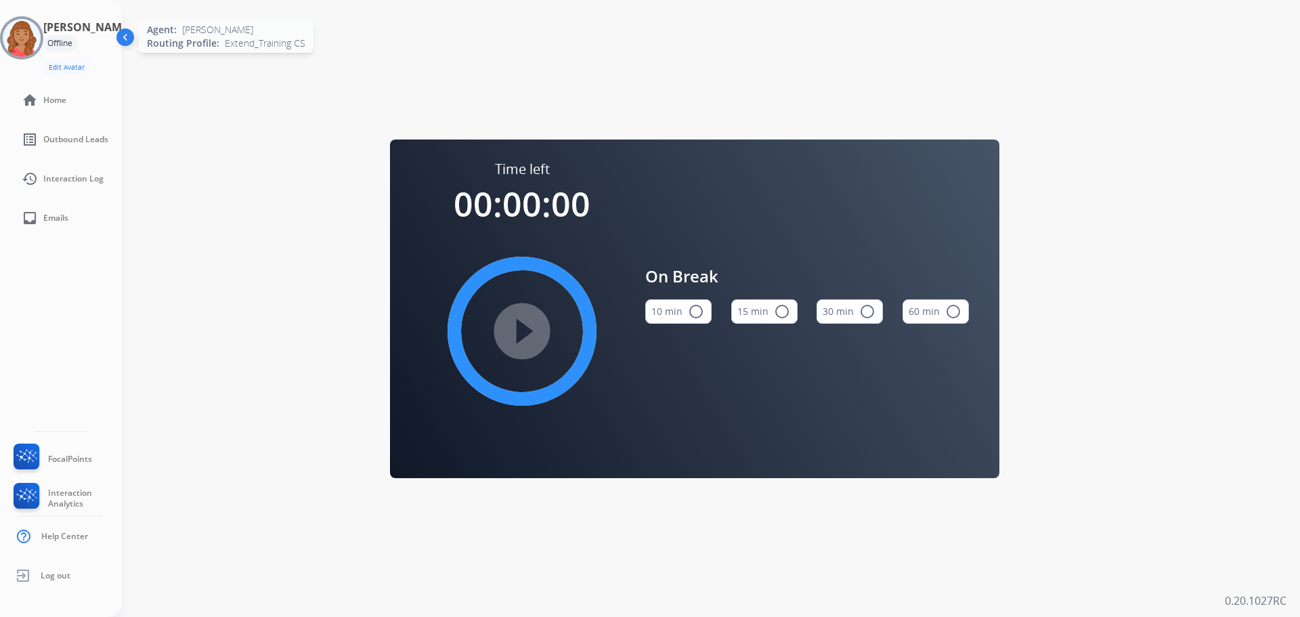
click at [33, 47] on img at bounding box center [22, 38] width 38 height 38
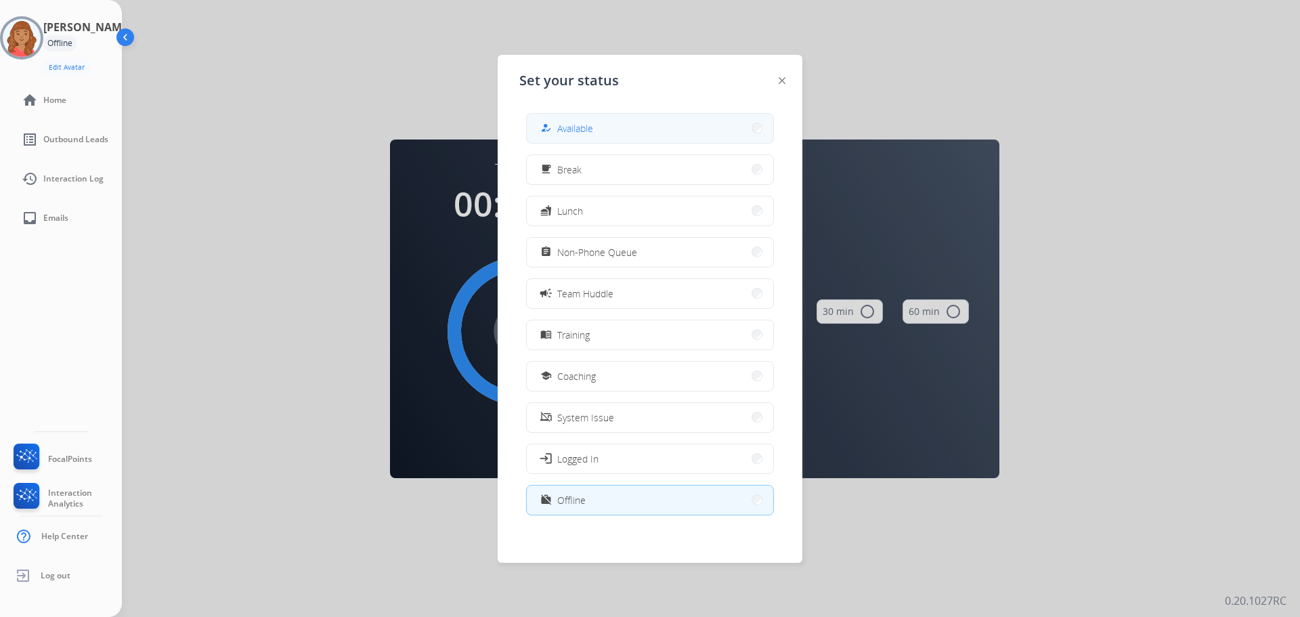
click at [589, 119] on button "how_to_reg Available" at bounding box center [650, 128] width 247 height 29
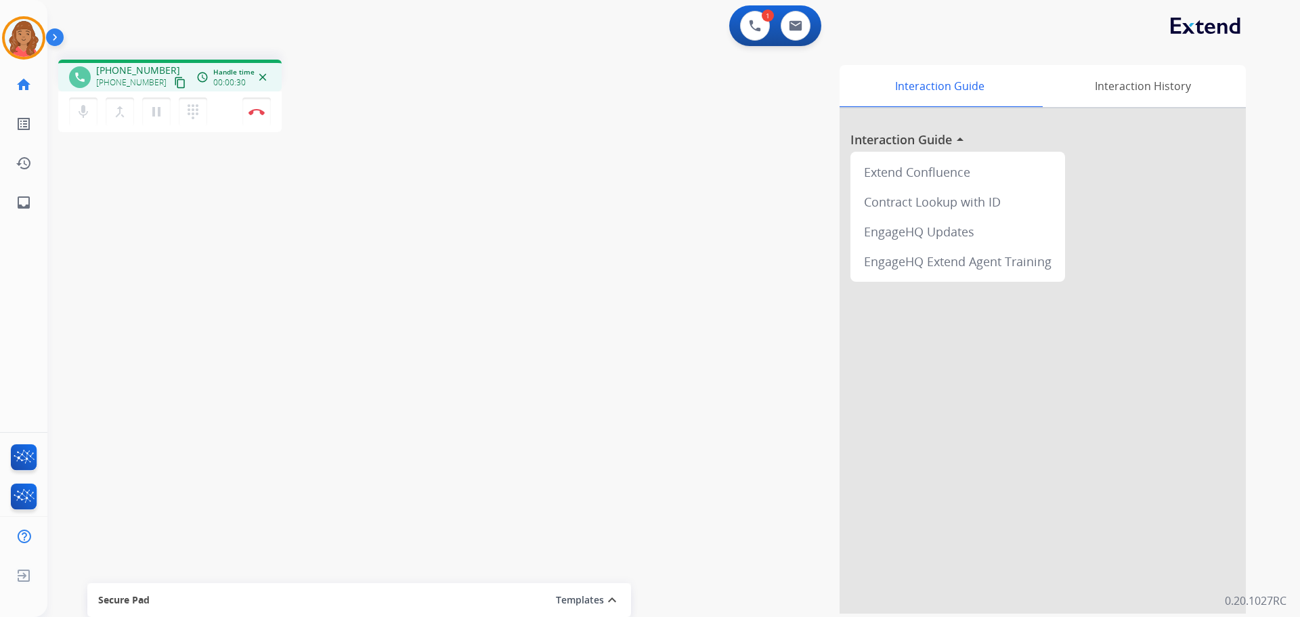
drag, startPoint x: 131, startPoint y: 74, endPoint x: 147, endPoint y: 85, distance: 19.4
click at [131, 74] on span "[PHONE_NUMBER]" at bounding box center [138, 71] width 84 height 14
click at [174, 83] on mat-icon "content_copy" at bounding box center [180, 83] width 12 height 12
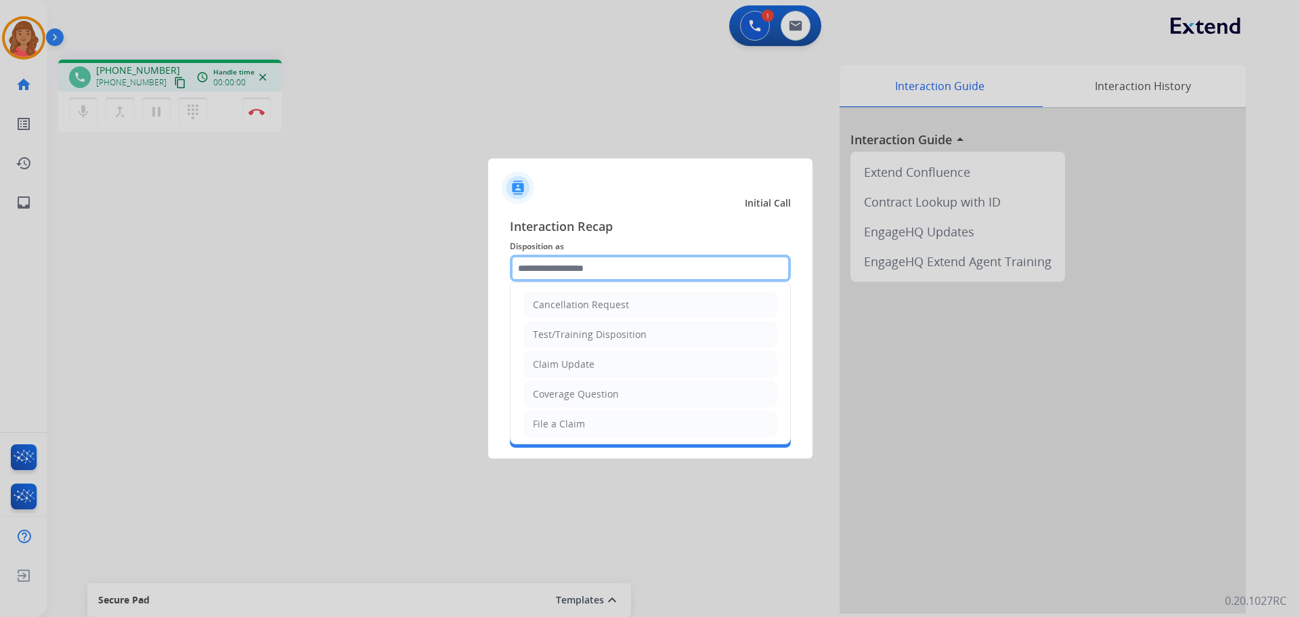
click at [574, 272] on input "text" at bounding box center [650, 268] width 281 height 27
click at [562, 364] on div "Claim Update" at bounding box center [564, 365] width 62 height 14
type input "**********"
click at [591, 274] on input "**********" at bounding box center [650, 268] width 281 height 27
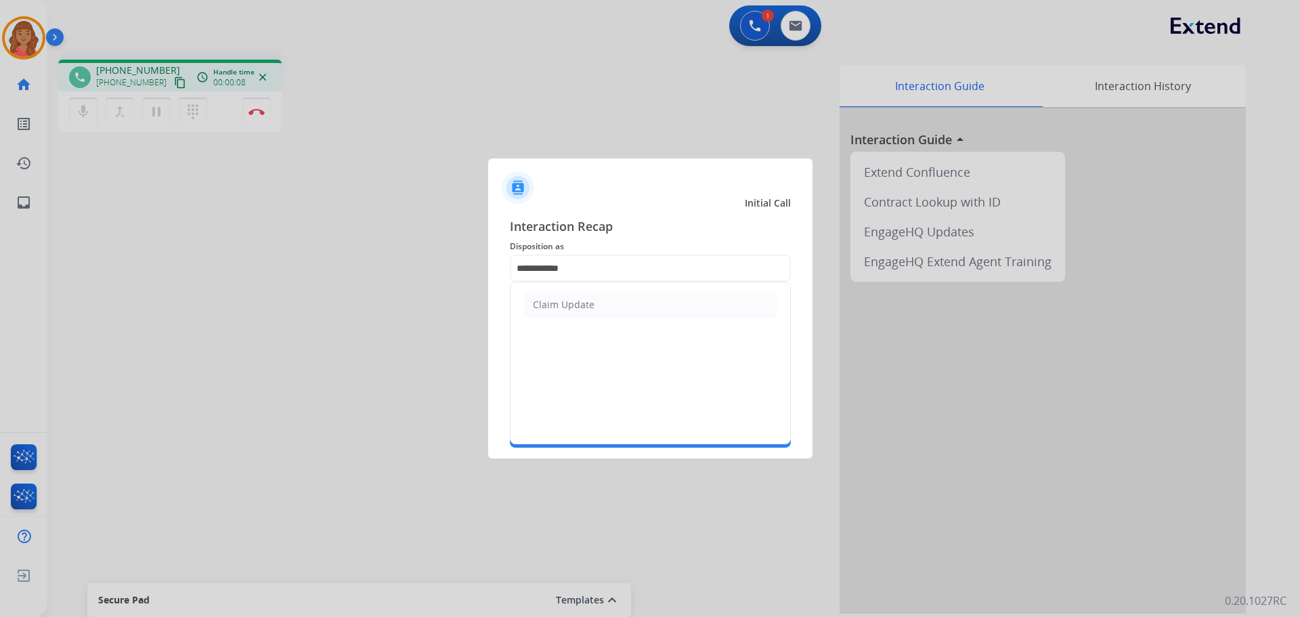
drag, startPoint x: 570, startPoint y: 303, endPoint x: 561, endPoint y: 272, distance: 32.4
click at [570, 302] on div "Claim Update" at bounding box center [564, 305] width 62 height 14
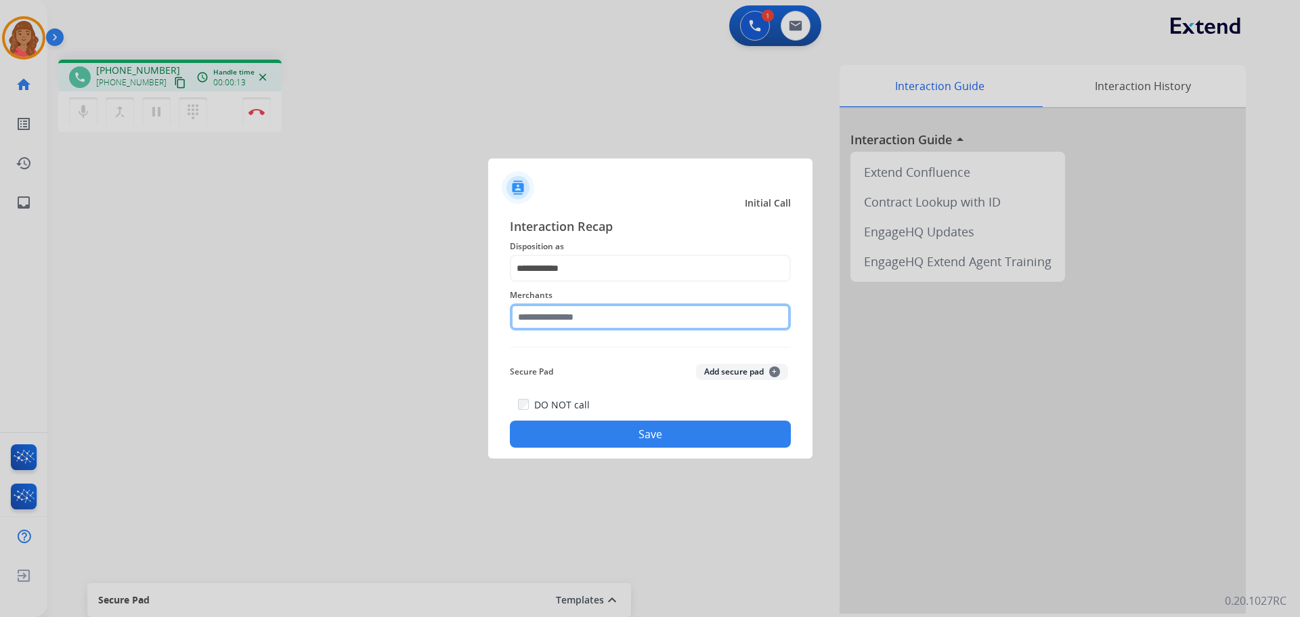
click at [566, 324] on input "text" at bounding box center [650, 316] width 281 height 27
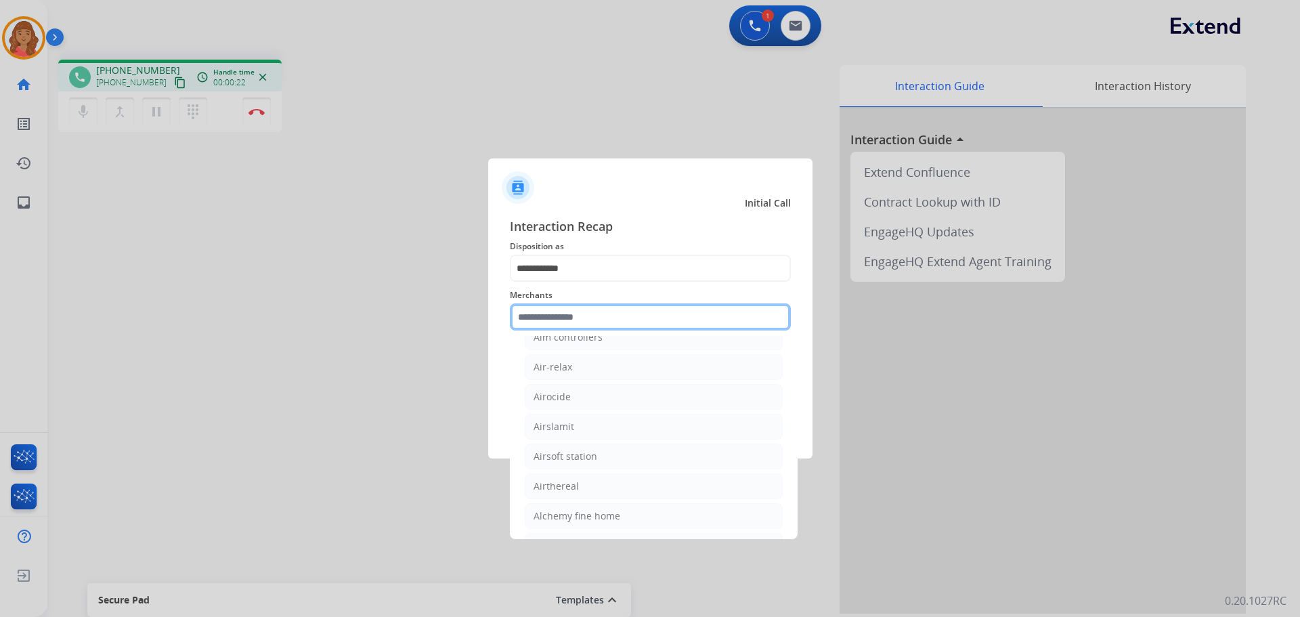
scroll to position [677, 0]
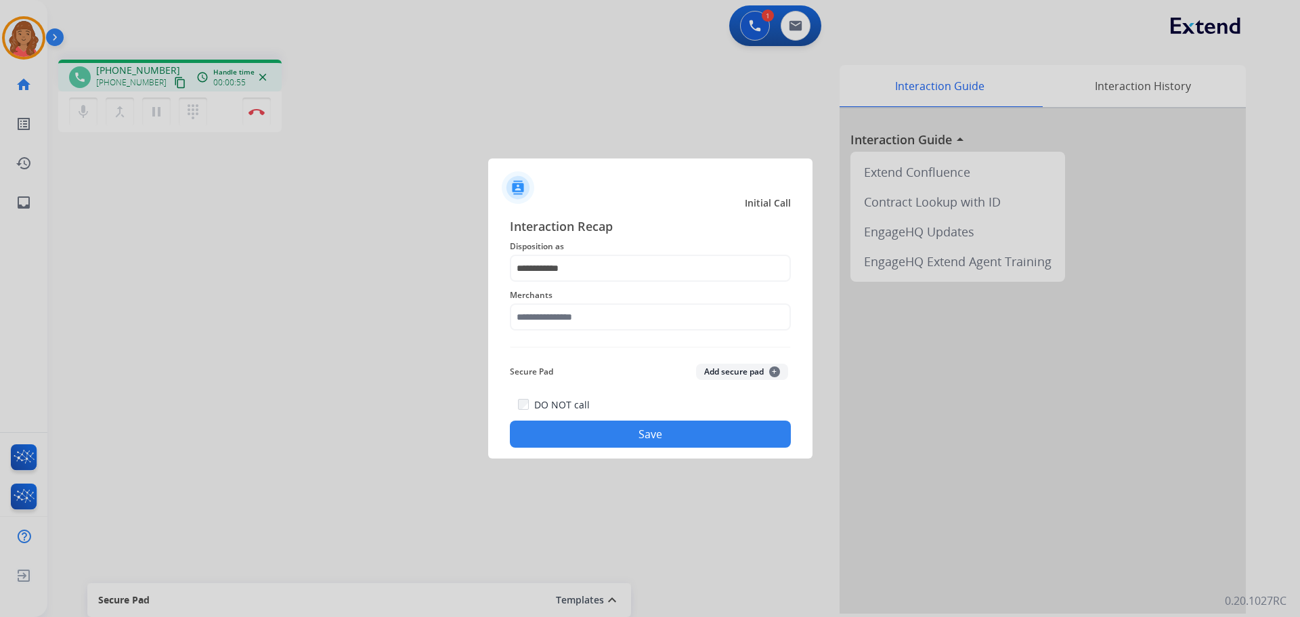
click at [167, 86] on div at bounding box center [650, 308] width 1300 height 617
click at [584, 308] on input "text" at bounding box center [650, 316] width 281 height 27
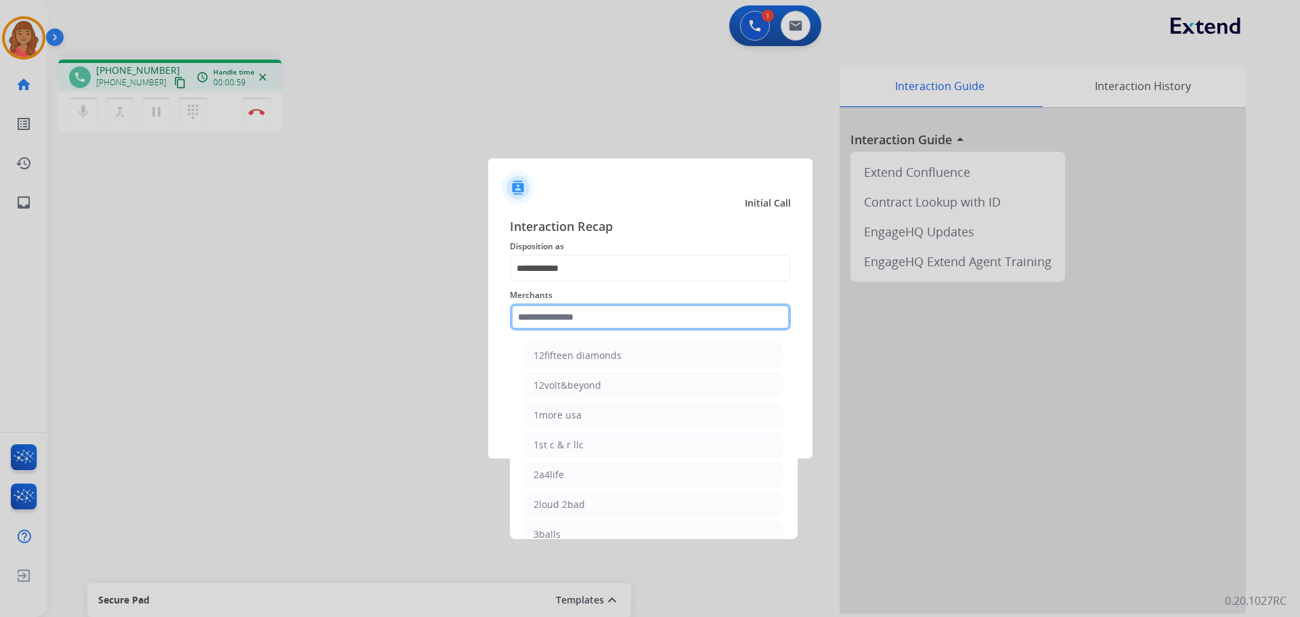
drag, startPoint x: 588, startPoint y: 325, endPoint x: 539, endPoint y: 433, distance: 118.2
click at [588, 330] on input "text" at bounding box center [650, 316] width 281 height 27
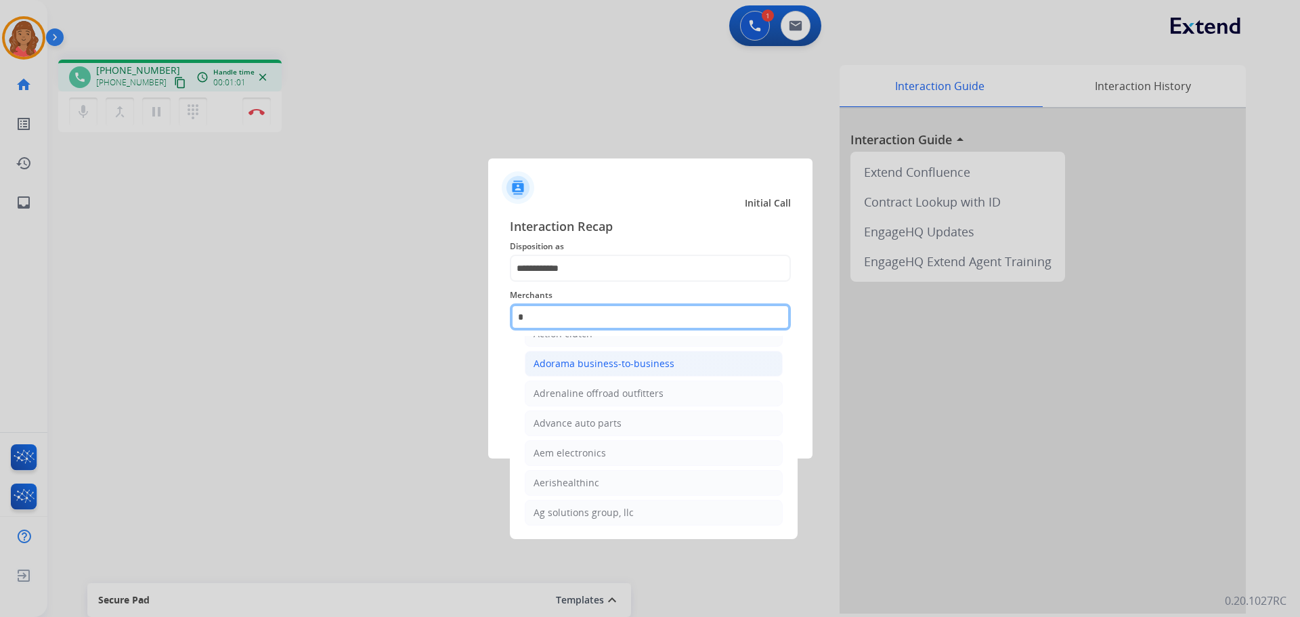
scroll to position [0, 0]
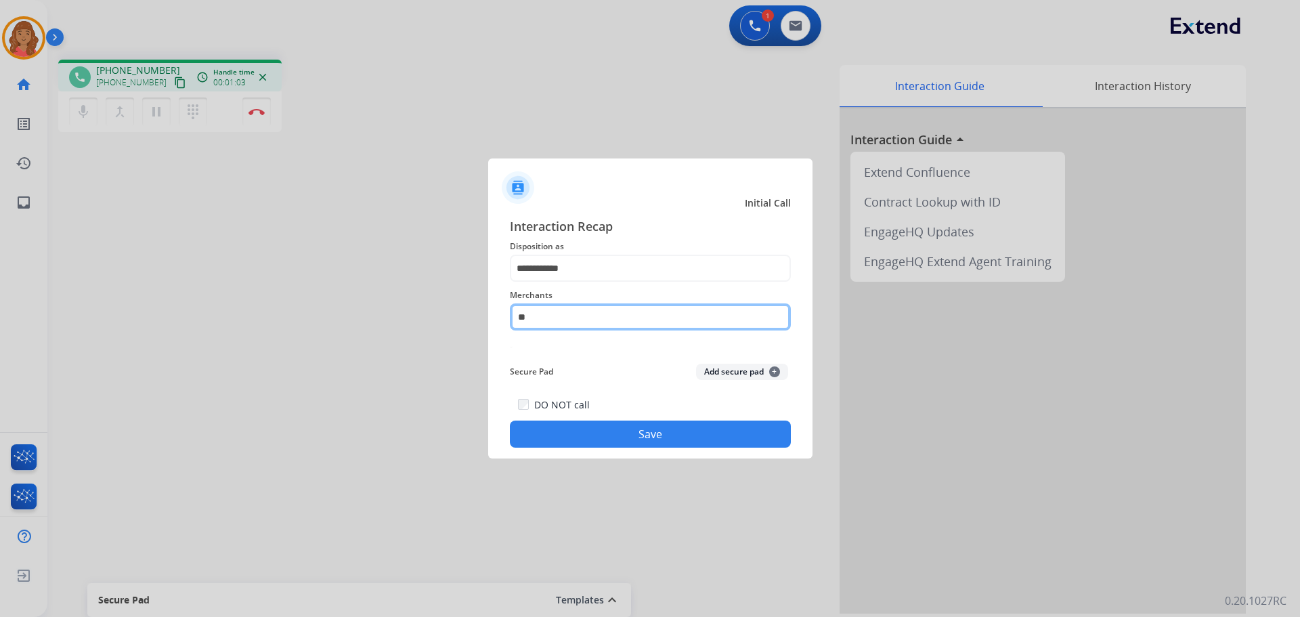
type input "*"
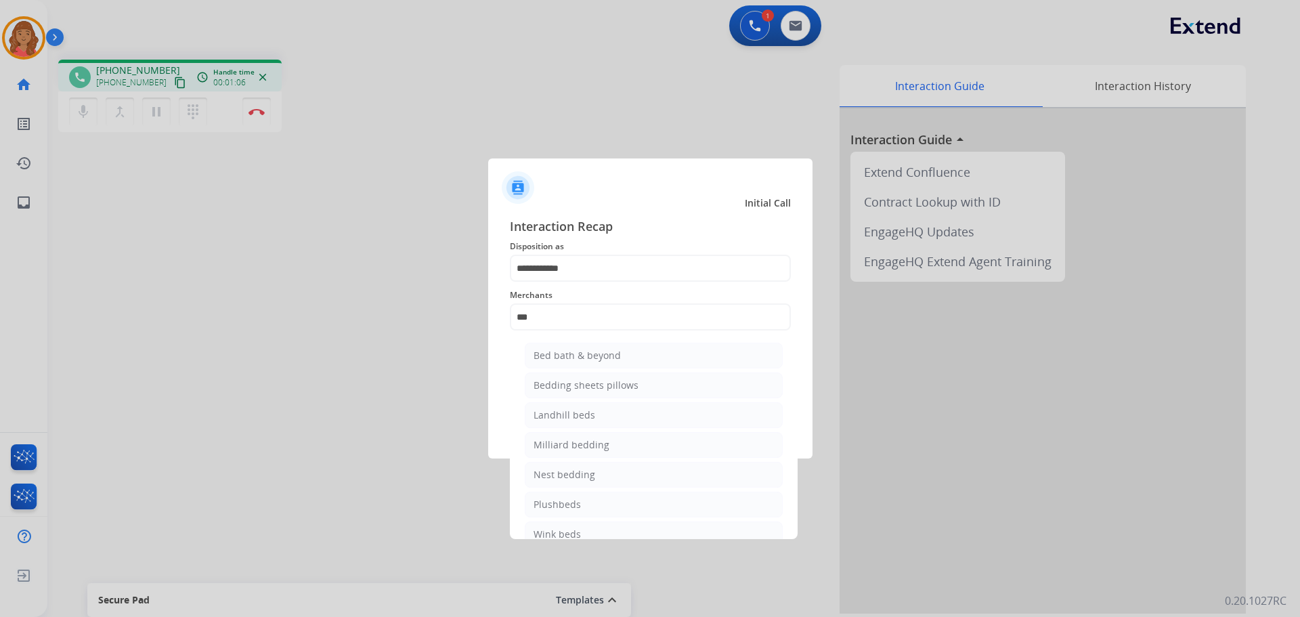
drag, startPoint x: 568, startPoint y: 349, endPoint x: 578, endPoint y: 358, distance: 13.4
click at [570, 352] on div "Bed bath & beyond" at bounding box center [577, 356] width 87 height 14
type input "**********"
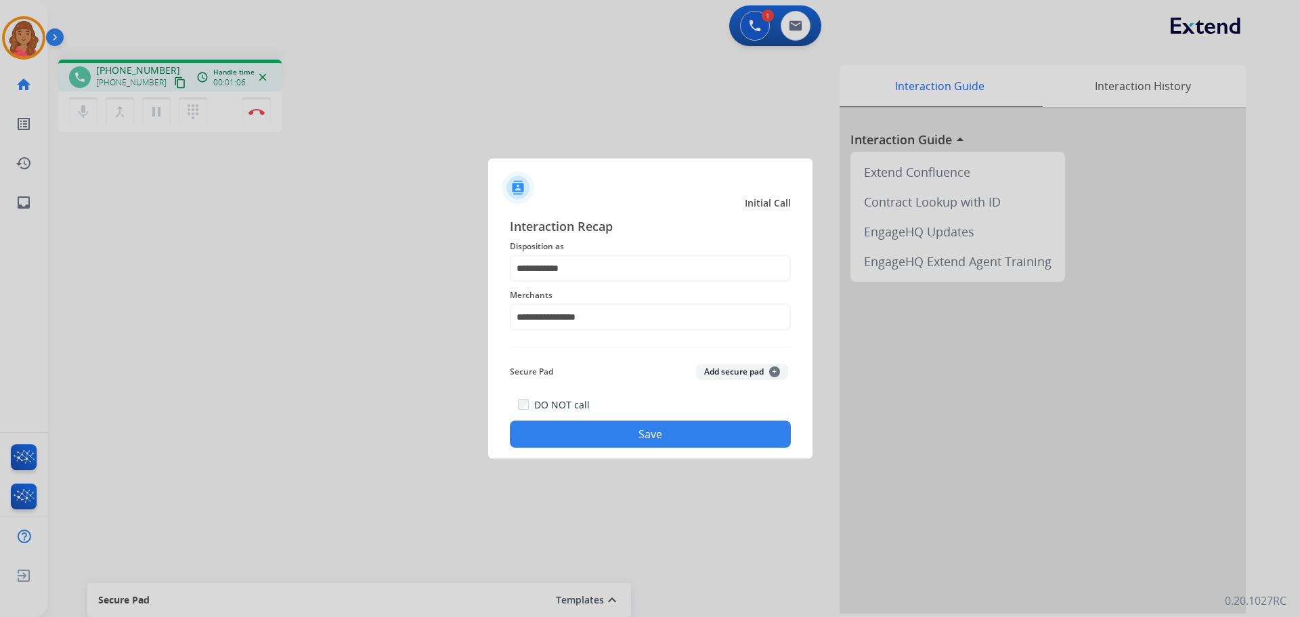
click at [622, 447] on div "**********" at bounding box center [650, 332] width 324 height 253
click at [628, 437] on button "Save" at bounding box center [650, 434] width 281 height 27
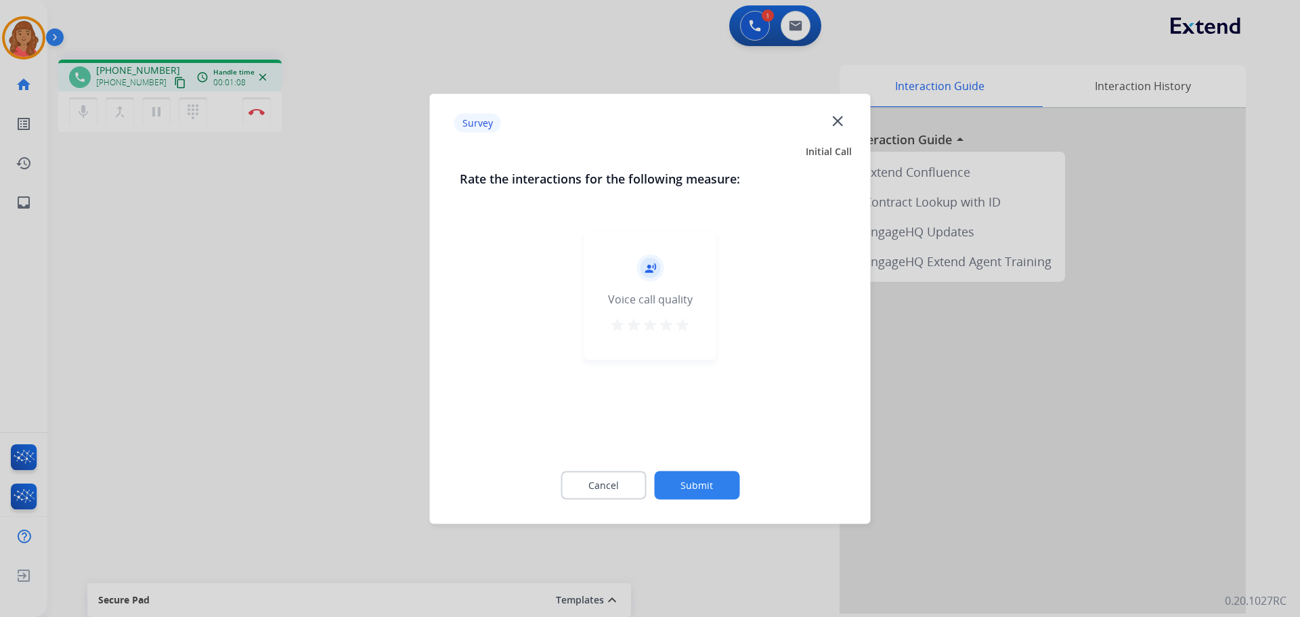
click at [164, 79] on div at bounding box center [650, 308] width 1300 height 617
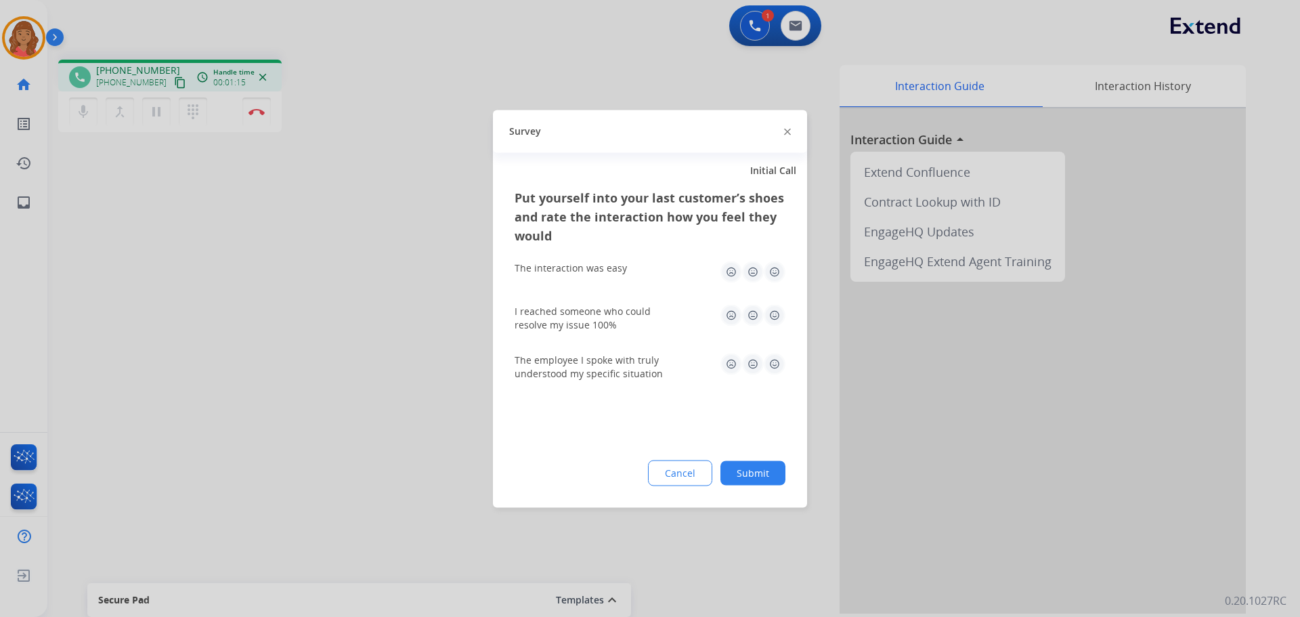
drag, startPoint x: 163, startPoint y: 85, endPoint x: 365, endPoint y: 124, distance: 205.6
click at [163, 84] on div at bounding box center [650, 308] width 1300 height 617
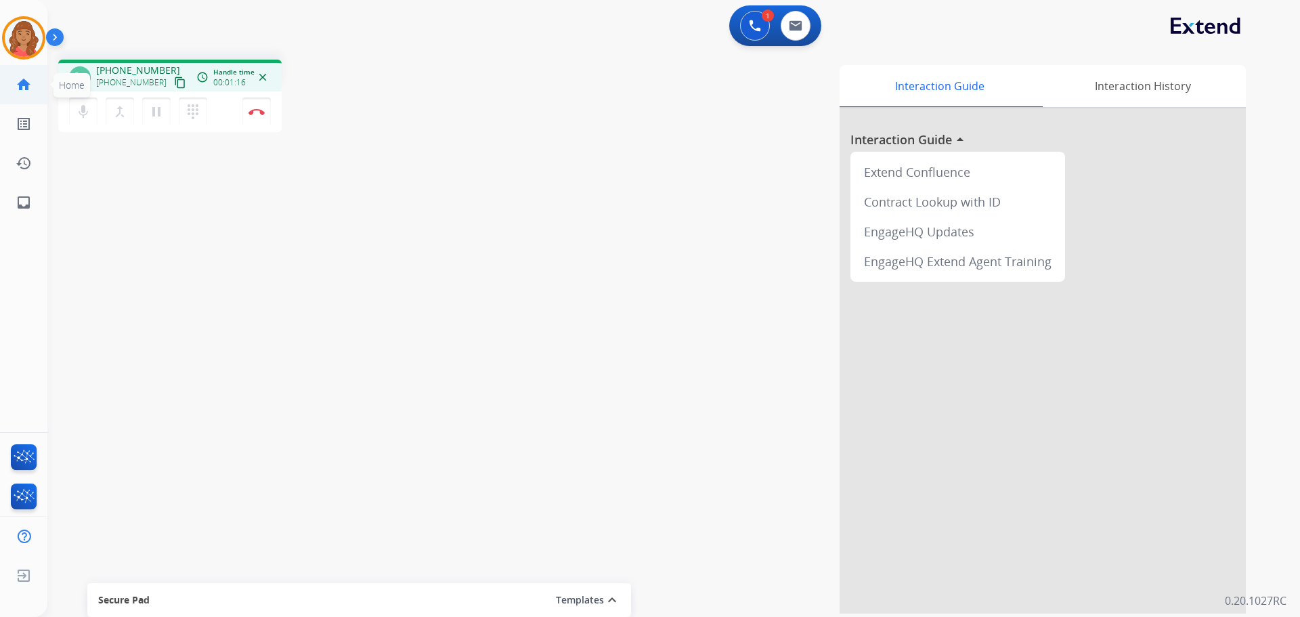
drag, startPoint x: 166, startPoint y: 85, endPoint x: 1, endPoint y: 98, distance: 165.8
click at [174, 85] on mat-icon "content_copy" at bounding box center [180, 83] width 12 height 12
click at [192, 110] on mat-icon "dialpad" at bounding box center [193, 112] width 16 height 16
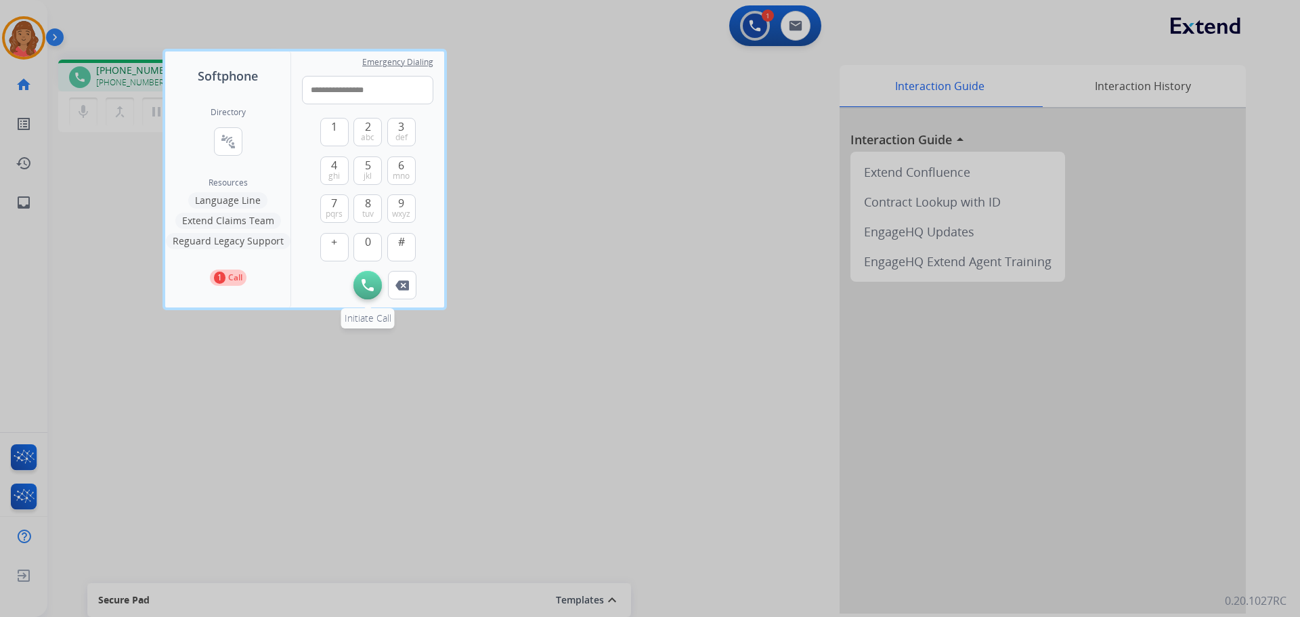
type input "**********"
click at [370, 288] on img at bounding box center [368, 285] width 12 height 12
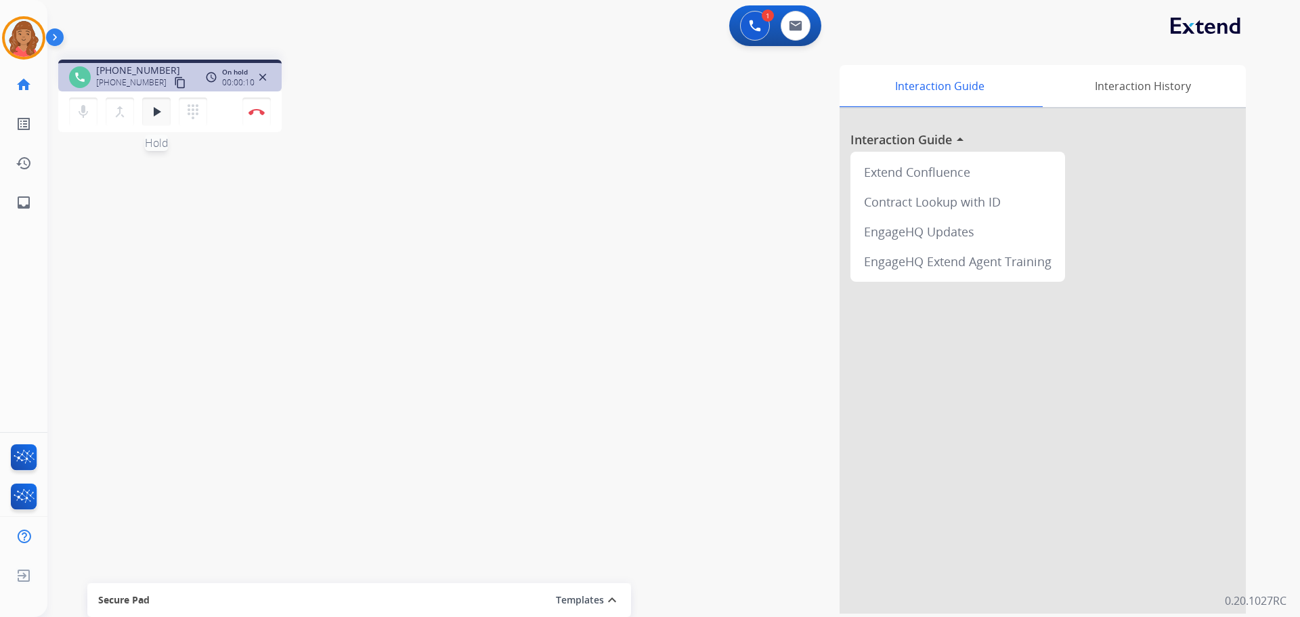
click at [154, 115] on mat-icon "play_arrow" at bounding box center [156, 112] width 16 height 16
drag, startPoint x: 190, startPoint y: 108, endPoint x: 183, endPoint y: 132, distance: 25.5
click at [183, 132] on div "phone [PHONE_NUMBER] [PHONE_NUMBER] content_copy access_time Call metrics Queue…" at bounding box center [169, 98] width 223 height 77
click at [192, 116] on mat-icon "dialpad" at bounding box center [193, 112] width 16 height 16
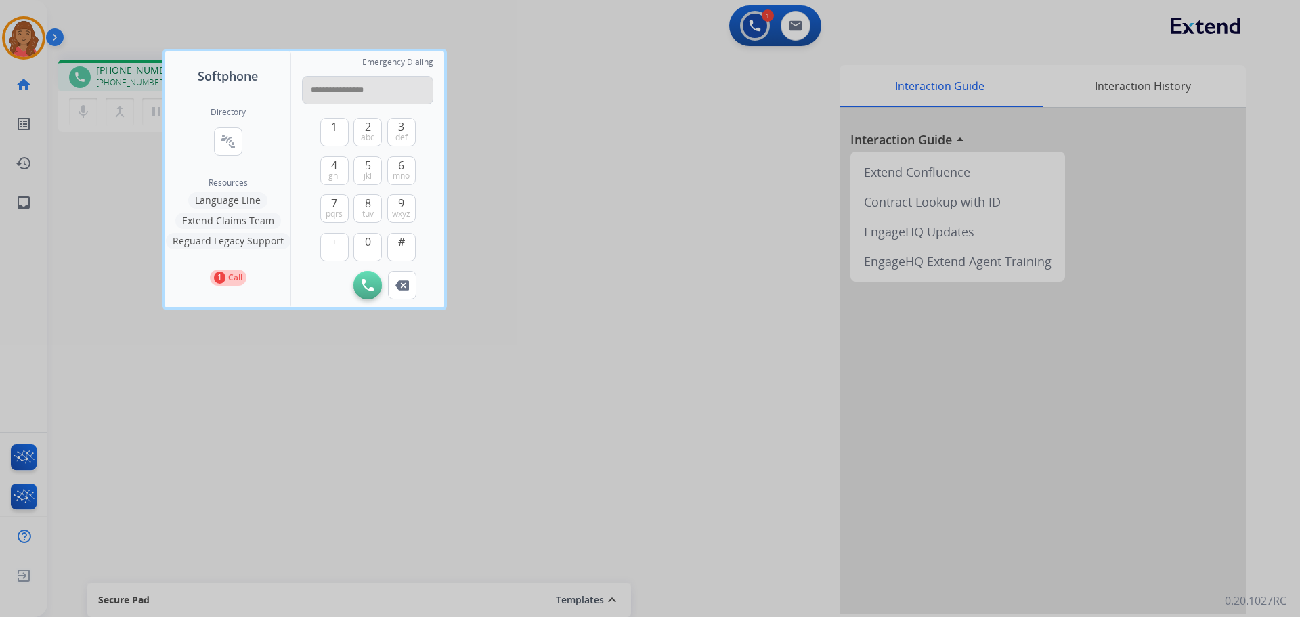
click at [315, 89] on input "**********" at bounding box center [367, 90] width 131 height 28
type input "**********"
click at [375, 284] on button "Initiate Call" at bounding box center [368, 285] width 28 height 28
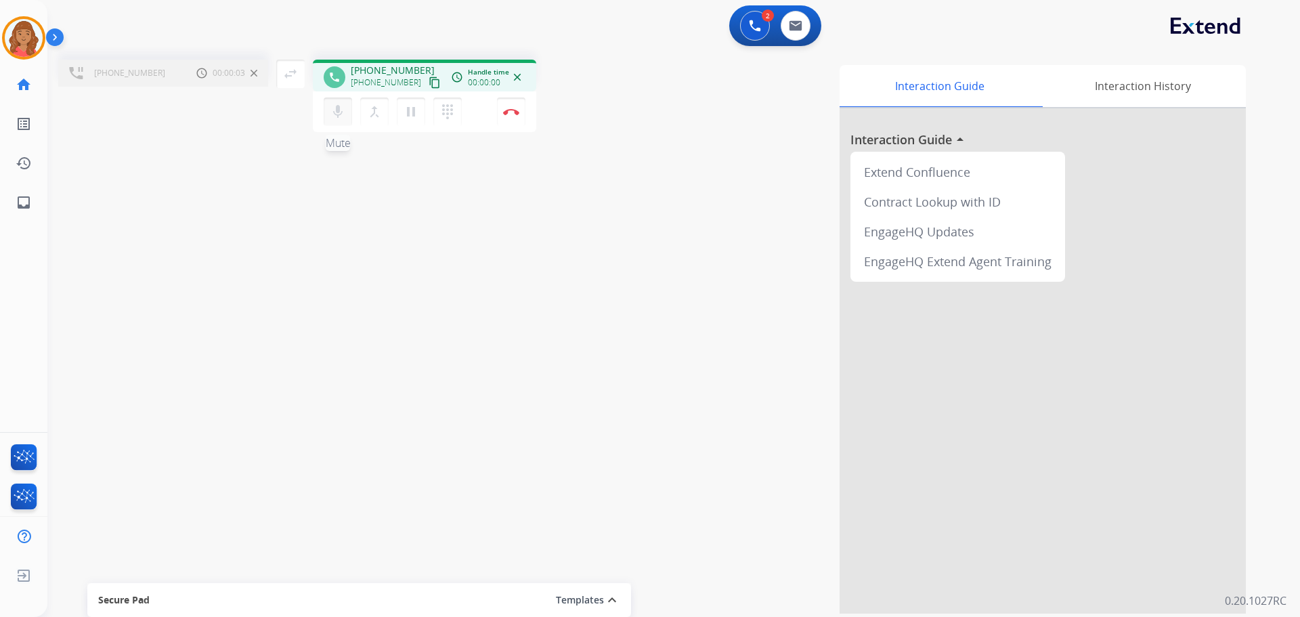
drag, startPoint x: 414, startPoint y: 111, endPoint x: 351, endPoint y: 101, distance: 64.5
click at [414, 111] on mat-icon "pause" at bounding box center [411, 112] width 16 height 16
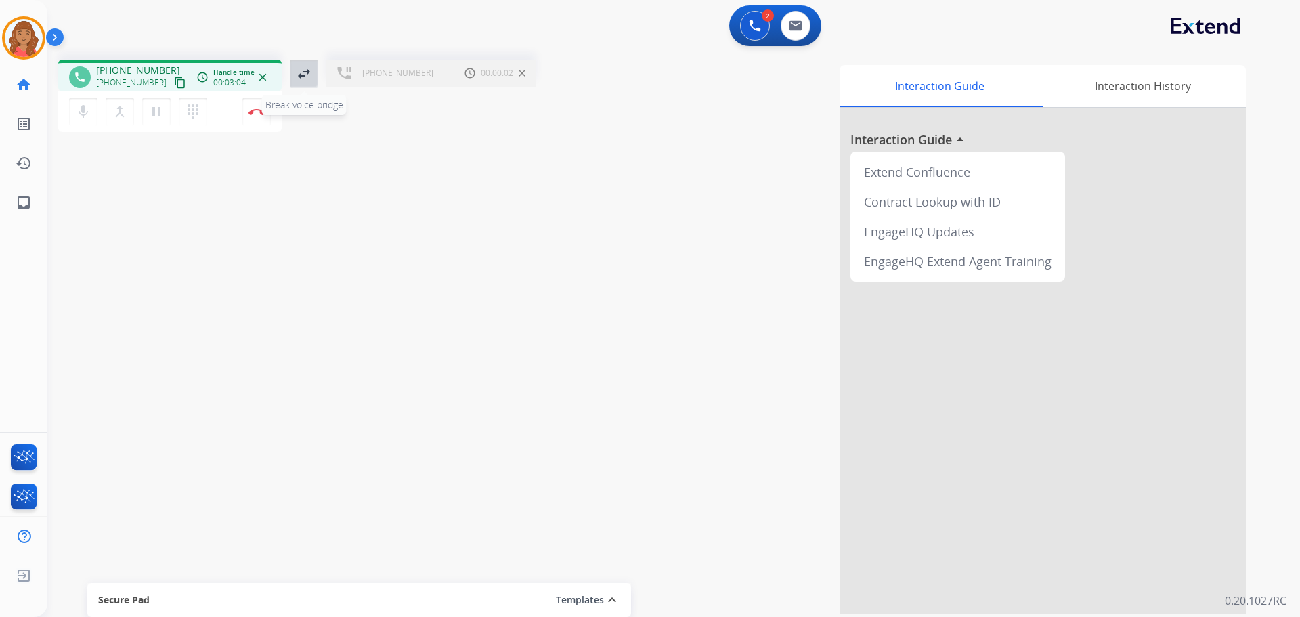
click at [297, 78] on mat-icon "swap_horiz" at bounding box center [304, 74] width 16 height 16
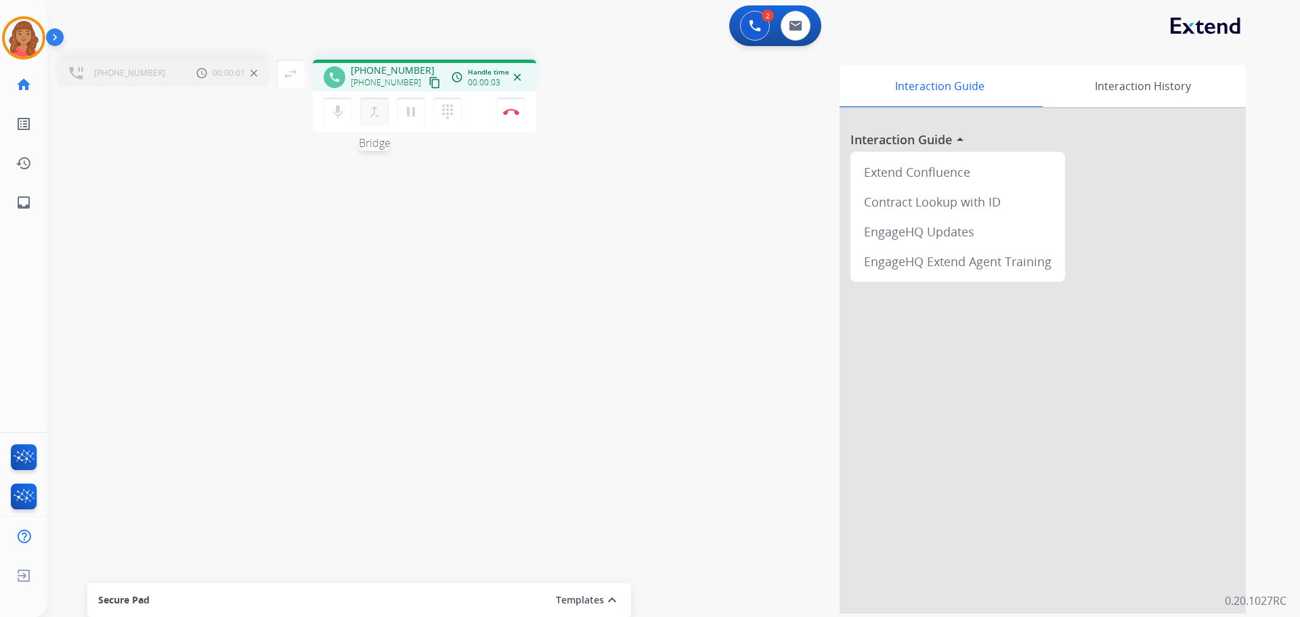
click at [369, 109] on mat-icon "merge_type" at bounding box center [374, 112] width 16 height 16
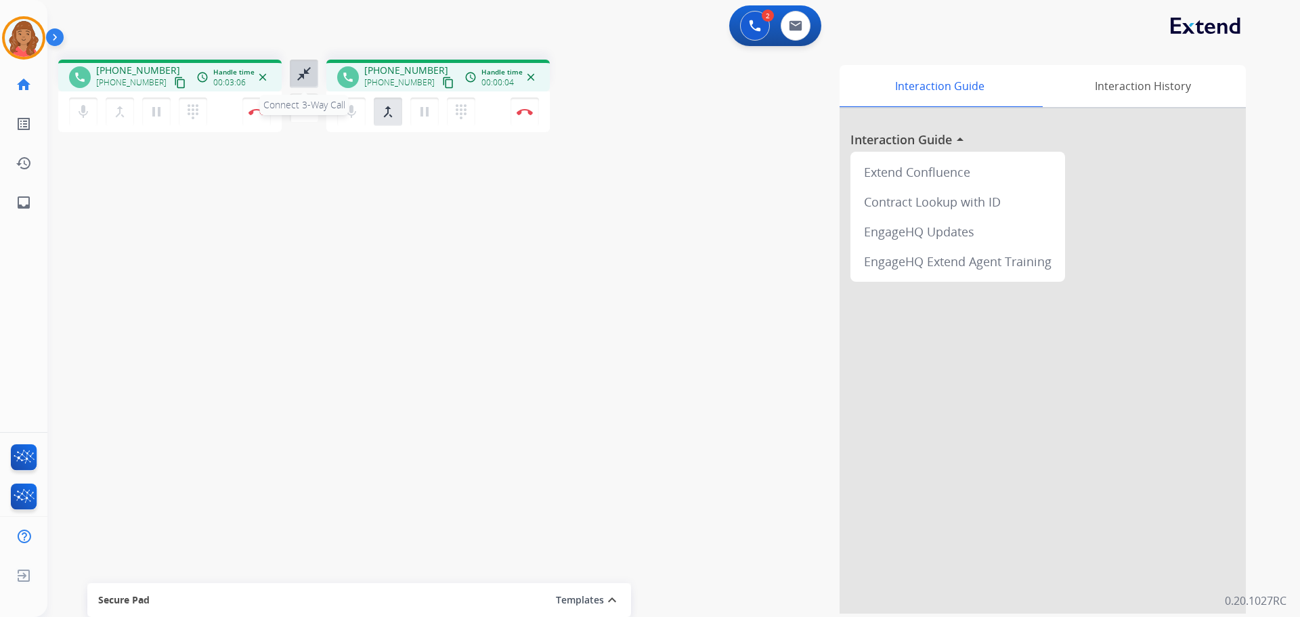
click at [299, 77] on mat-icon "close_fullscreen" at bounding box center [304, 74] width 16 height 16
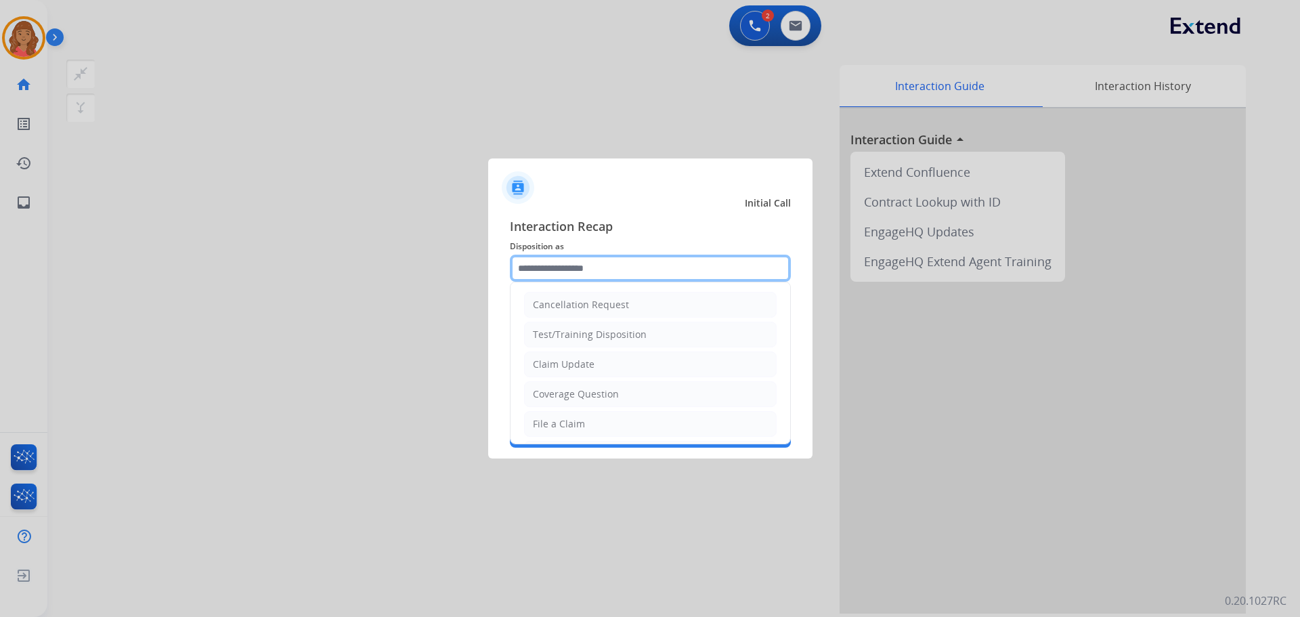
click at [559, 279] on input "text" at bounding box center [650, 268] width 281 height 27
type input "*"
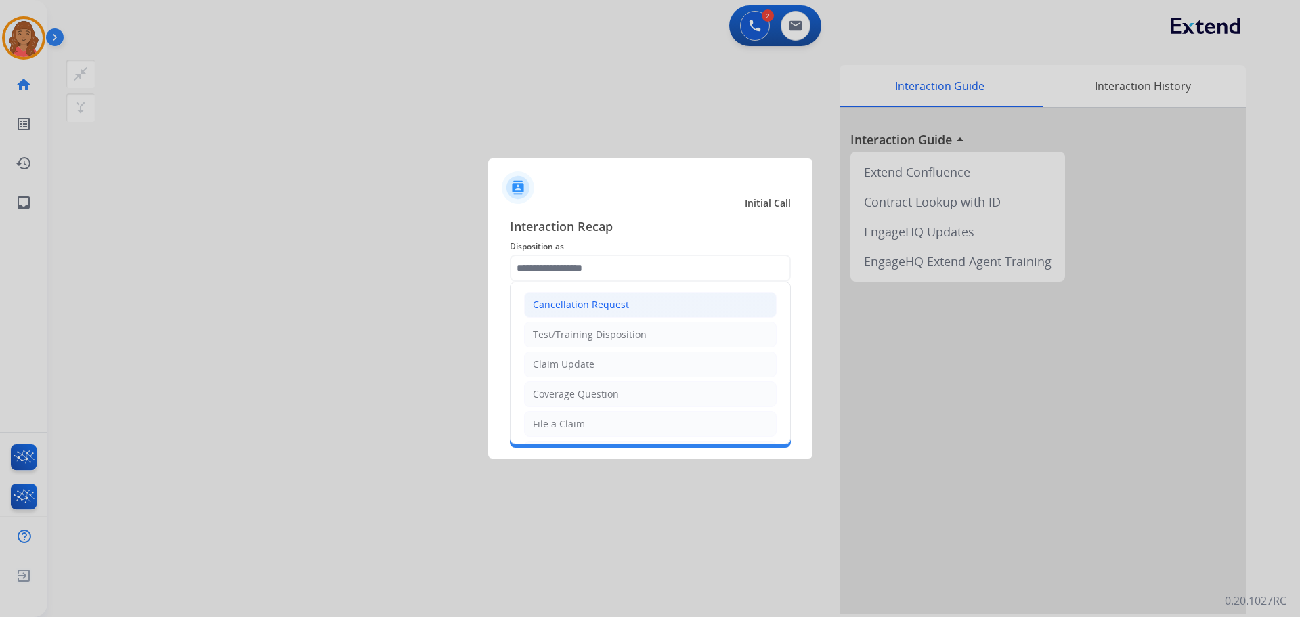
click at [578, 299] on div "Cancellation Request" at bounding box center [581, 305] width 96 height 14
type input "**********"
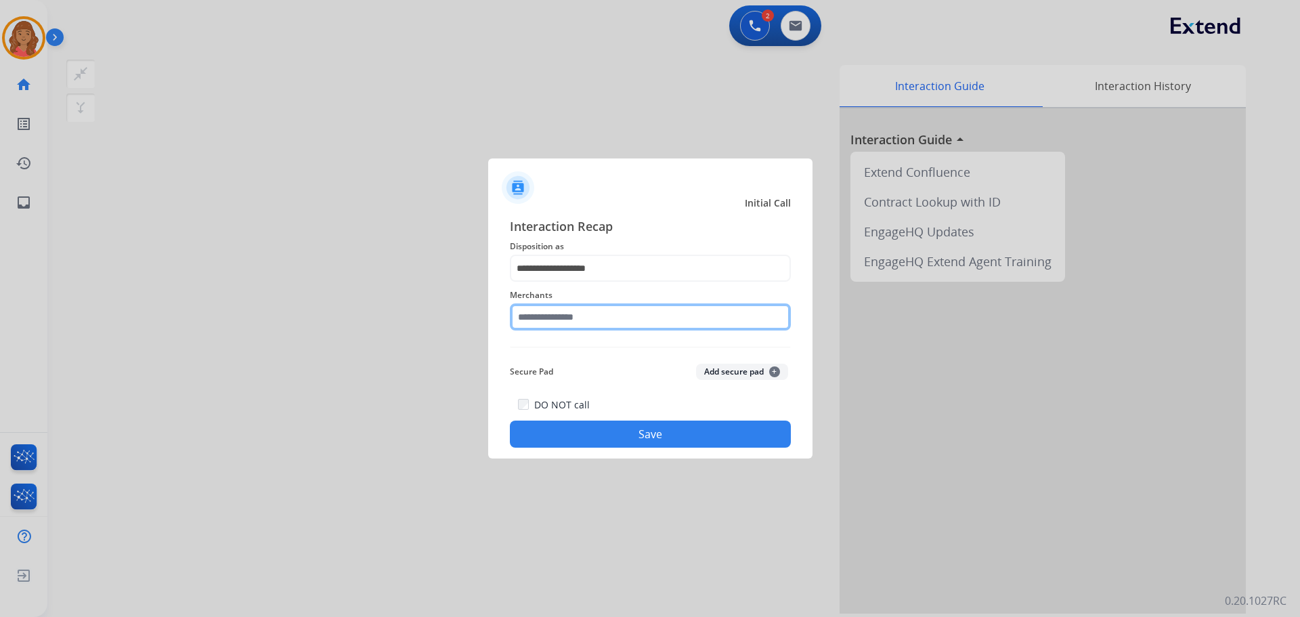
click at [555, 326] on input "text" at bounding box center [650, 316] width 281 height 27
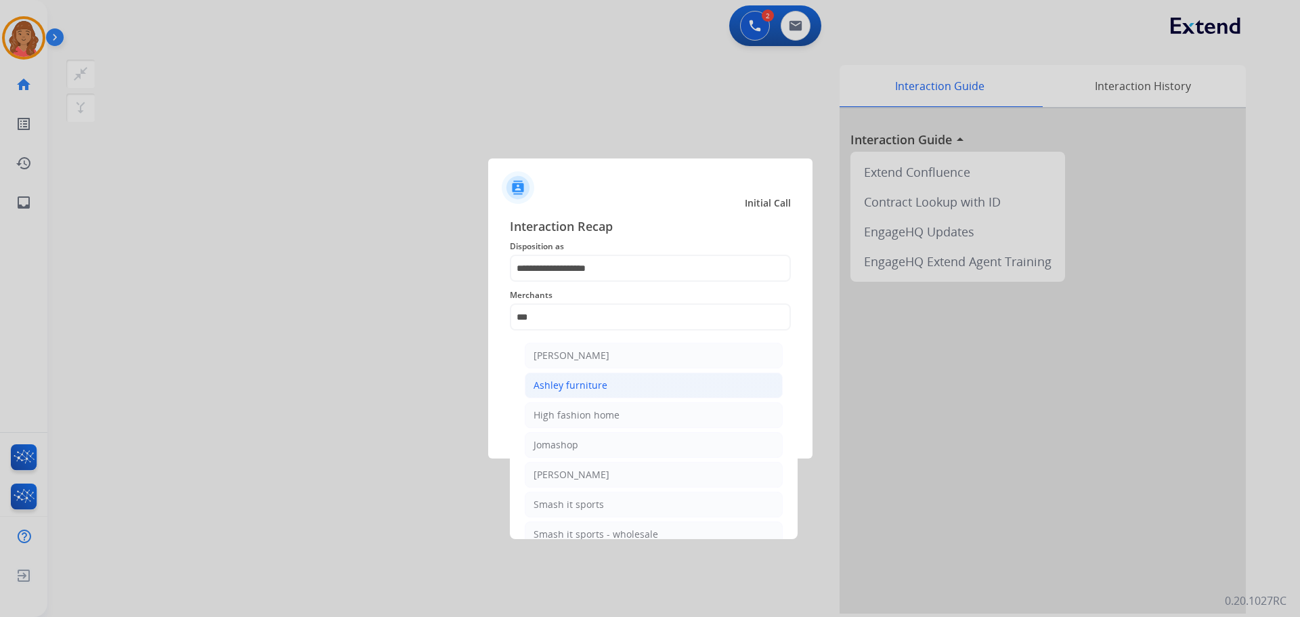
click at [572, 385] on div "Ashley furniture" at bounding box center [571, 386] width 74 height 14
type input "**********"
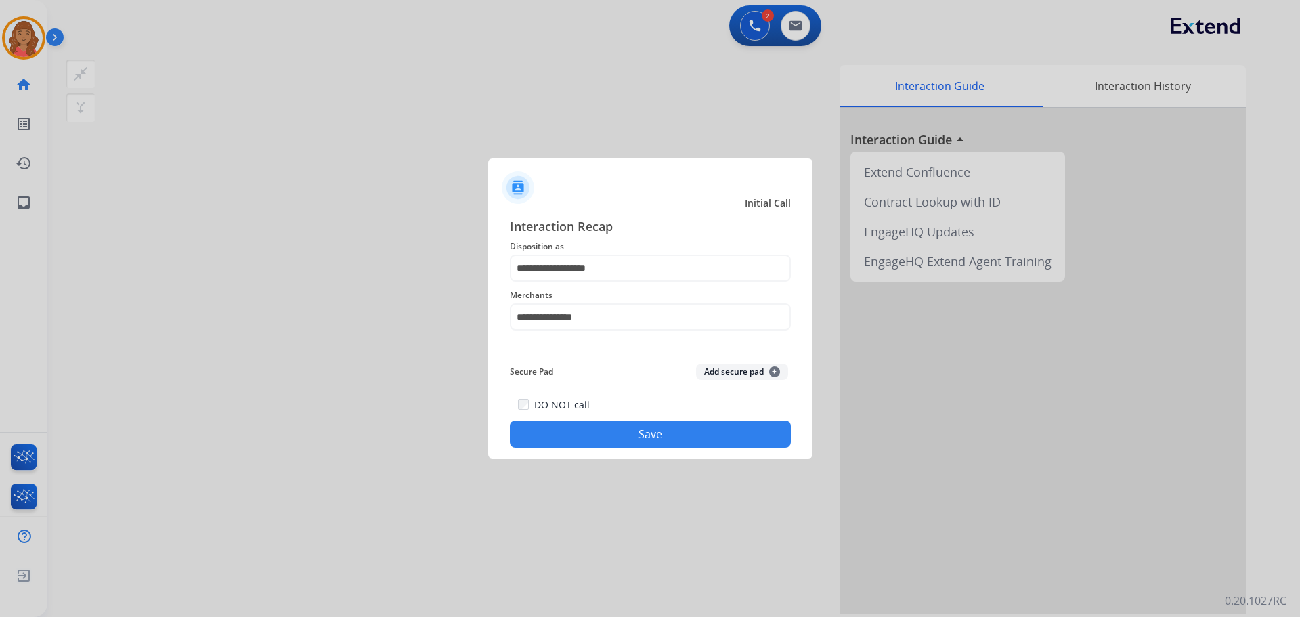
click at [585, 430] on button "Save" at bounding box center [650, 434] width 281 height 27
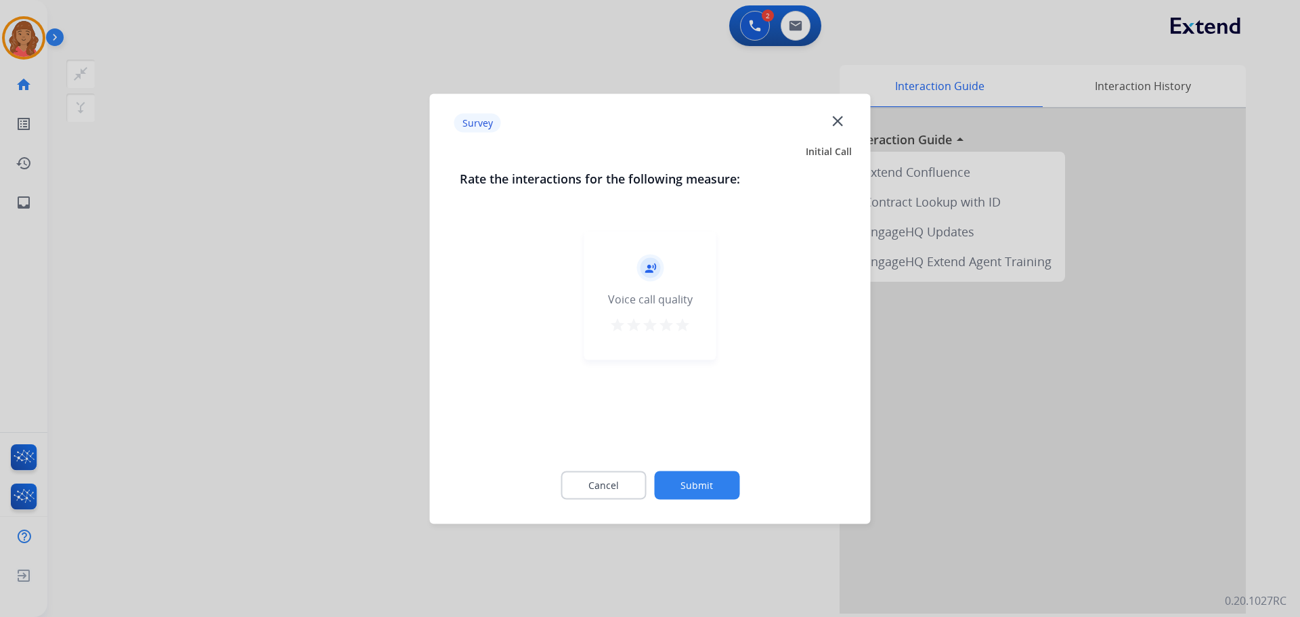
drag, startPoint x: 685, startPoint y: 316, endPoint x: 686, endPoint y: 326, distance: 10.2
click at [685, 319] on mat-icon "star" at bounding box center [683, 324] width 16 height 16
click at [702, 485] on button "Submit" at bounding box center [696, 485] width 85 height 28
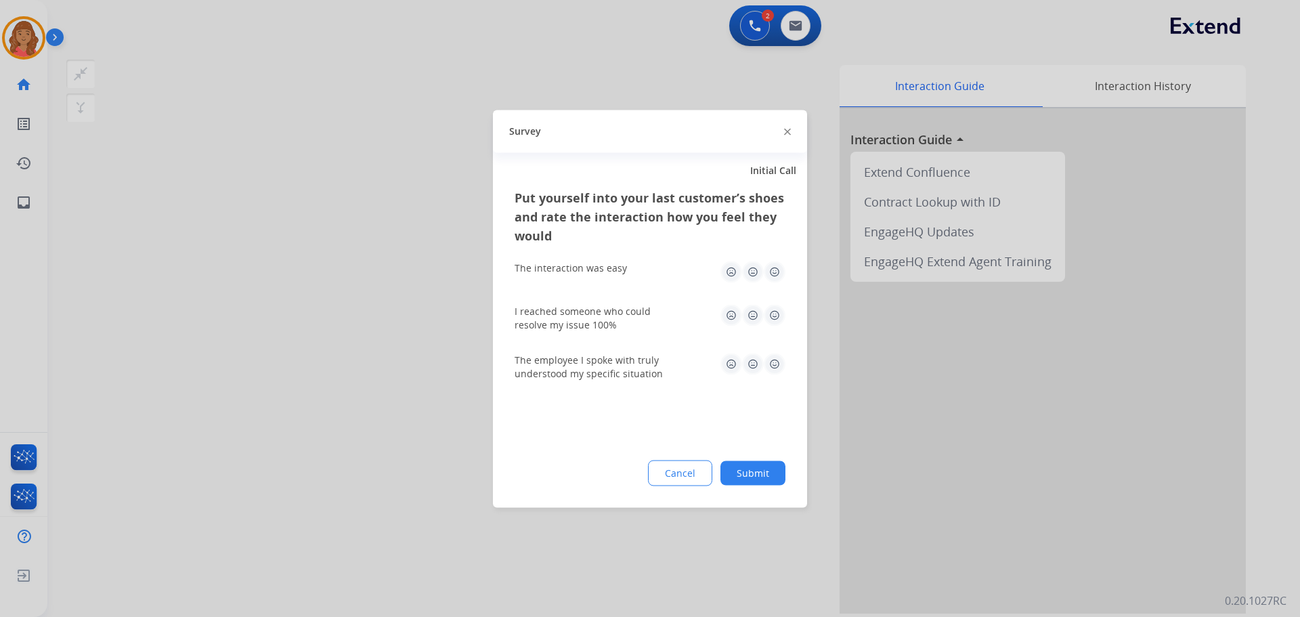
click at [775, 277] on img at bounding box center [775, 272] width 22 height 22
click at [773, 316] on img at bounding box center [775, 315] width 22 height 22
click at [784, 377] on div "The employee I spoke with truly understood my specific situation" at bounding box center [650, 366] width 271 height 27
click at [775, 365] on img at bounding box center [775, 364] width 22 height 22
drag, startPoint x: 749, startPoint y: 488, endPoint x: 729, endPoint y: 474, distance: 24.2
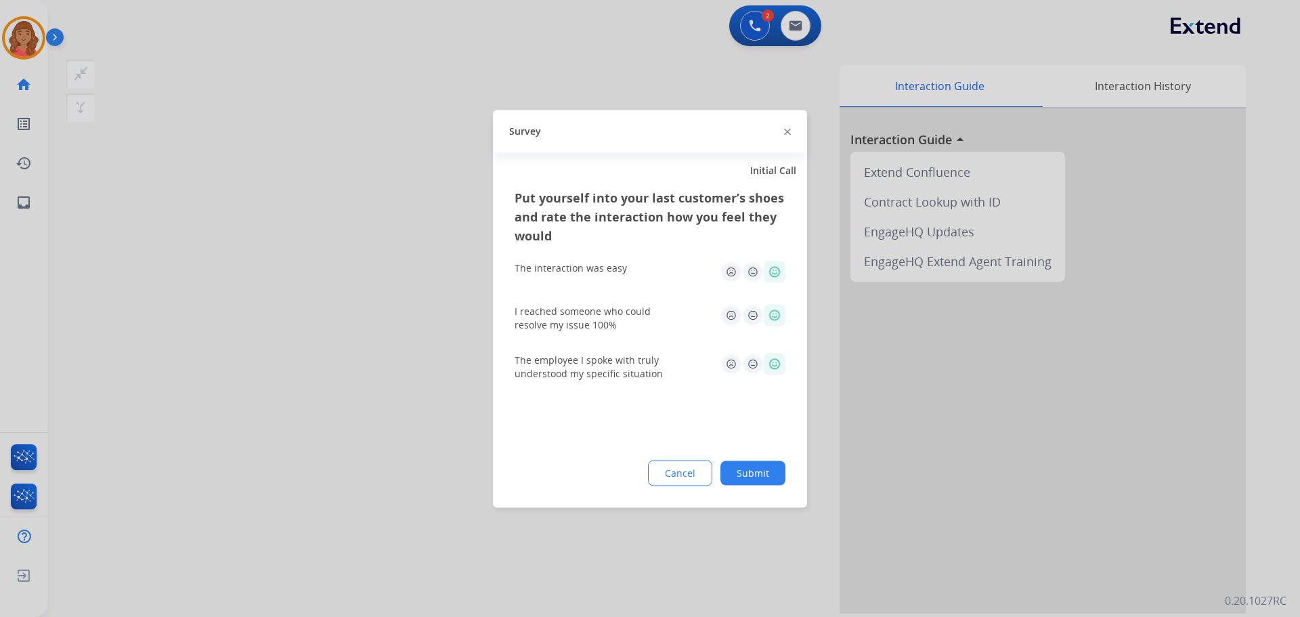
click at [748, 485] on div "Put yourself into your last customer’s shoes and rate the interaction how you f…" at bounding box center [650, 348] width 314 height 320
click at [752, 479] on button "Submit" at bounding box center [753, 473] width 65 height 24
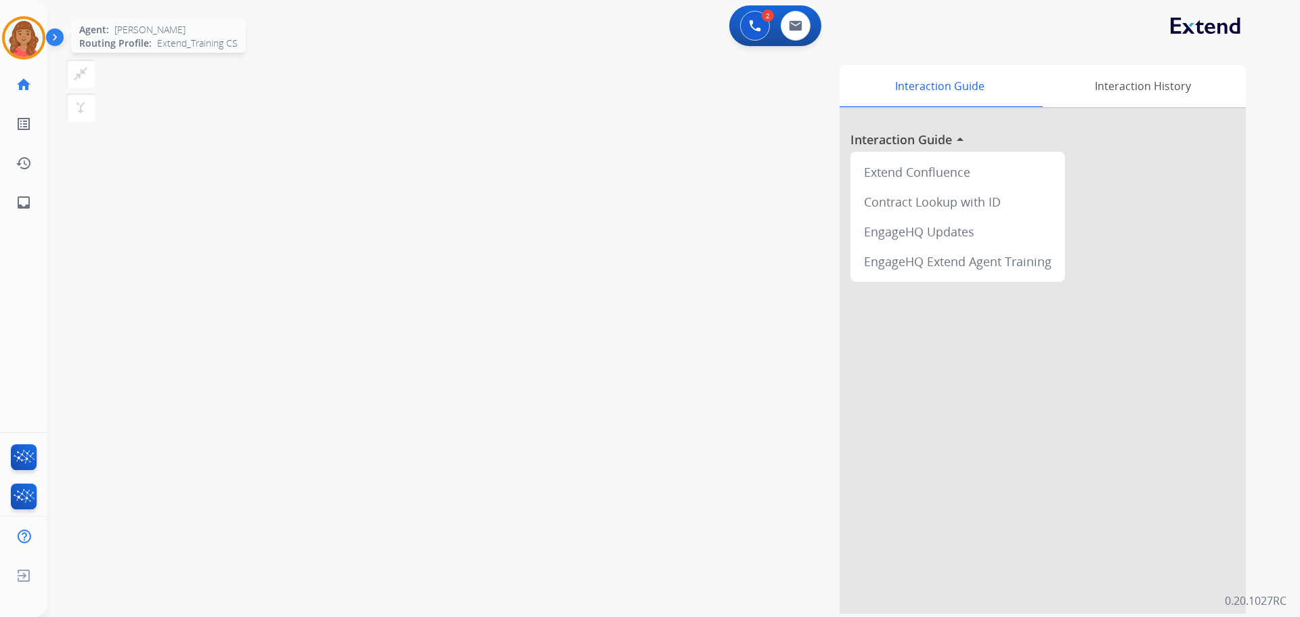
click at [20, 47] on img at bounding box center [24, 38] width 38 height 38
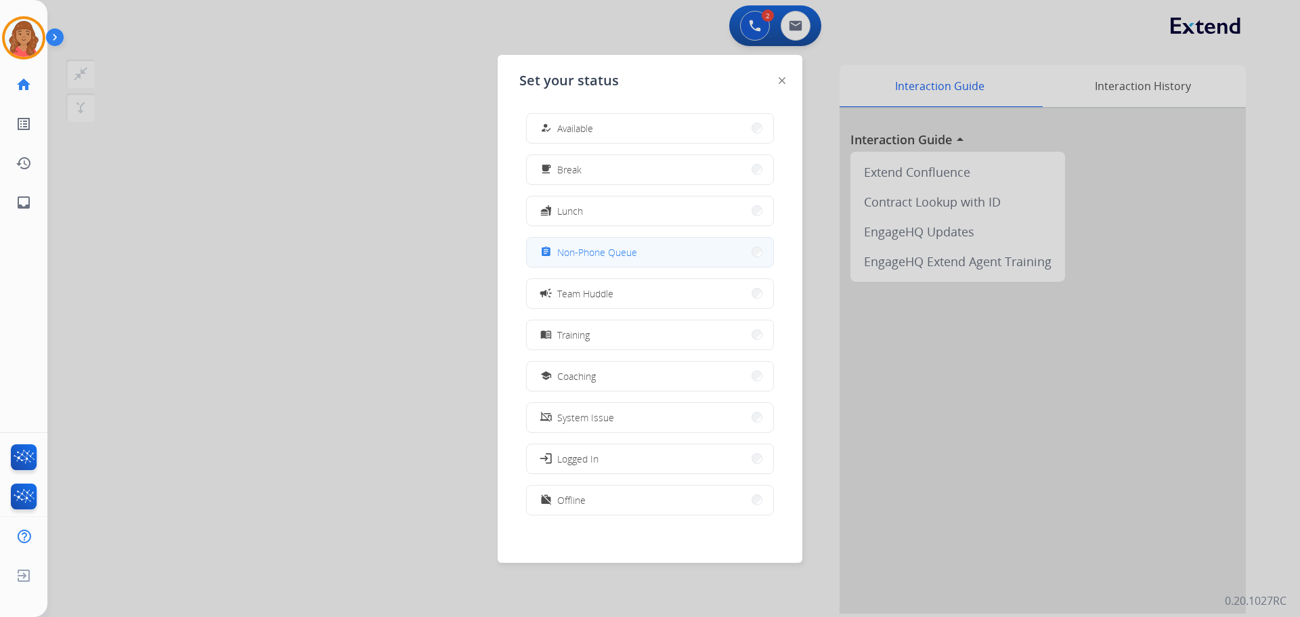
click at [587, 256] on span "Non-Phone Queue" at bounding box center [597, 252] width 80 height 14
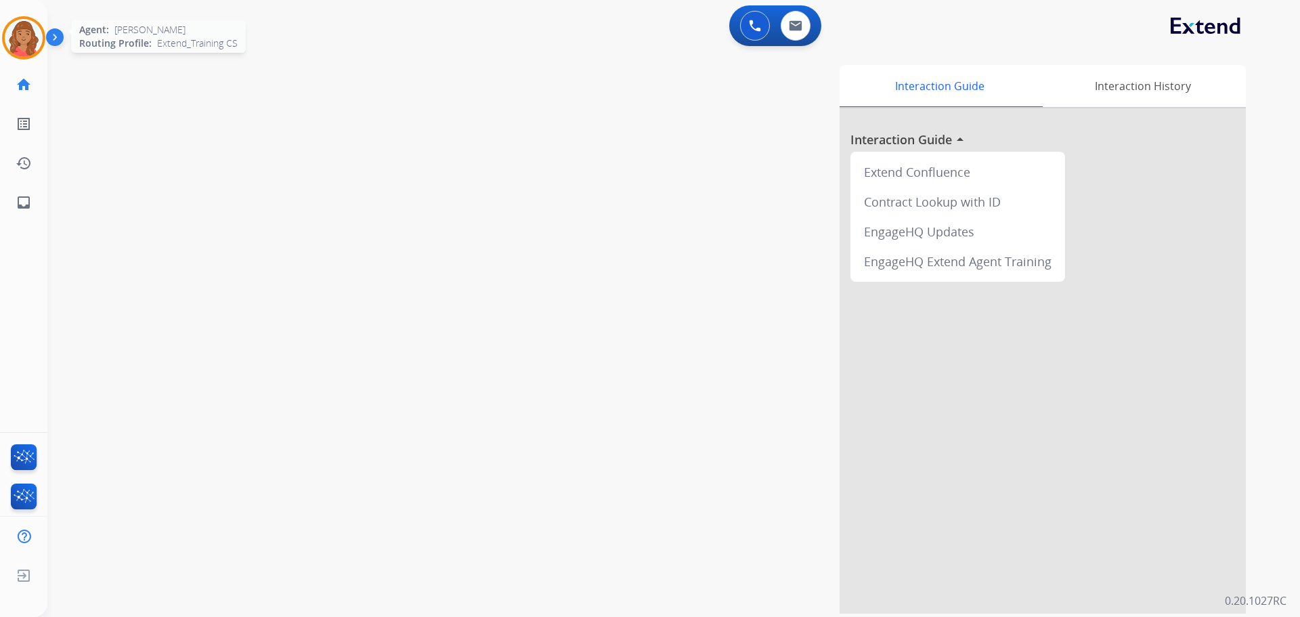
click at [25, 39] on img at bounding box center [24, 38] width 38 height 38
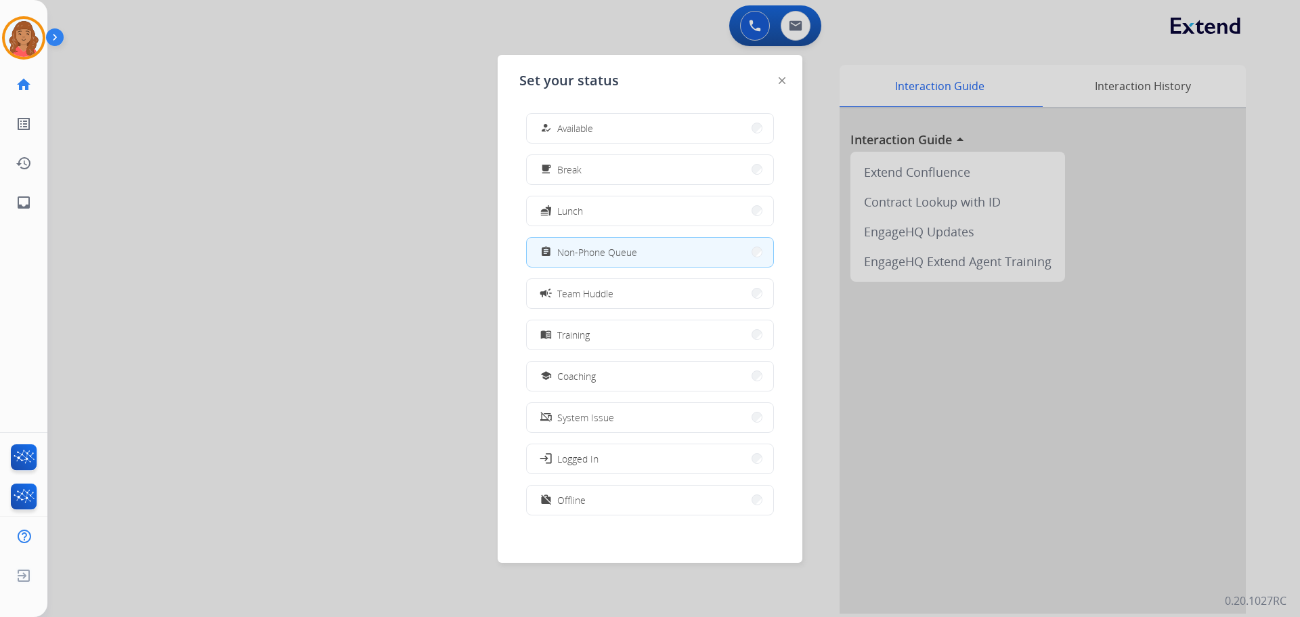
drag, startPoint x: 595, startPoint y: 106, endPoint x: 603, endPoint y: 116, distance: 12.1
click at [596, 109] on div "how_to_reg Available free_breakfast Break fastfood Lunch assignment Non-Phone Q…" at bounding box center [649, 315] width 261 height 427
click at [603, 124] on button "how_to_reg Available" at bounding box center [650, 128] width 247 height 29
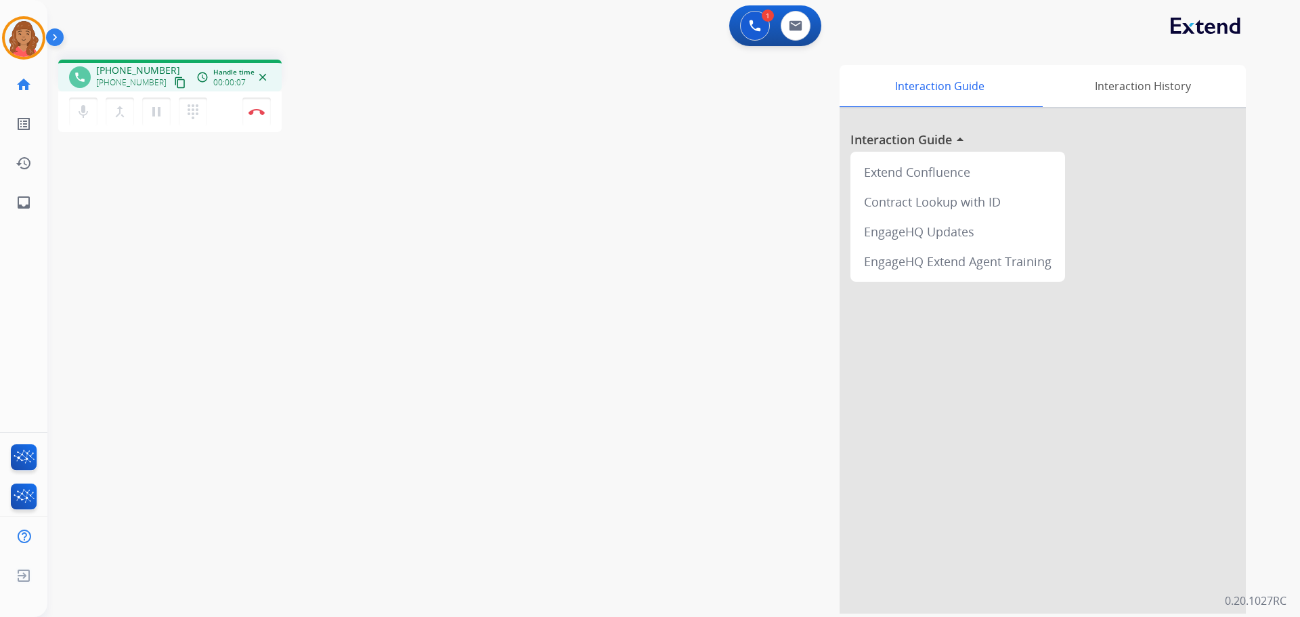
drag, startPoint x: 164, startPoint y: 83, endPoint x: 48, endPoint y: 77, distance: 116.0
click at [174, 83] on mat-icon "content_copy" at bounding box center [180, 83] width 12 height 12
click at [190, 113] on mat-icon "dialpad" at bounding box center [193, 112] width 16 height 16
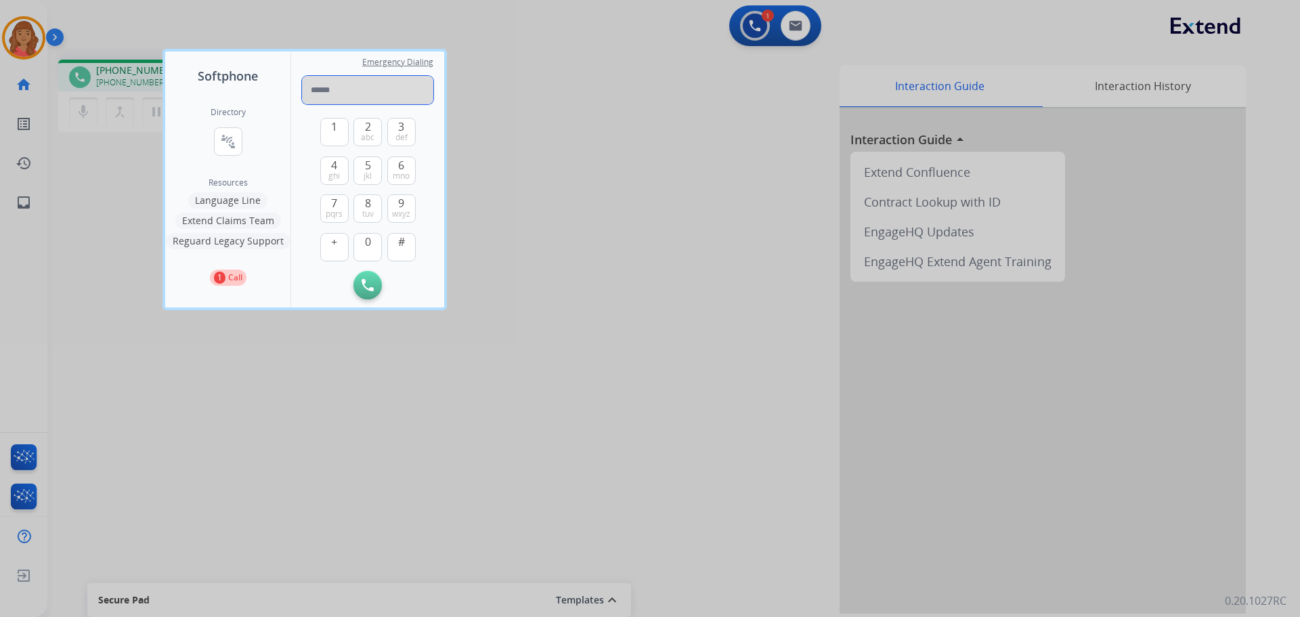
paste input "**********"
click at [316, 91] on input "**********" at bounding box center [367, 90] width 131 height 28
type input "**********"
click at [364, 287] on img at bounding box center [368, 285] width 12 height 12
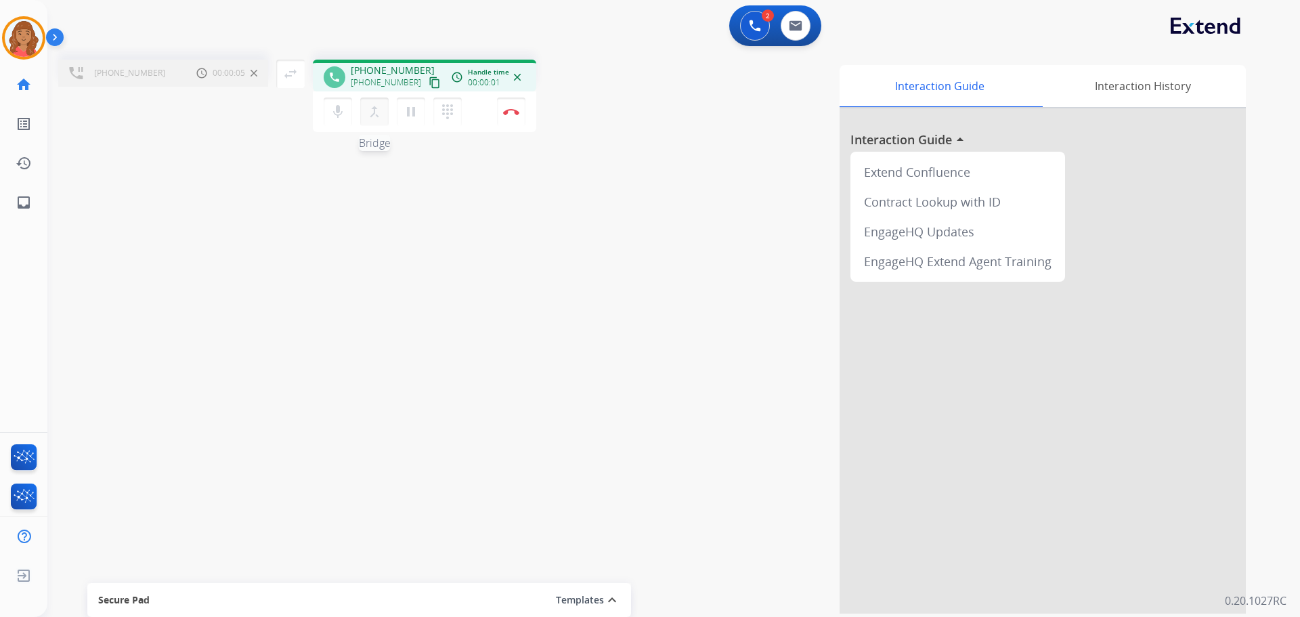
click at [370, 112] on mat-icon "merge_type" at bounding box center [374, 112] width 16 height 16
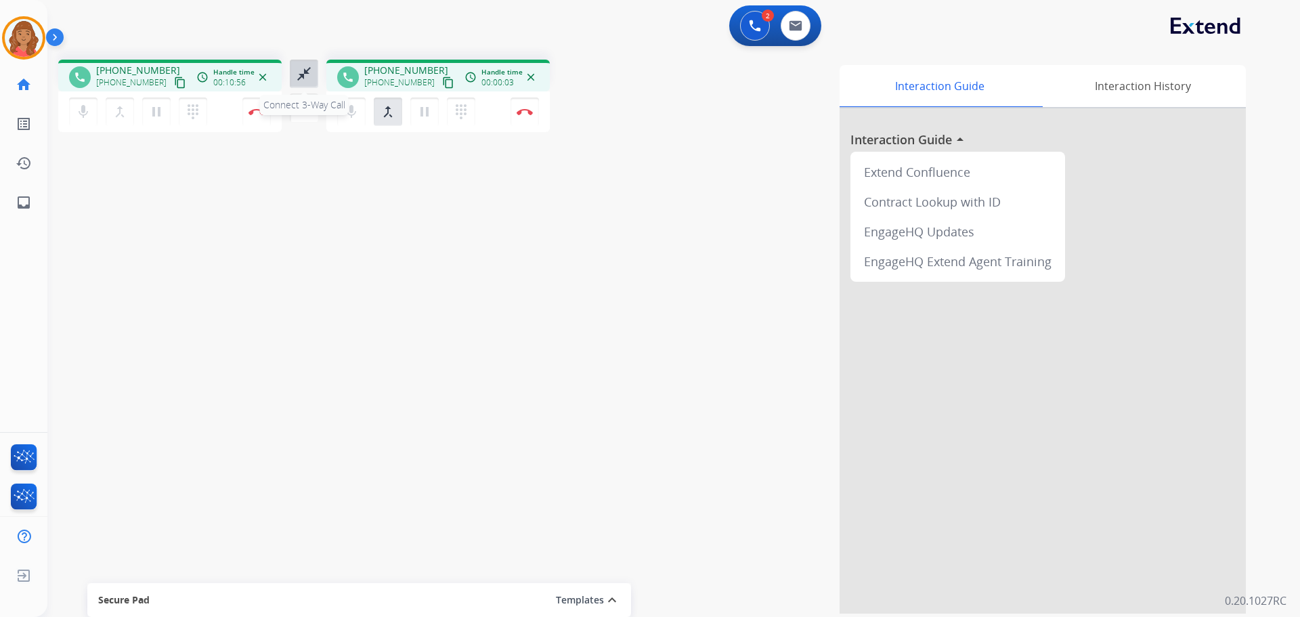
click at [306, 77] on mat-icon "close_fullscreen" at bounding box center [304, 74] width 16 height 16
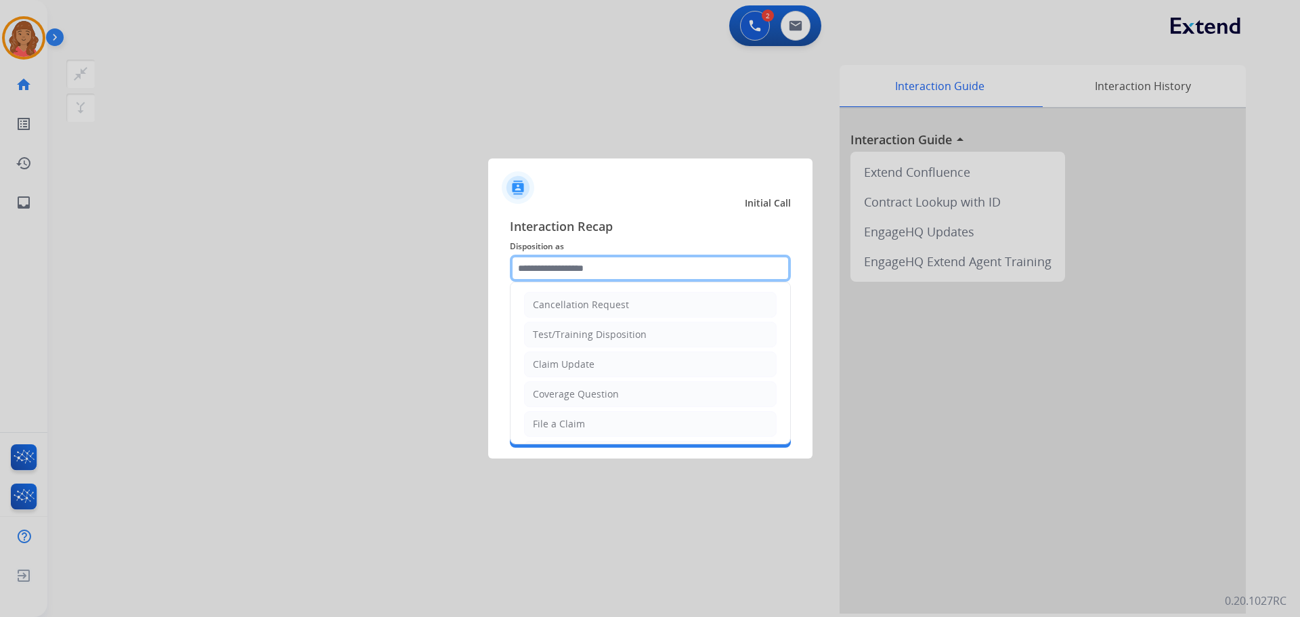
click at [555, 267] on input "text" at bounding box center [650, 268] width 281 height 27
click at [552, 417] on div "File a Claim" at bounding box center [559, 424] width 52 height 14
type input "**********"
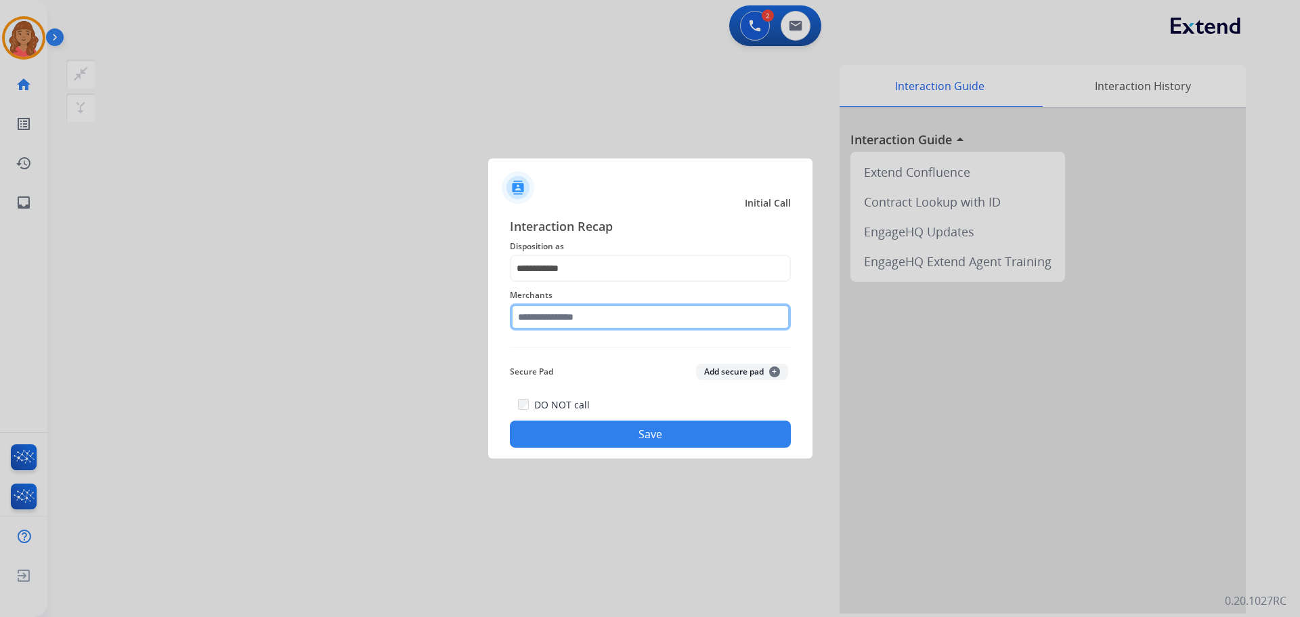
click at [542, 319] on input "text" at bounding box center [650, 316] width 281 height 27
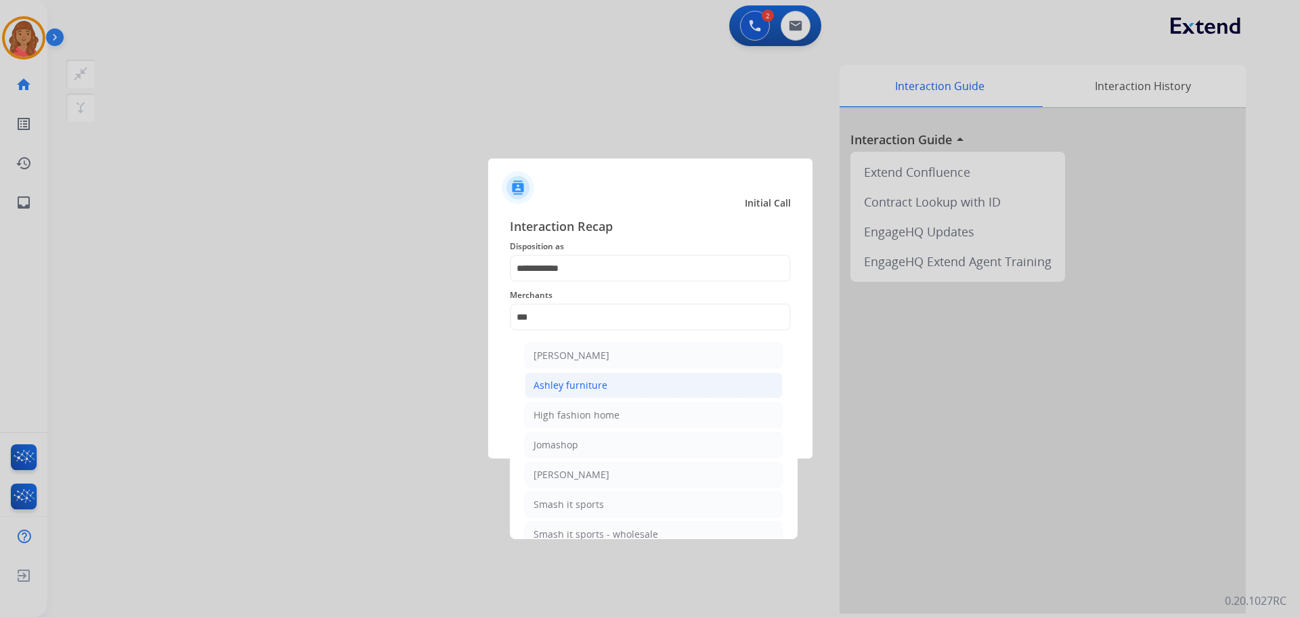
click at [574, 382] on div "Ashley furniture" at bounding box center [571, 386] width 74 height 14
type input "**********"
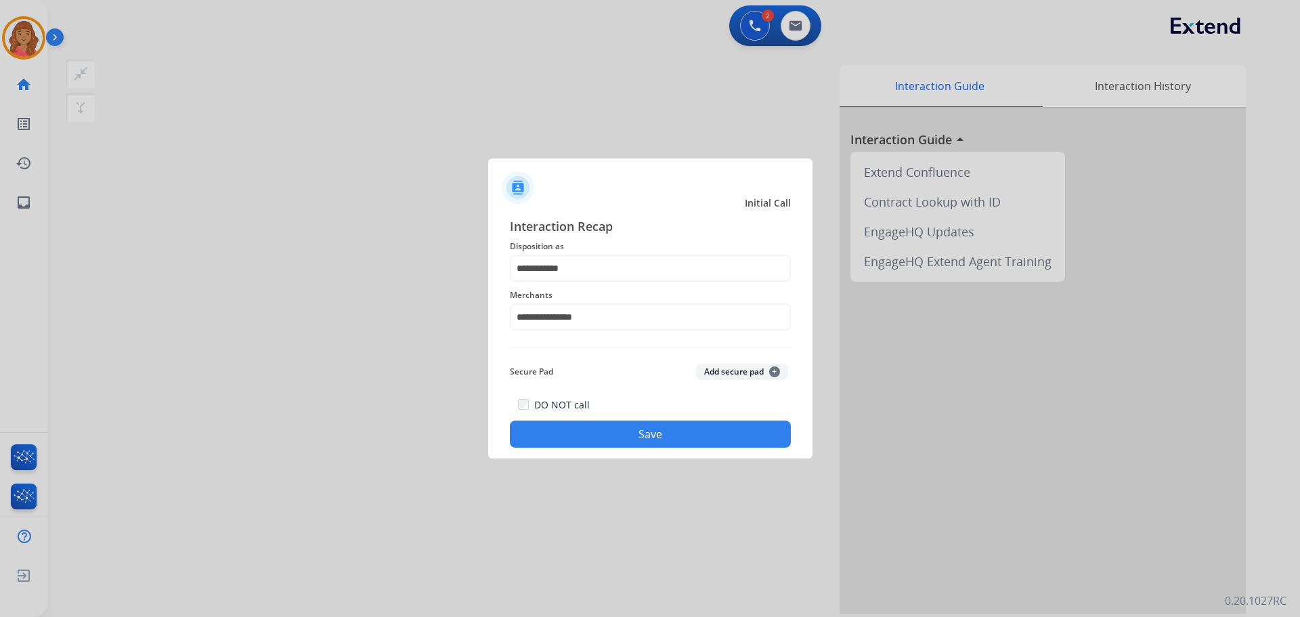
click at [587, 425] on button "Save" at bounding box center [650, 434] width 281 height 27
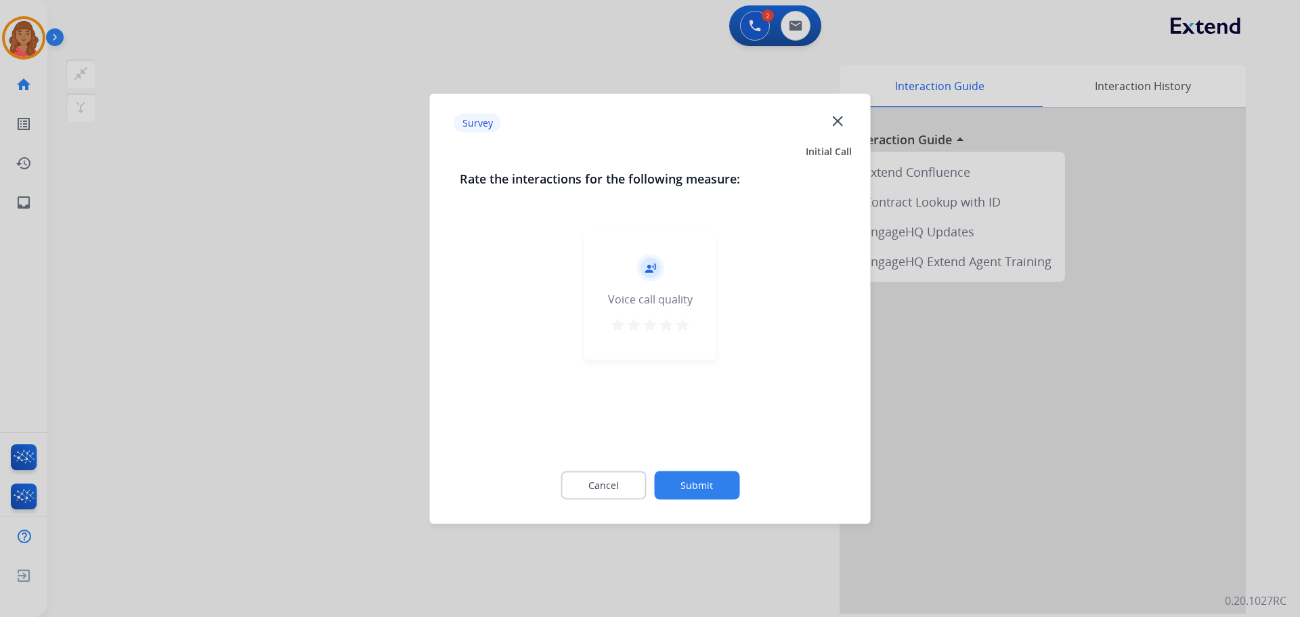
drag, startPoint x: 691, startPoint y: 328, endPoint x: 689, endPoint y: 335, distance: 7.7
click at [690, 331] on div "record_voice_over Voice call quality star star star star star" at bounding box center [650, 295] width 132 height 129
click at [682, 332] on mat-icon "star" at bounding box center [683, 324] width 16 height 16
click at [702, 481] on button "Submit" at bounding box center [696, 485] width 85 height 28
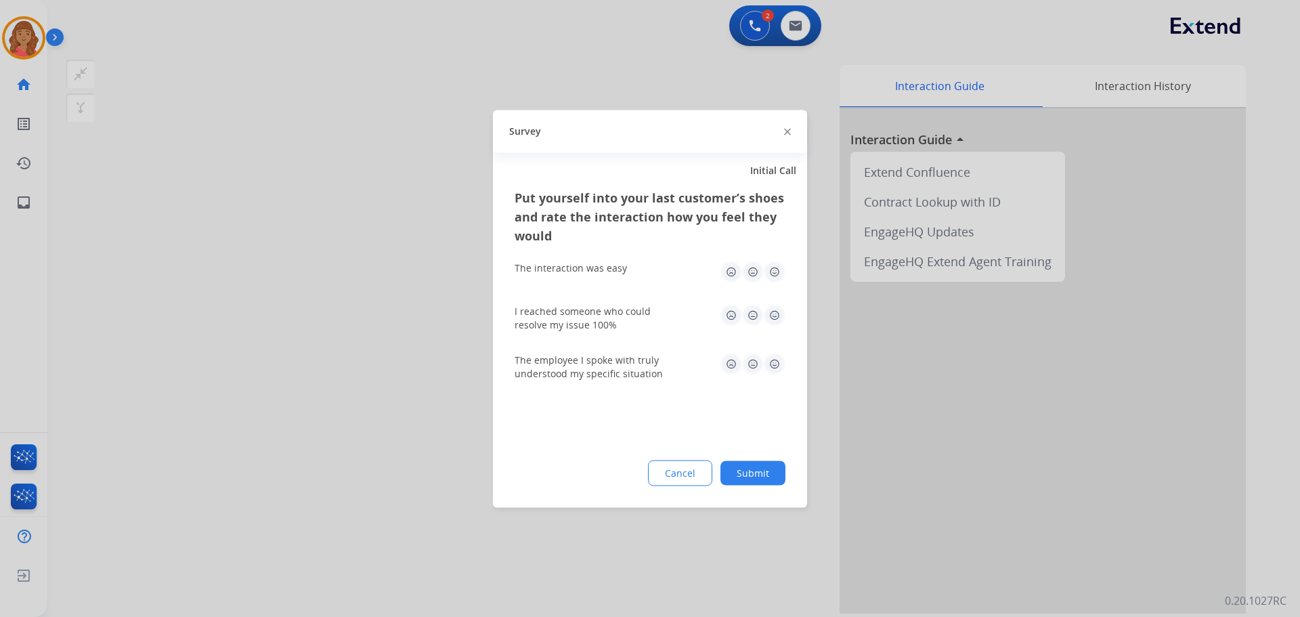
click at [776, 280] on img at bounding box center [775, 272] width 22 height 22
click at [775, 312] on img at bounding box center [775, 315] width 22 height 22
click at [771, 362] on img at bounding box center [775, 364] width 22 height 22
click at [766, 475] on button "Submit" at bounding box center [753, 473] width 65 height 24
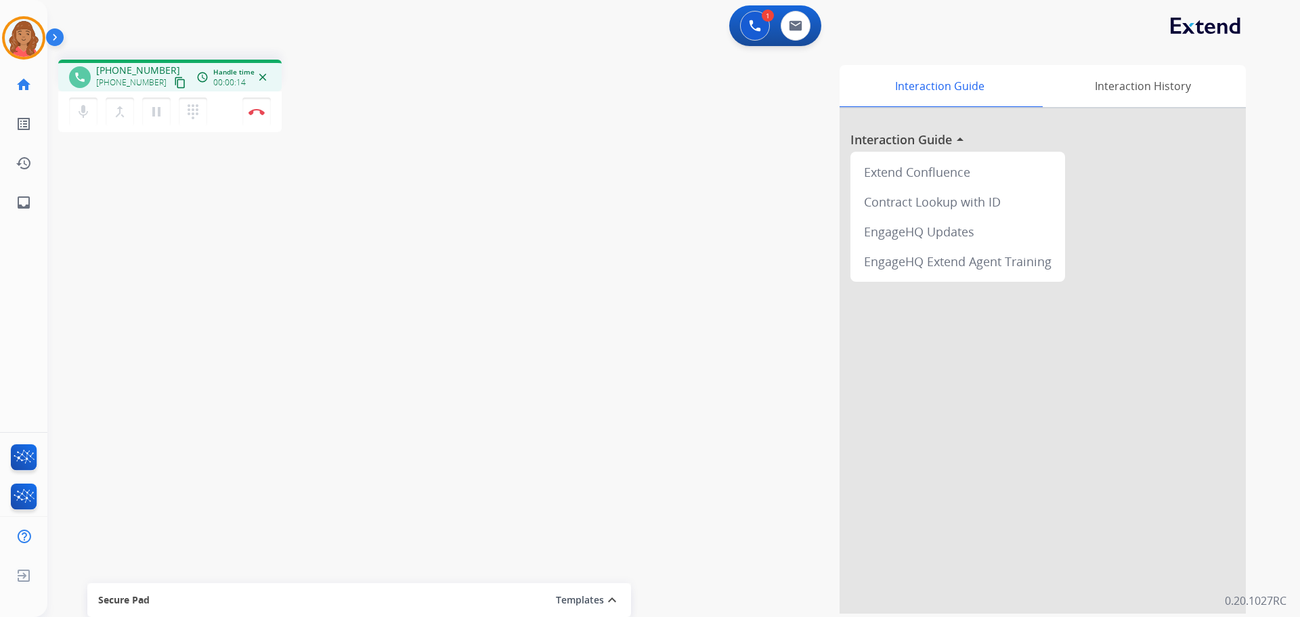
click at [156, 84] on div "[PHONE_NUMBER] content_copy" at bounding box center [142, 82] width 92 height 16
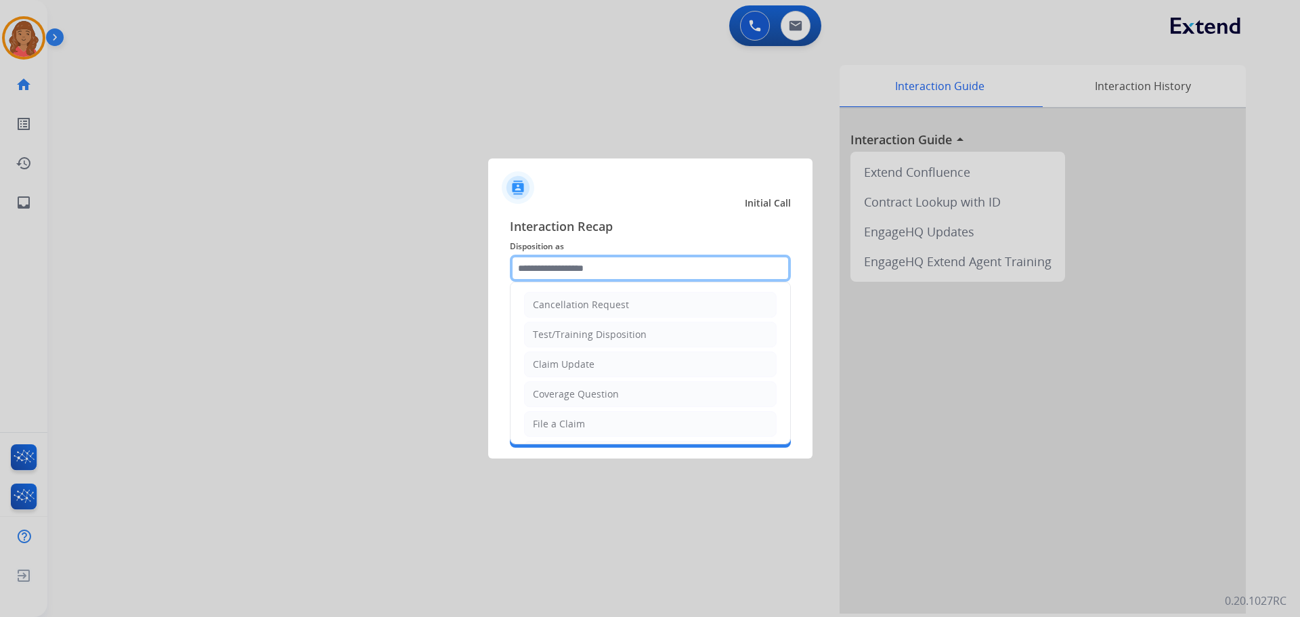
click at [578, 275] on input "text" at bounding box center [650, 268] width 281 height 27
click at [418, 288] on div at bounding box center [650, 308] width 1300 height 617
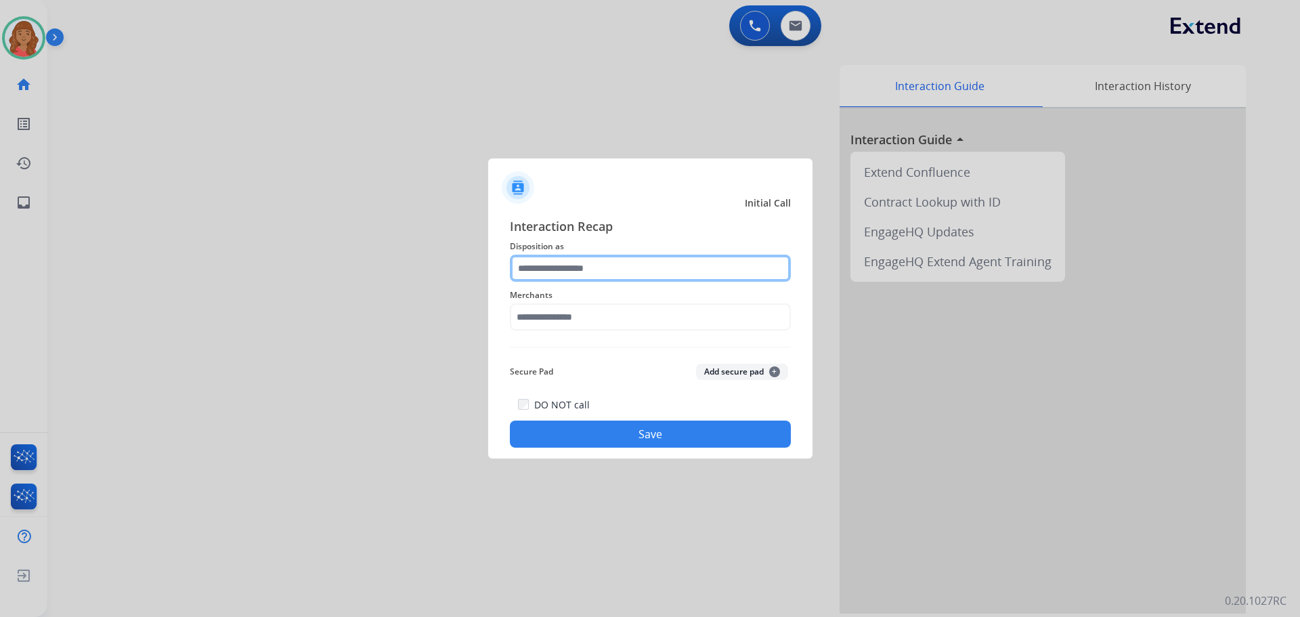
click at [563, 276] on input "text" at bounding box center [650, 268] width 281 height 27
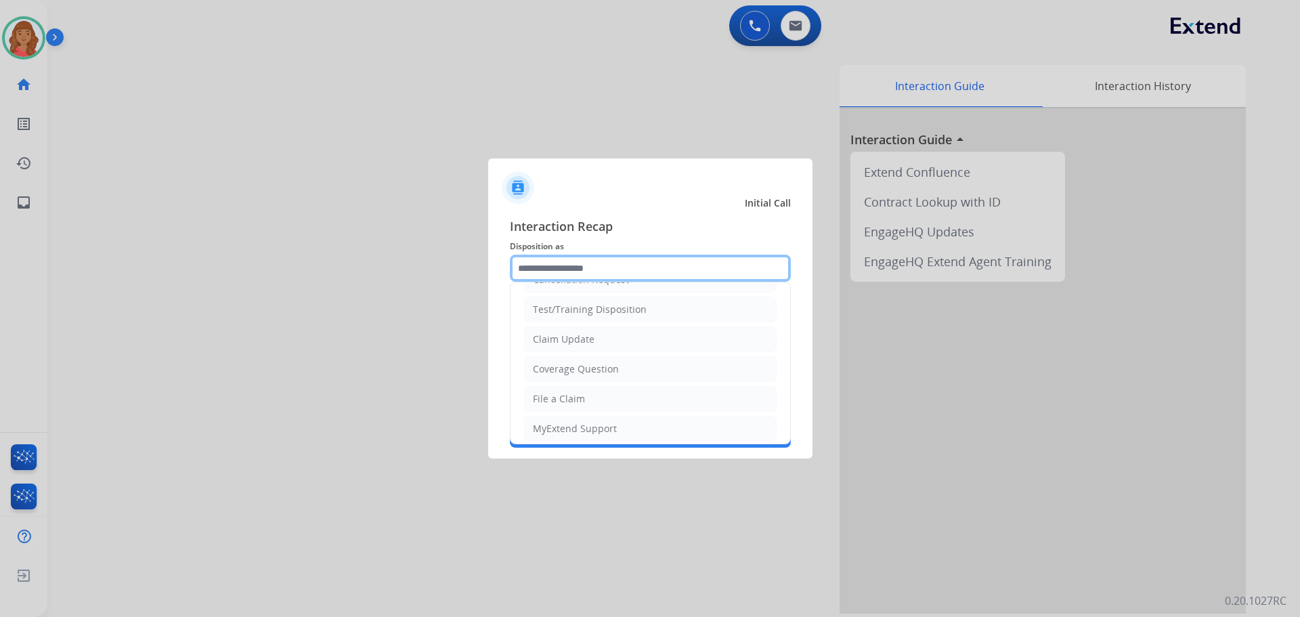
scroll to position [68, 0]
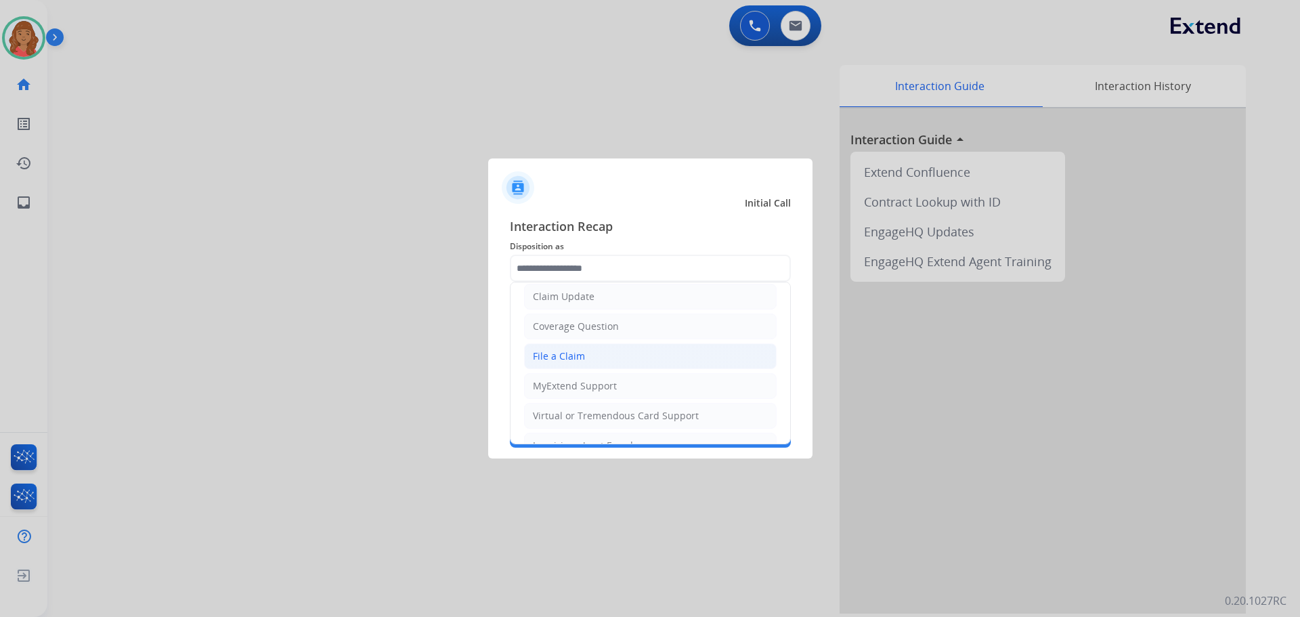
click at [552, 354] on div "File a Claim" at bounding box center [559, 356] width 52 height 14
type input "**********"
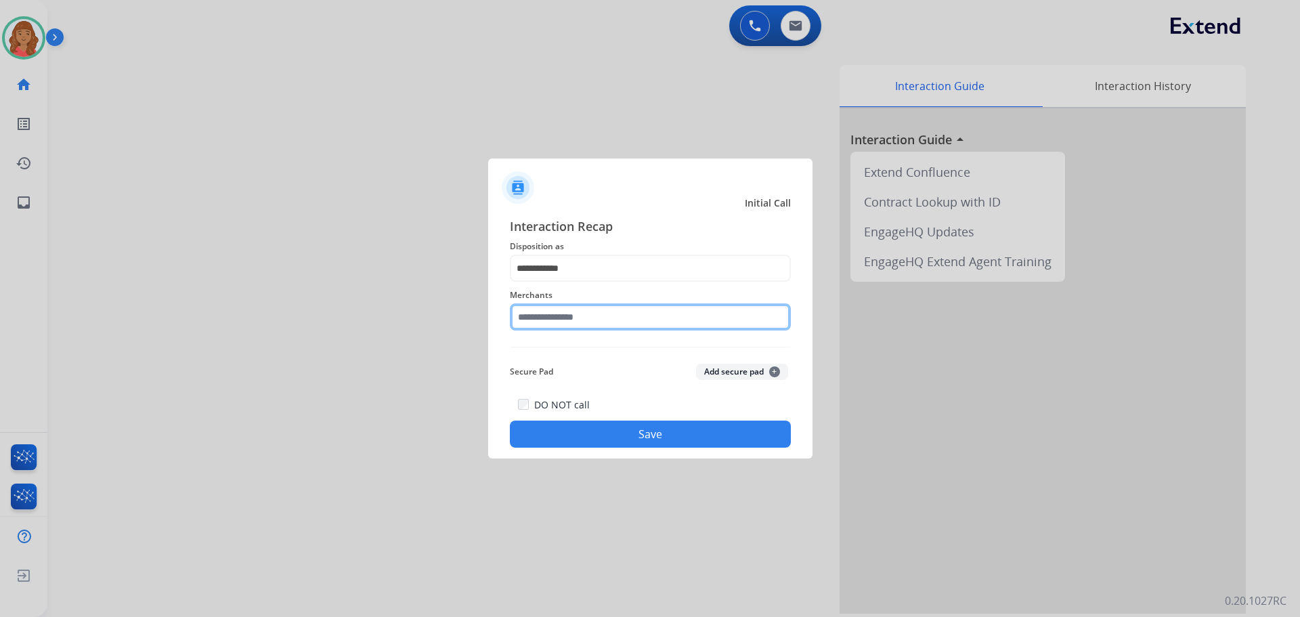
click at [550, 330] on input "text" at bounding box center [650, 316] width 281 height 27
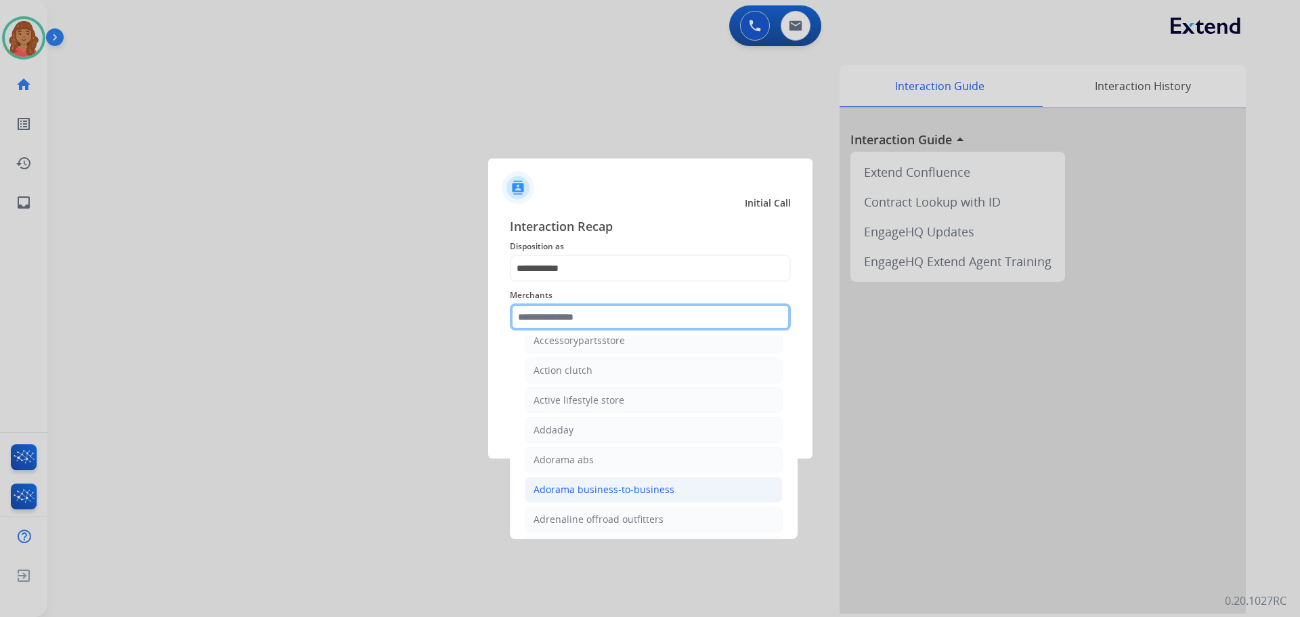
scroll to position [339, 0]
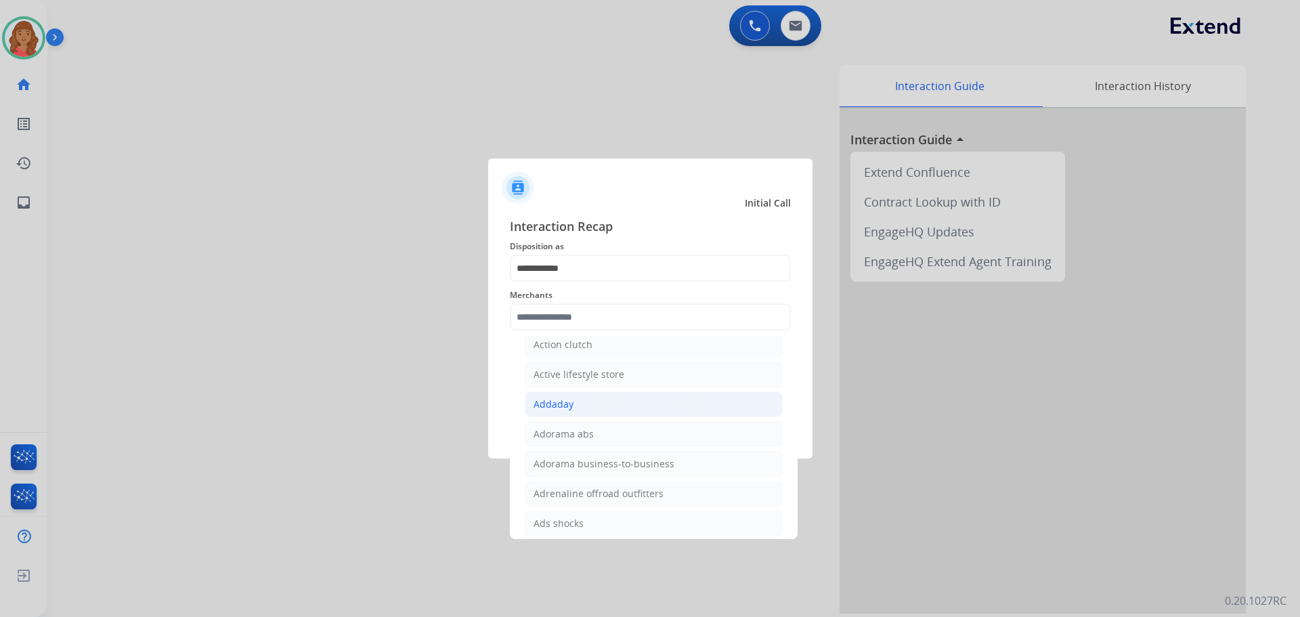
click at [553, 406] on div "Addaday" at bounding box center [554, 405] width 40 height 14
type input "*******"
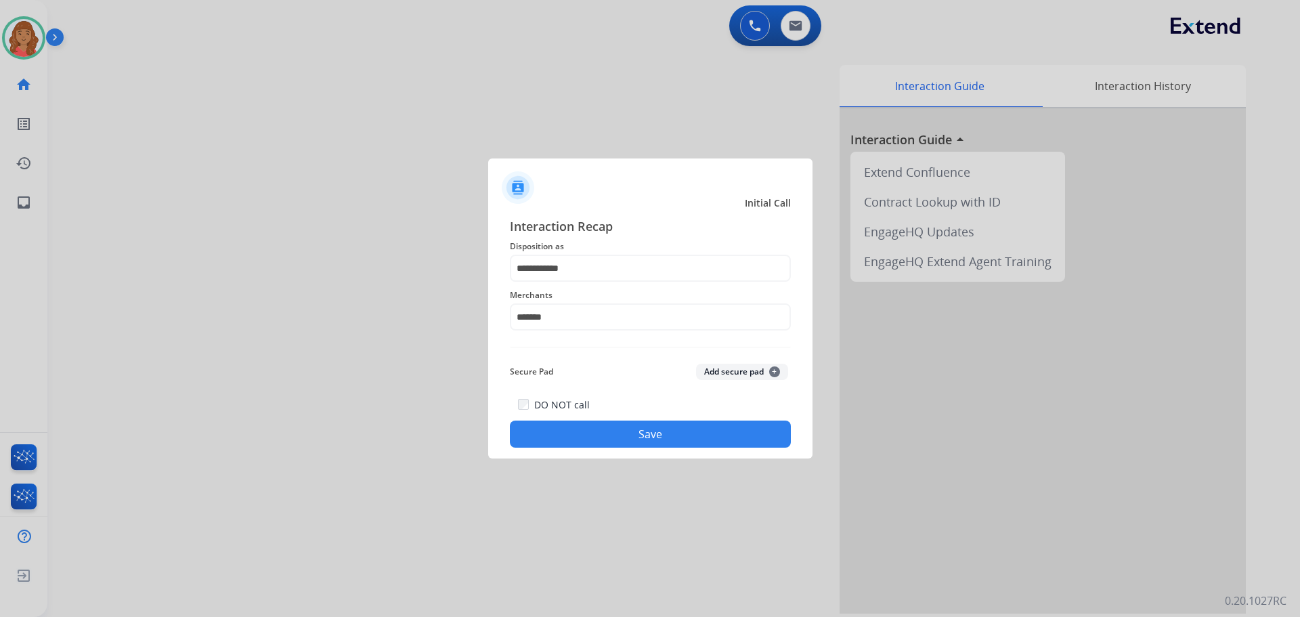
click at [598, 438] on button "Save" at bounding box center [650, 434] width 281 height 27
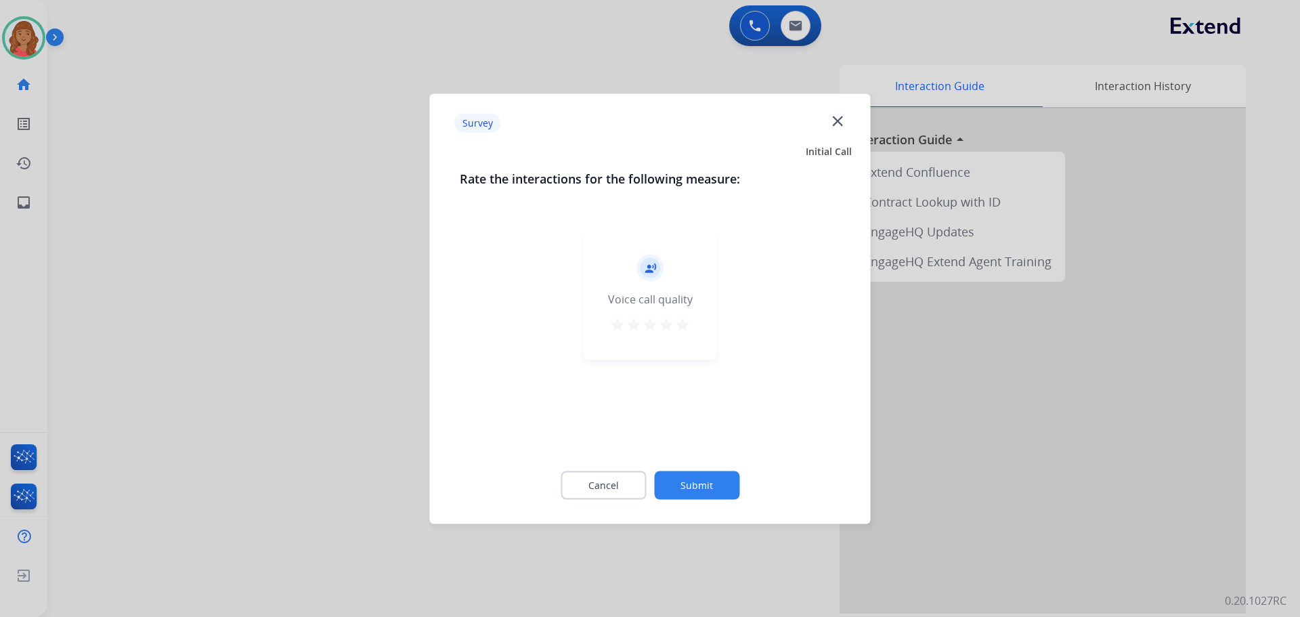
click at [686, 324] on mat-icon "star" at bounding box center [683, 324] width 16 height 16
click at [696, 488] on button "Submit" at bounding box center [696, 485] width 85 height 28
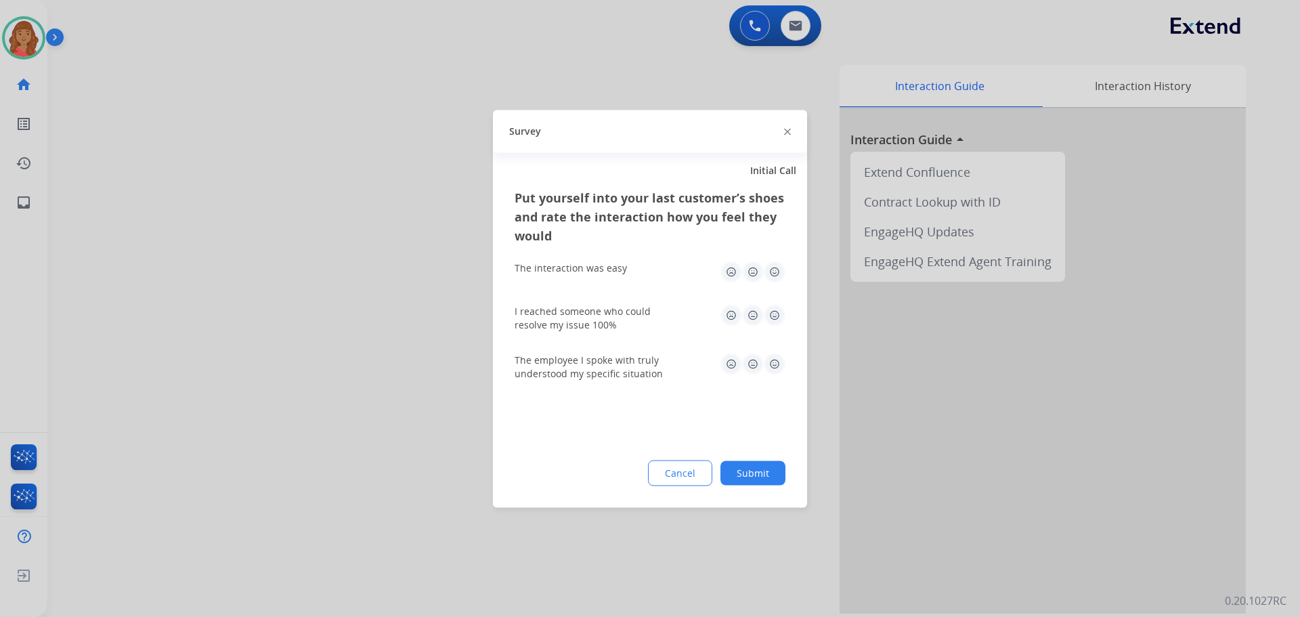
click at [775, 272] on img at bounding box center [775, 272] width 22 height 22
click at [774, 316] on img at bounding box center [775, 315] width 22 height 22
click at [773, 360] on img at bounding box center [775, 364] width 22 height 22
click at [761, 465] on button "Submit" at bounding box center [753, 473] width 65 height 24
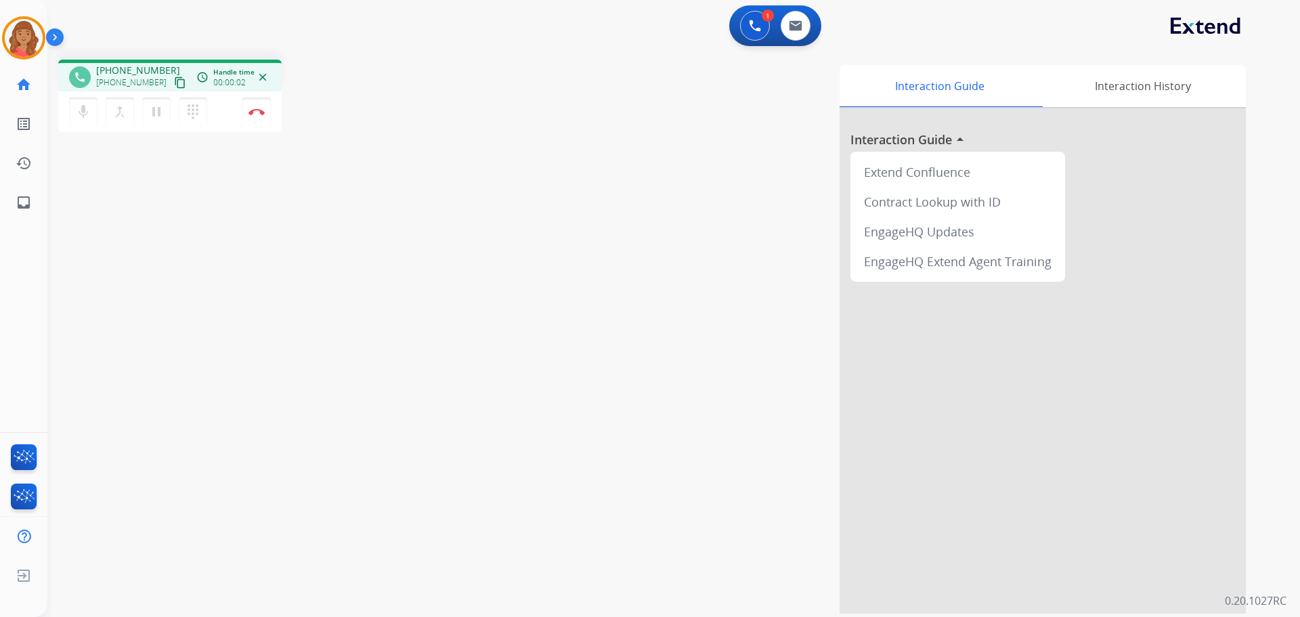
drag, startPoint x: 163, startPoint y: 84, endPoint x: 111, endPoint y: 85, distance: 52.2
click at [174, 83] on mat-icon "content_copy" at bounding box center [180, 83] width 12 height 12
click at [796, 35] on button at bounding box center [796, 26] width 30 height 30
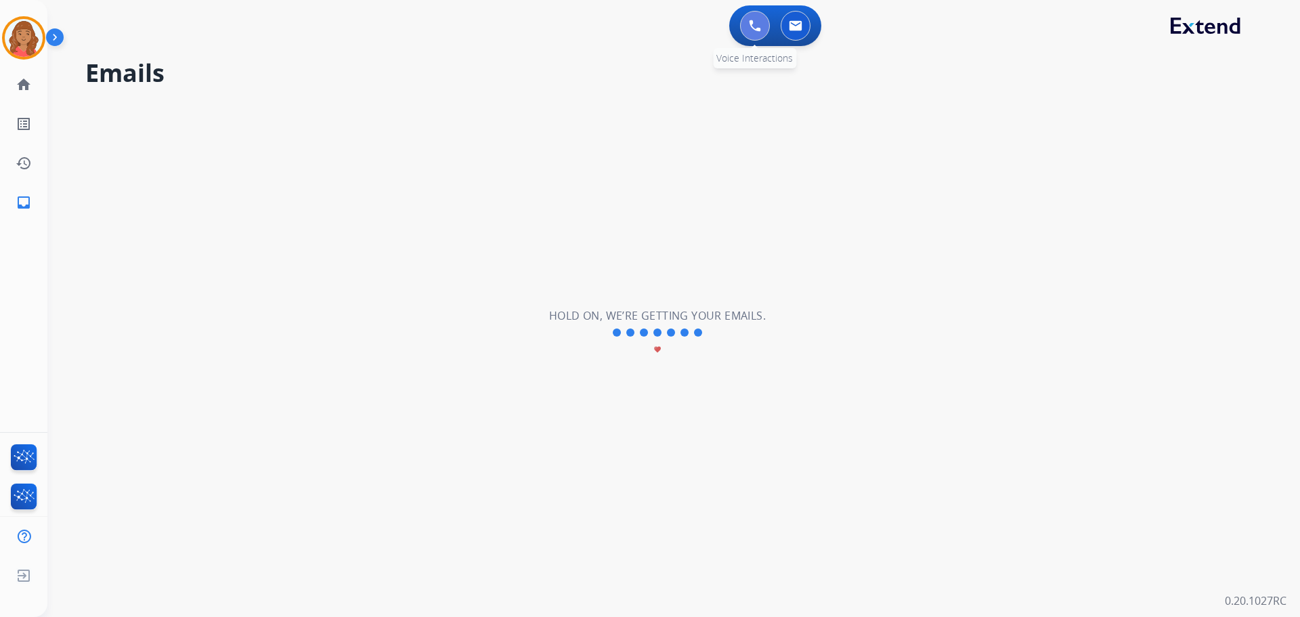
click at [763, 28] on button at bounding box center [755, 26] width 30 height 30
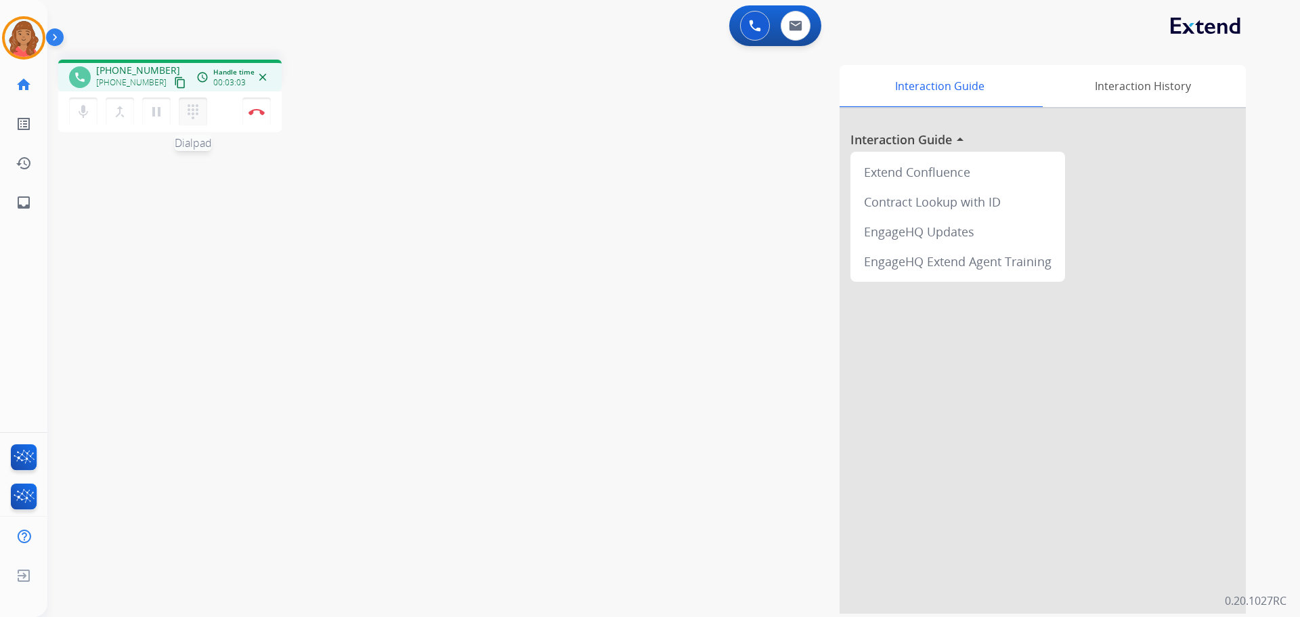
click at [194, 115] on mat-icon "dialpad" at bounding box center [193, 112] width 16 height 16
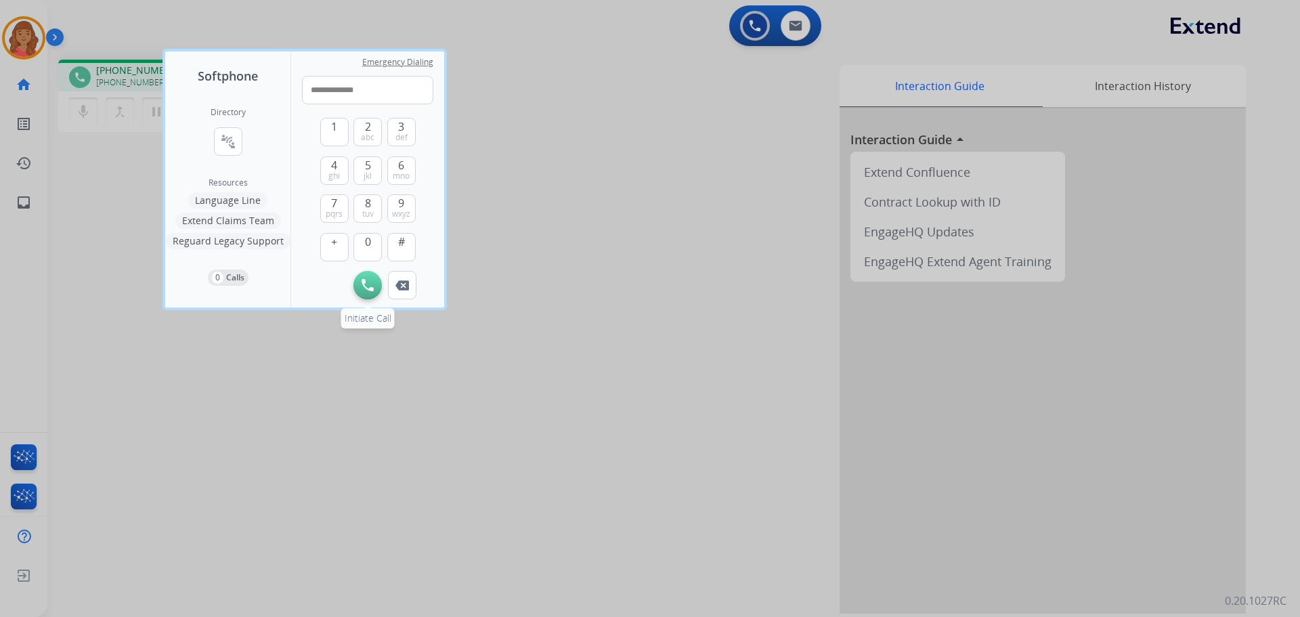
type input "**********"
click at [364, 287] on img at bounding box center [368, 285] width 12 height 12
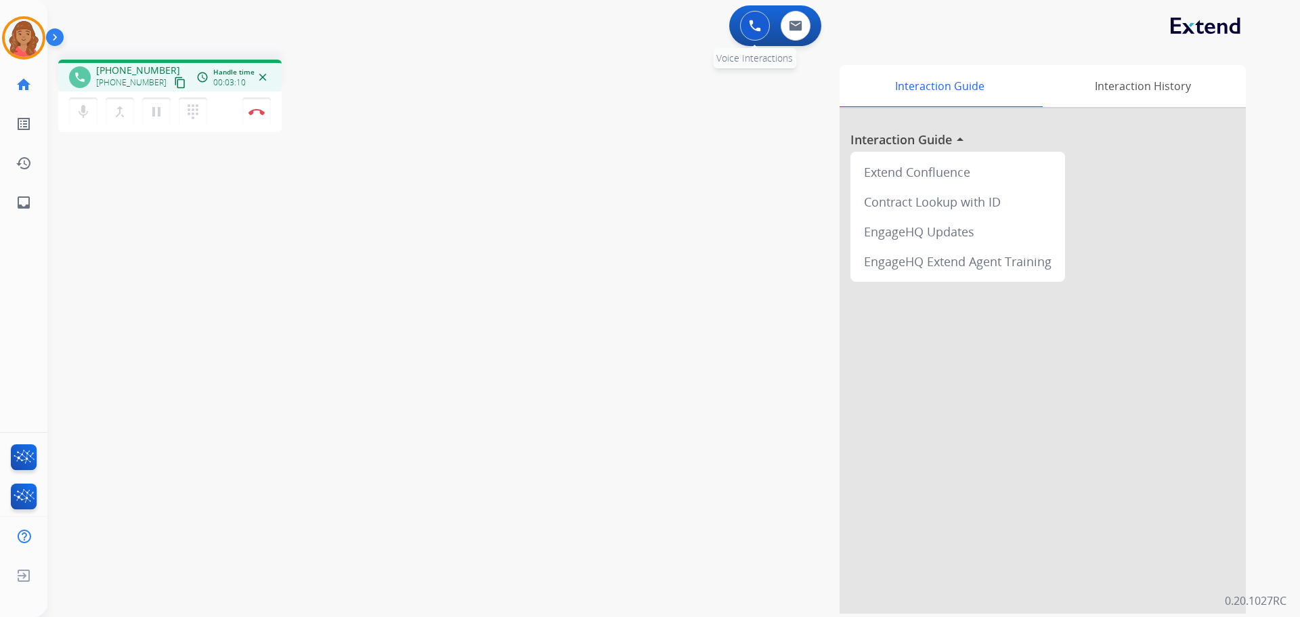
click at [751, 32] on button at bounding box center [755, 26] width 30 height 30
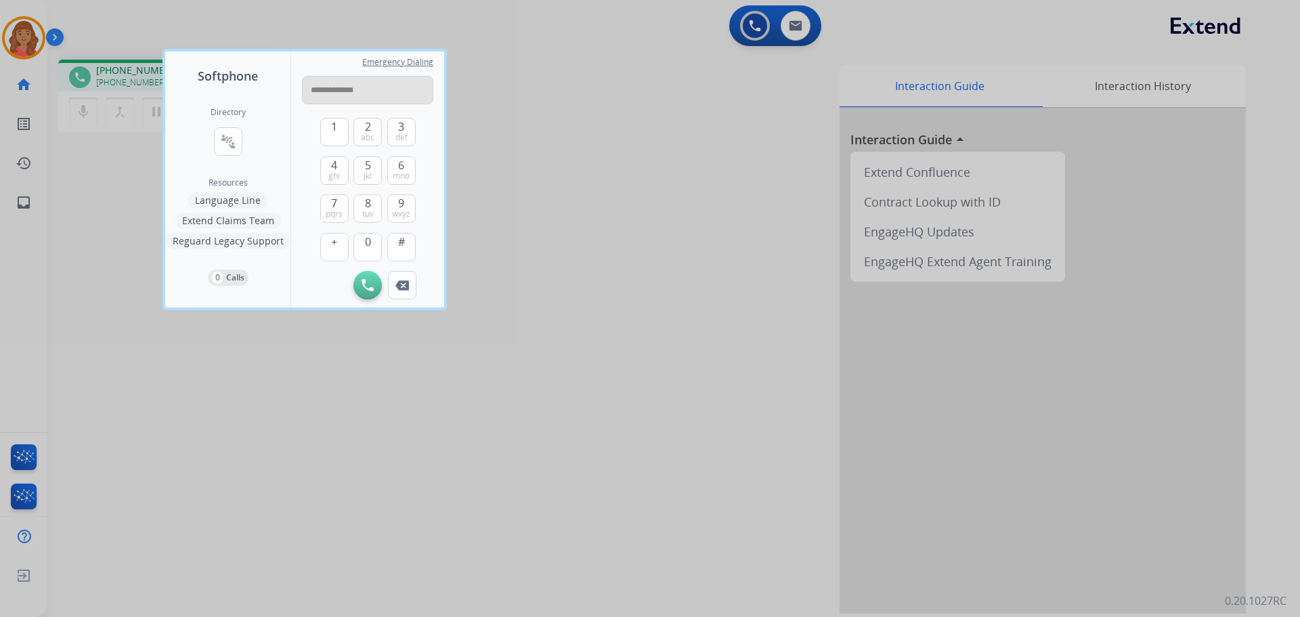
type input "**********"
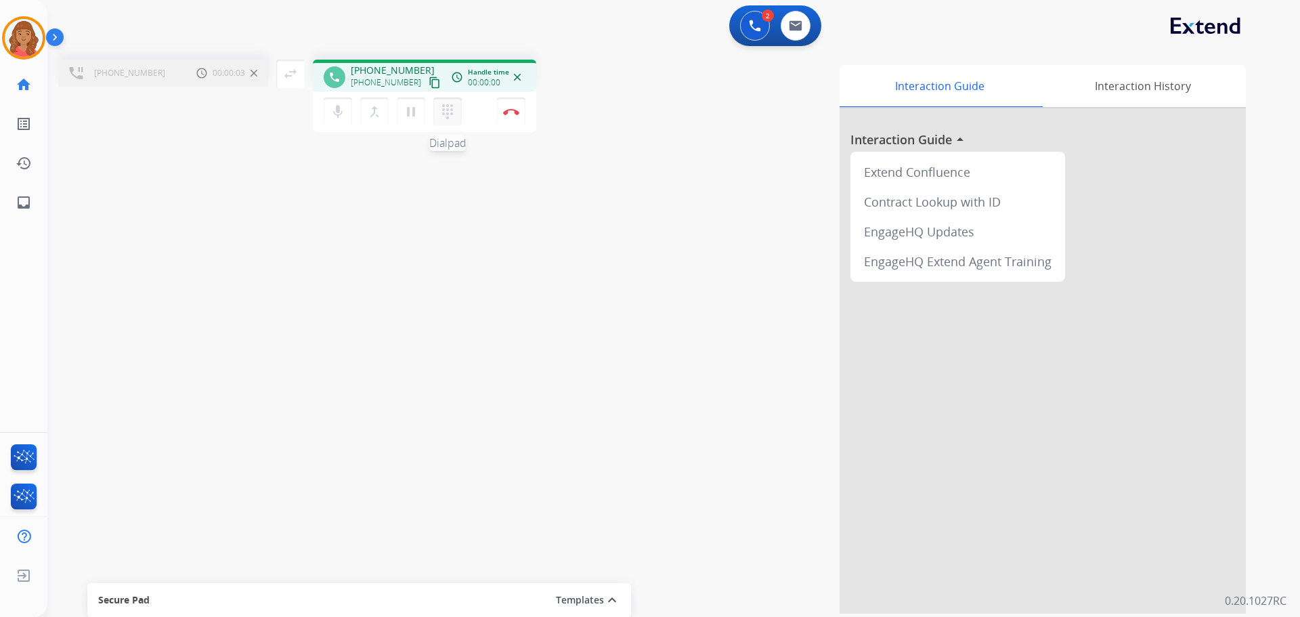
click at [450, 108] on mat-icon "dialpad" at bounding box center [448, 112] width 16 height 16
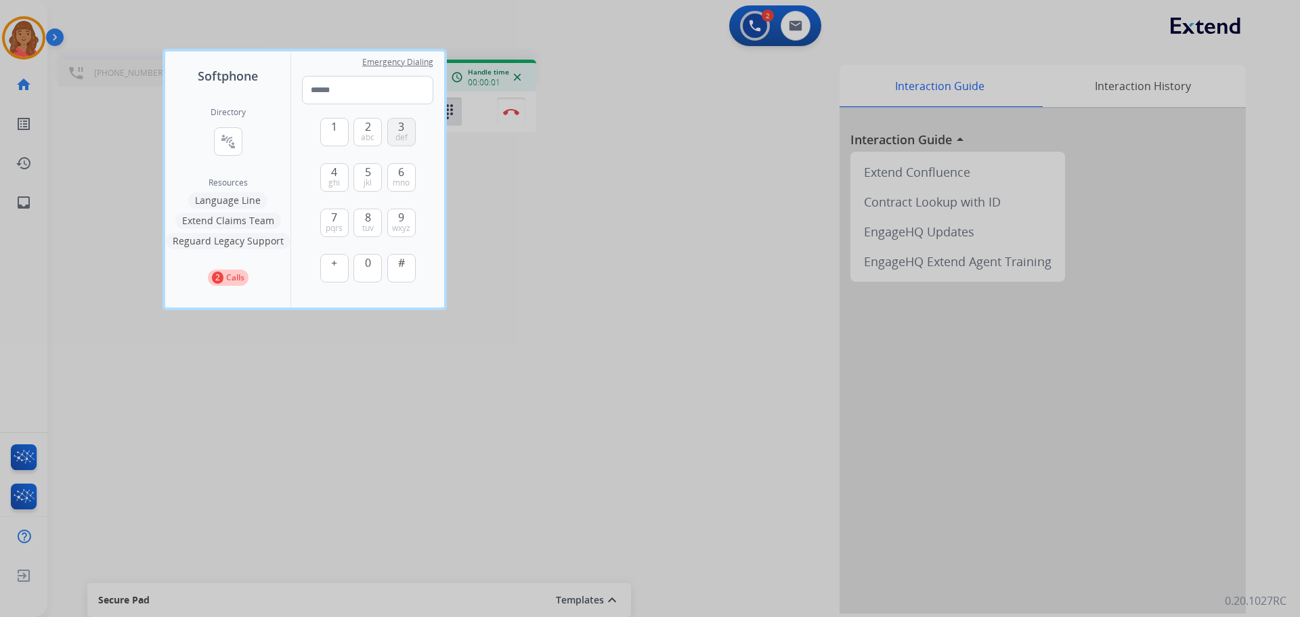
click at [398, 132] on span "def" at bounding box center [402, 137] width 12 height 11
type input "*"
click at [404, 315] on img at bounding box center [403, 314] width 14 height 10
click at [405, 131] on button "3 def" at bounding box center [401, 132] width 28 height 28
type input "*"
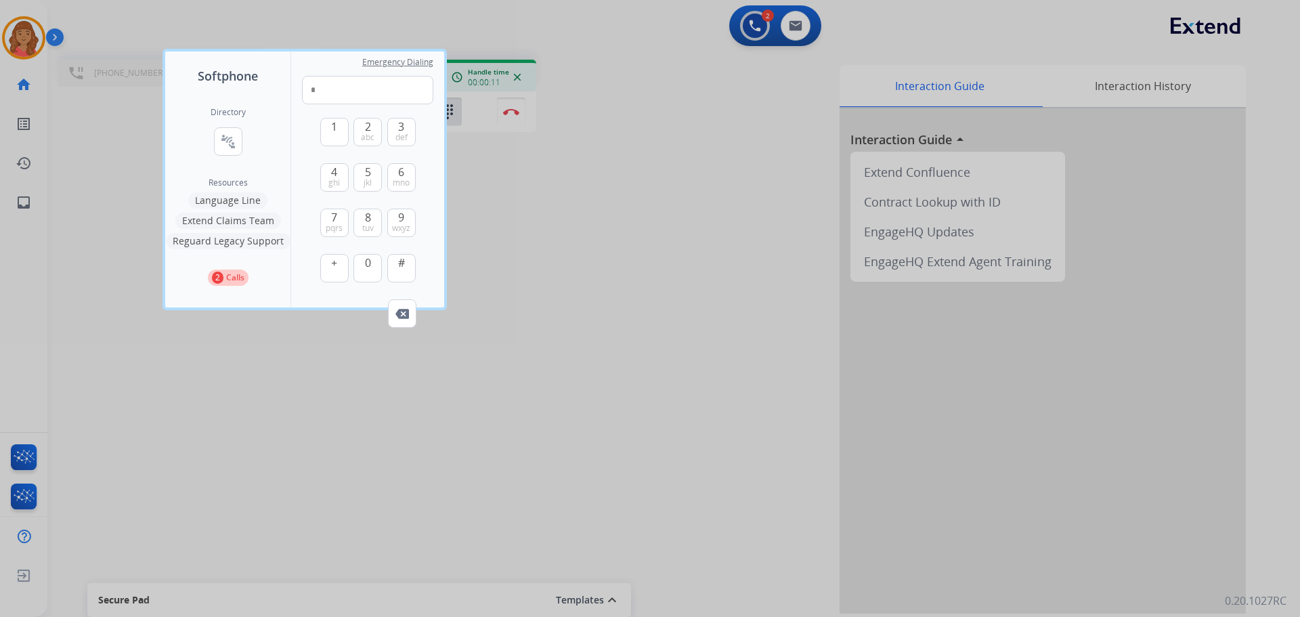
click at [457, 106] on div at bounding box center [650, 308] width 1300 height 617
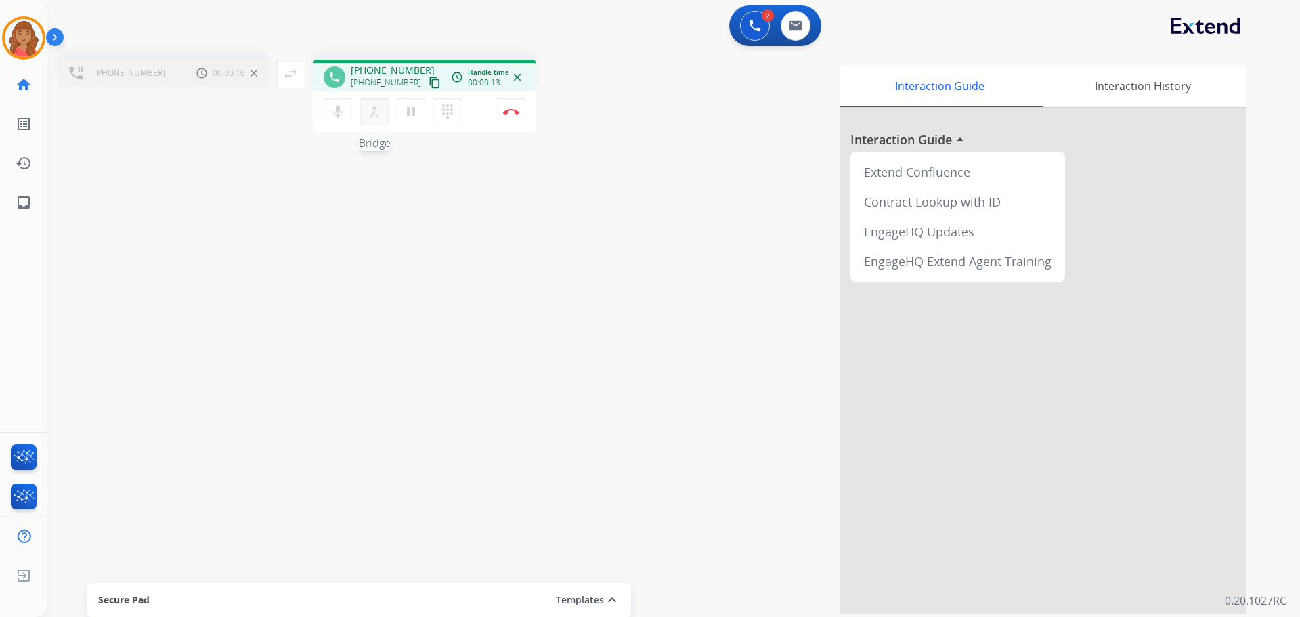
click at [366, 109] on mat-icon "merge_type" at bounding box center [374, 112] width 16 height 16
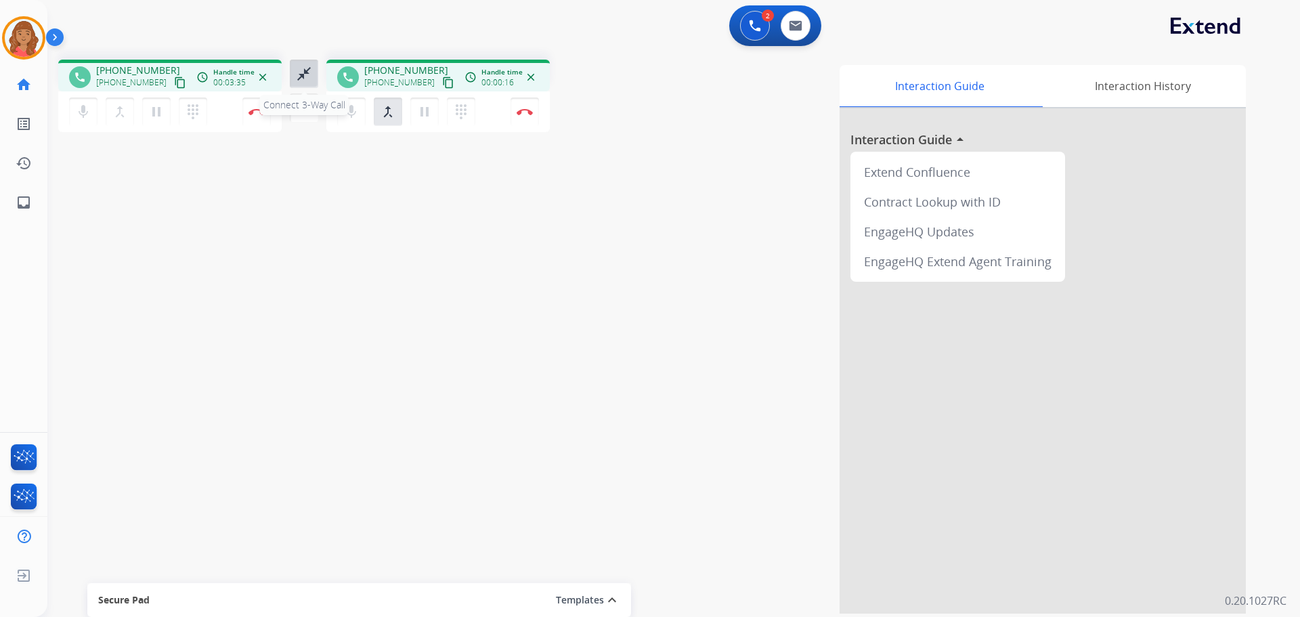
click at [305, 72] on mat-icon "close_fullscreen" at bounding box center [304, 74] width 16 height 16
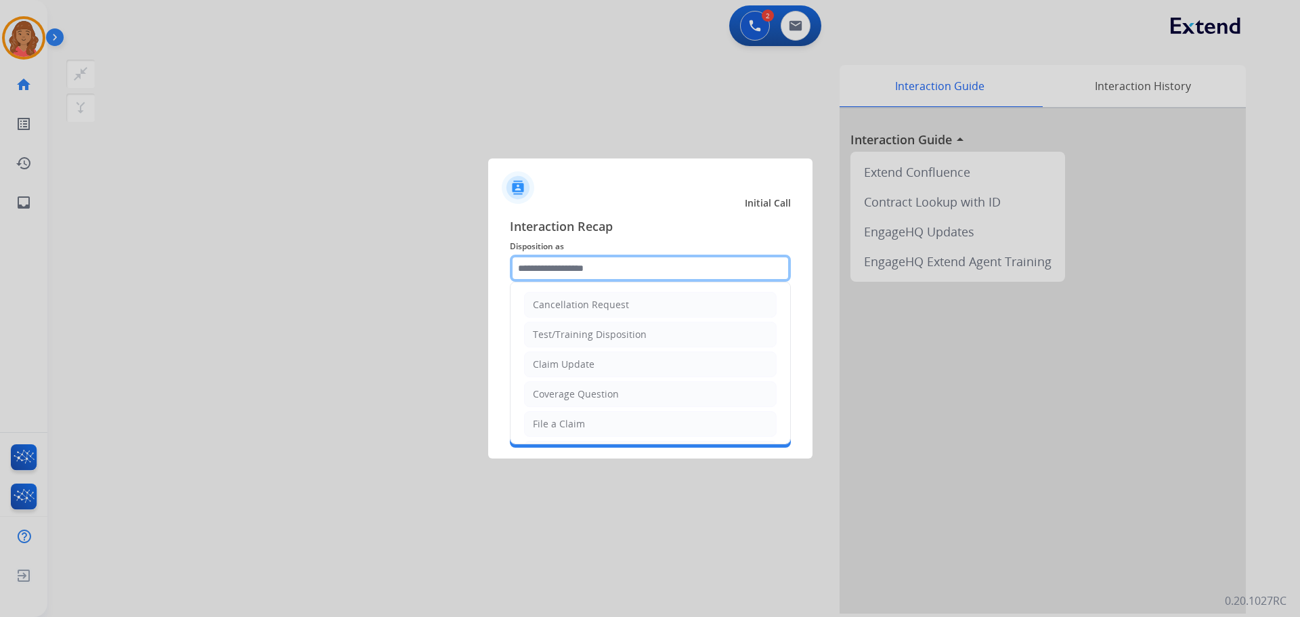
click at [548, 274] on input "text" at bounding box center [650, 268] width 281 height 27
click at [564, 423] on div "File a Claim" at bounding box center [559, 424] width 52 height 14
type input "**********"
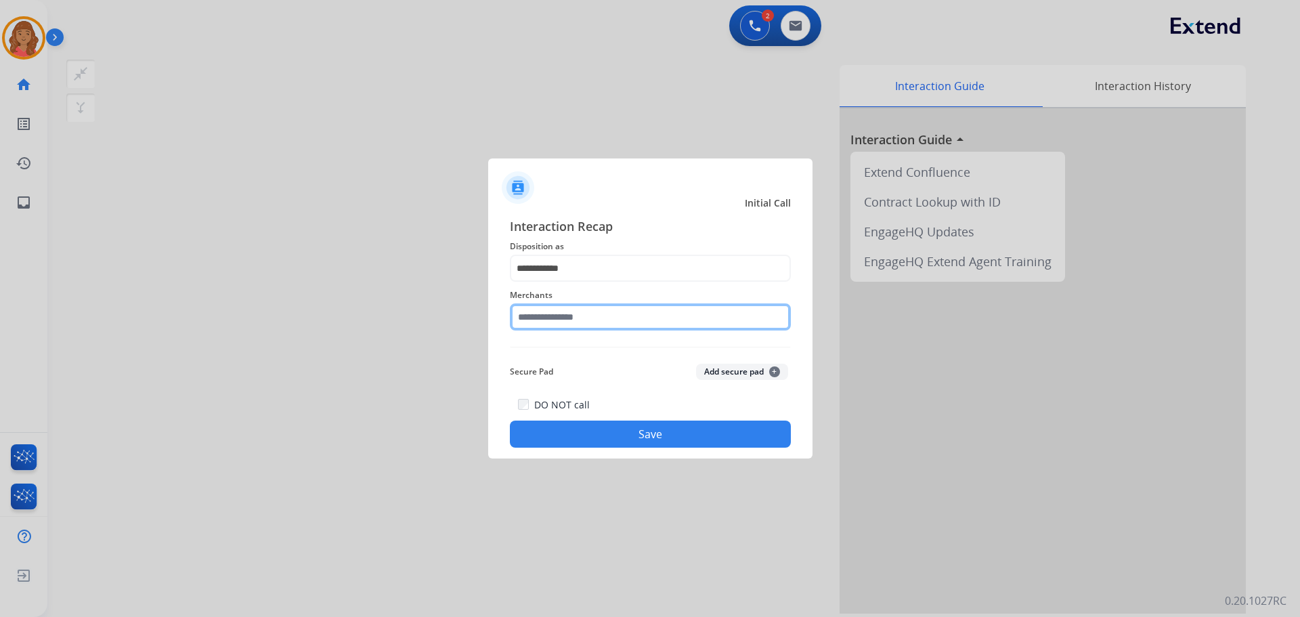
click at [554, 326] on input "text" at bounding box center [650, 316] width 281 height 27
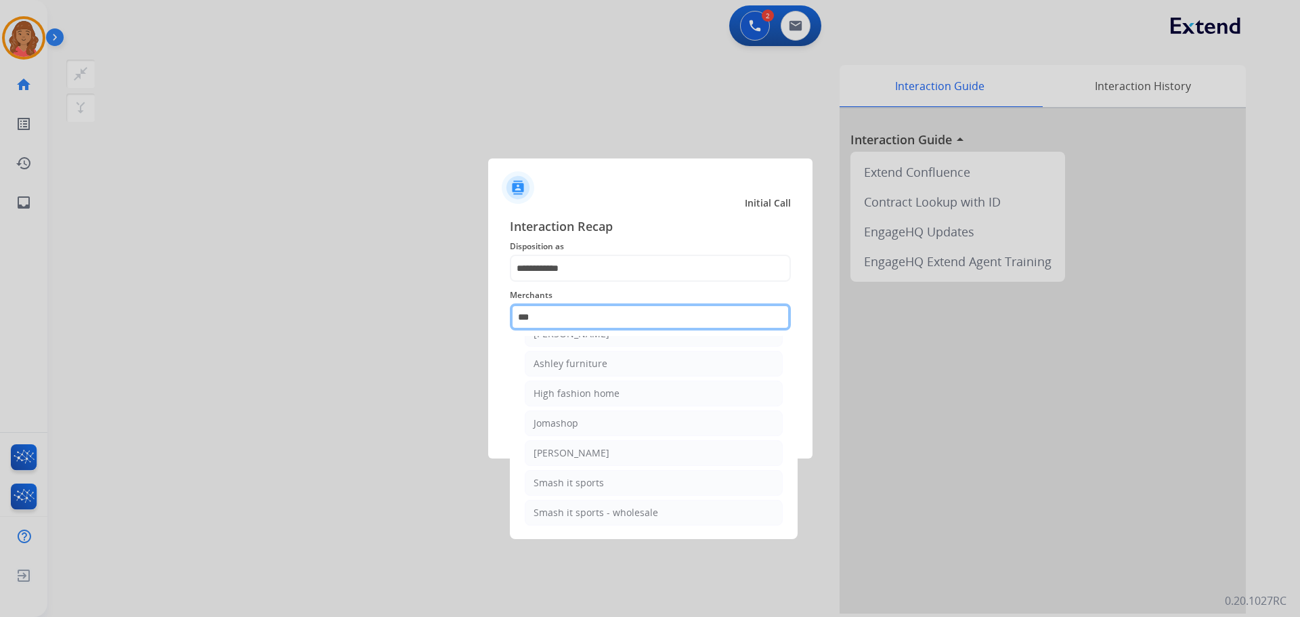
scroll to position [22, 0]
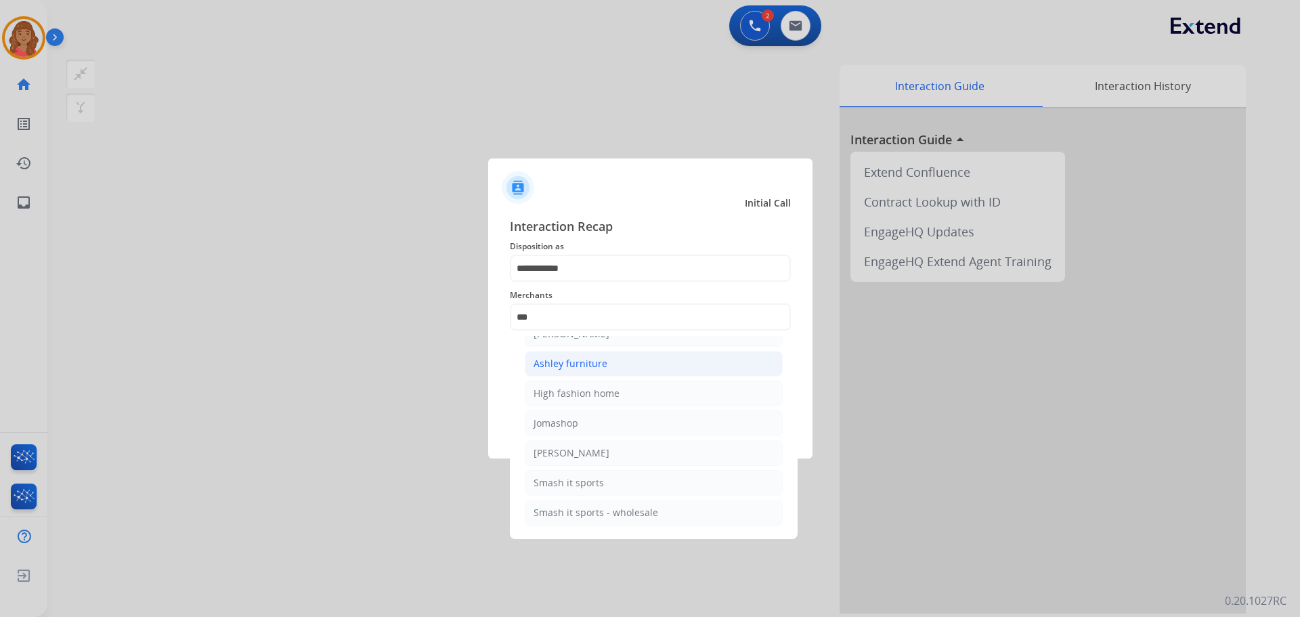
click at [577, 369] on div "Ashley furniture" at bounding box center [571, 364] width 74 height 14
type input "**********"
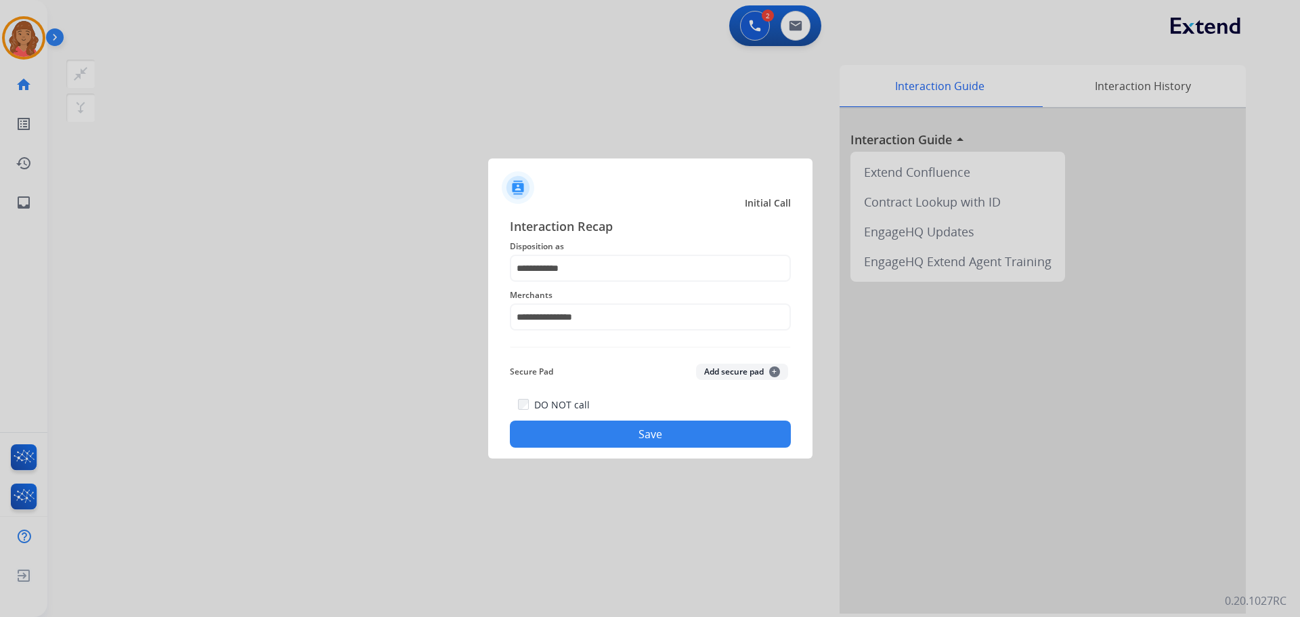
click at [626, 441] on button "Save" at bounding box center [650, 434] width 281 height 27
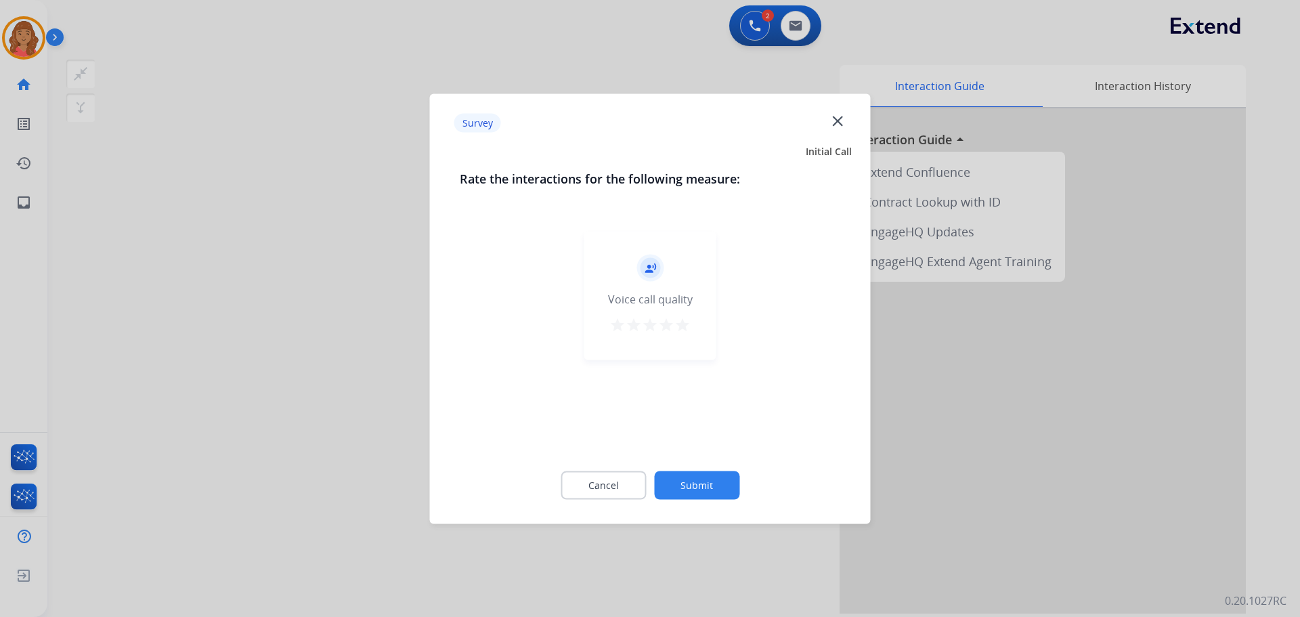
click at [680, 324] on mat-icon "star" at bounding box center [683, 324] width 16 height 16
click at [685, 466] on div "Cancel Submit" at bounding box center [650, 484] width 381 height 61
click at [702, 490] on button "Submit" at bounding box center [696, 485] width 85 height 28
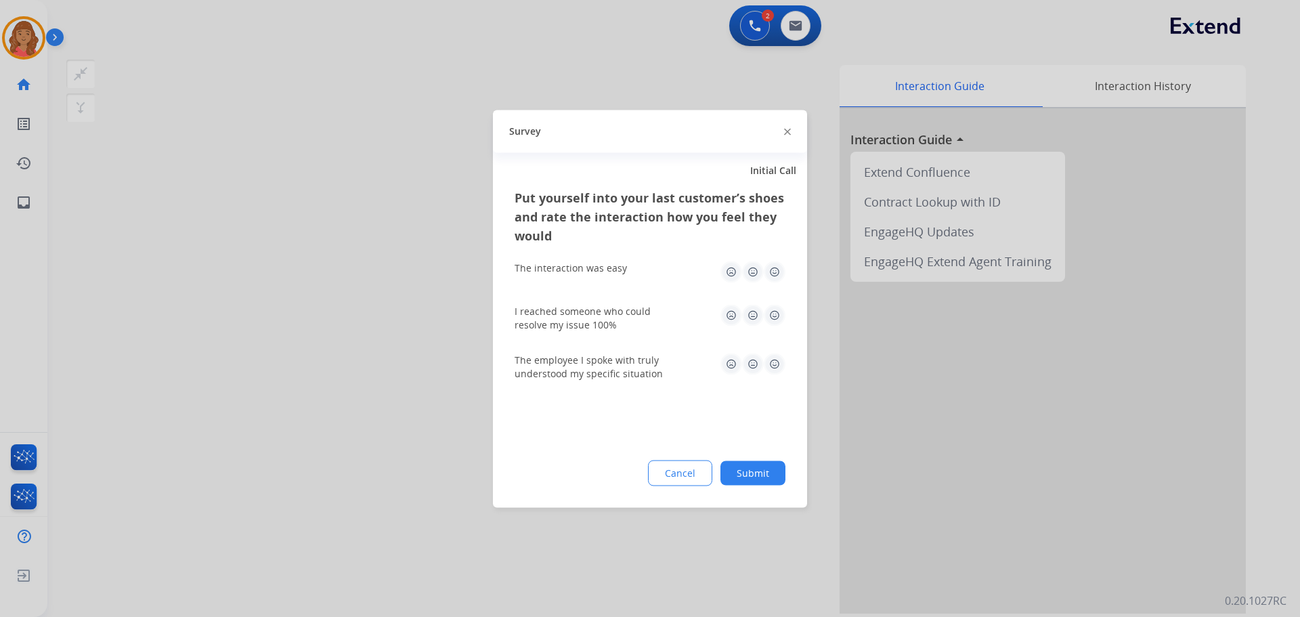
click at [771, 271] on img at bounding box center [775, 272] width 22 height 22
click at [771, 321] on img at bounding box center [775, 315] width 22 height 22
click at [773, 359] on img at bounding box center [775, 364] width 22 height 22
click at [768, 471] on button "Submit" at bounding box center [753, 473] width 65 height 24
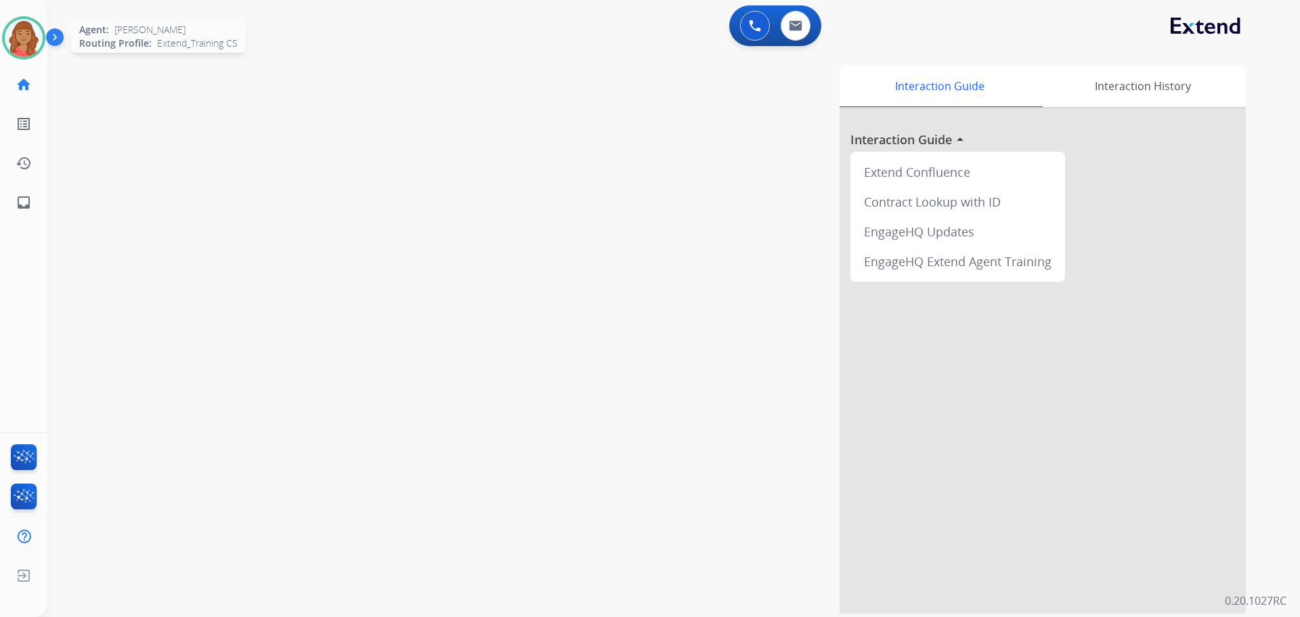
click at [30, 41] on img at bounding box center [24, 38] width 38 height 38
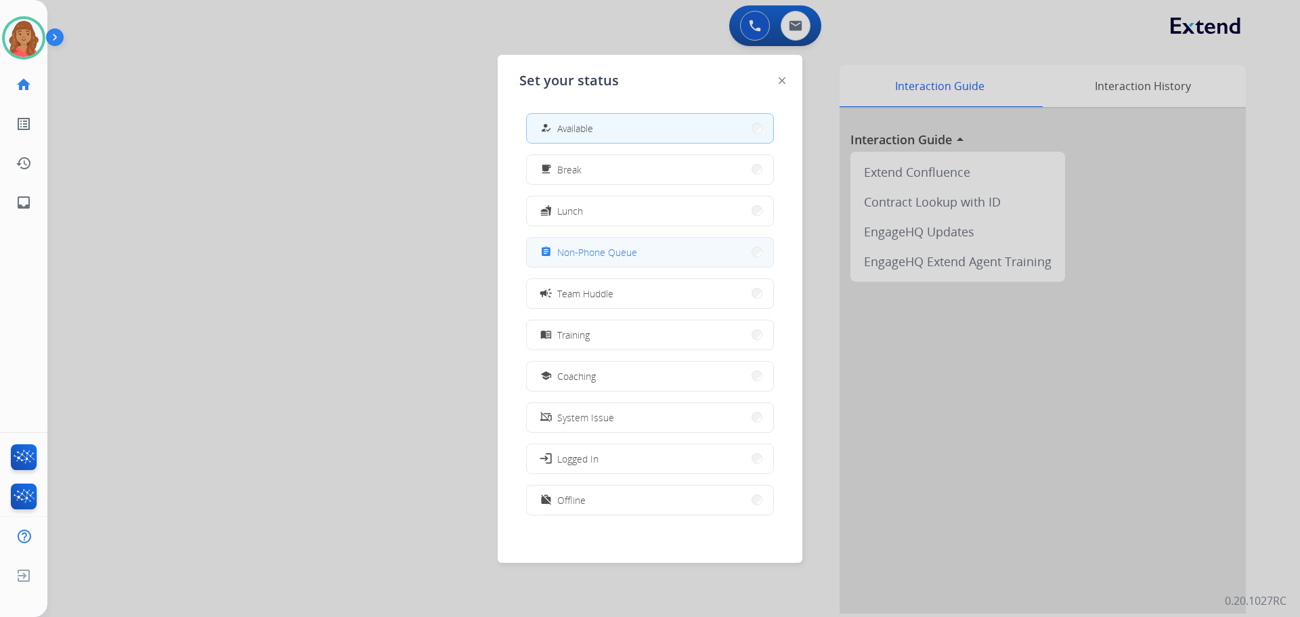
click at [575, 261] on button "assignment Non-Phone Queue" at bounding box center [650, 252] width 247 height 29
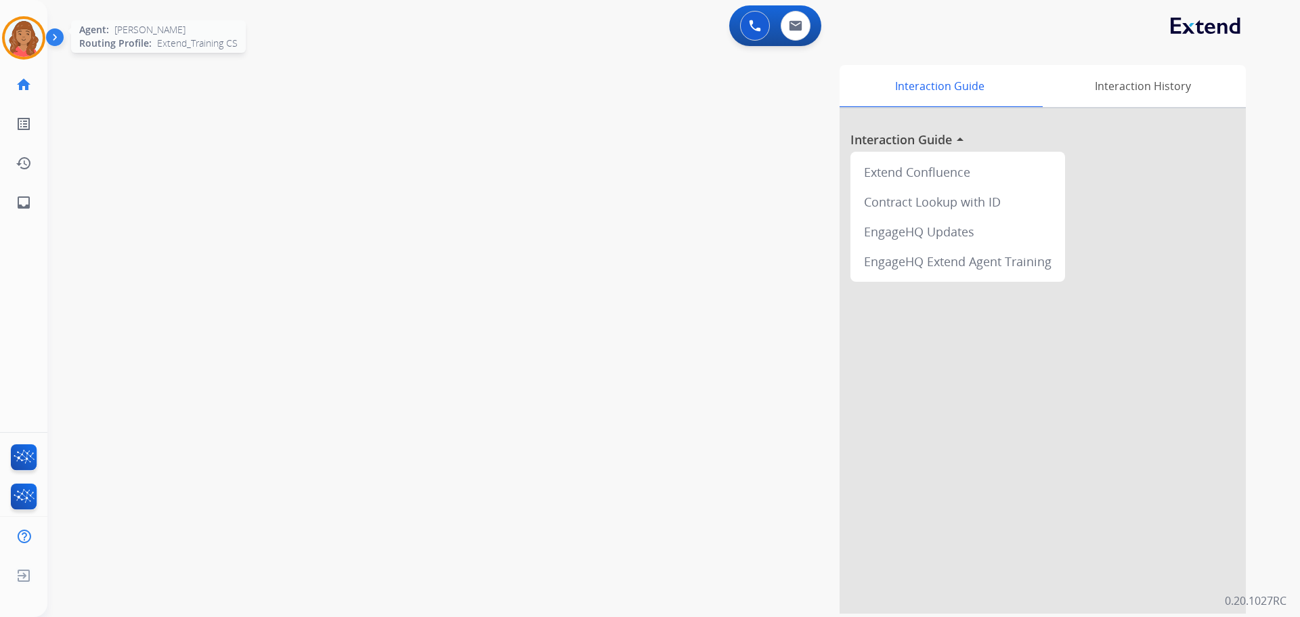
click at [35, 27] on img at bounding box center [24, 38] width 38 height 38
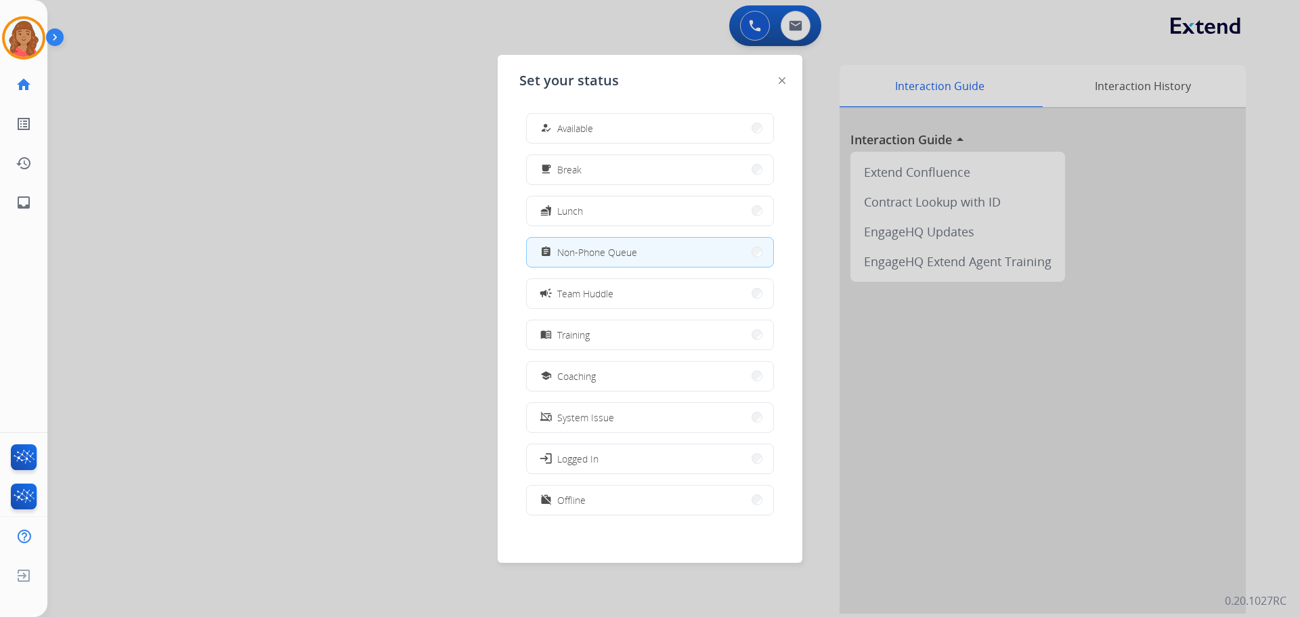
drag, startPoint x: 578, startPoint y: 123, endPoint x: 568, endPoint y: 112, distance: 14.9
click at [576, 119] on button "how_to_reg Available" at bounding box center [650, 128] width 247 height 29
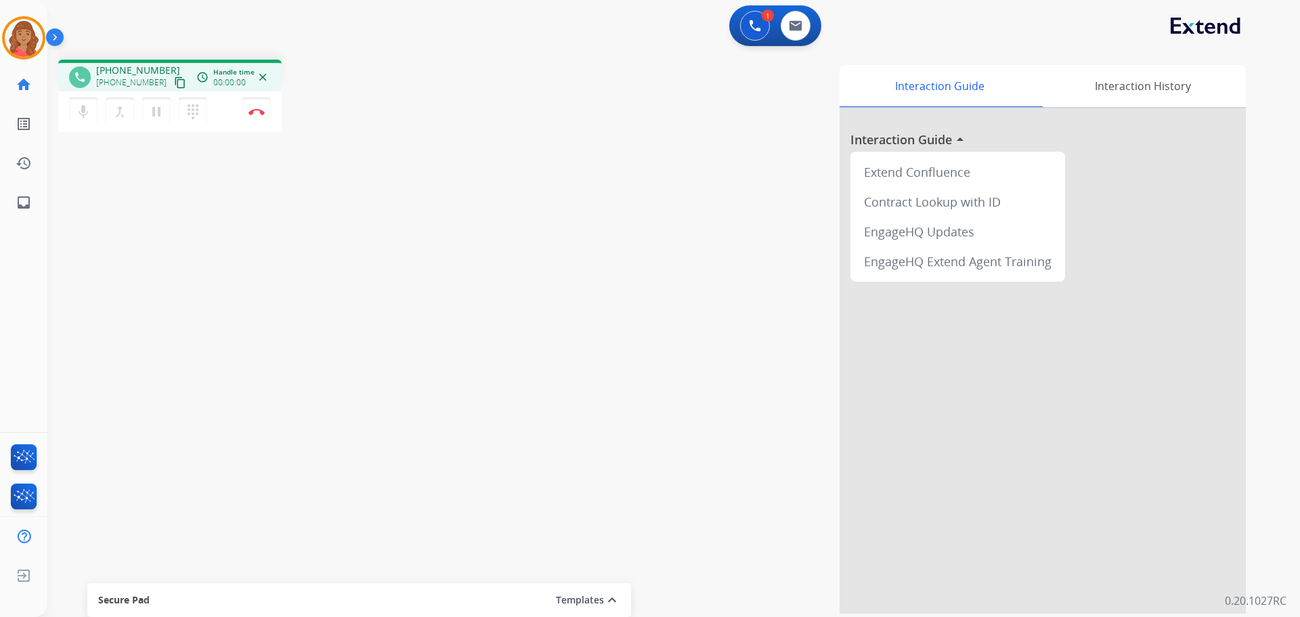
drag, startPoint x: 163, startPoint y: 83, endPoint x: 20, endPoint y: 62, distance: 145.1
click at [174, 83] on mat-icon "content_copy" at bounding box center [180, 83] width 12 height 12
click at [255, 115] on button "Disconnect" at bounding box center [256, 112] width 28 height 28
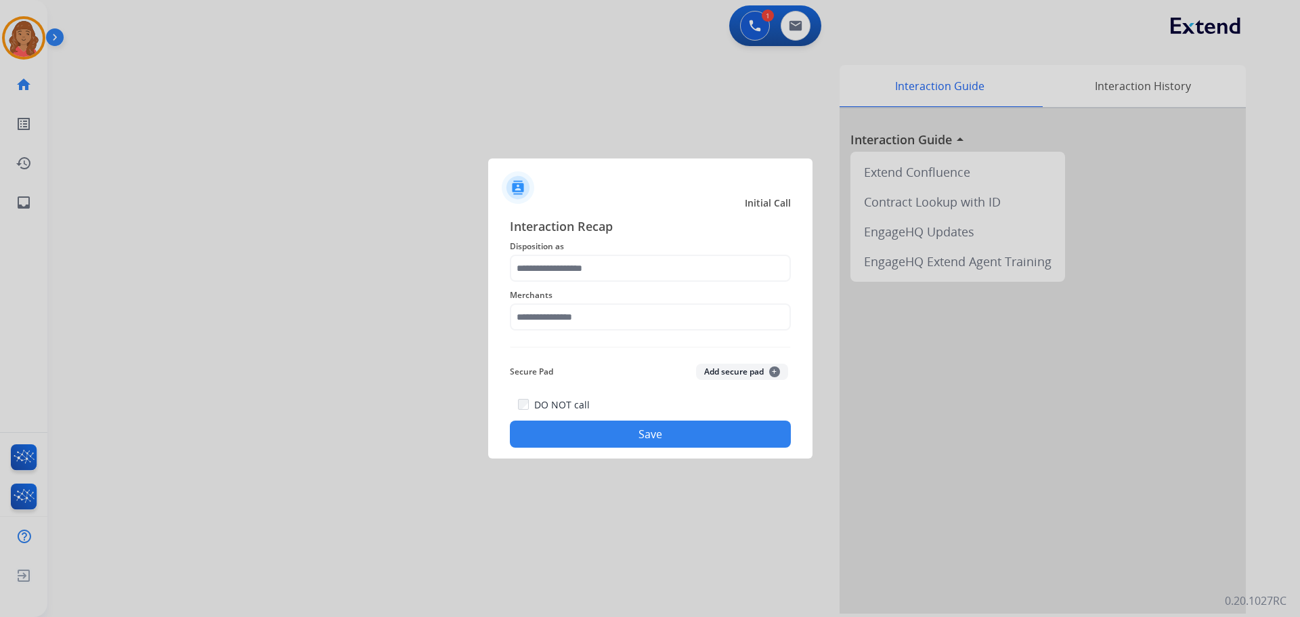
click at [575, 282] on div "Merchants" at bounding box center [650, 309] width 281 height 54
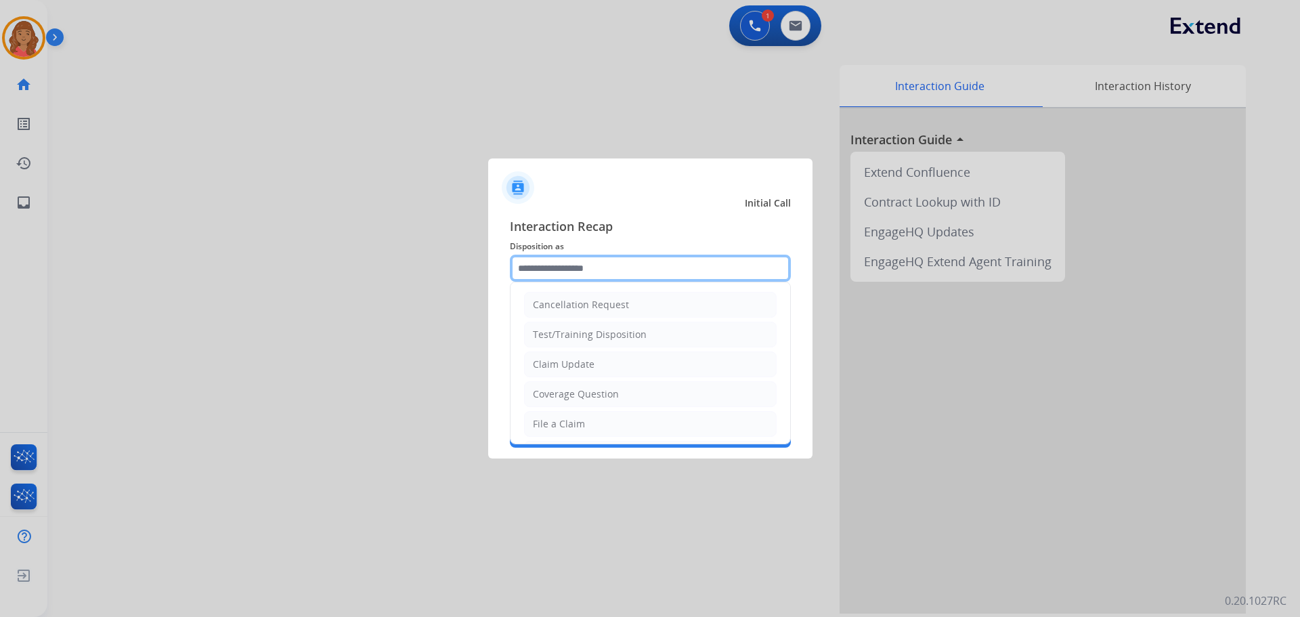
click at [577, 274] on input "text" at bounding box center [650, 268] width 281 height 27
click at [580, 358] on div "Claim Update" at bounding box center [564, 365] width 62 height 14
type input "**********"
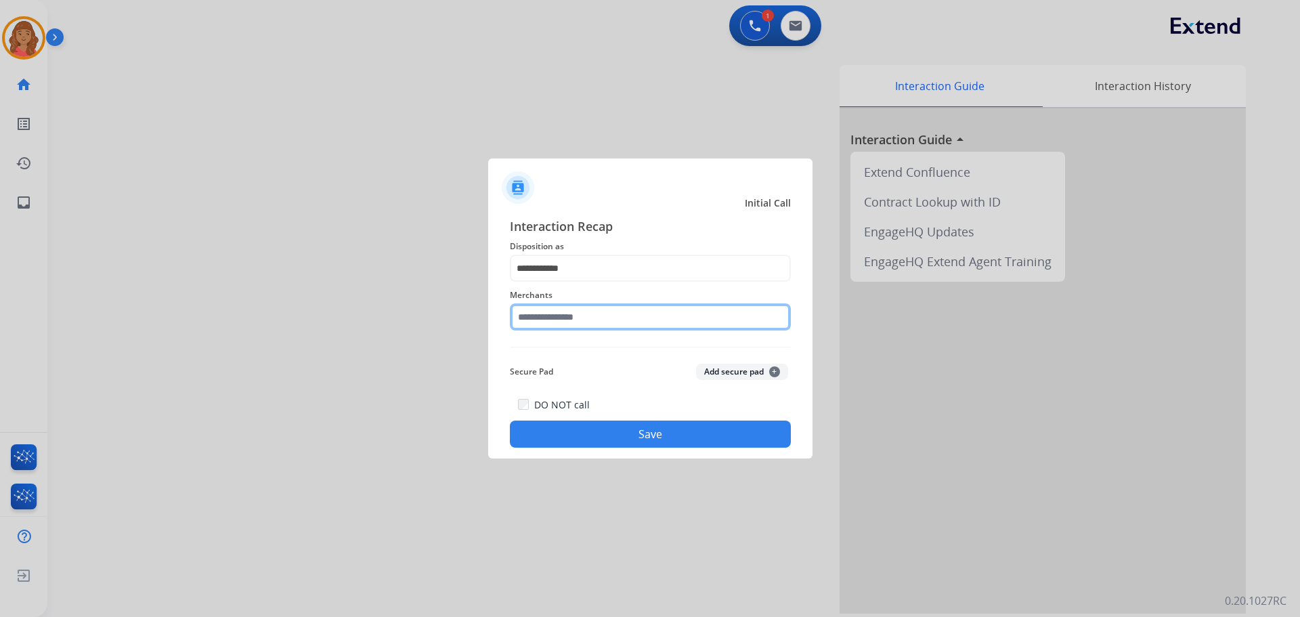
click at [542, 322] on input "text" at bounding box center [650, 316] width 281 height 27
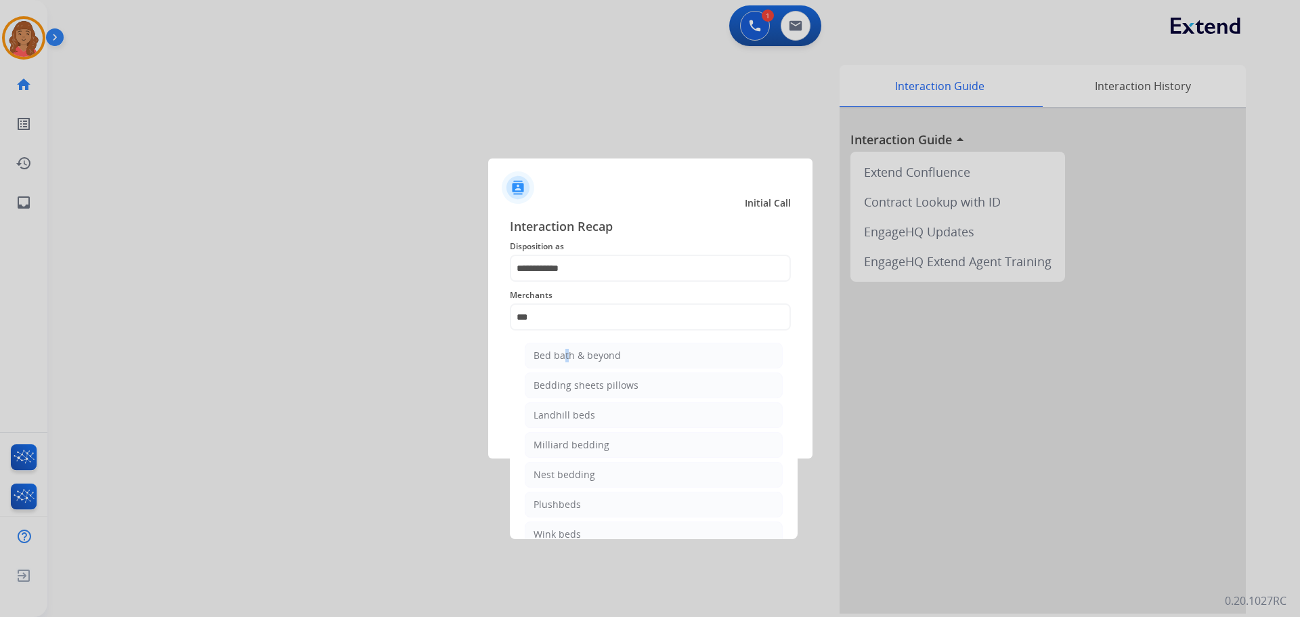
click at [563, 352] on div "Bed bath & beyond" at bounding box center [577, 356] width 87 height 14
type input "**********"
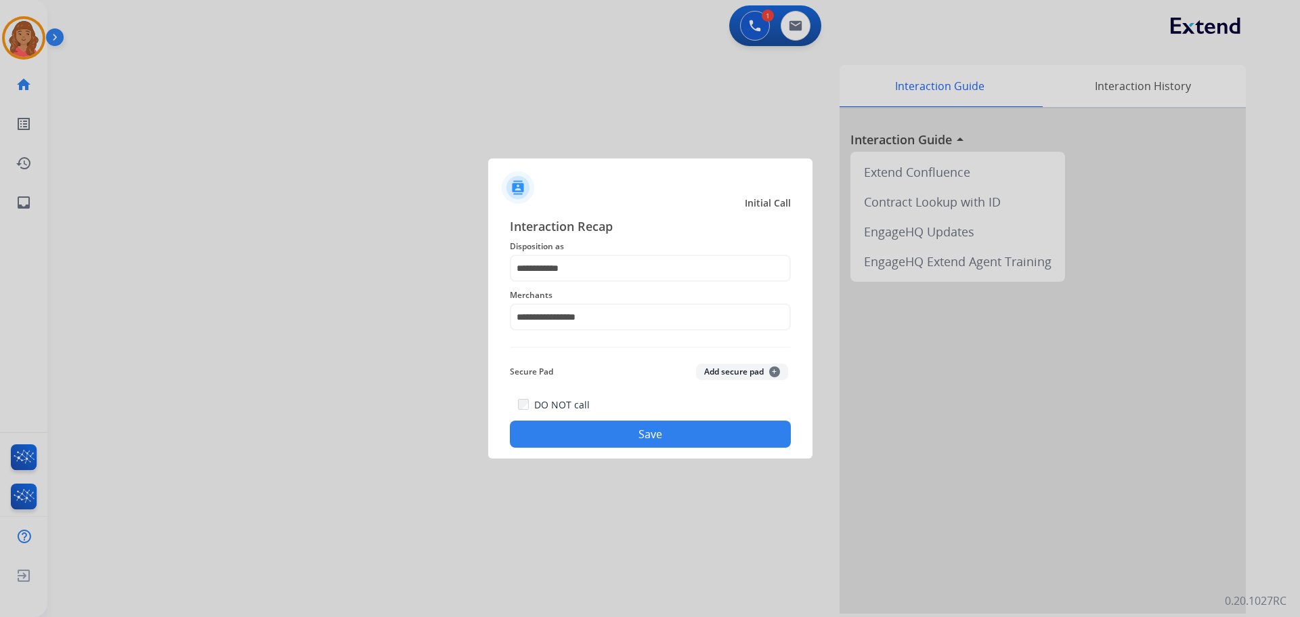
click at [582, 433] on button "Save" at bounding box center [650, 434] width 281 height 27
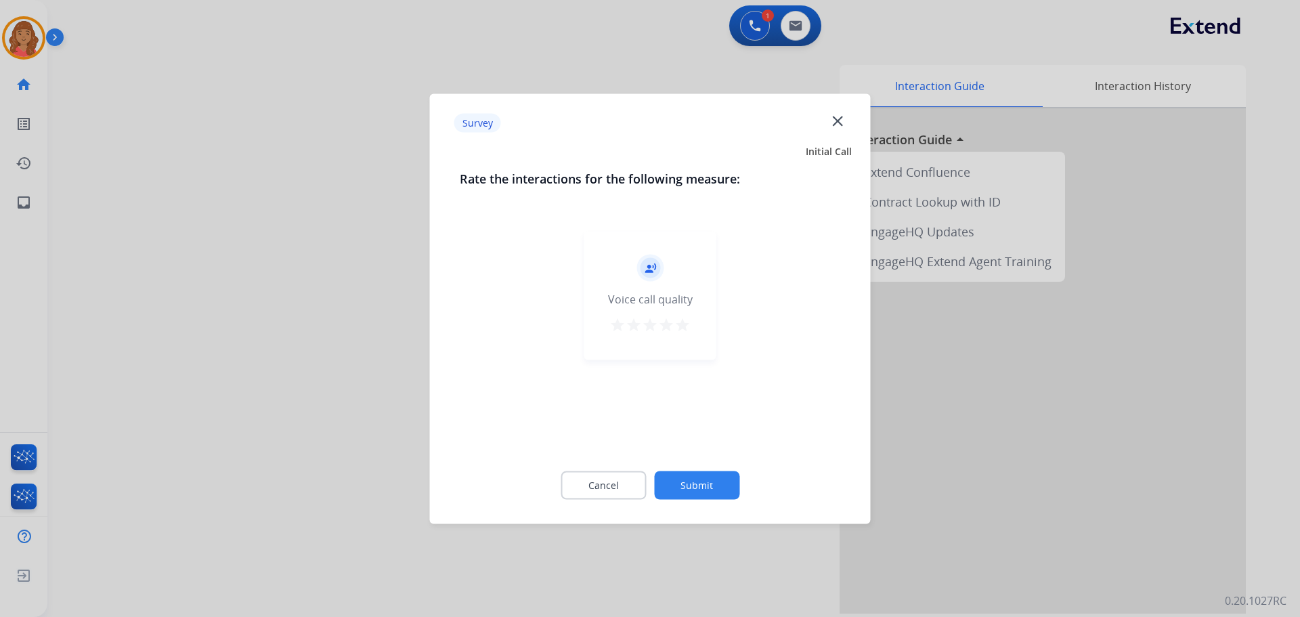
click at [685, 330] on mat-icon "star" at bounding box center [683, 324] width 16 height 16
click at [714, 482] on button "Submit" at bounding box center [696, 485] width 85 height 28
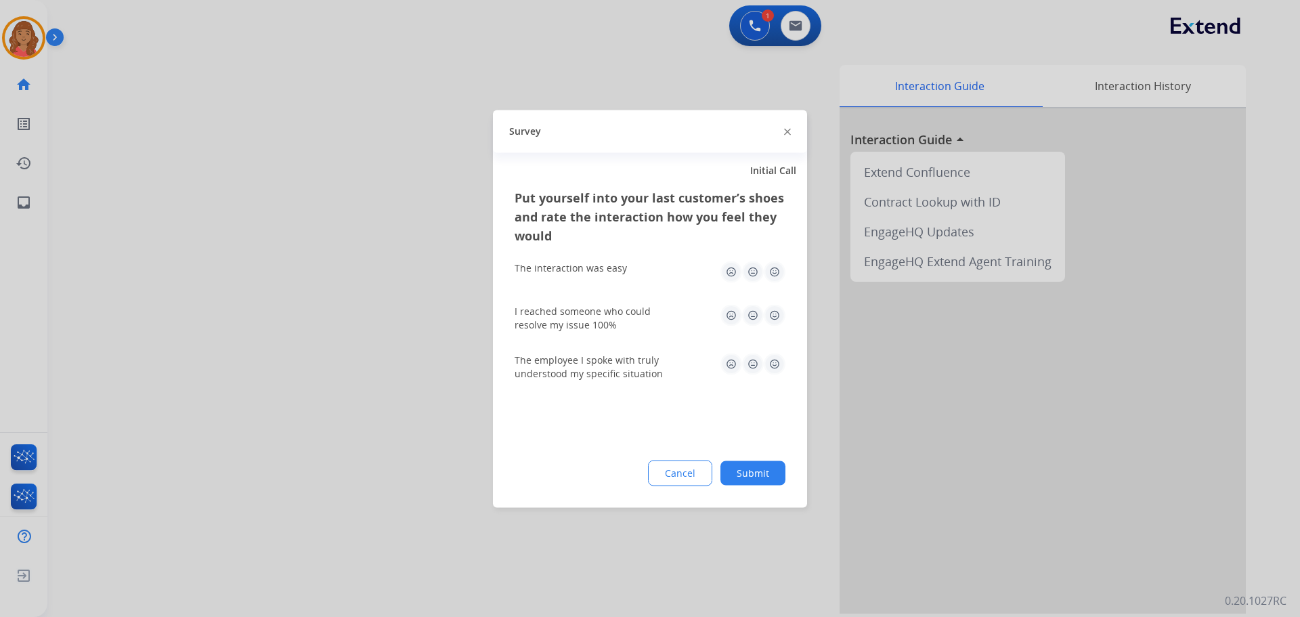
click at [771, 277] on img at bounding box center [775, 272] width 22 height 22
click at [779, 310] on img at bounding box center [775, 315] width 22 height 22
click at [774, 364] on img at bounding box center [775, 364] width 22 height 22
click at [762, 469] on button "Submit" at bounding box center [753, 473] width 65 height 24
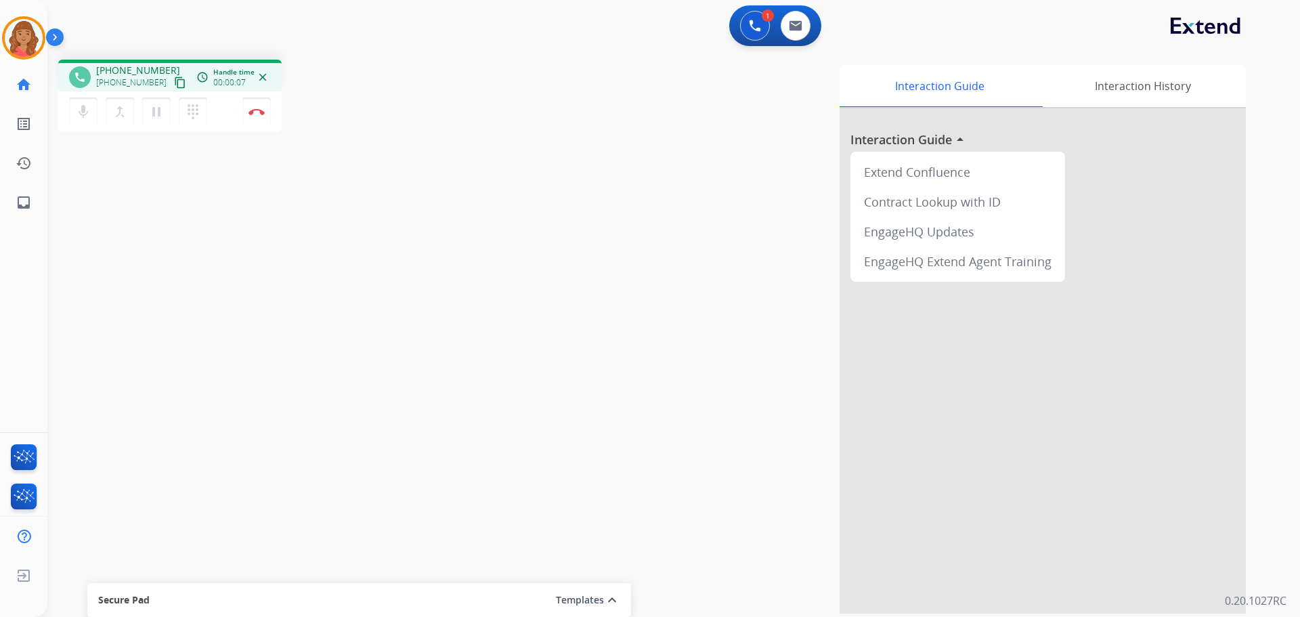
click at [123, 74] on div "[PHONE_NUMBER] content_copy" at bounding box center [142, 82] width 92 height 16
click at [174, 85] on mat-icon "content_copy" at bounding box center [180, 83] width 12 height 12
click at [207, 112] on div "dialpad Dialpad" at bounding box center [197, 112] width 37 height 28
click at [192, 111] on mat-icon "dialpad" at bounding box center [193, 112] width 16 height 16
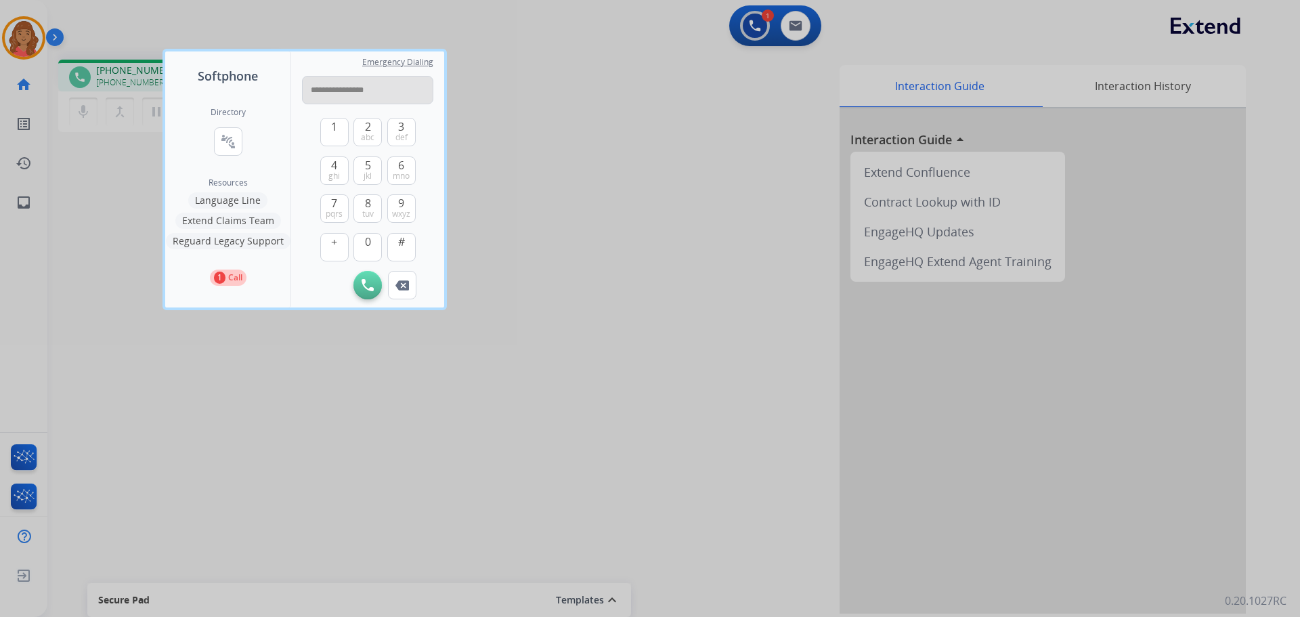
click at [314, 91] on input "**********" at bounding box center [367, 90] width 131 height 28
type input "**********"
drag, startPoint x: 366, startPoint y: 285, endPoint x: 341, endPoint y: 277, distance: 25.7
click at [367, 285] on img at bounding box center [368, 285] width 12 height 12
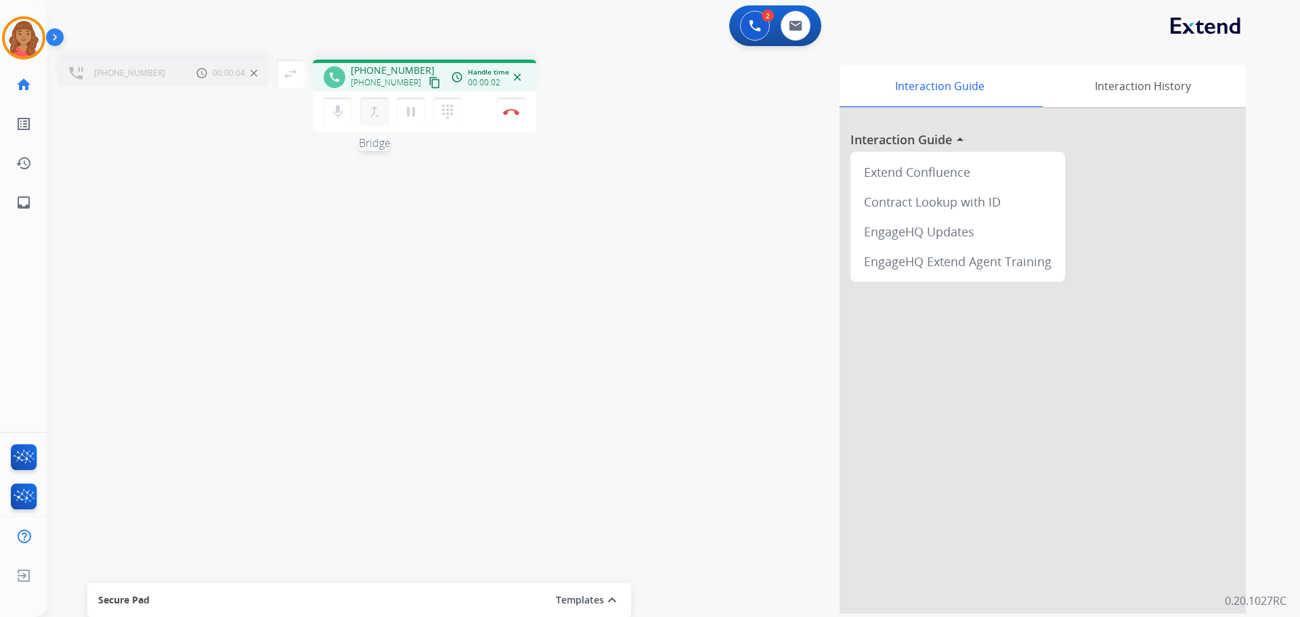
click at [377, 116] on mat-icon "merge_type" at bounding box center [374, 112] width 16 height 16
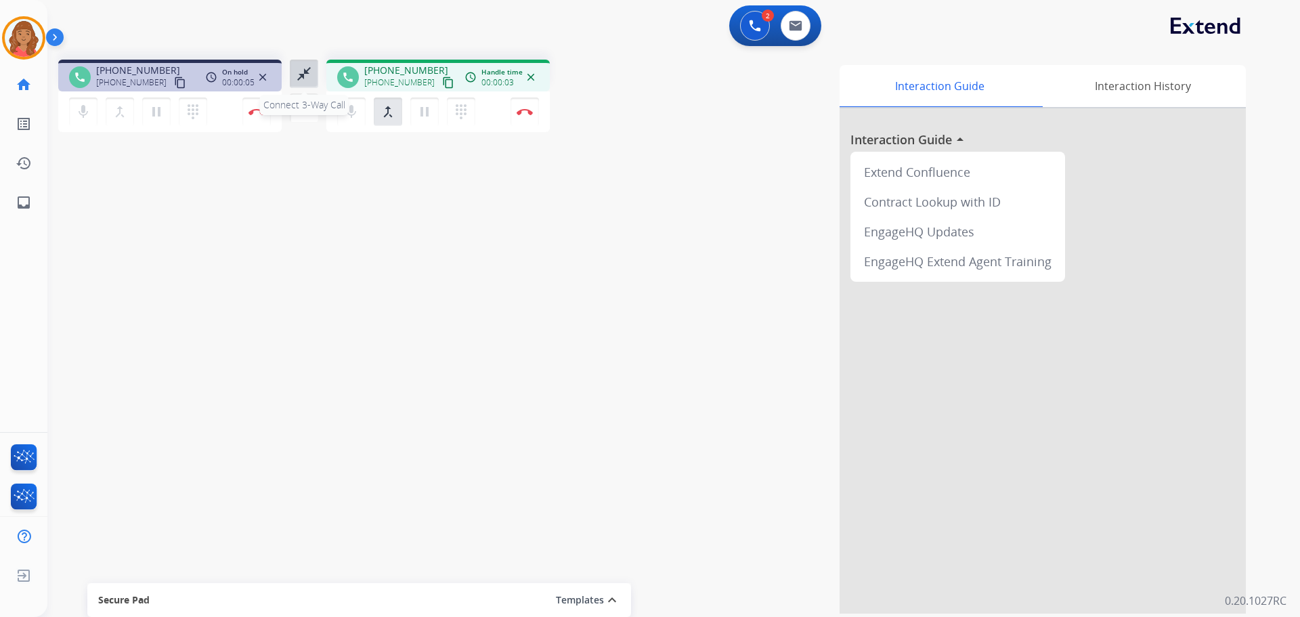
click at [303, 74] on mat-icon "close_fullscreen" at bounding box center [304, 74] width 16 height 16
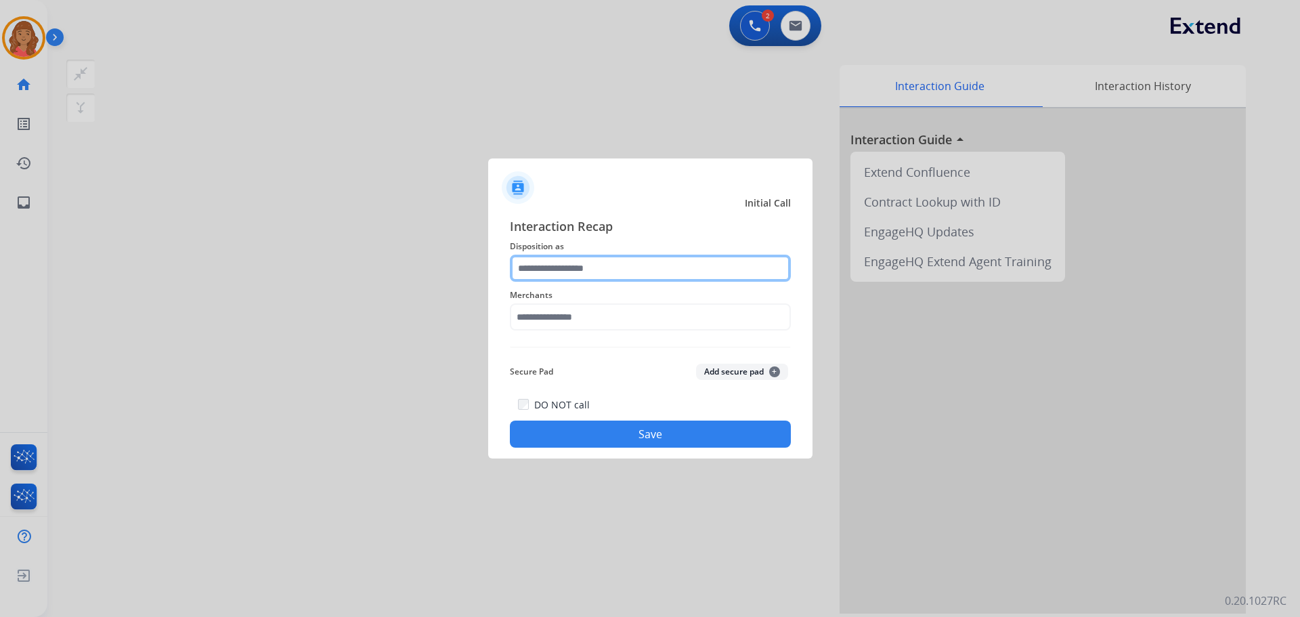
drag, startPoint x: 559, startPoint y: 264, endPoint x: 559, endPoint y: 272, distance: 8.1
click at [559, 266] on input "text" at bounding box center [650, 268] width 281 height 27
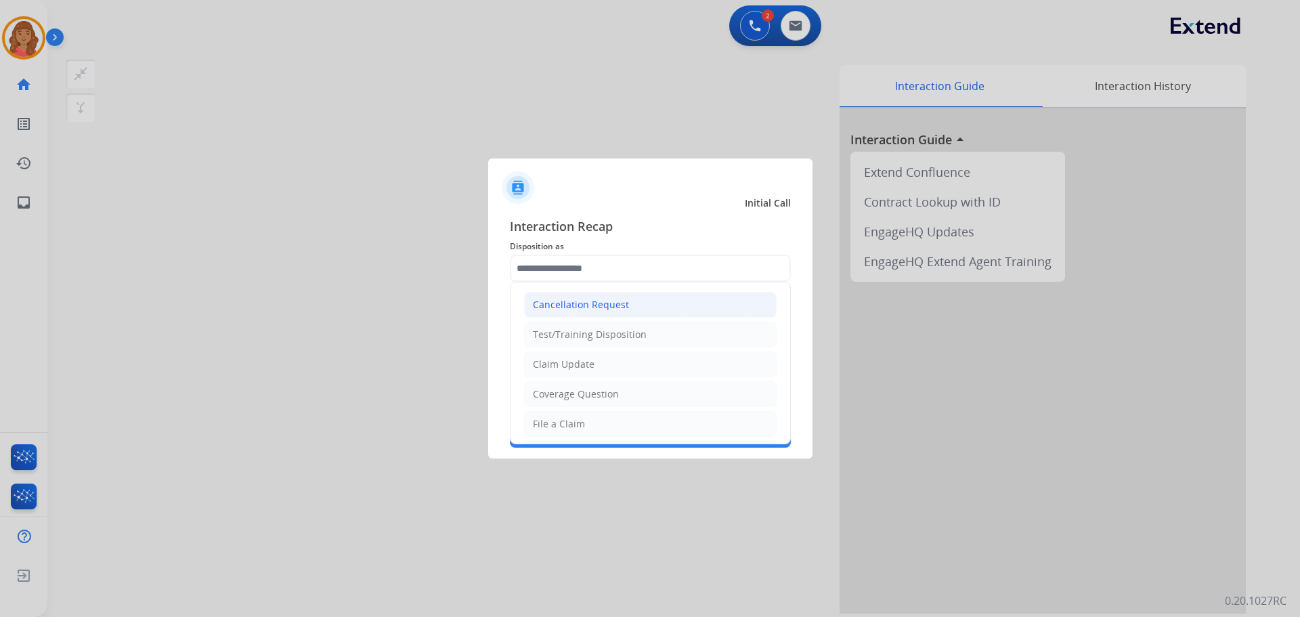
click at [556, 305] on div "Cancellation Request" at bounding box center [581, 305] width 96 height 14
type input "**********"
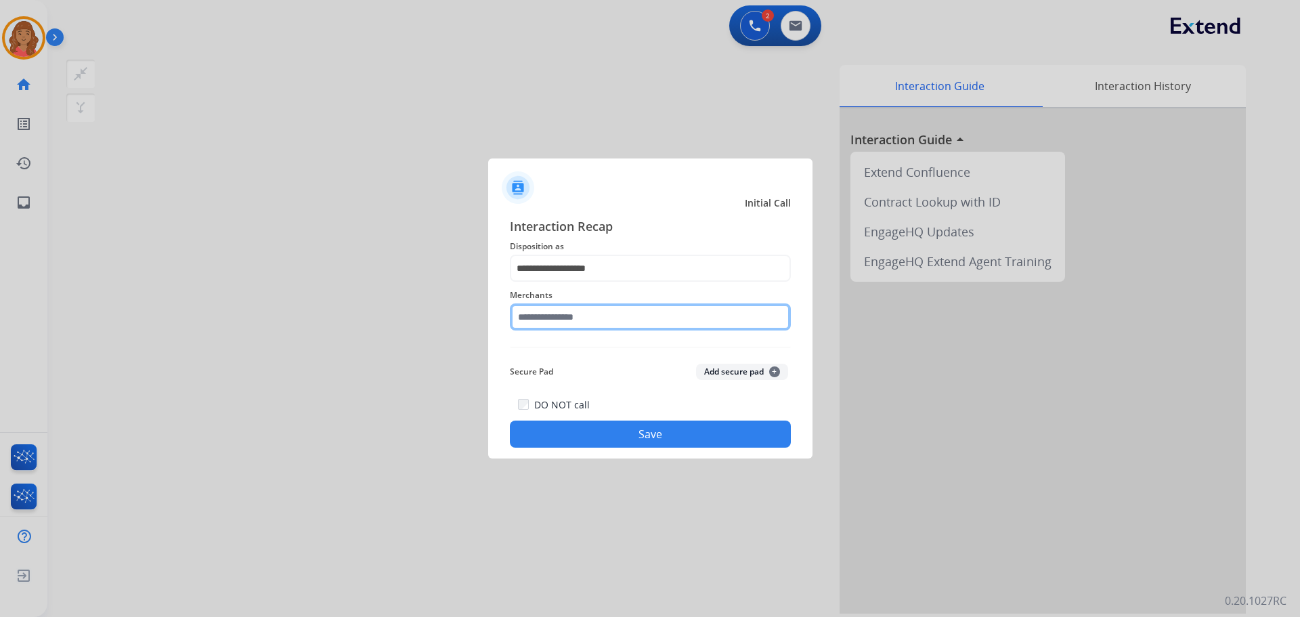
click at [563, 319] on input "text" at bounding box center [650, 316] width 281 height 27
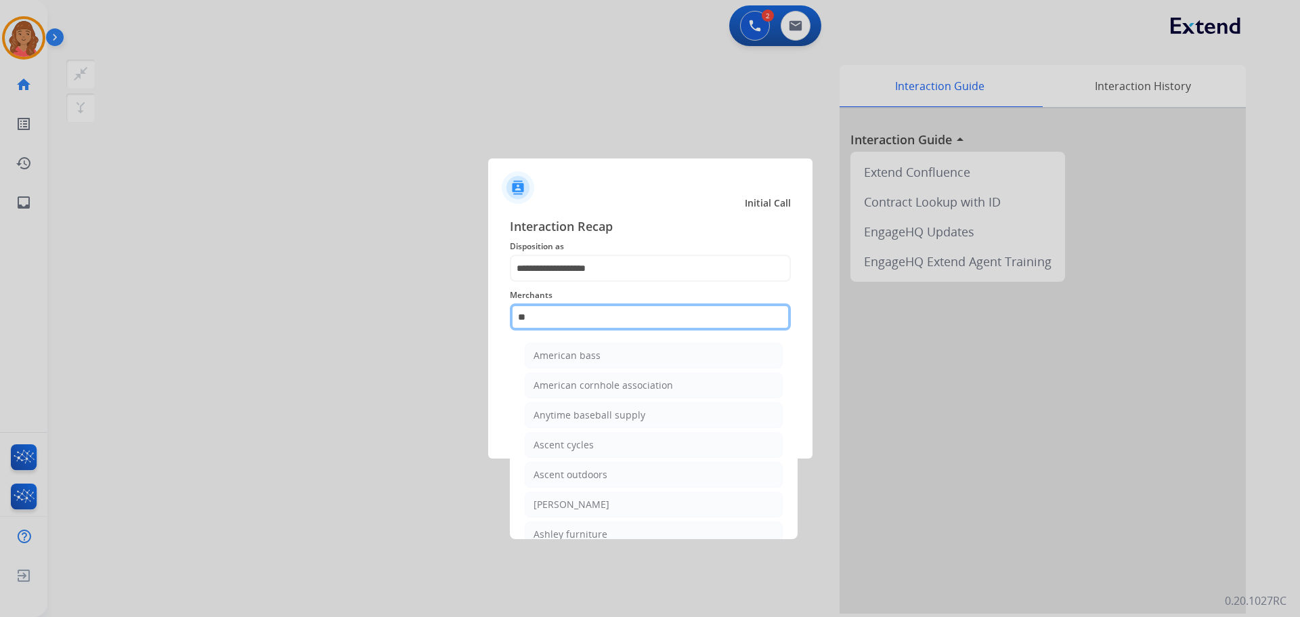
type input "*"
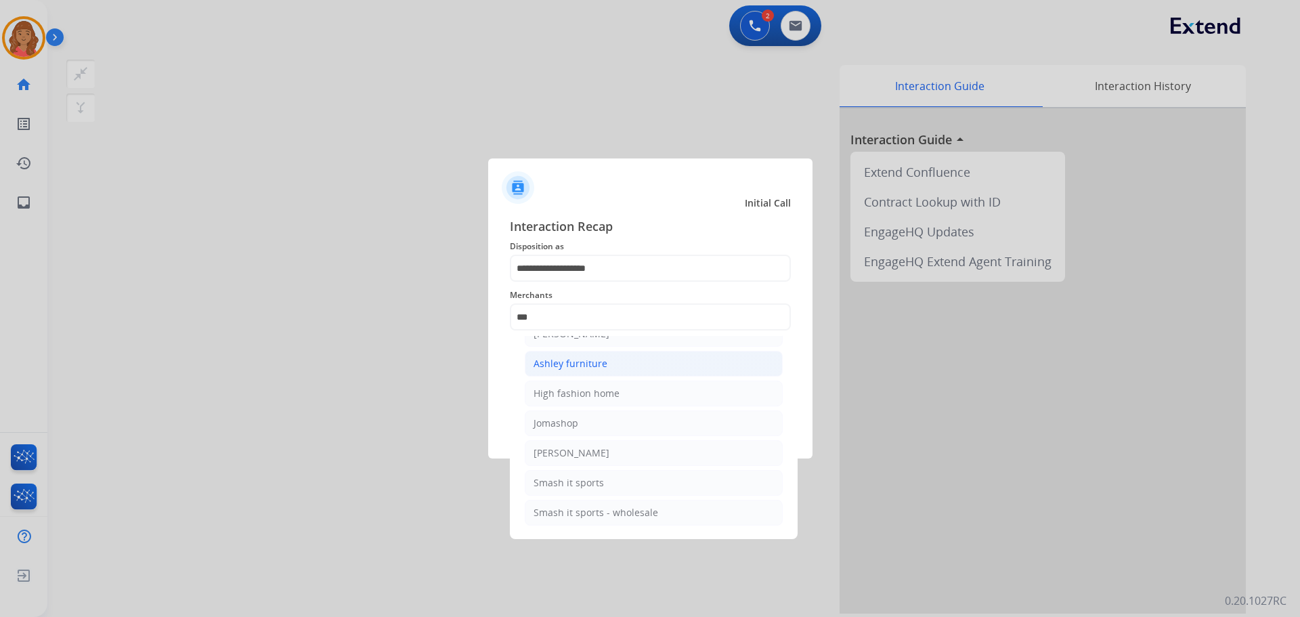
click at [557, 362] on div "Ashley furniture" at bounding box center [571, 364] width 74 height 14
type input "**********"
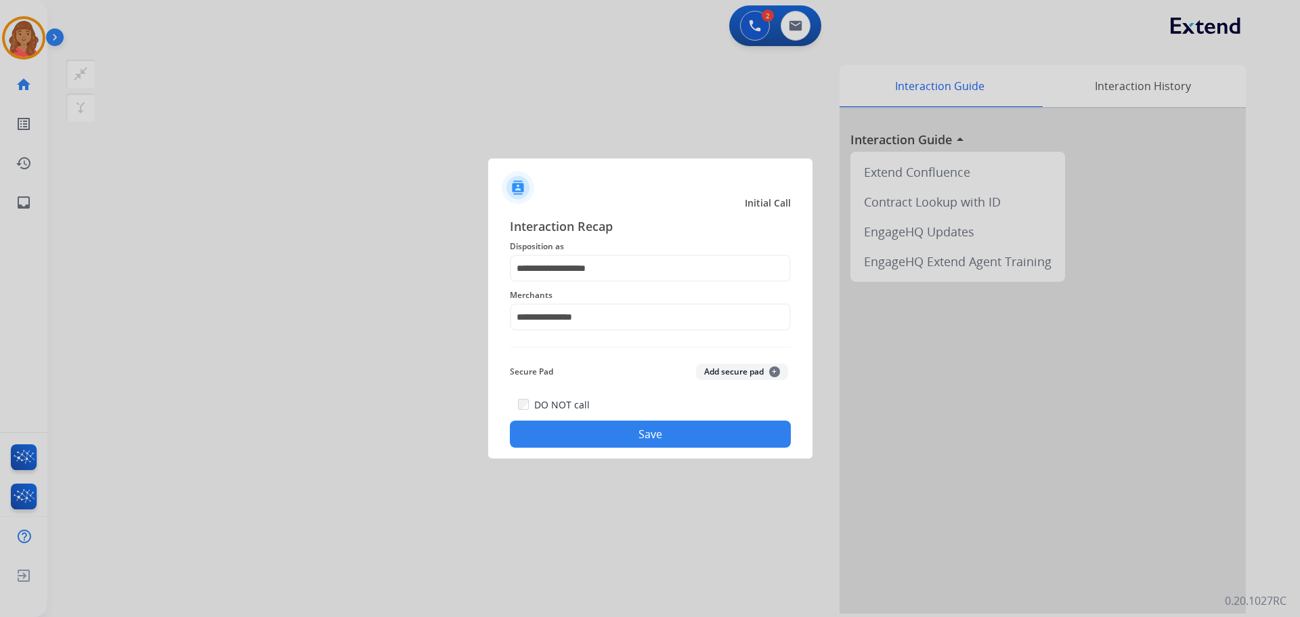
click at [612, 444] on button "Save" at bounding box center [650, 434] width 281 height 27
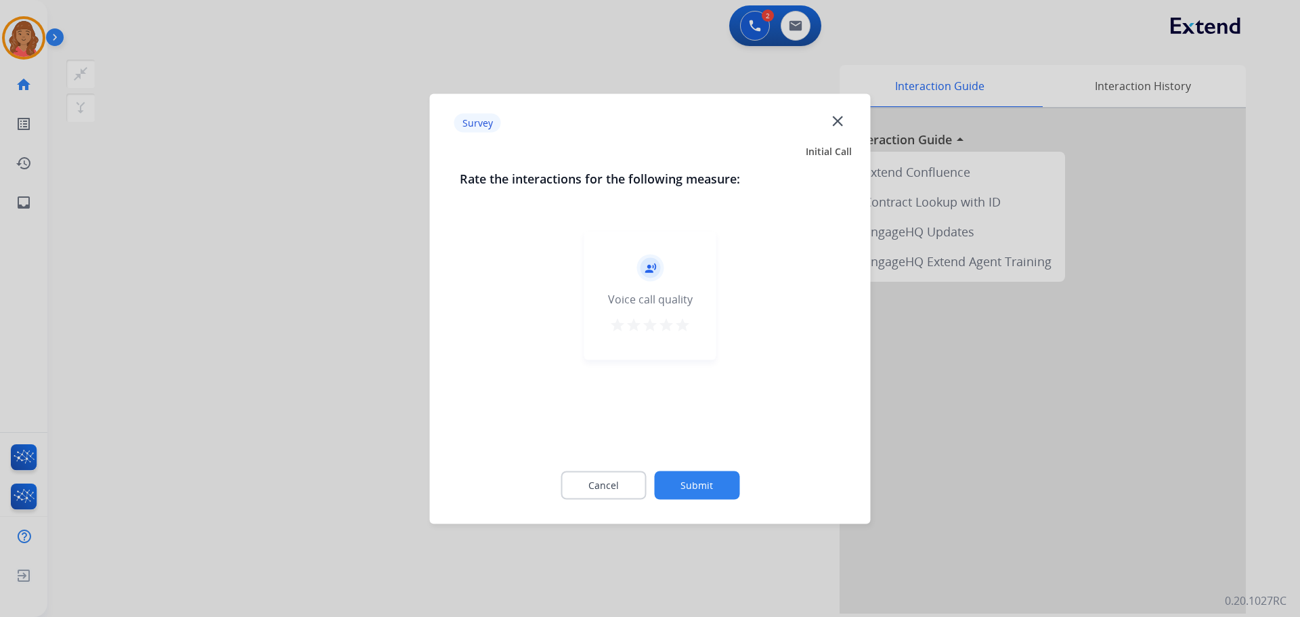
click at [688, 321] on mat-icon "star" at bounding box center [683, 324] width 16 height 16
click at [696, 492] on button "Submit" at bounding box center [696, 485] width 85 height 28
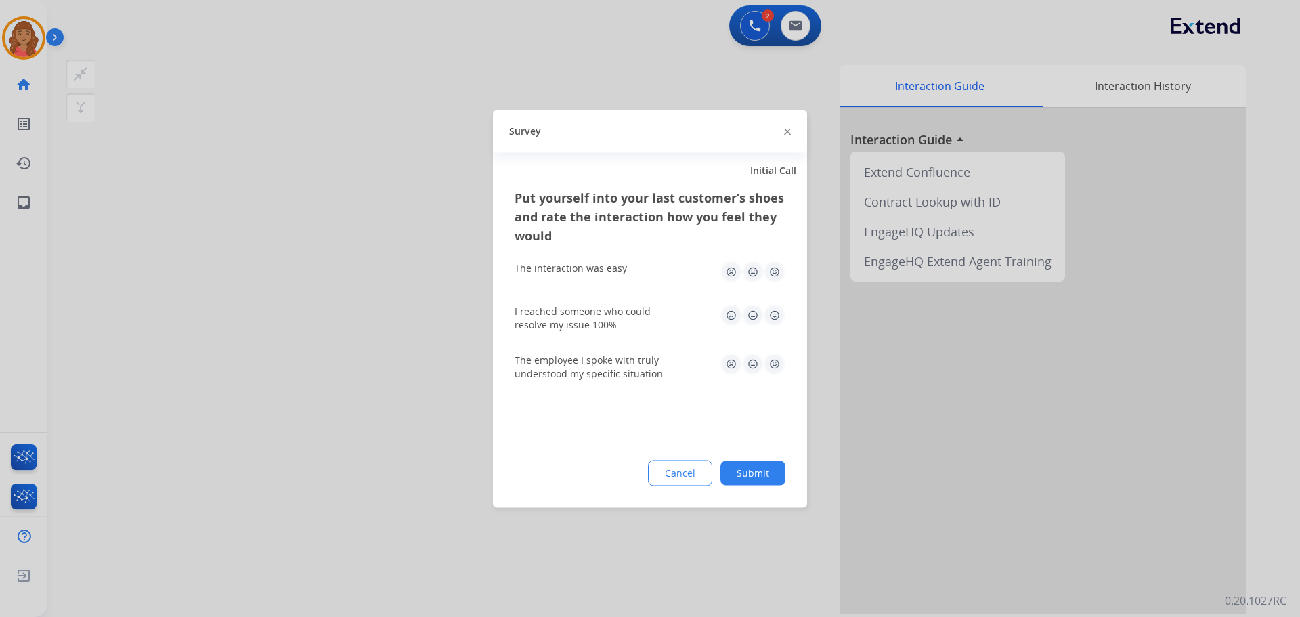
click at [780, 276] on img at bounding box center [775, 272] width 22 height 22
click at [779, 309] on img at bounding box center [775, 315] width 22 height 22
click at [782, 362] on img at bounding box center [775, 364] width 22 height 22
click at [749, 471] on button "Submit" at bounding box center [753, 473] width 65 height 24
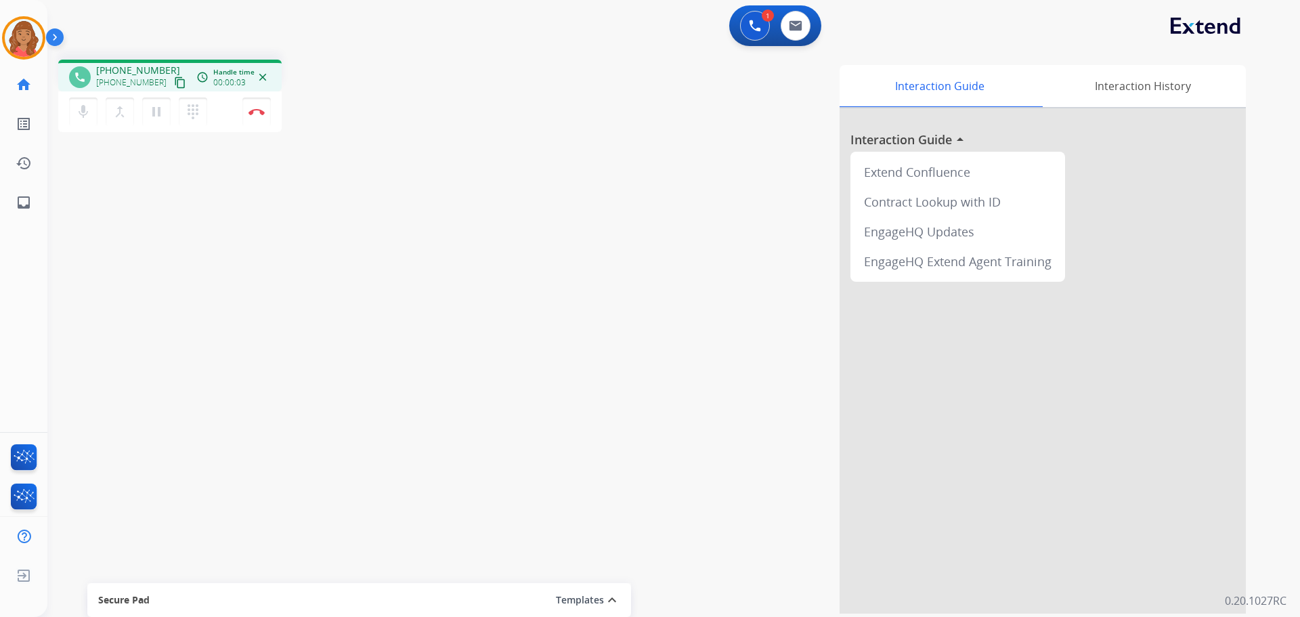
click at [174, 83] on mat-icon "content_copy" at bounding box center [180, 83] width 12 height 12
click at [174, 84] on mat-icon "content_copy" at bounding box center [180, 83] width 12 height 12
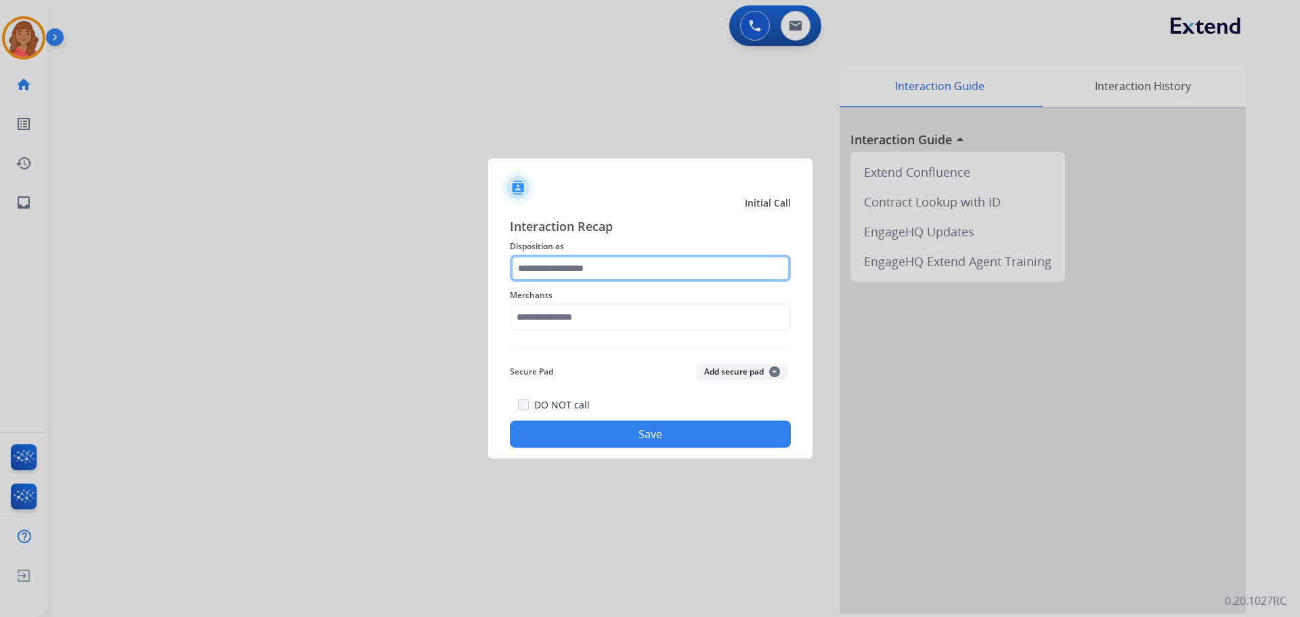
click at [579, 272] on input "text" at bounding box center [650, 268] width 281 height 27
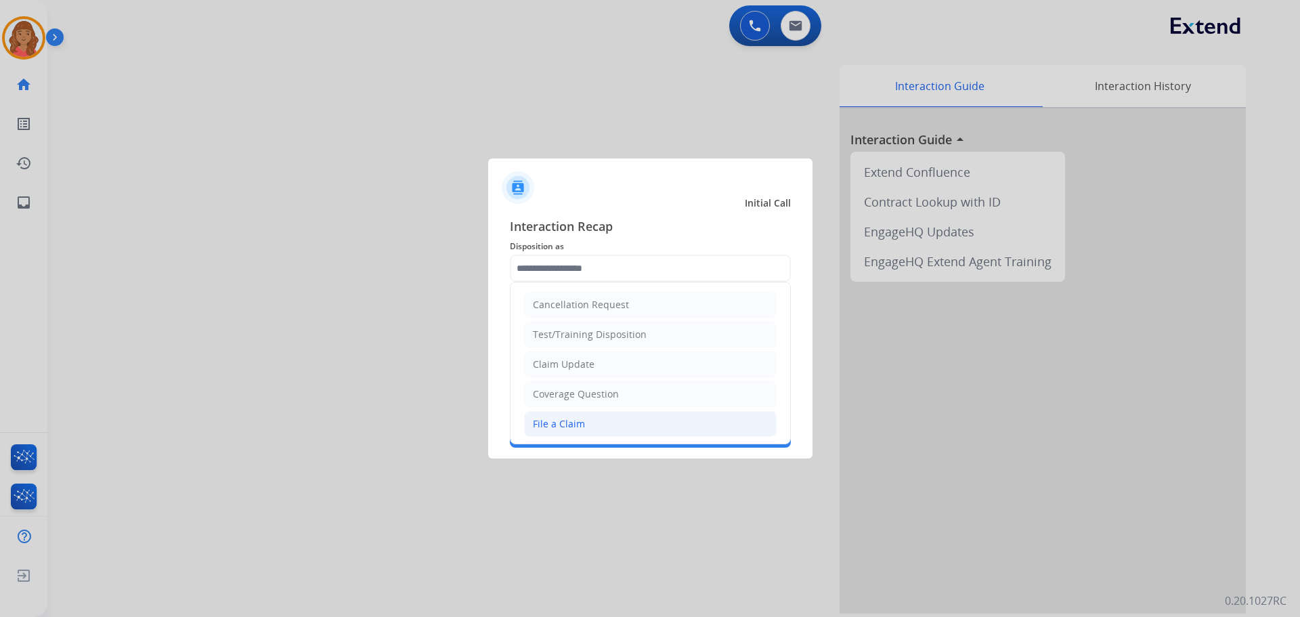
click at [556, 427] on div "File a Claim" at bounding box center [559, 424] width 52 height 14
type input "**********"
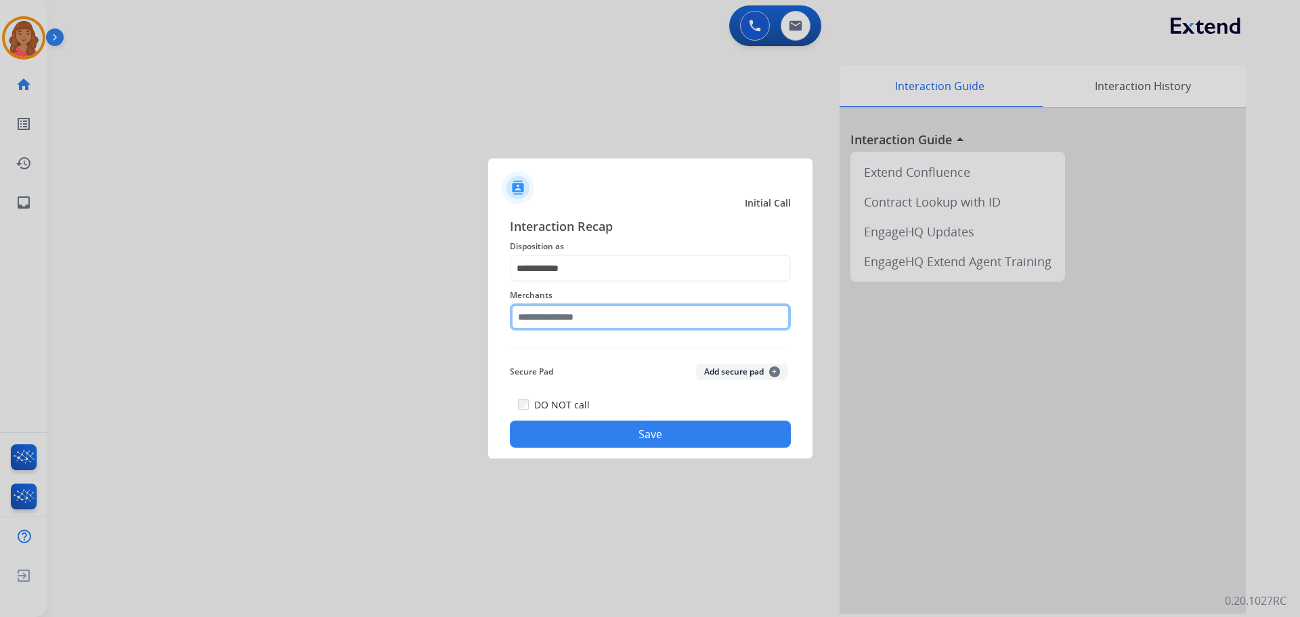
click at [561, 319] on input "text" at bounding box center [650, 316] width 281 height 27
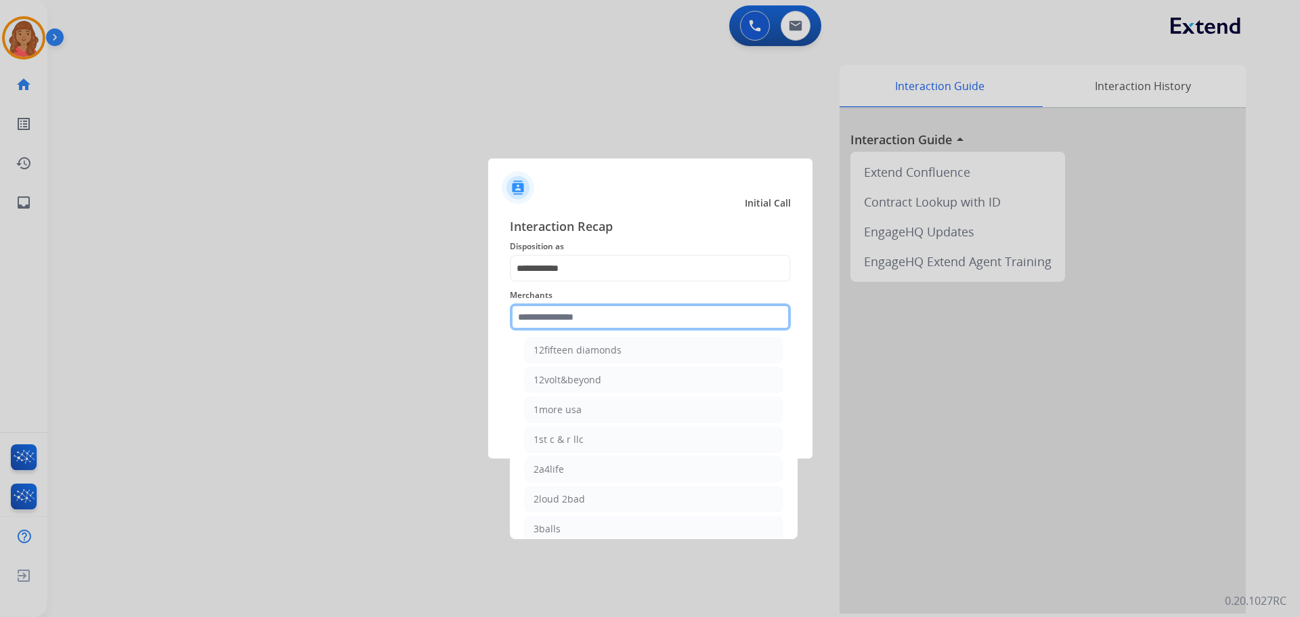
scroll to position [0, 0]
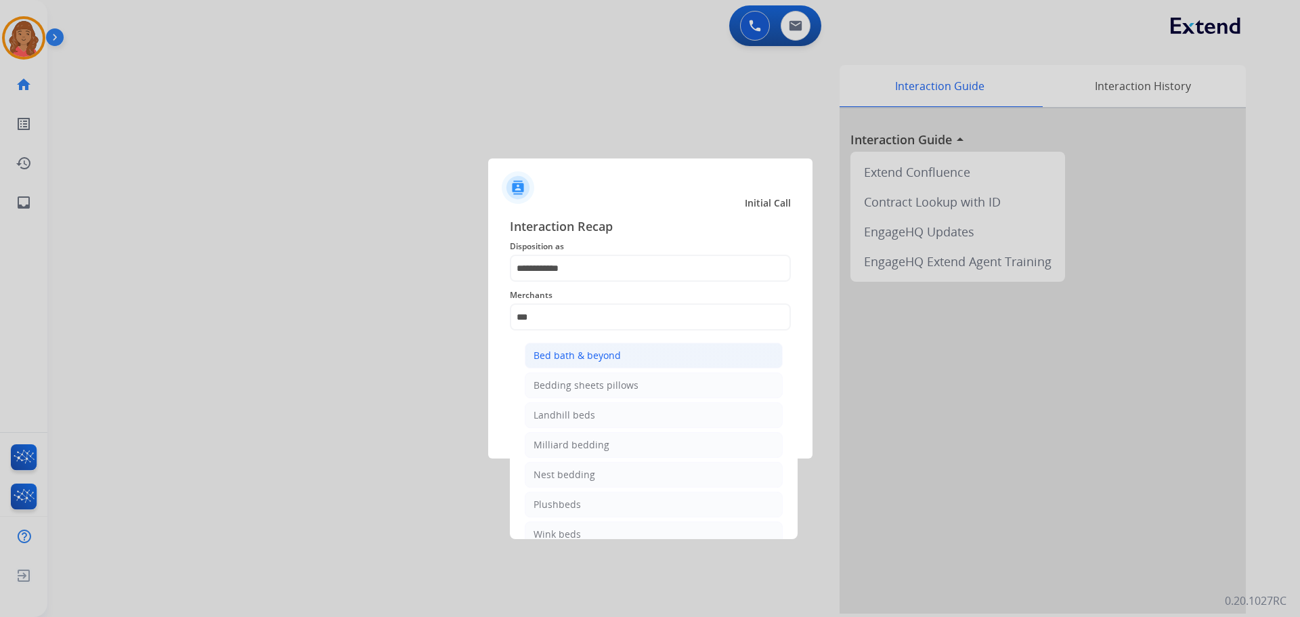
click at [557, 353] on div "Bed bath & beyond" at bounding box center [577, 356] width 87 height 14
type input "**********"
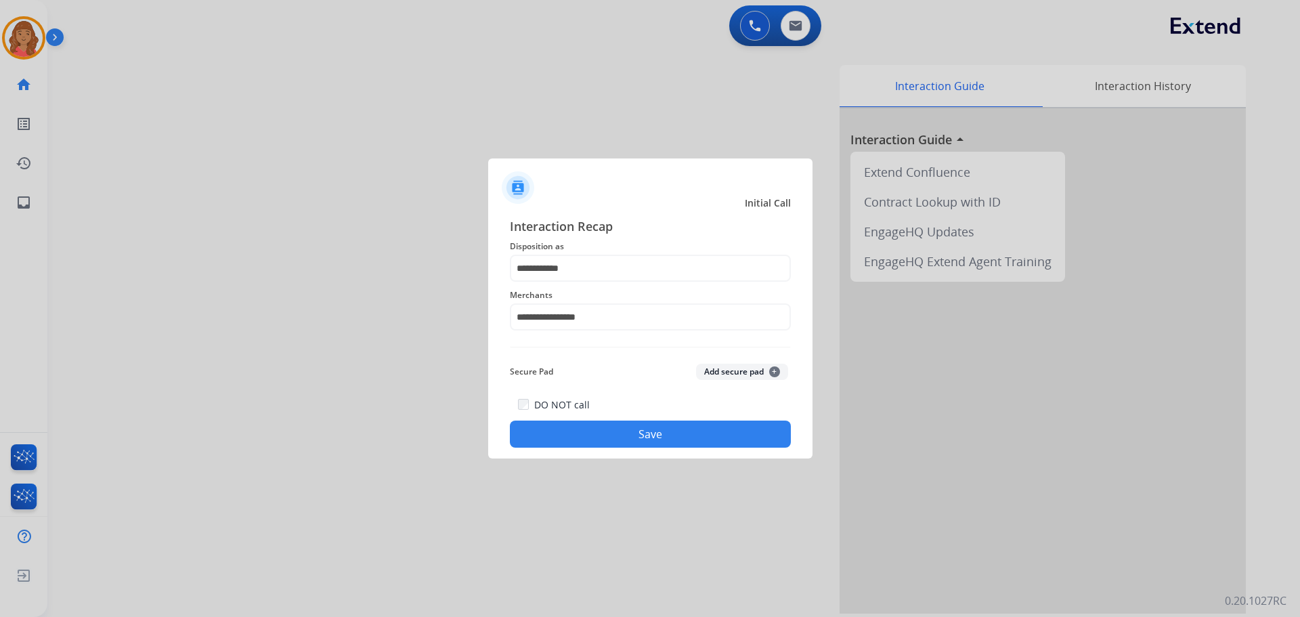
click at [574, 432] on button "Save" at bounding box center [650, 434] width 281 height 27
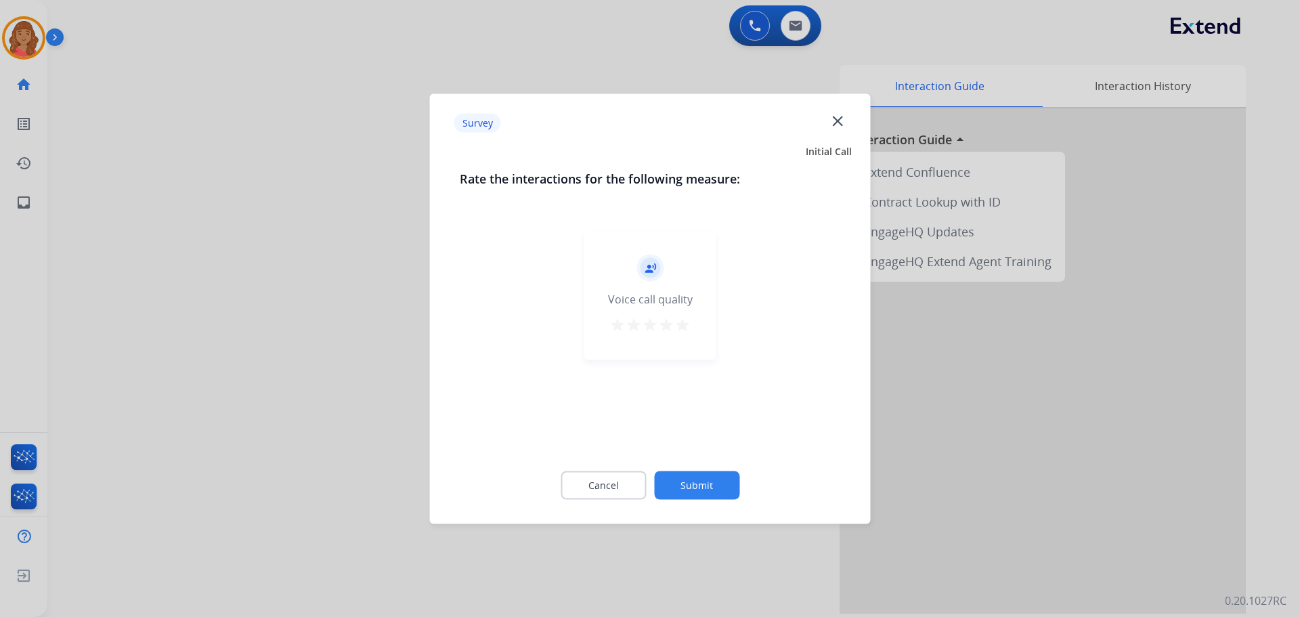
click at [683, 323] on mat-icon "star" at bounding box center [683, 324] width 16 height 16
click at [708, 490] on button "Submit" at bounding box center [696, 485] width 85 height 28
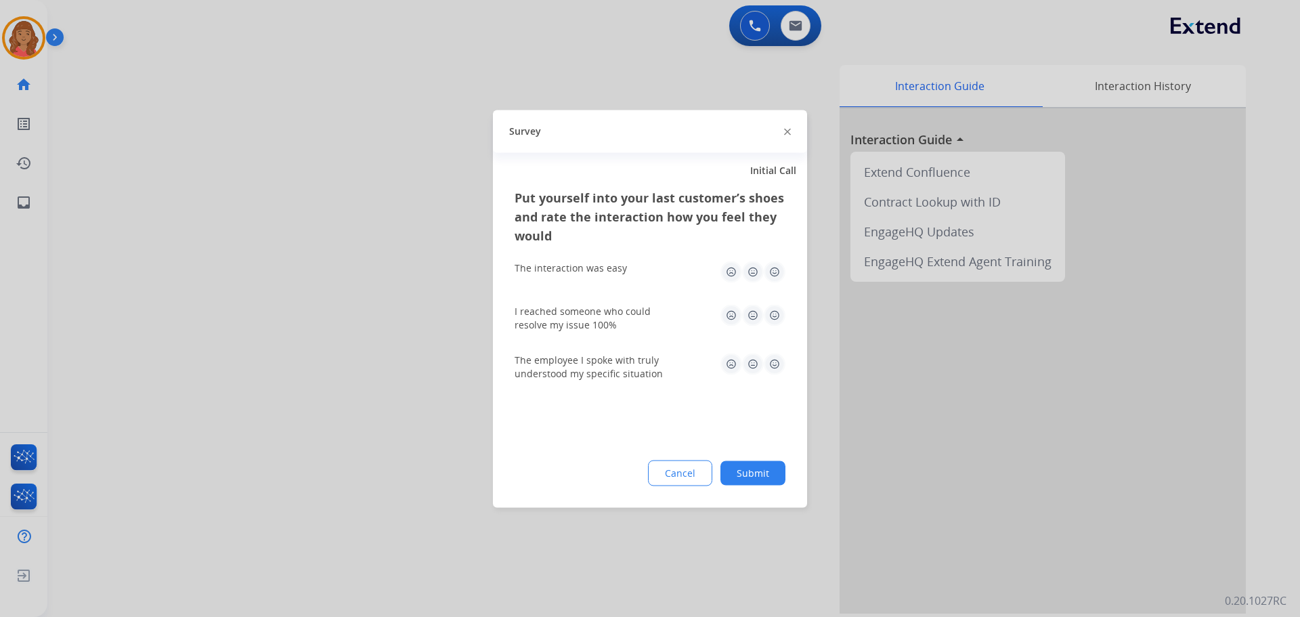
click at [777, 268] on img at bounding box center [775, 272] width 22 height 22
click at [777, 307] on img at bounding box center [775, 315] width 22 height 22
click at [778, 366] on img at bounding box center [775, 364] width 22 height 22
click at [760, 479] on button "Submit" at bounding box center [753, 473] width 65 height 24
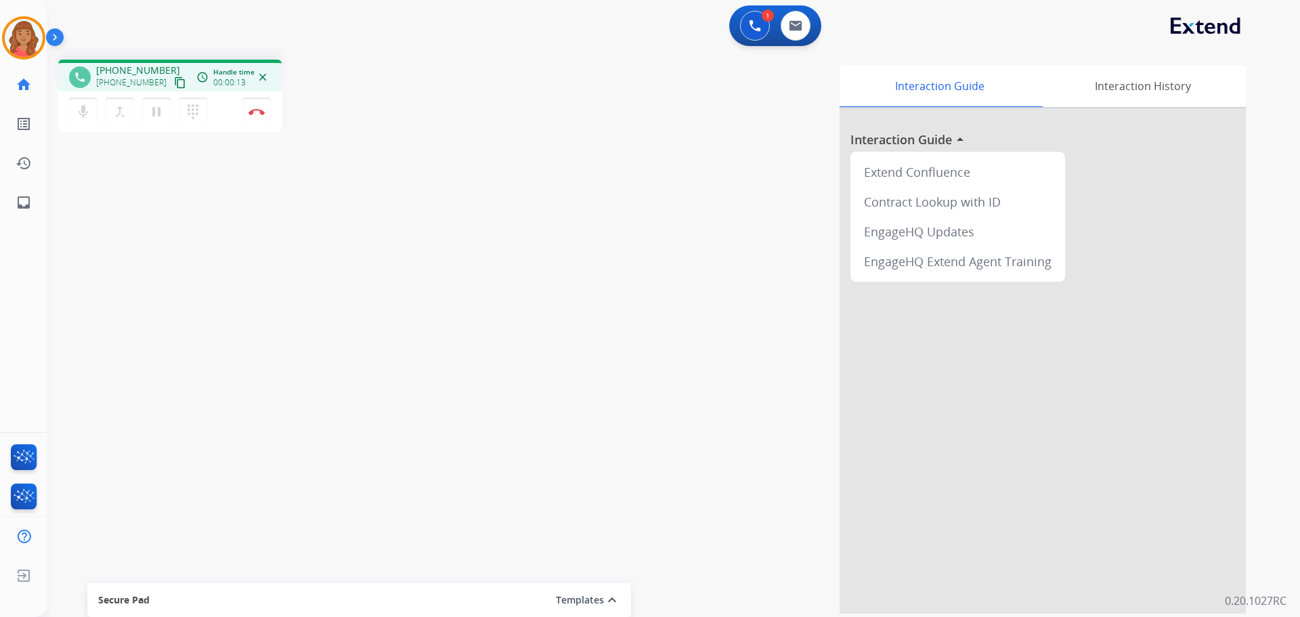
drag, startPoint x: 165, startPoint y: 84, endPoint x: 150, endPoint y: 90, distance: 16.1
click at [174, 84] on mat-icon "content_copy" at bounding box center [180, 83] width 12 height 12
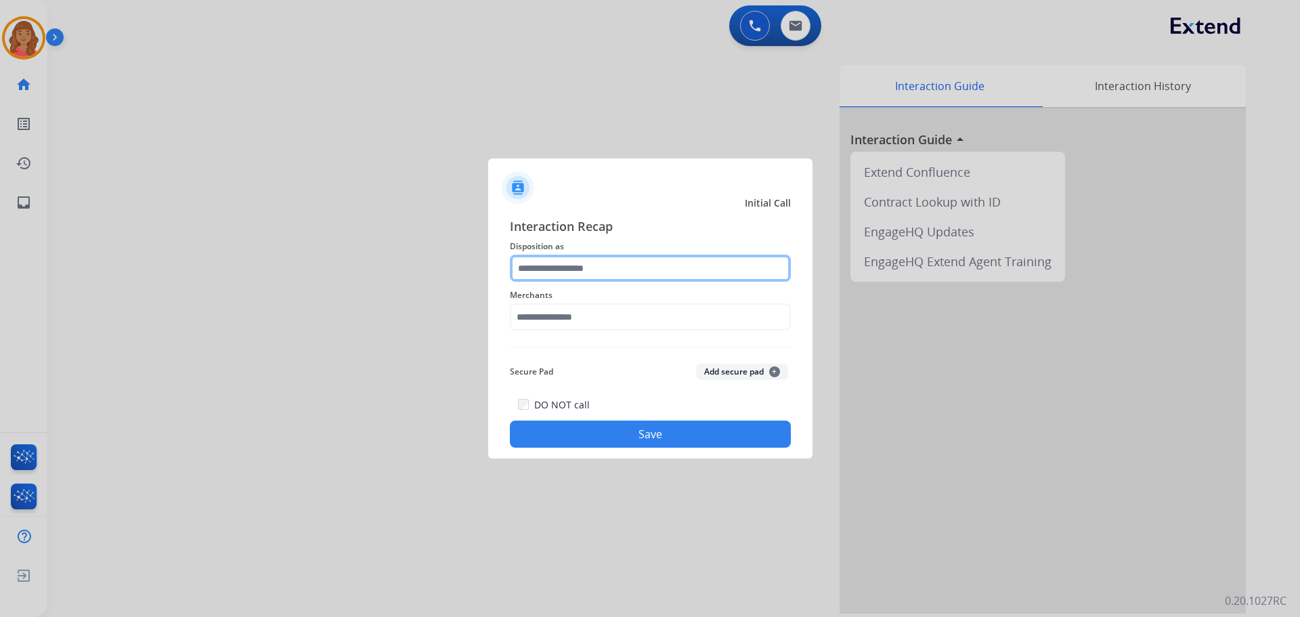
click at [612, 275] on input "text" at bounding box center [650, 268] width 281 height 27
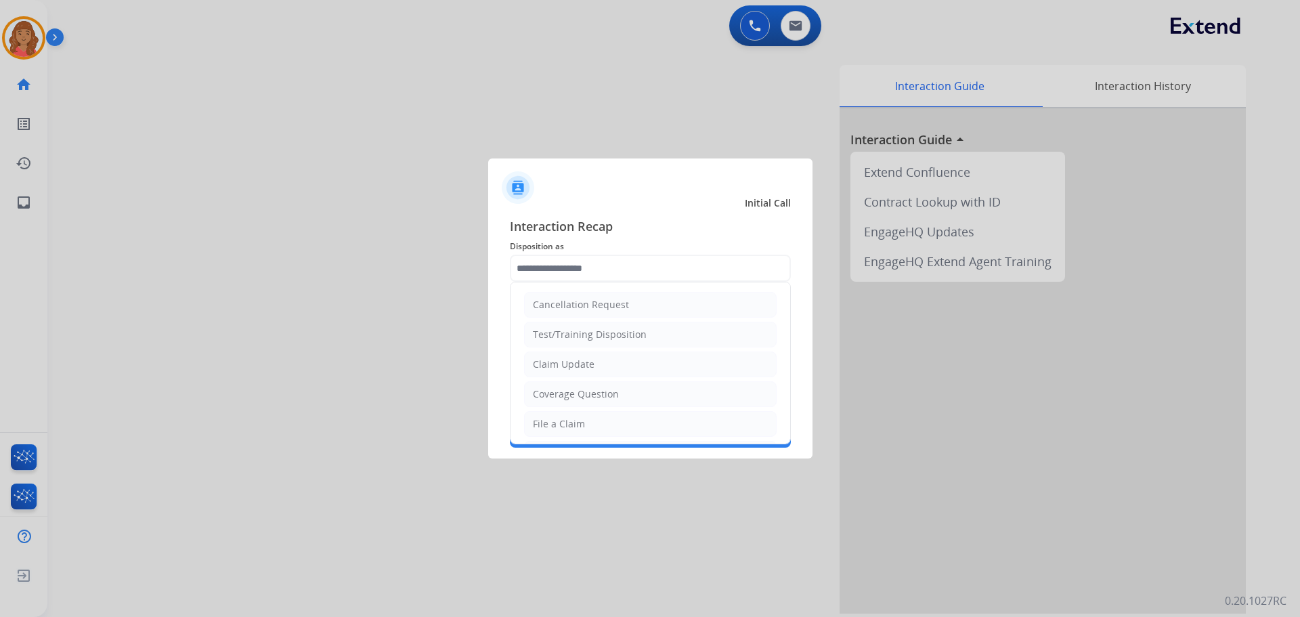
click at [559, 420] on div "File a Claim" at bounding box center [559, 424] width 52 height 14
type input "**********"
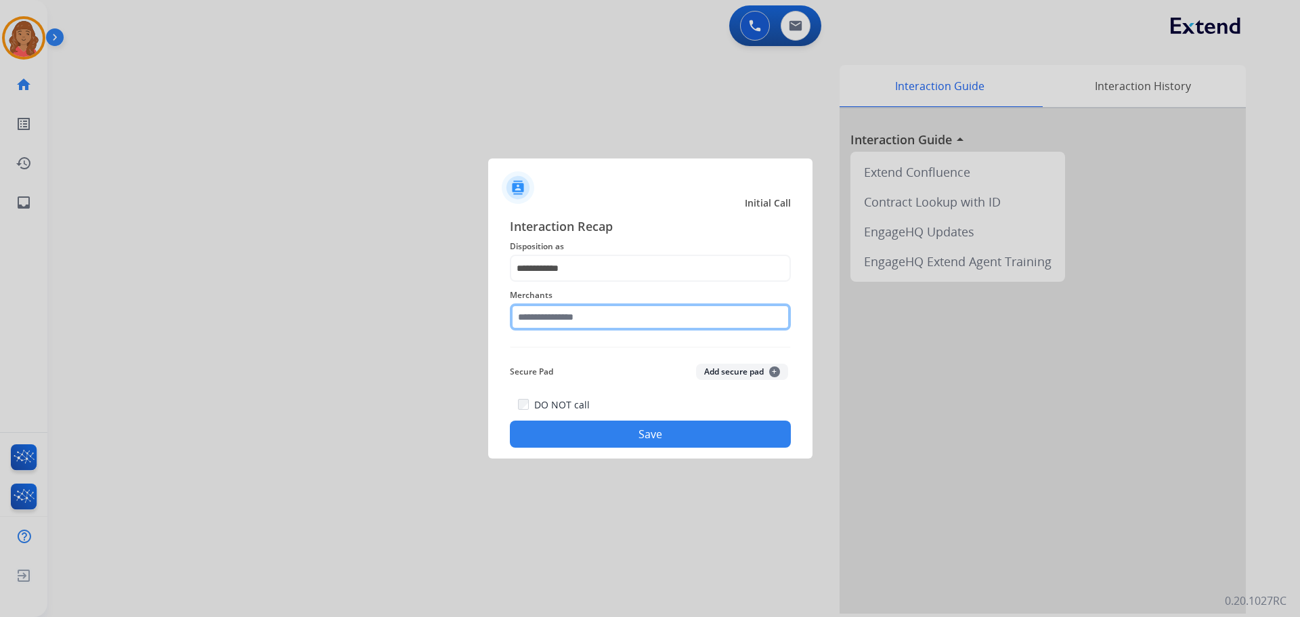
click at [558, 320] on input "text" at bounding box center [650, 316] width 281 height 27
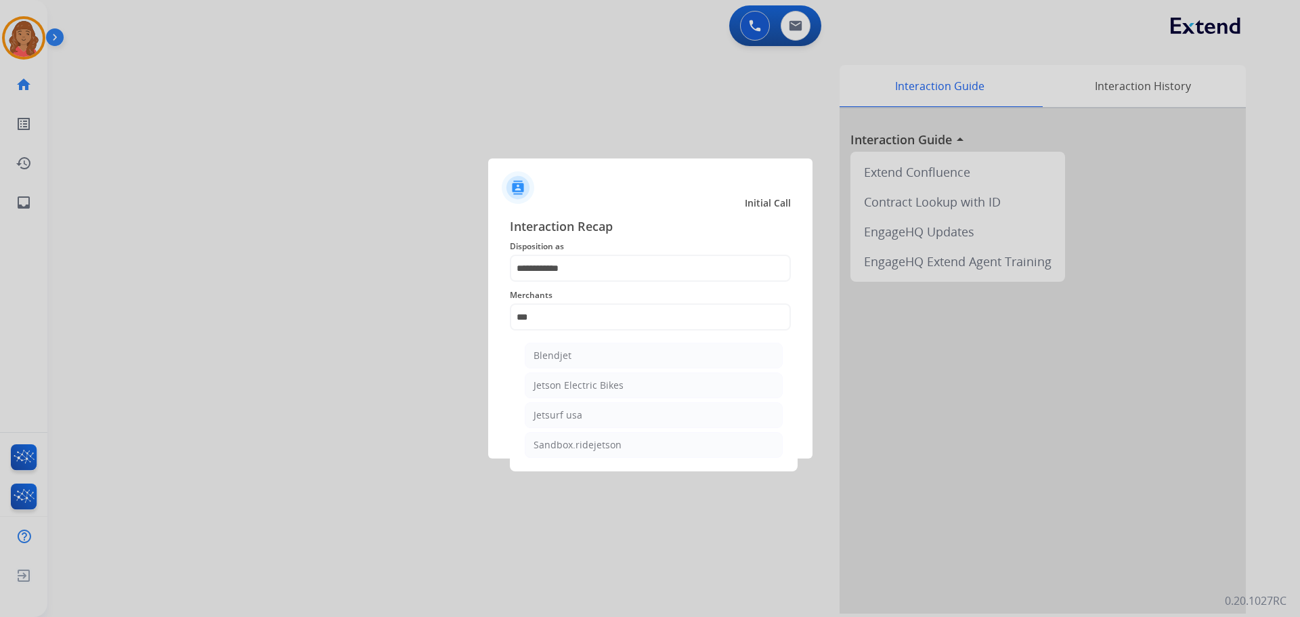
drag, startPoint x: 555, startPoint y: 384, endPoint x: 568, endPoint y: 393, distance: 15.4
click at [559, 387] on div "Jetson Electric Bikes" at bounding box center [579, 386] width 90 height 14
type input "**********"
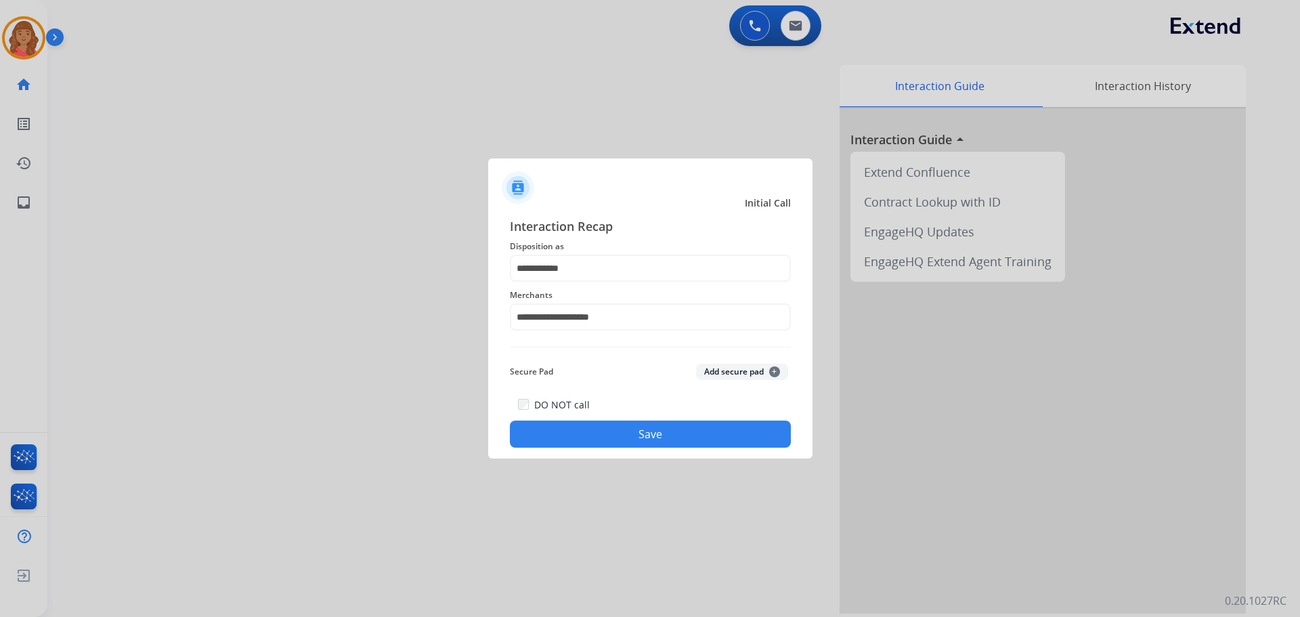
click at [611, 429] on button "Save" at bounding box center [650, 434] width 281 height 27
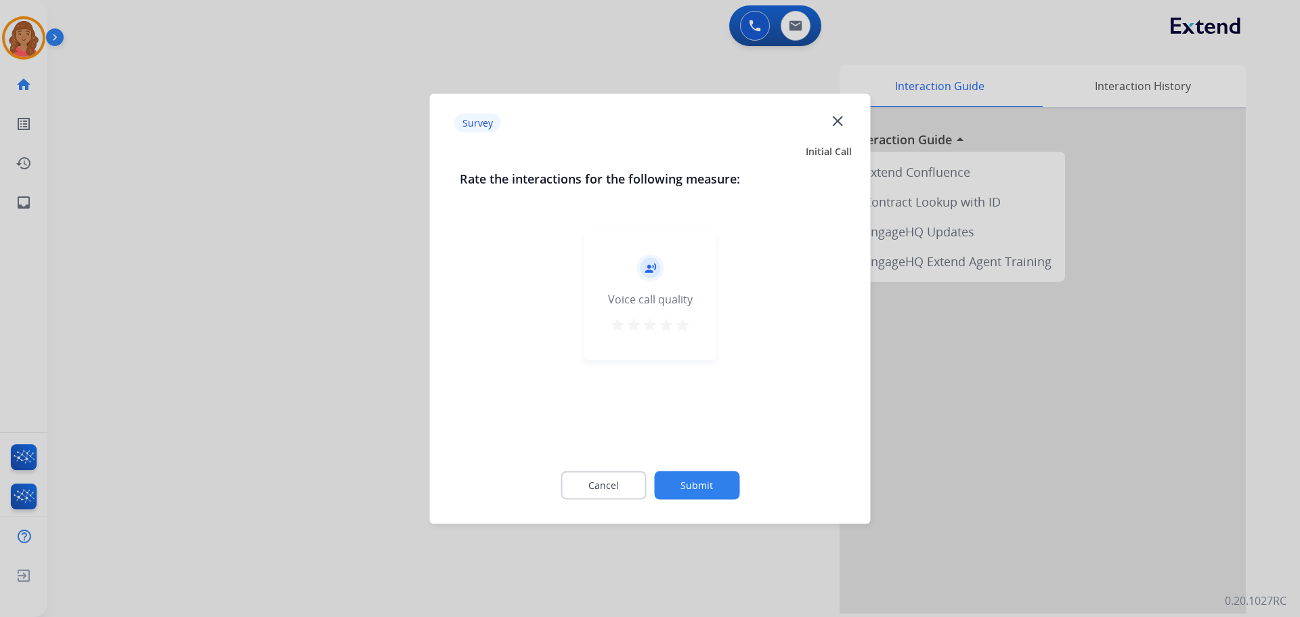
drag, startPoint x: 688, startPoint y: 318, endPoint x: 673, endPoint y: 346, distance: 32.1
click at [688, 318] on mat-icon "star" at bounding box center [683, 324] width 16 height 16
click at [707, 489] on button "Submit" at bounding box center [696, 485] width 85 height 28
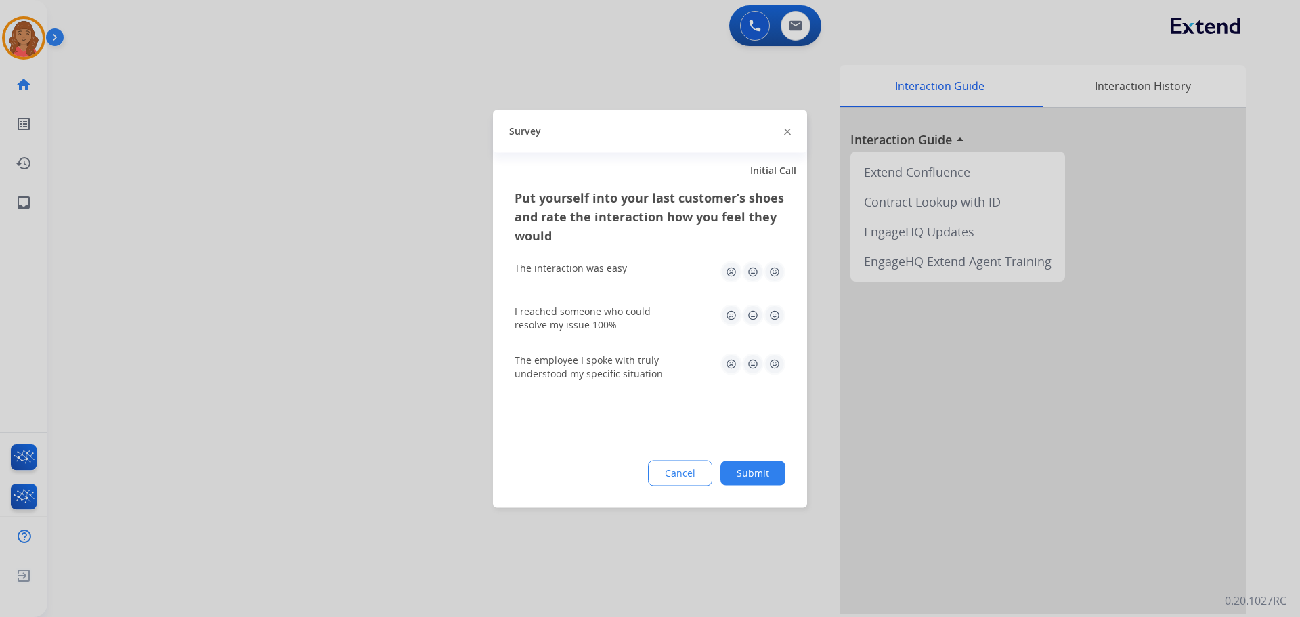
click at [774, 309] on img at bounding box center [775, 315] width 22 height 22
click at [775, 272] on img at bounding box center [775, 272] width 22 height 22
click at [773, 366] on img at bounding box center [775, 364] width 22 height 22
click at [769, 464] on button "Submit" at bounding box center [753, 473] width 65 height 24
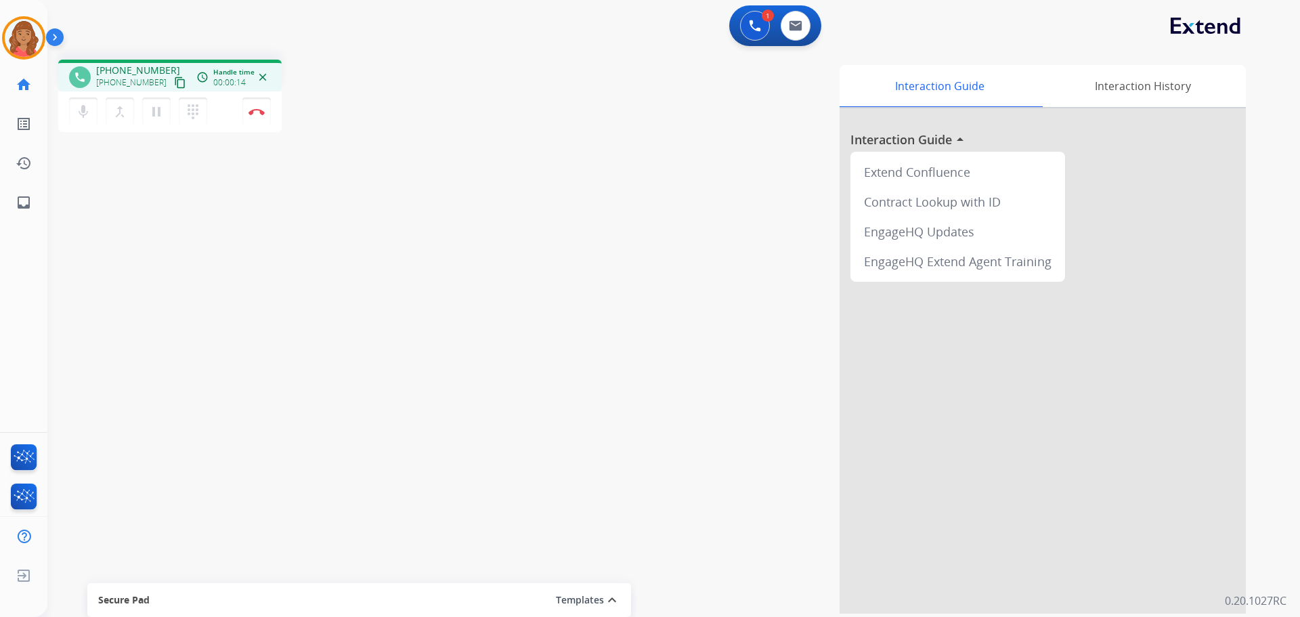
click at [131, 79] on span "[PHONE_NUMBER]" at bounding box center [131, 82] width 70 height 11
click at [174, 81] on mat-icon "content_copy" at bounding box center [180, 83] width 12 height 12
drag, startPoint x: 144, startPoint y: 64, endPoint x: 150, endPoint y: 72, distance: 10.7
click at [144, 64] on span "[PHONE_NUMBER]" at bounding box center [138, 71] width 84 height 14
click at [258, 113] on img at bounding box center [257, 111] width 16 height 7
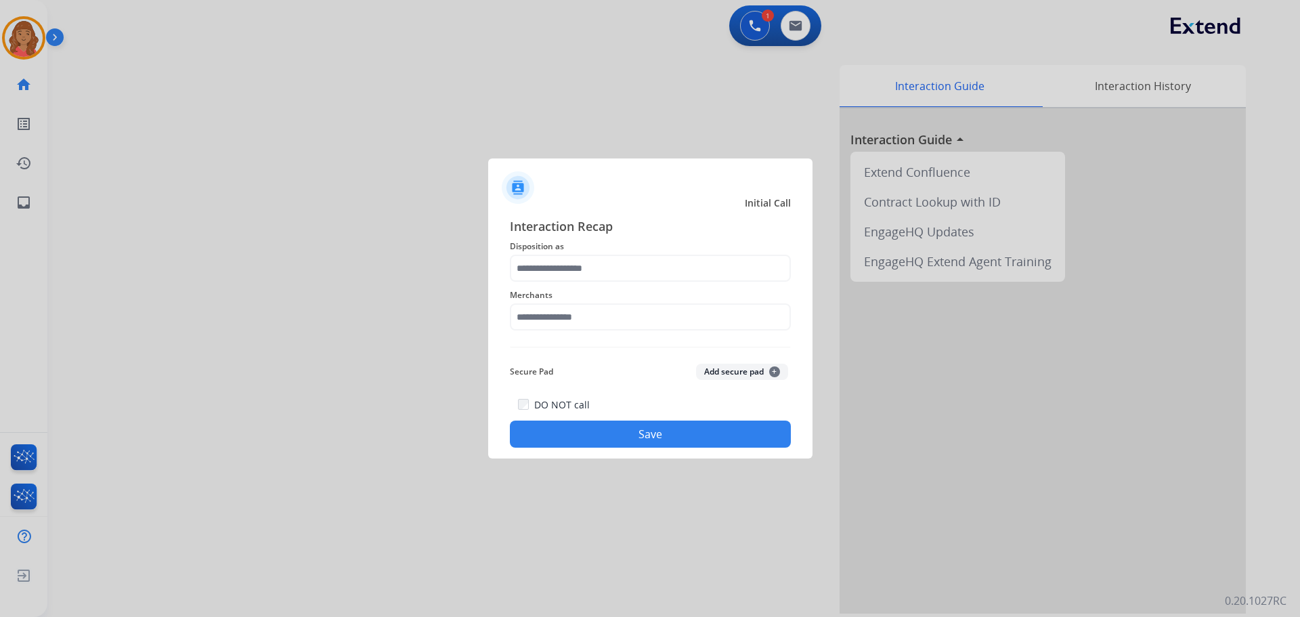
click at [574, 294] on span "Merchants" at bounding box center [650, 295] width 281 height 16
click at [566, 273] on input "text" at bounding box center [650, 268] width 281 height 27
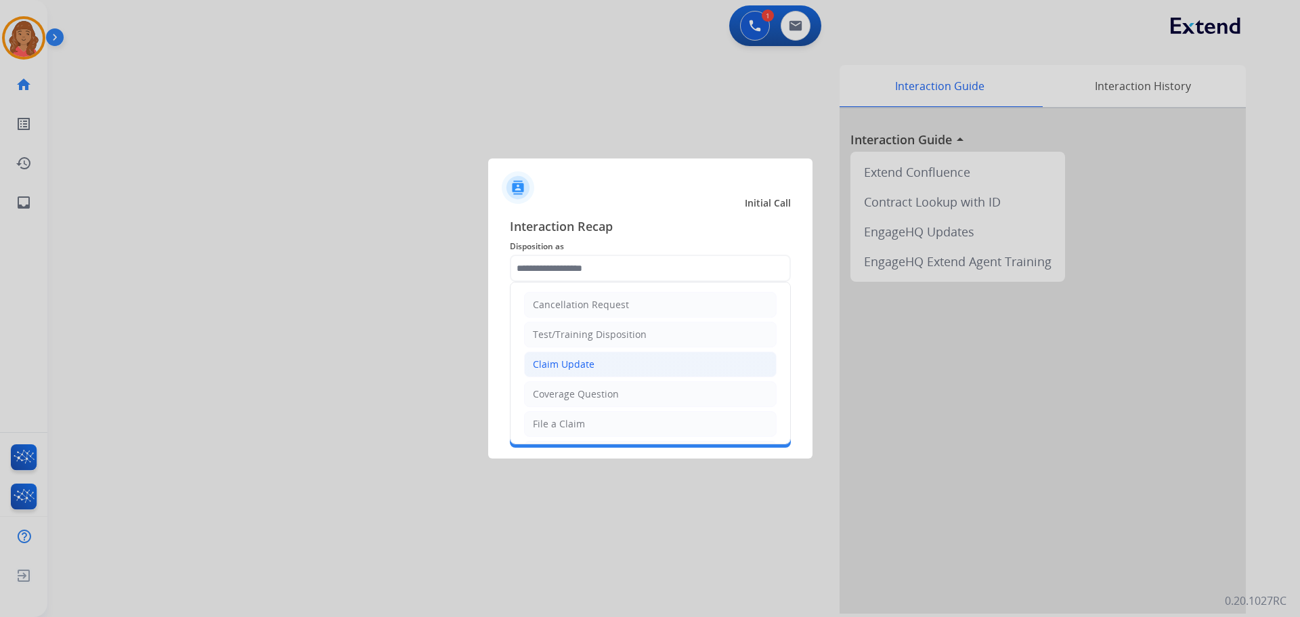
click at [565, 370] on div "Claim Update" at bounding box center [564, 365] width 62 height 14
type input "**********"
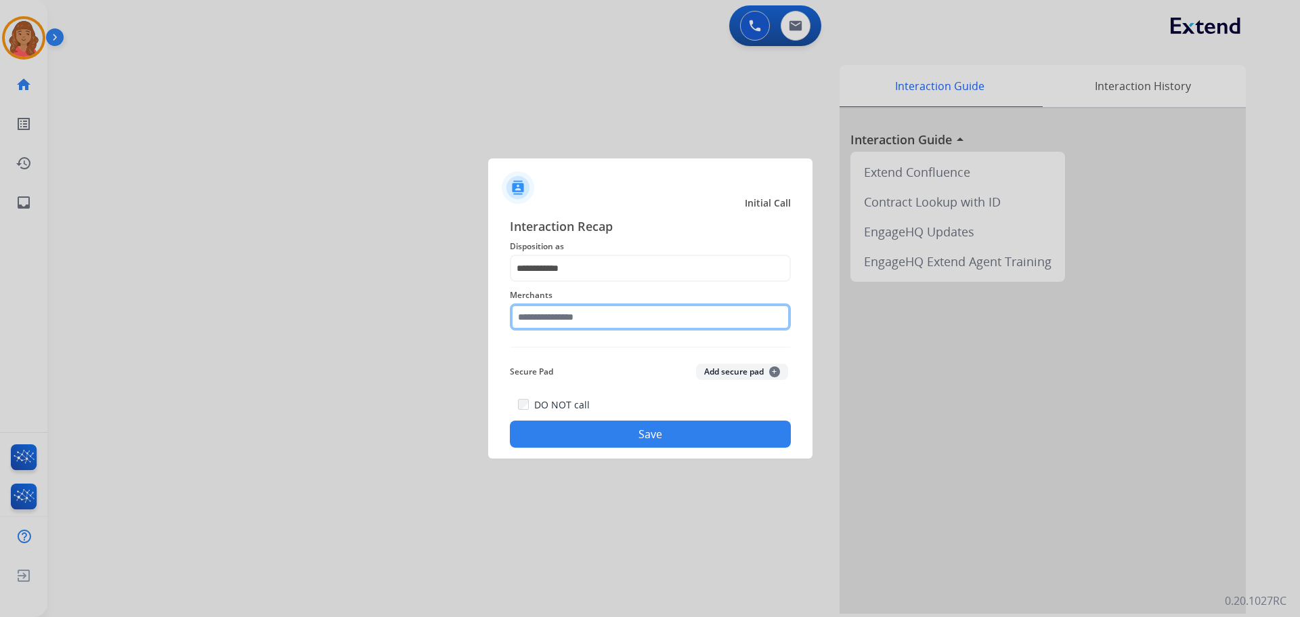
click at [553, 307] on input "text" at bounding box center [650, 316] width 281 height 27
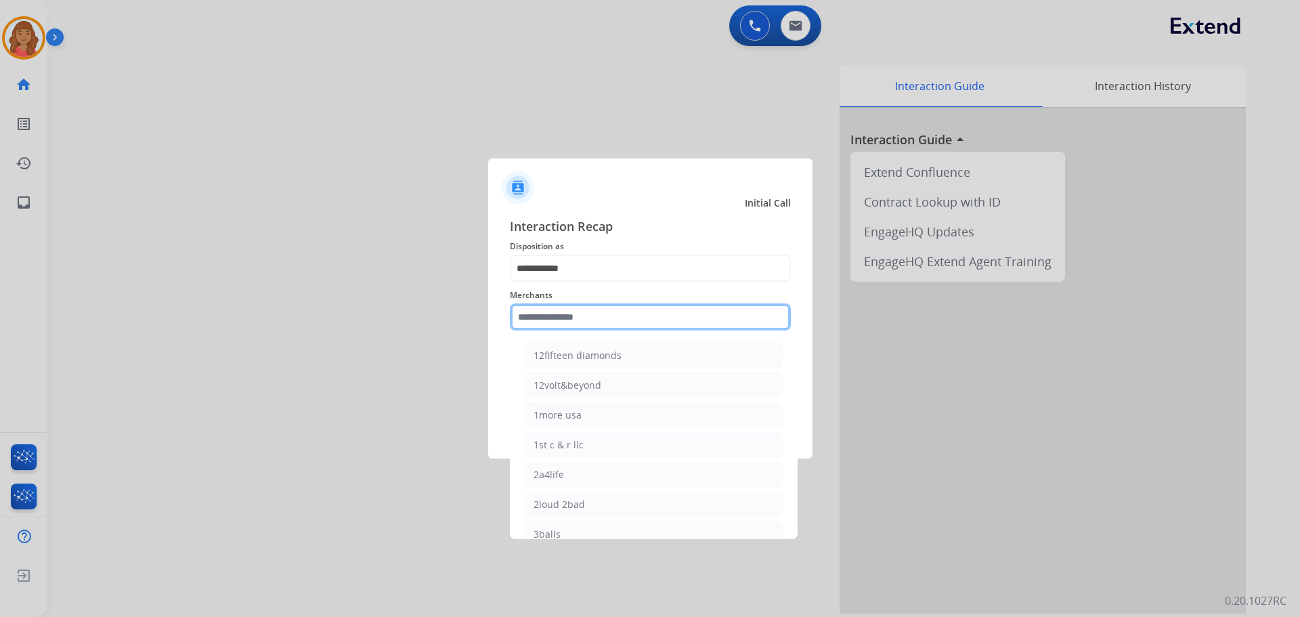
click at [553, 323] on input "text" at bounding box center [650, 316] width 281 height 27
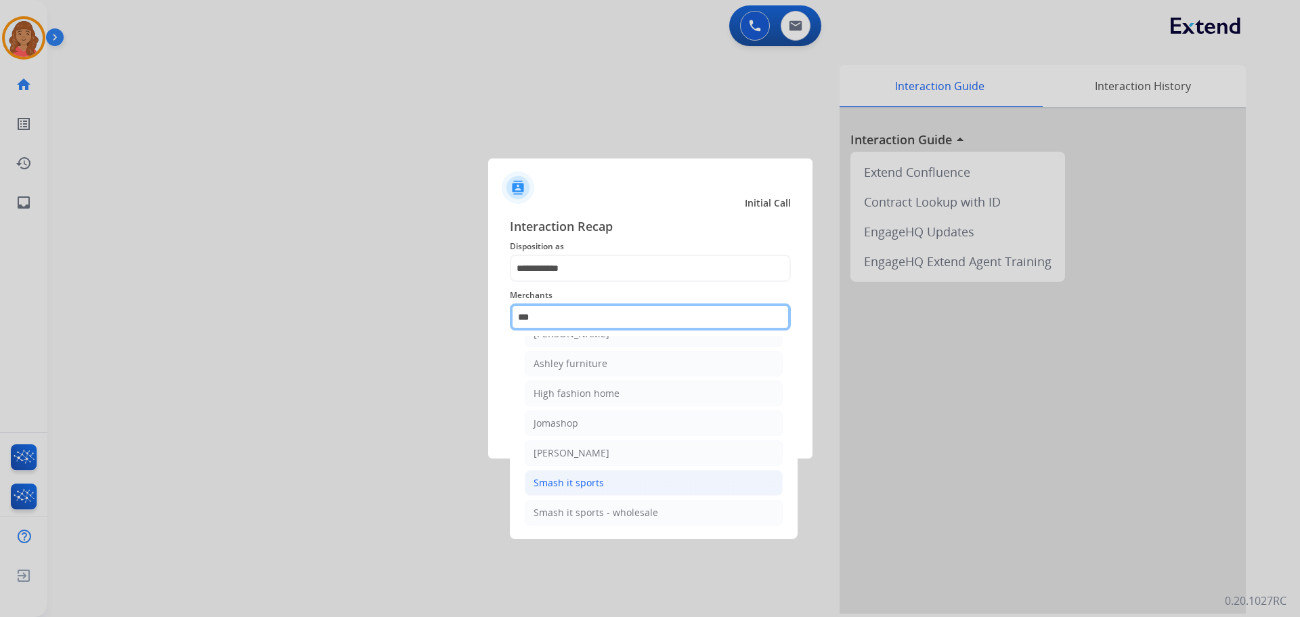
scroll to position [22, 0]
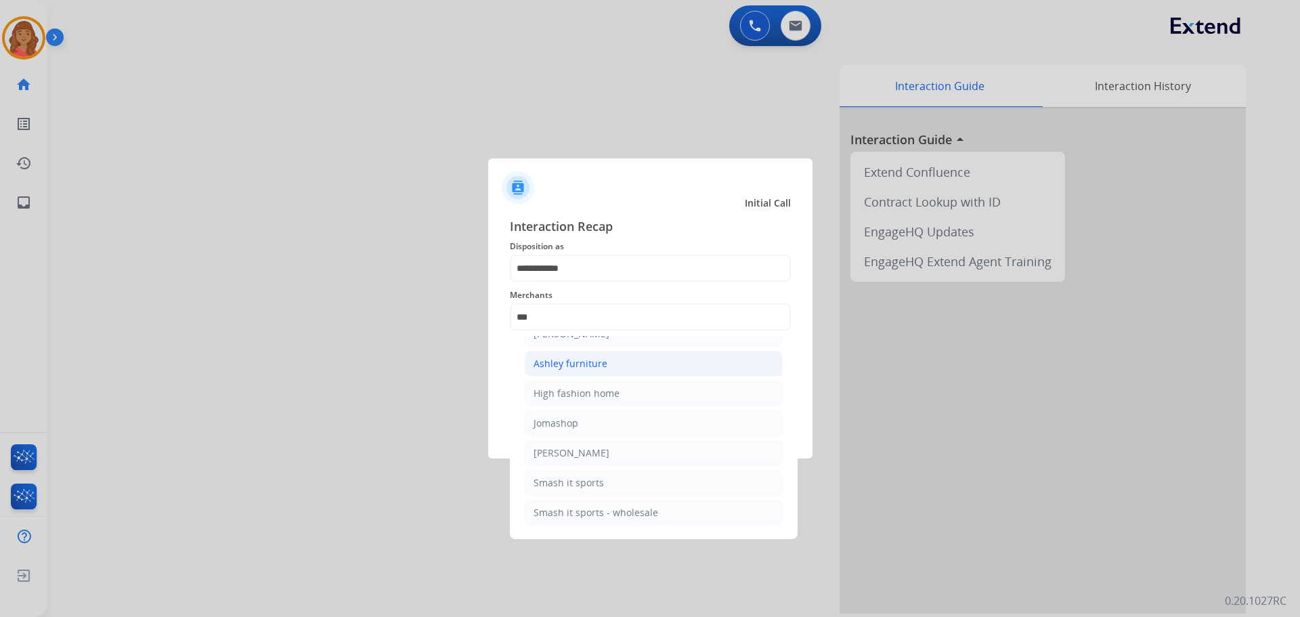
click at [589, 363] on div "Ashley furniture" at bounding box center [571, 364] width 74 height 14
type input "**********"
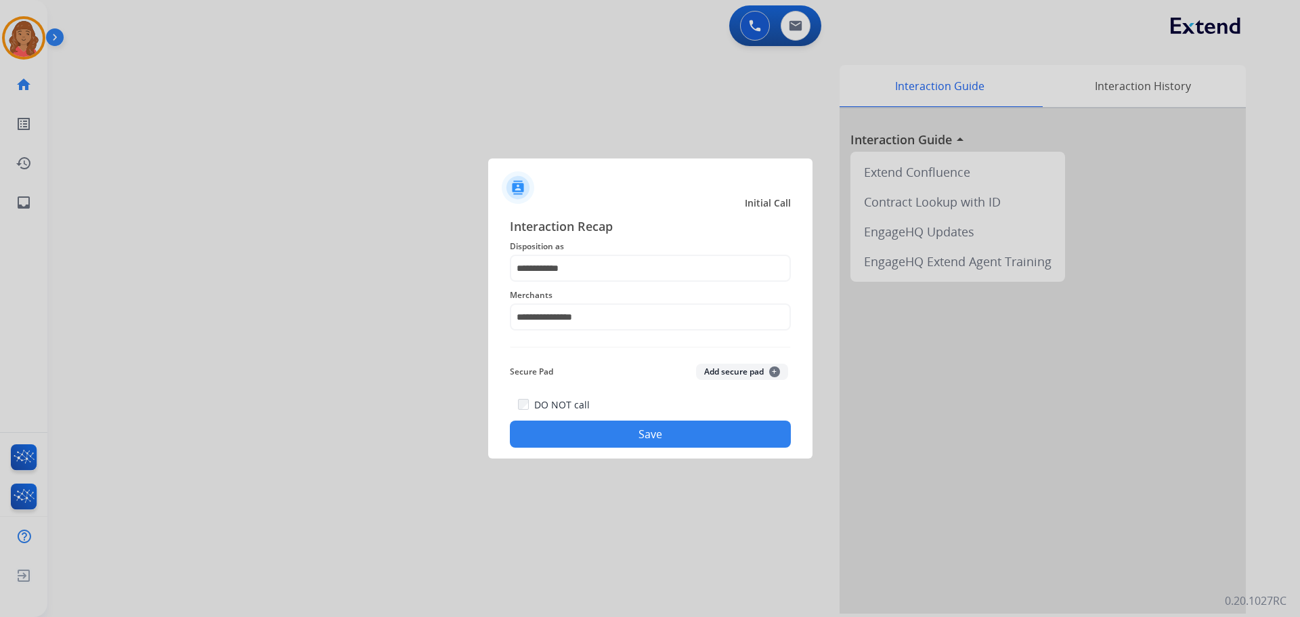
click at [598, 441] on button "Save" at bounding box center [650, 434] width 281 height 27
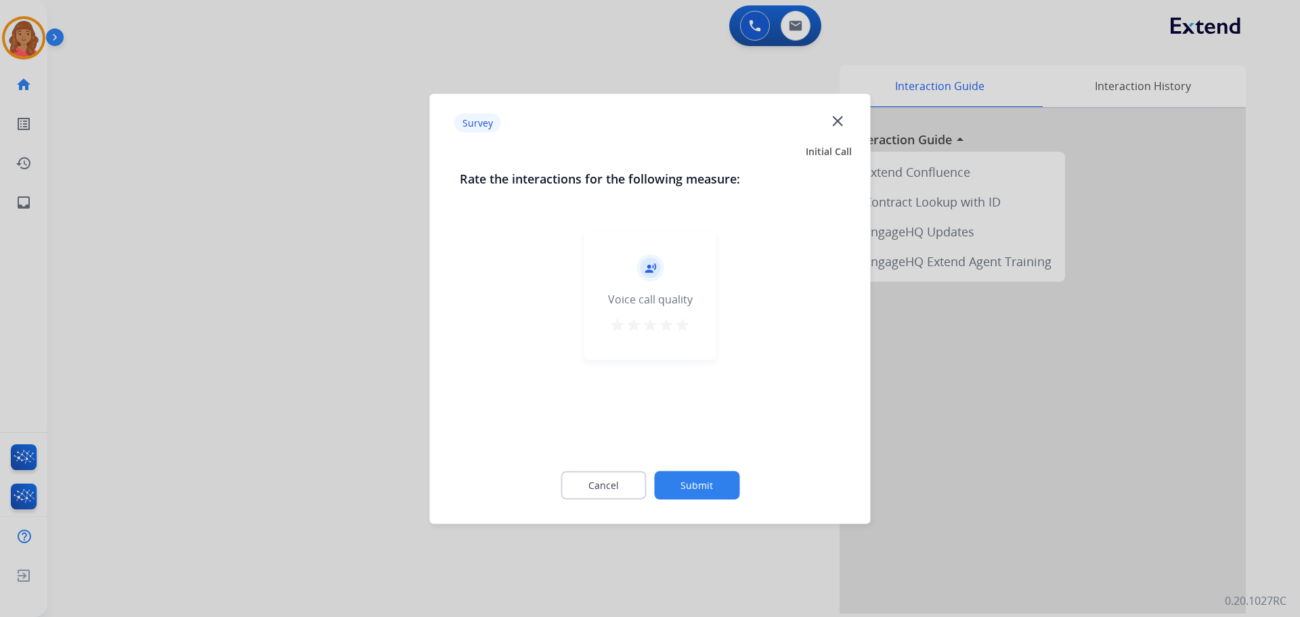
click at [685, 326] on mat-icon "star" at bounding box center [683, 324] width 16 height 16
click at [687, 484] on button "Submit" at bounding box center [696, 485] width 85 height 28
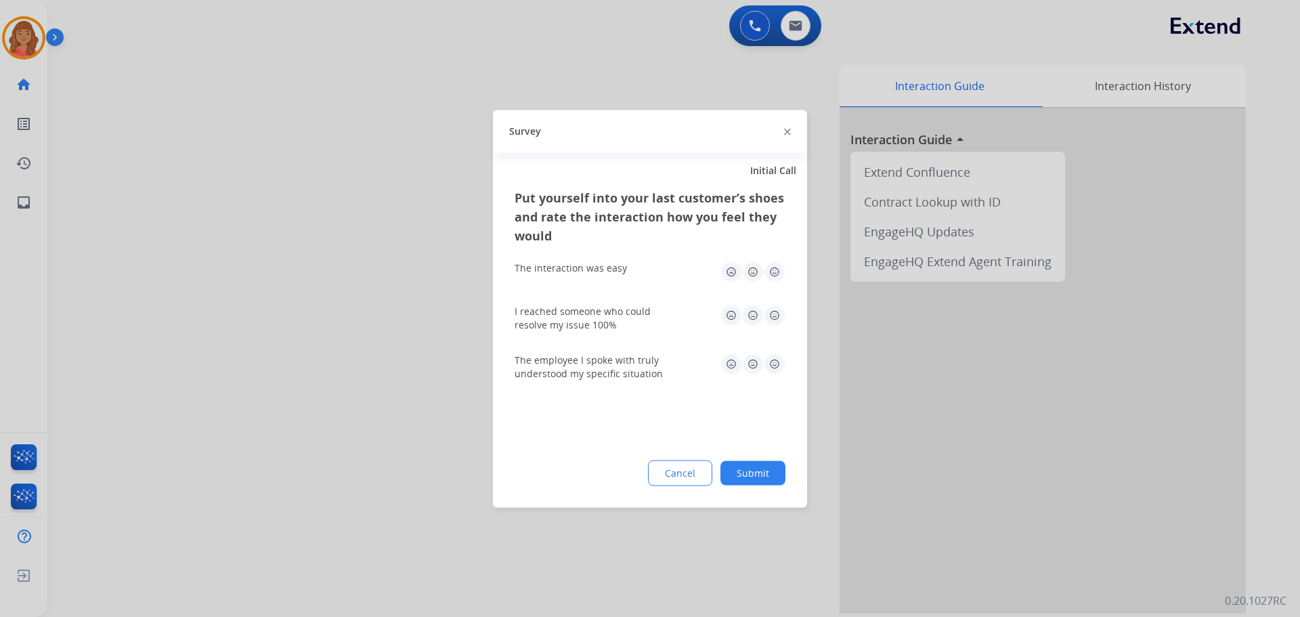
click at [773, 271] on img at bounding box center [775, 272] width 22 height 22
click at [780, 310] on img at bounding box center [775, 315] width 22 height 22
drag, startPoint x: 773, startPoint y: 362, endPoint x: 771, endPoint y: 375, distance: 13.1
click at [773, 363] on img at bounding box center [775, 364] width 22 height 22
click at [758, 471] on button "Submit" at bounding box center [753, 473] width 65 height 24
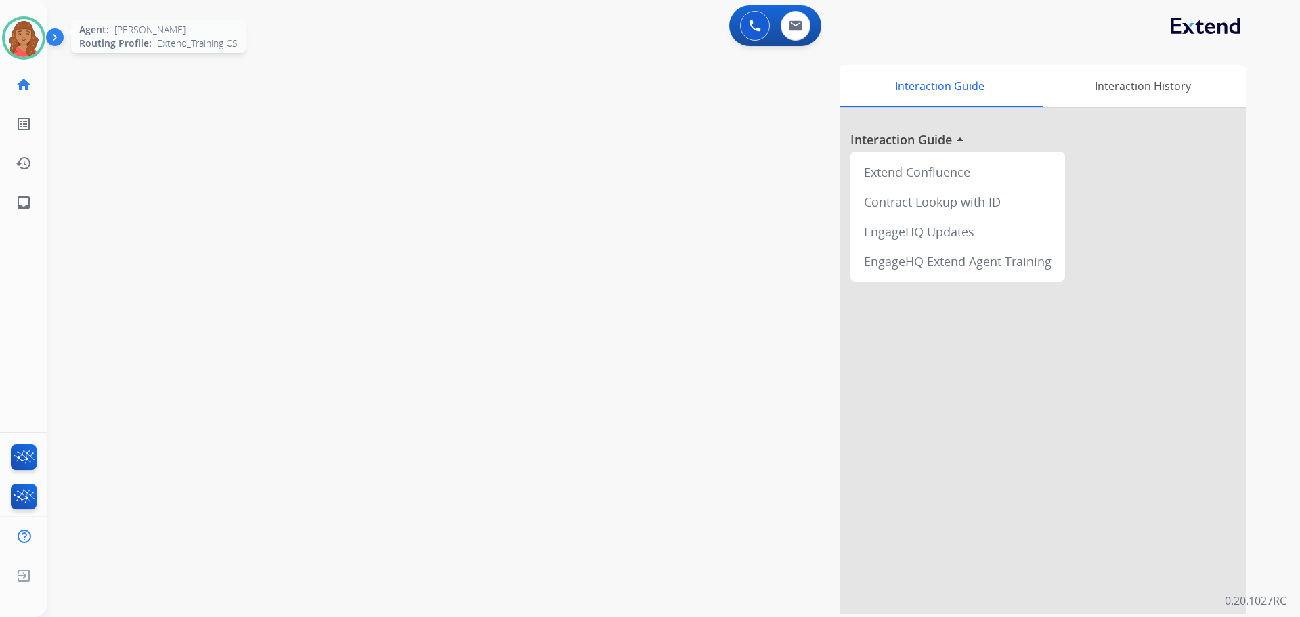
click at [16, 41] on img at bounding box center [24, 38] width 38 height 38
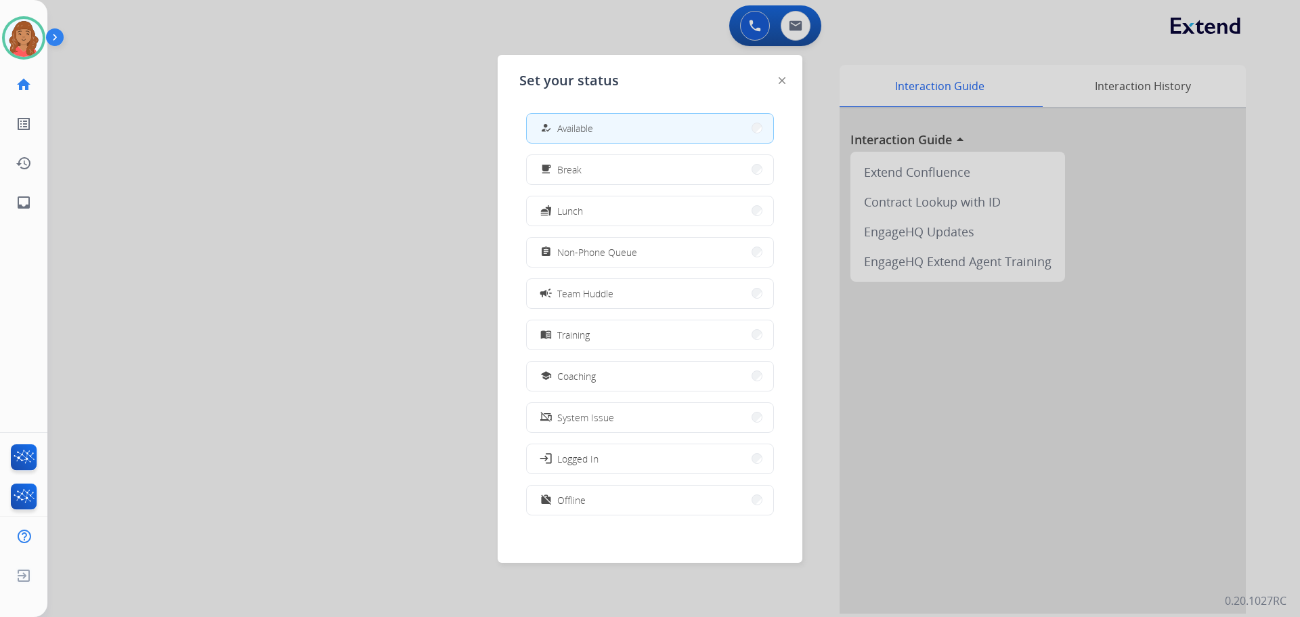
drag, startPoint x: 561, startPoint y: 381, endPoint x: 564, endPoint y: 368, distance: 13.3
click at [561, 380] on span "Coaching" at bounding box center [576, 376] width 39 height 14
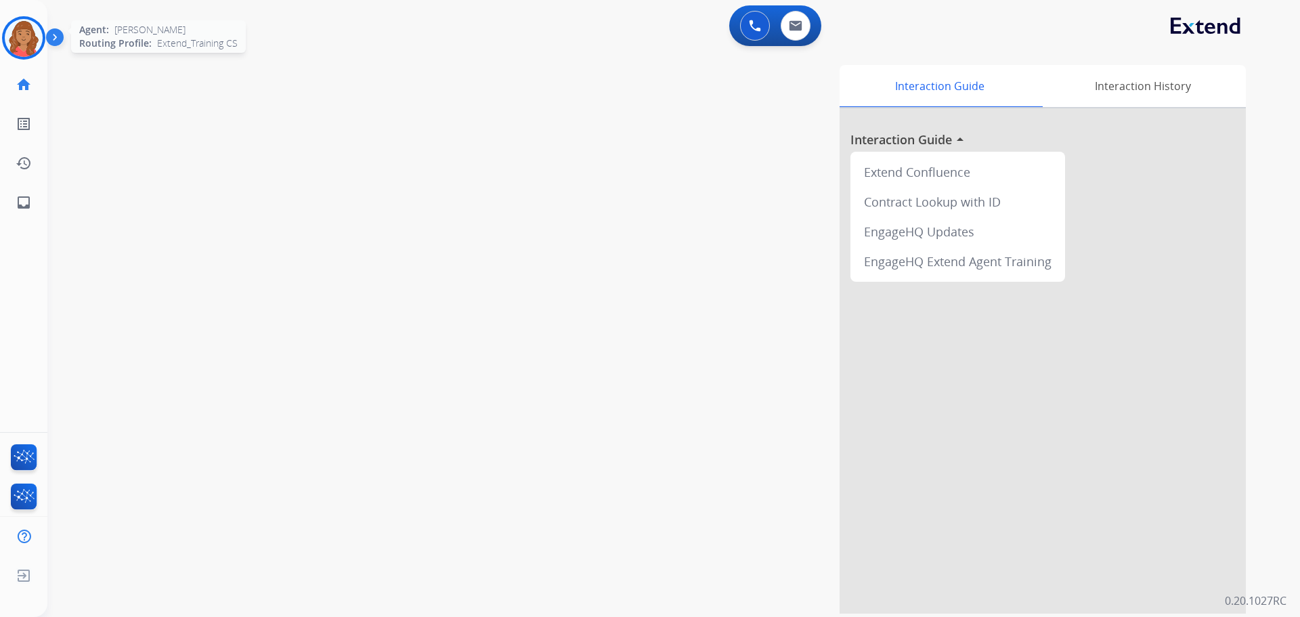
drag, startPoint x: 30, startPoint y: 30, endPoint x: 33, endPoint y: 42, distance: 11.8
click at [30, 30] on img at bounding box center [24, 38] width 38 height 38
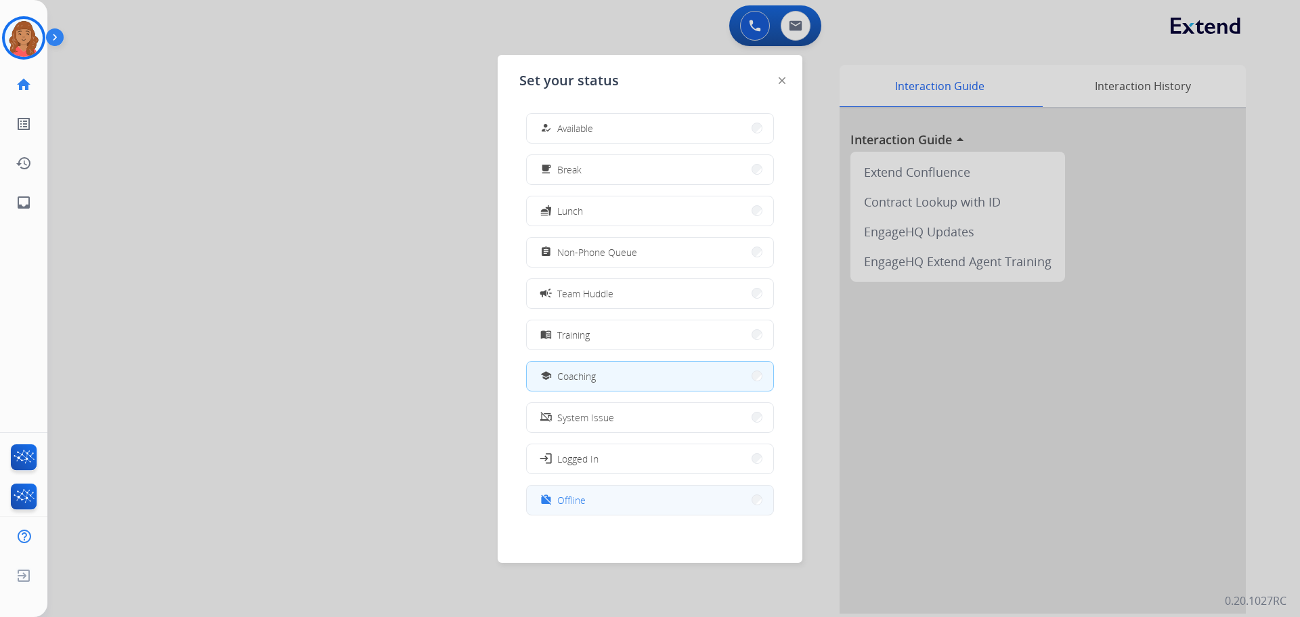
click at [566, 496] on span "Offline" at bounding box center [571, 500] width 28 height 14
